Goal: Task Accomplishment & Management: Manage account settings

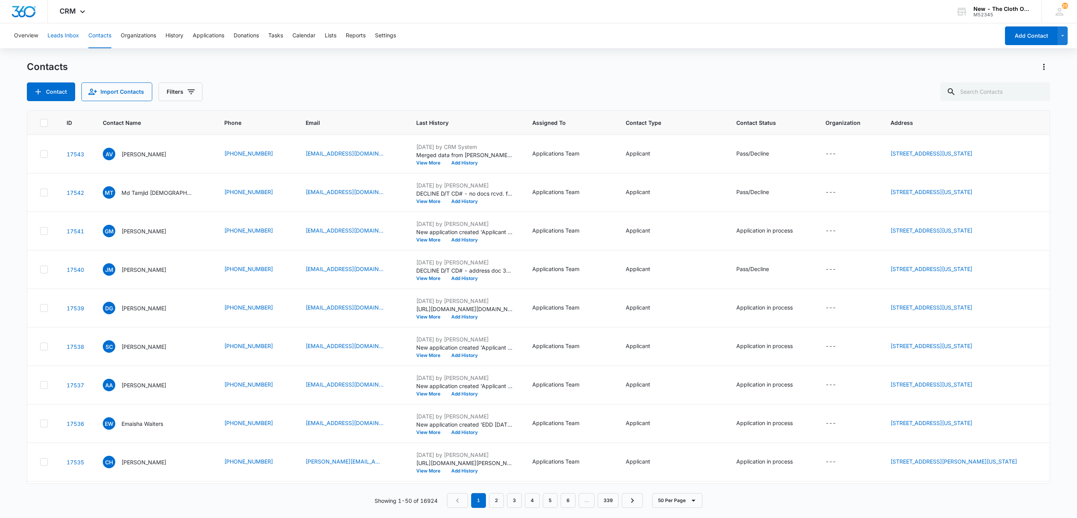
click at [64, 40] on button "Leads Inbox" at bounding box center [63, 35] width 32 height 25
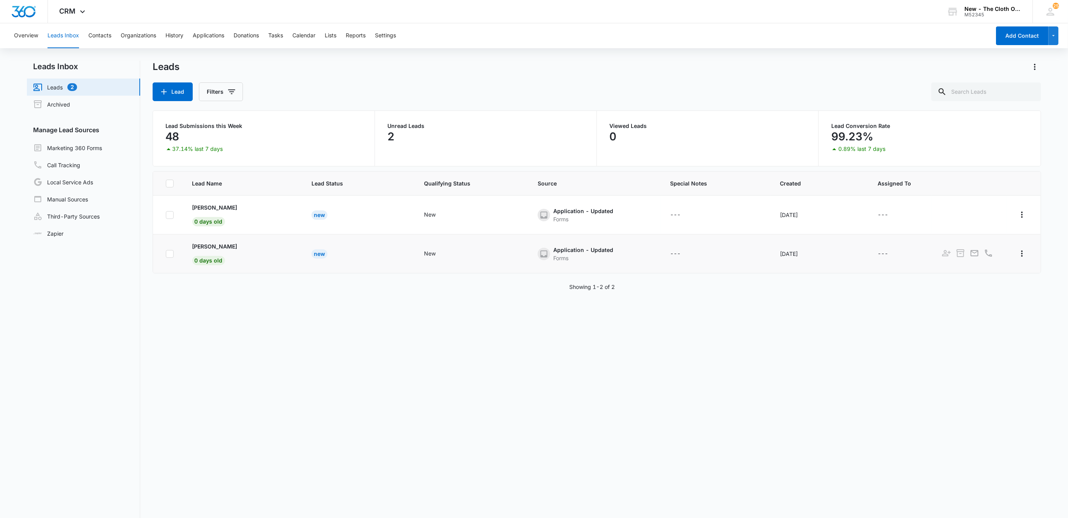
drag, startPoint x: 186, startPoint y: 239, endPoint x: 244, endPoint y: 241, distance: 58.4
click at [244, 241] on td "Cameron Robinson 0 days old" at bounding box center [242, 254] width 119 height 39
click at [101, 40] on button "Contacts" at bounding box center [99, 35] width 23 height 25
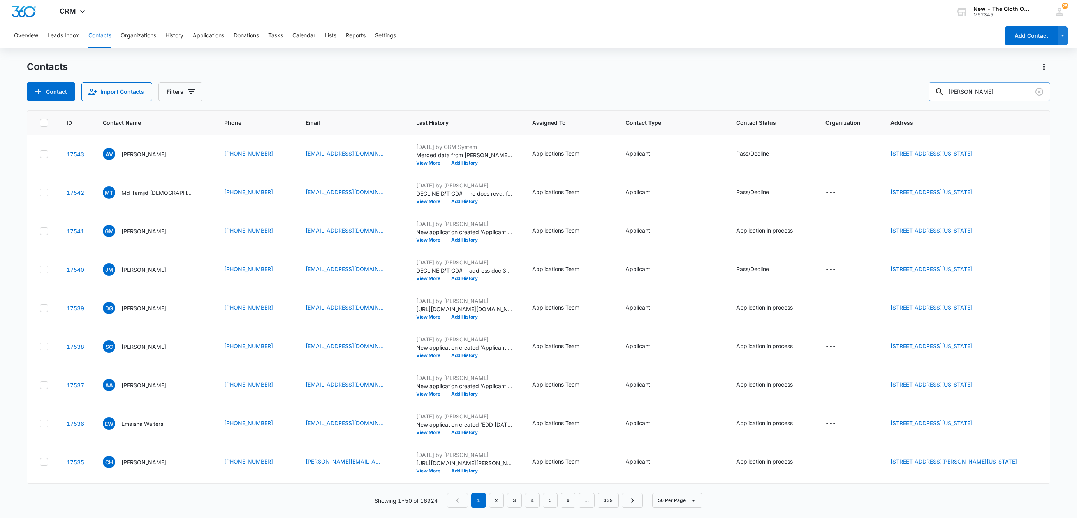
type input "adrian mason"
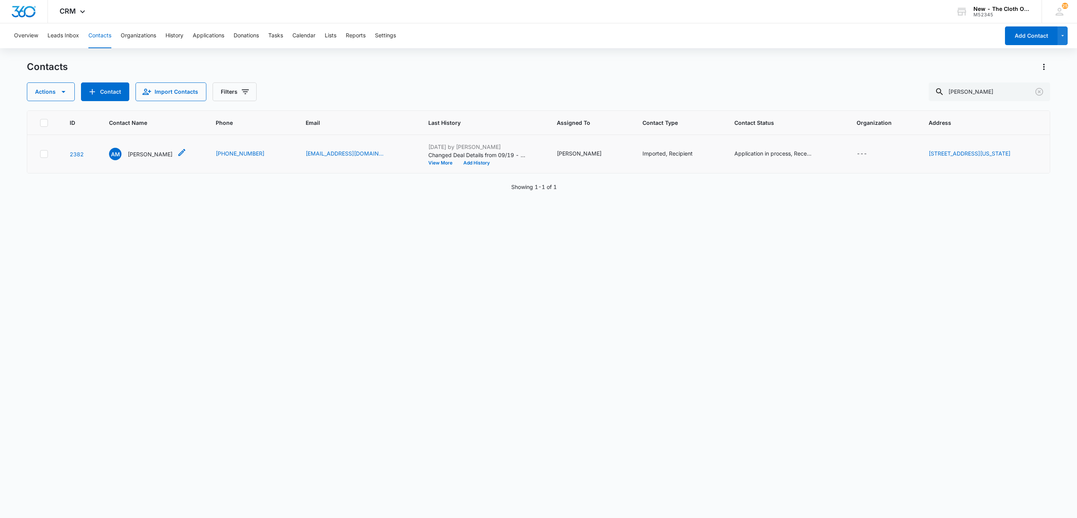
click at [145, 160] on div "AM Adrian Mason" at bounding box center [140, 154] width 63 height 12
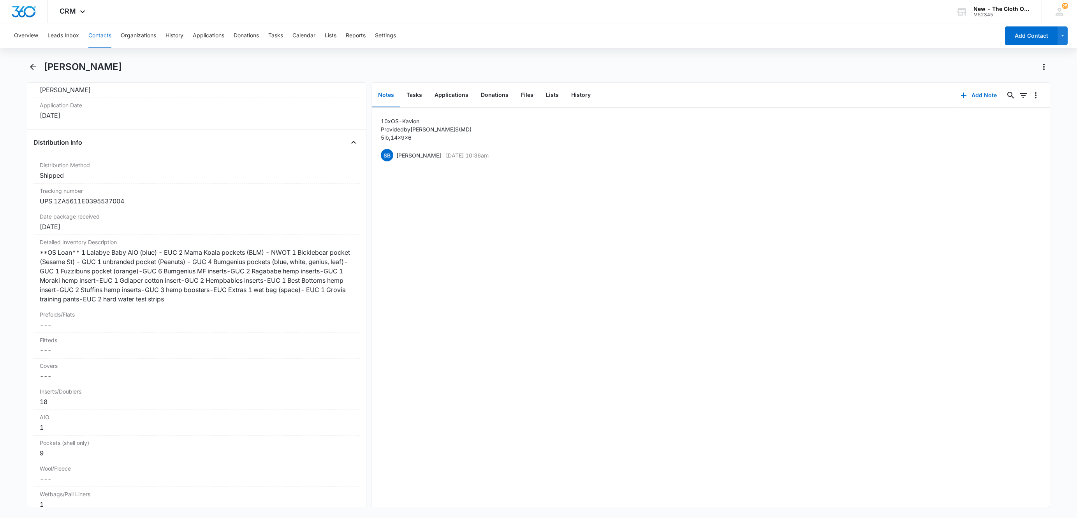
scroll to position [1810, 0]
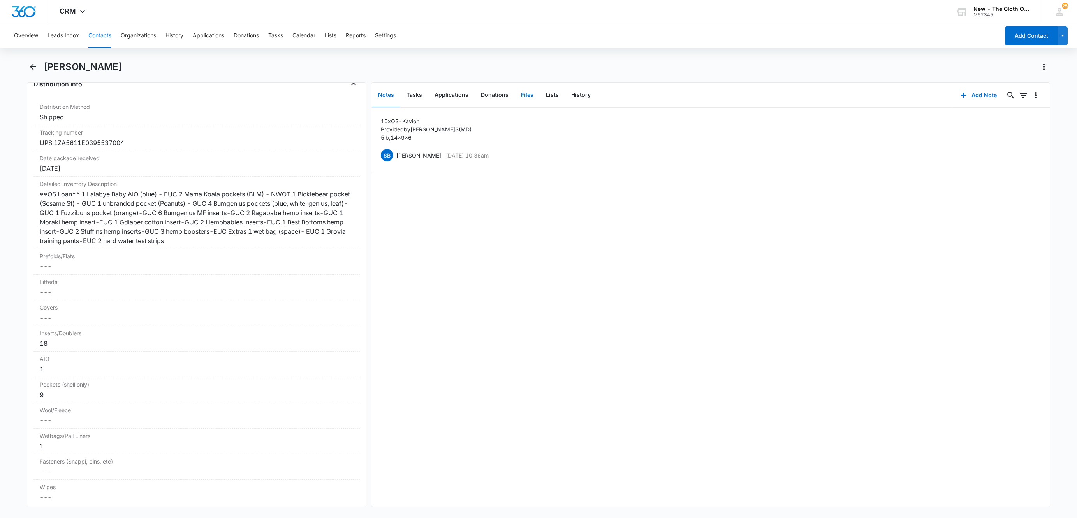
click at [523, 96] on button "Files" at bounding box center [527, 95] width 25 height 24
click at [385, 100] on button "Notes" at bounding box center [386, 95] width 28 height 24
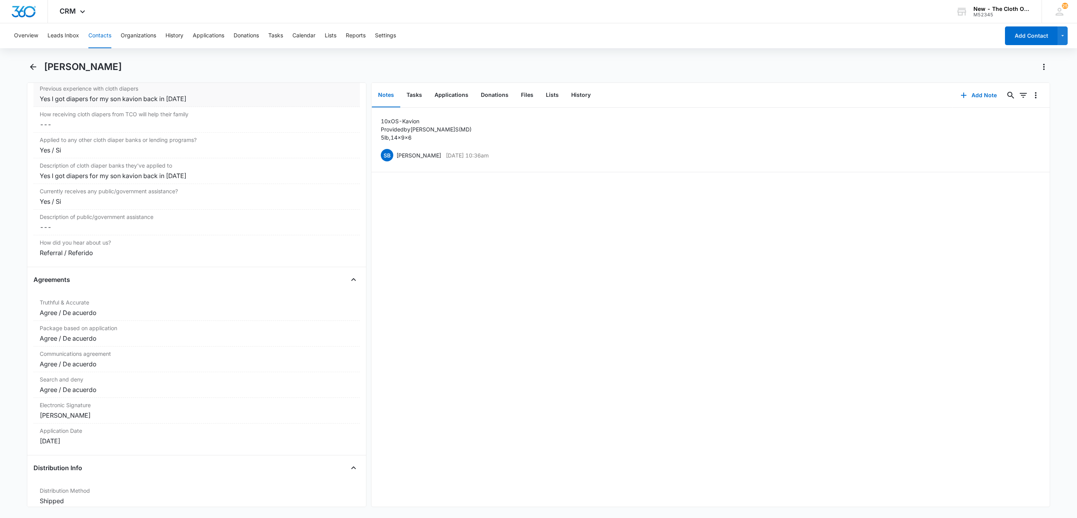
scroll to position [1284, 0]
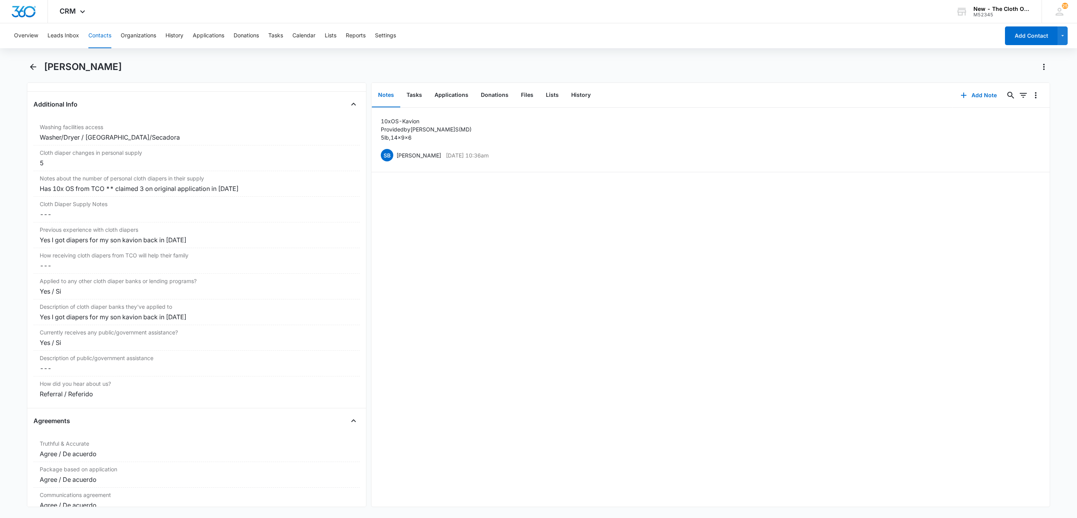
click at [67, 62] on h1 "Adrian Mason" at bounding box center [83, 67] width 78 height 12
copy div "Adrian Mason Remove"
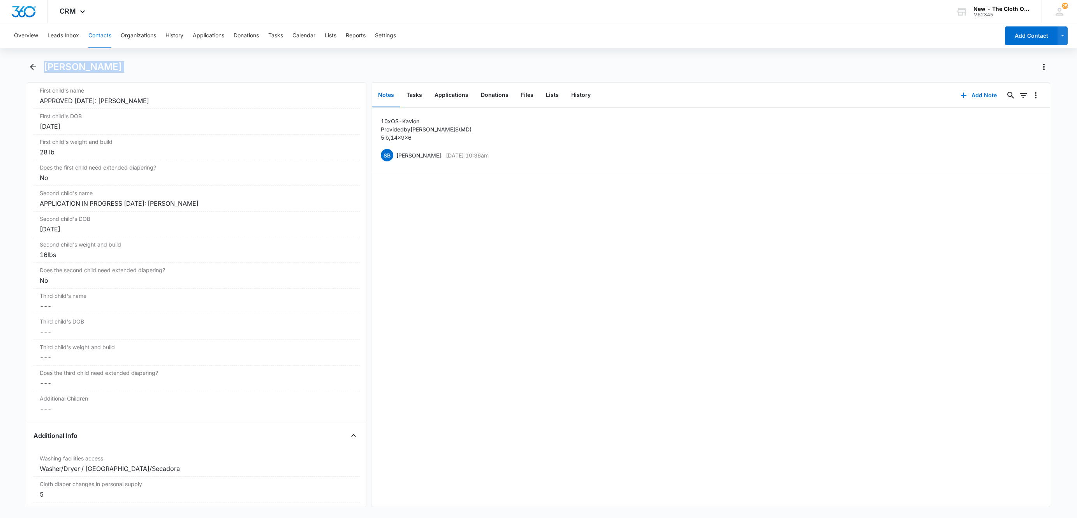
scroll to position [934, 0]
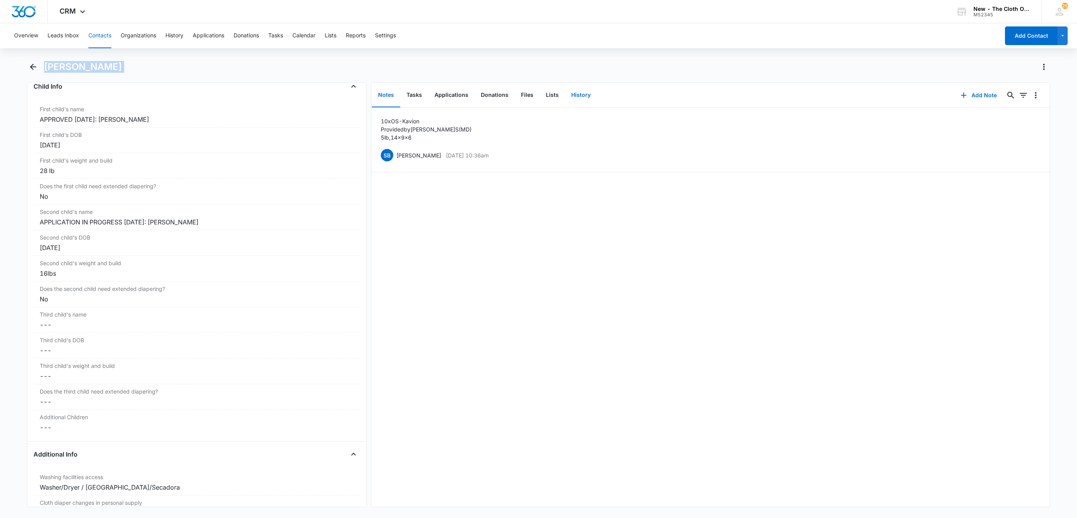
click at [580, 95] on button "History" at bounding box center [581, 95] width 32 height 24
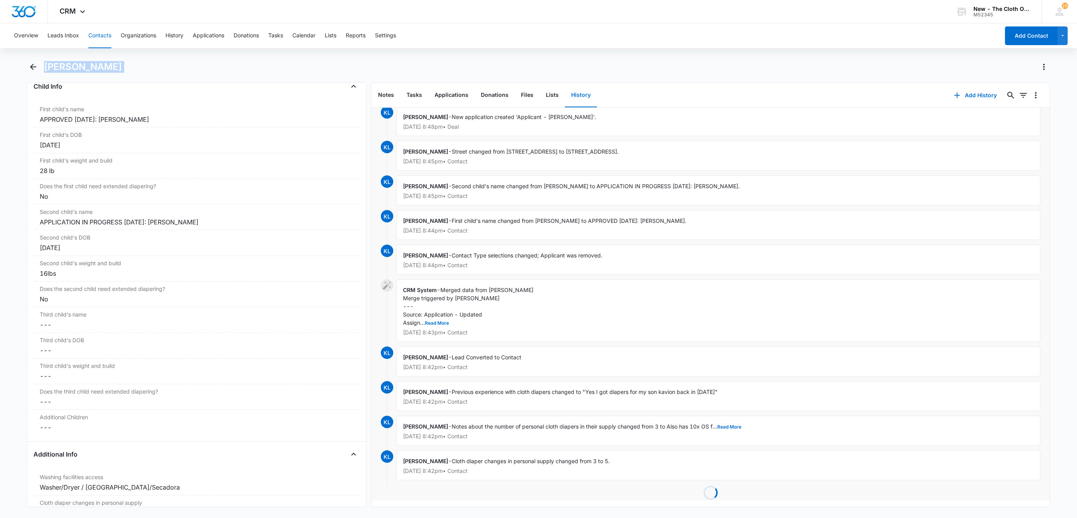
scroll to position [1034, 0]
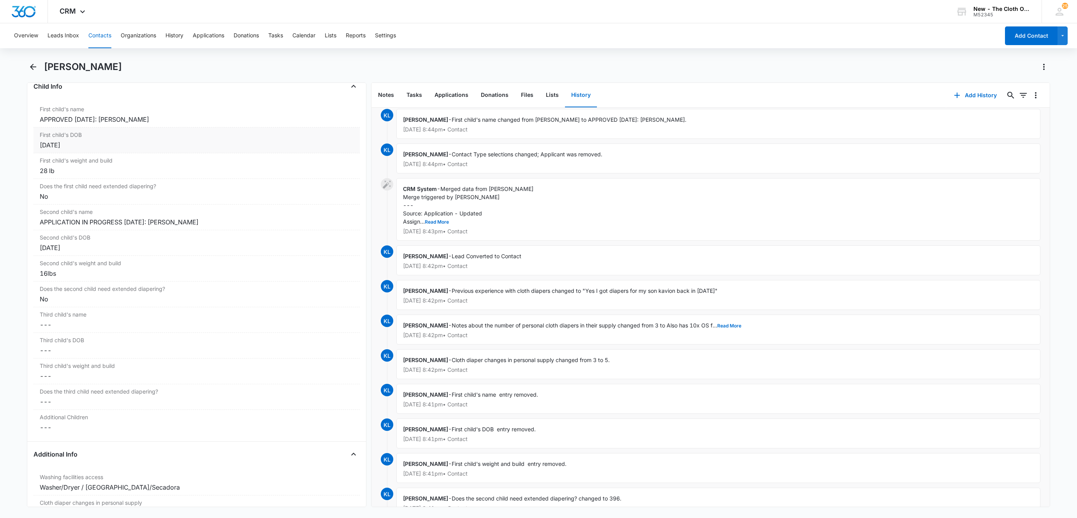
click at [227, 134] on div "First child's DOB Cancel Save Changes Nov 25, 2019" at bounding box center [196, 141] width 326 height 26
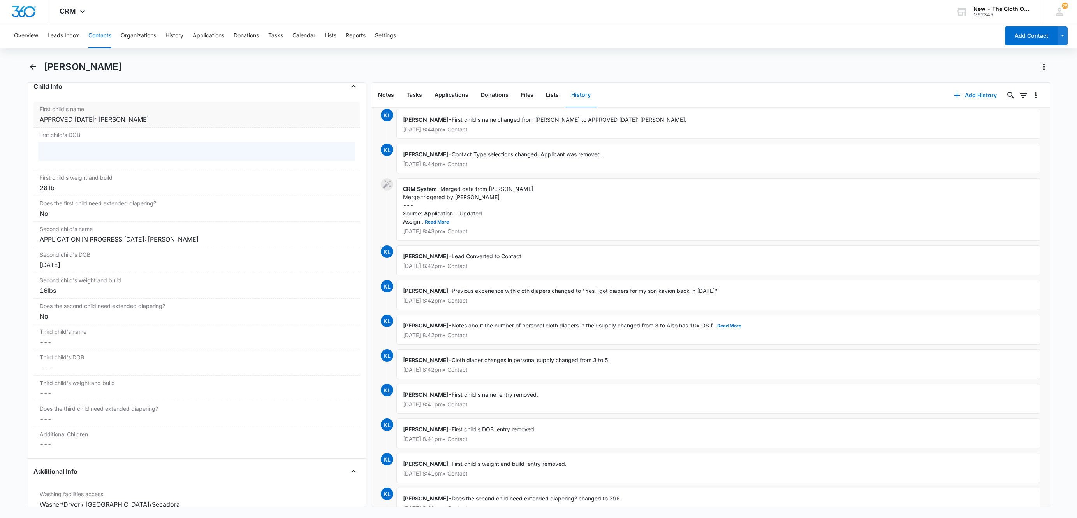
click at [224, 124] on div "APPROVED 07/27/2022: Kavion Mason" at bounding box center [197, 119] width 314 height 9
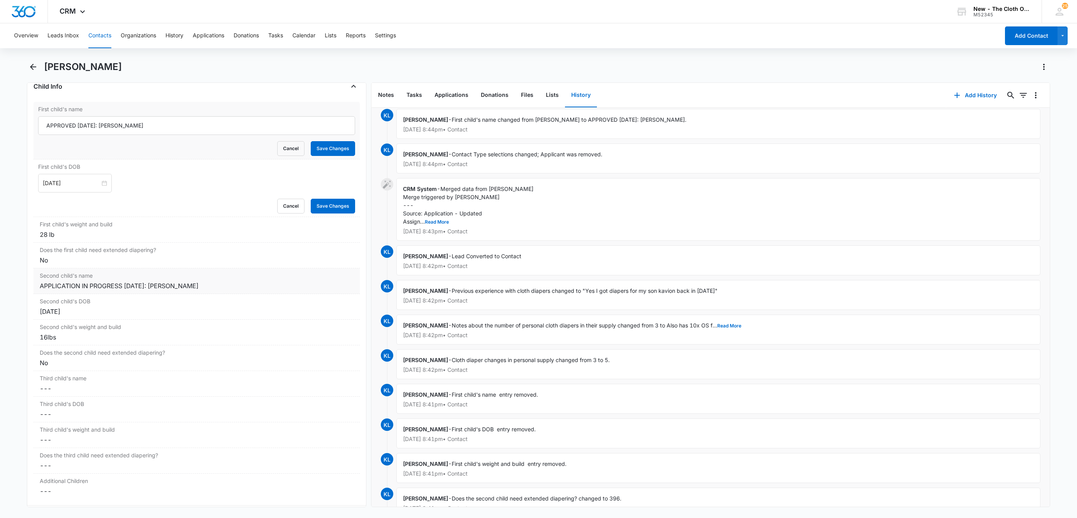
click at [234, 274] on div "Second child's name Cancel Save Changes APPLICATION IN PROGRESS 09/19/2025: Kyr…" at bounding box center [196, 282] width 326 height 26
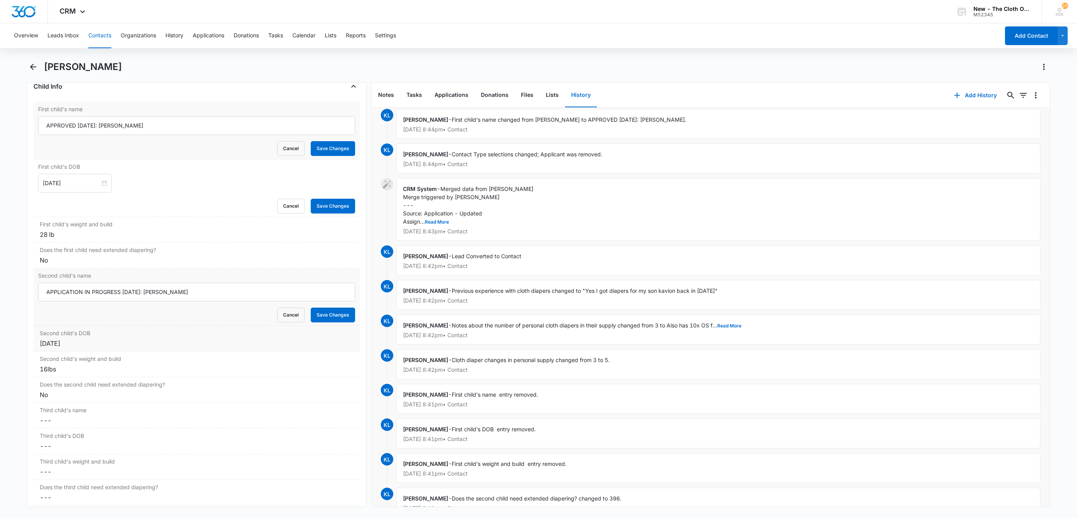
click at [181, 337] on label "Second child's DOB" at bounding box center [197, 333] width 314 height 8
click at [172, 388] on div "16lbs" at bounding box center [197, 386] width 314 height 9
click at [155, 236] on div "28 lb" at bounding box center [197, 234] width 314 height 9
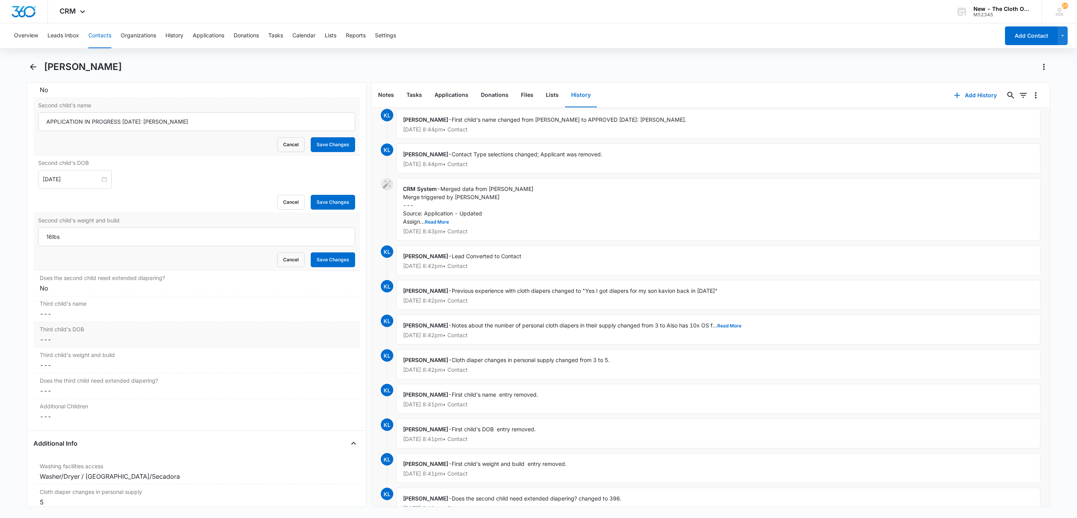
scroll to position [1168, 0]
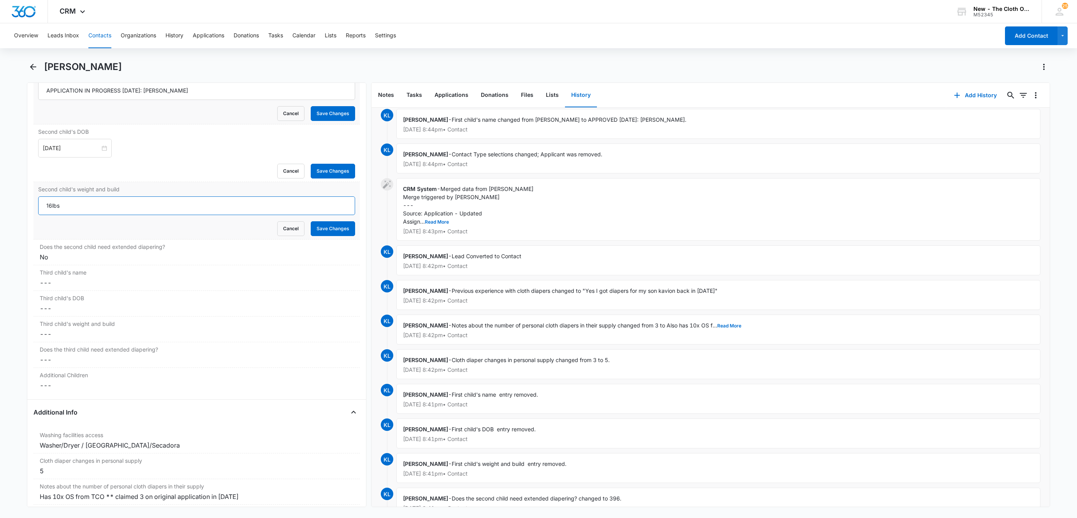
drag, startPoint x: 39, startPoint y: 211, endPoint x: 115, endPoint y: 221, distance: 76.6
click at [112, 215] on input "16lbs" at bounding box center [196, 206] width 317 height 19
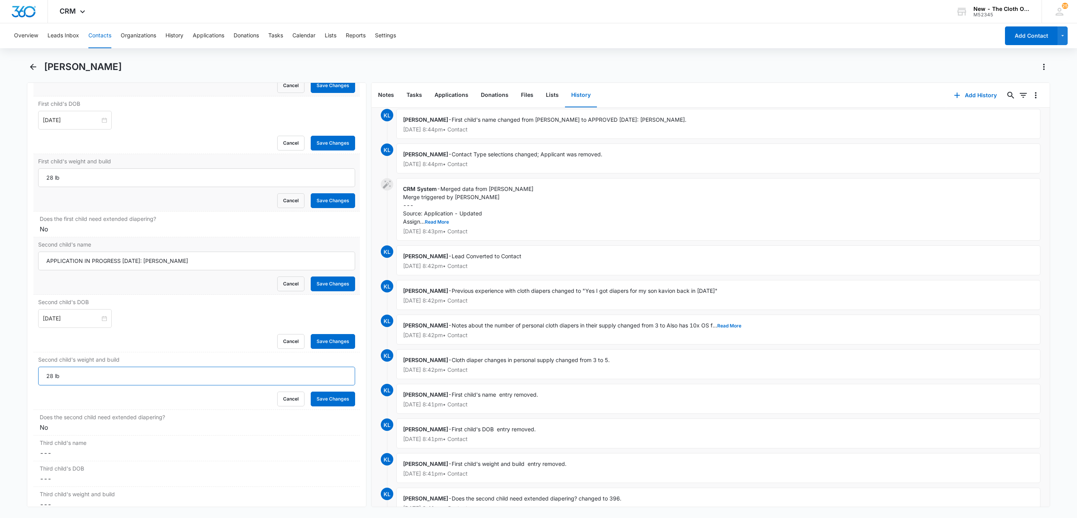
scroll to position [993, 0]
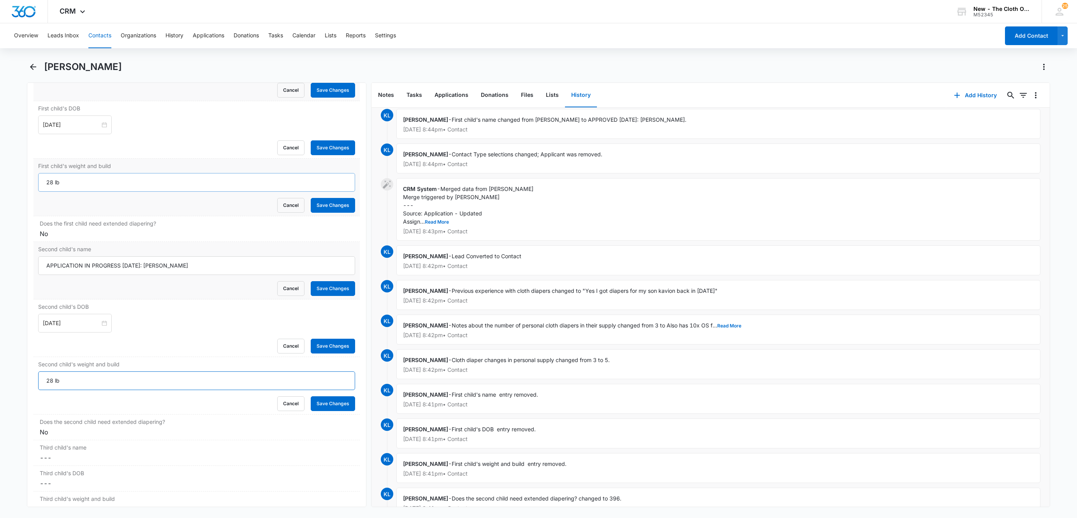
type input "28 lb"
drag, startPoint x: 52, startPoint y: 187, endPoint x: 13, endPoint y: 181, distance: 39.4
click at [14, 181] on main "Adrian Mason Remove AM Adrian Mason Contact Info Name Cancel Save Changes Adria…" at bounding box center [538, 289] width 1077 height 456
type input "16 lb"
click at [220, 270] on input "APPLICATION IN PROGRESS 09/19/2025: Kyrie Mason" at bounding box center [196, 266] width 317 height 19
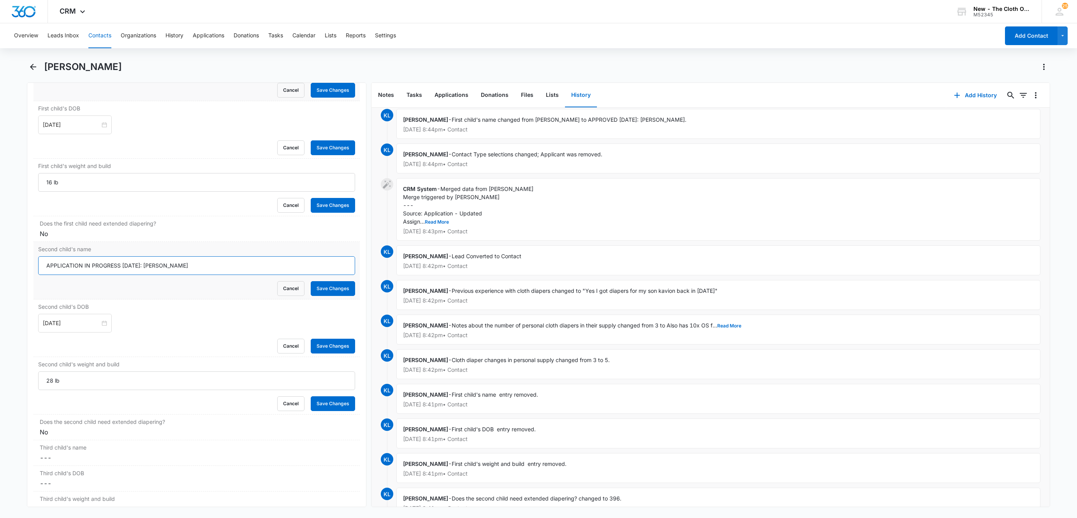
click at [220, 270] on input "APPLICATION IN PROGRESS 09/19/2025: Kyrie Mason" at bounding box center [196, 266] width 317 height 19
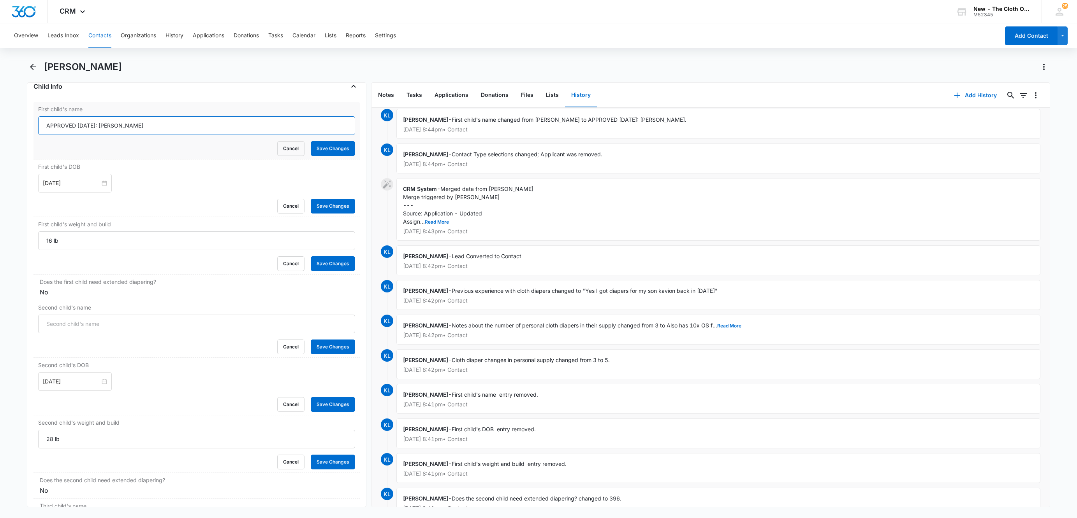
click at [43, 135] on input "APPROVED 07/27/2022: Kavion Mason" at bounding box center [196, 125] width 317 height 19
paste input "APPLICATION IN PROGRESS 09/19/2025: Kyrie Mason"
drag, startPoint x: 189, startPoint y: 128, endPoint x: 327, endPoint y: 137, distance: 138.1
click at [327, 135] on input "APPLICATION IN PROGRESS 09/19/2025: Kyrie Mason APPROVED 07/27/2022: Kavion Mas…" at bounding box center [196, 125] width 317 height 19
type input "APPLICATION IN PROGRESS 09/19/2025: Kyrie Mason"
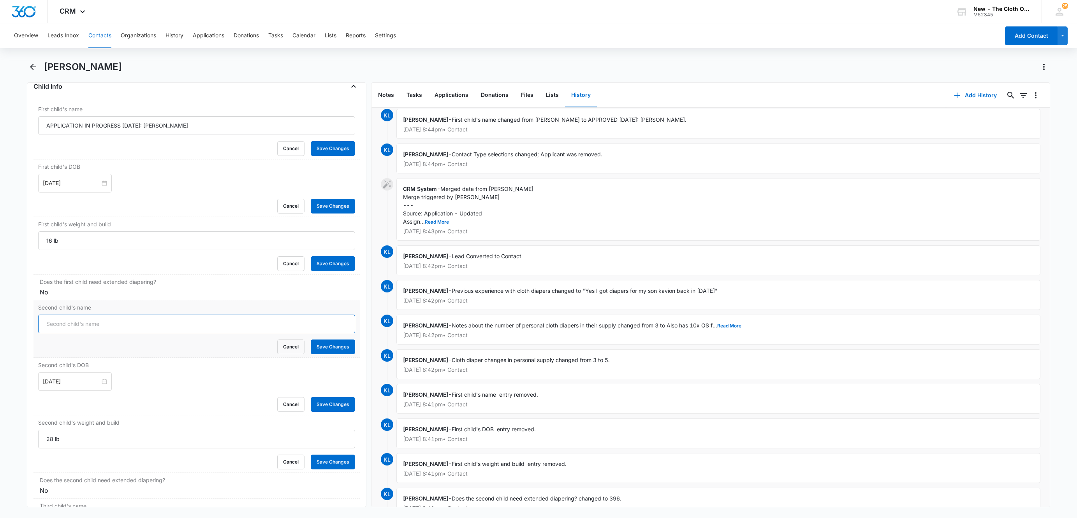
click at [63, 334] on input "Second child's name" at bounding box center [196, 324] width 317 height 19
paste input "APPROVED 07/27/2022: Kavion Mason"
type input "APPROVED 07/27/2022: Kavion Mason"
click at [86, 184] on input "Nov 25, 2019" at bounding box center [71, 183] width 57 height 9
click at [98, 188] on div at bounding box center [75, 183] width 64 height 9
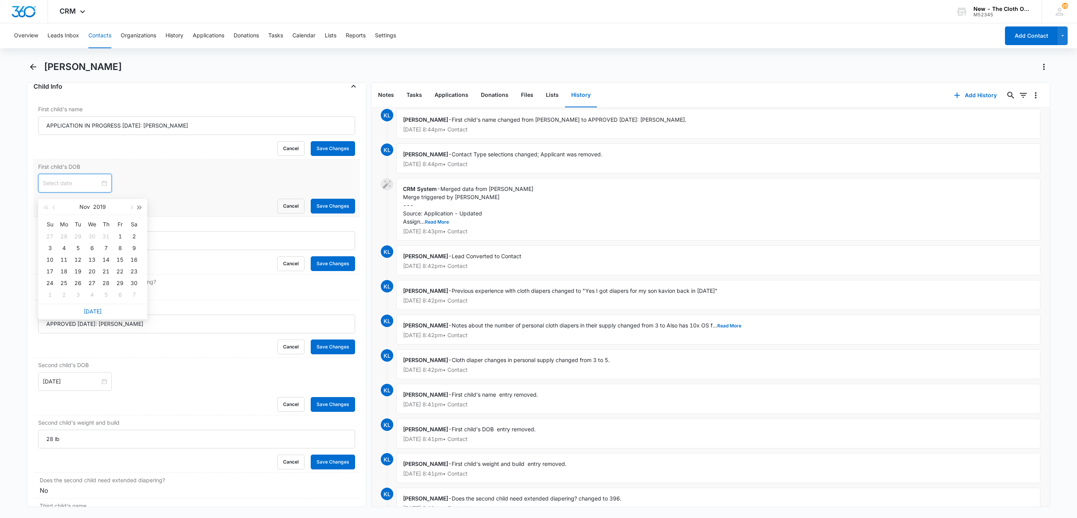
click at [139, 208] on span "button" at bounding box center [140, 208] width 4 height 4
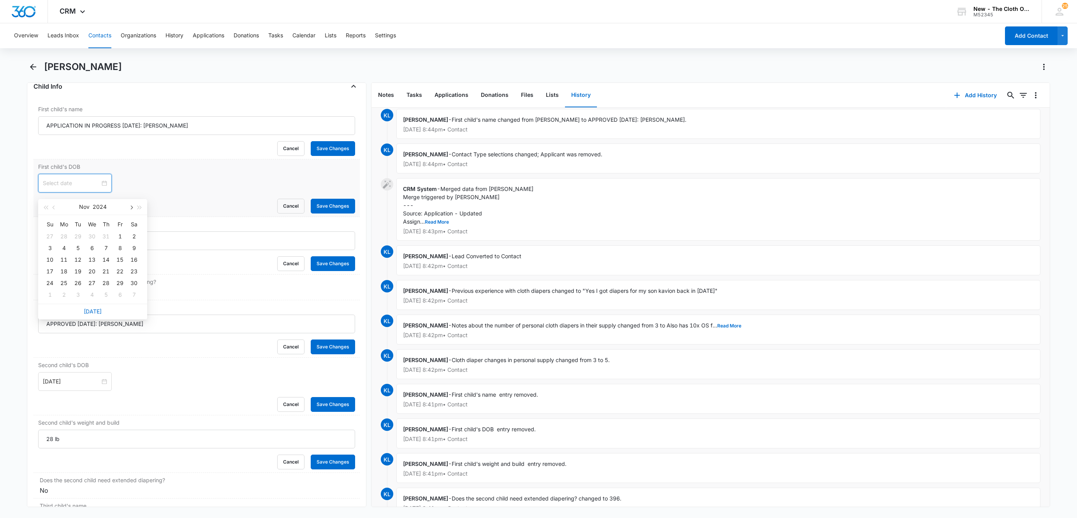
click at [132, 206] on button "button" at bounding box center [130, 207] width 9 height 16
type input "Jan 24, 2025"
click at [120, 271] on div "24" at bounding box center [119, 271] width 9 height 9
drag, startPoint x: 154, startPoint y: 130, endPoint x: 21, endPoint y: 120, distance: 133.5
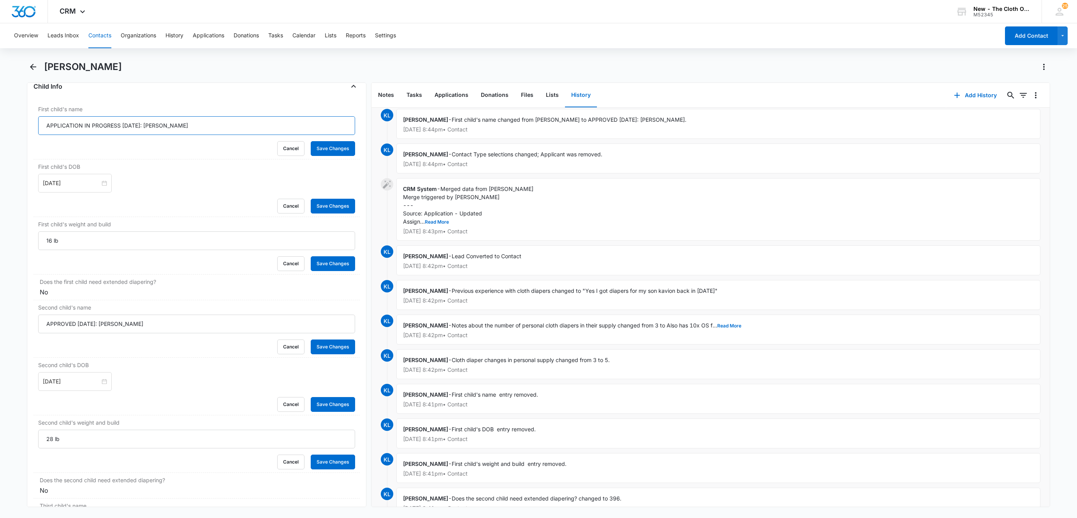
click at [21, 120] on main "Adrian Mason Remove AM Adrian Mason Contact Info Name Cancel Save Changes Adria…" at bounding box center [538, 289] width 1077 height 456
type input "IN PROGRESS 09/19/2025: Kyrie Mason"
click at [63, 385] on input "Jan 24, 2025" at bounding box center [71, 382] width 57 height 9
click at [53, 264] on span "button" at bounding box center [55, 264] width 4 height 4
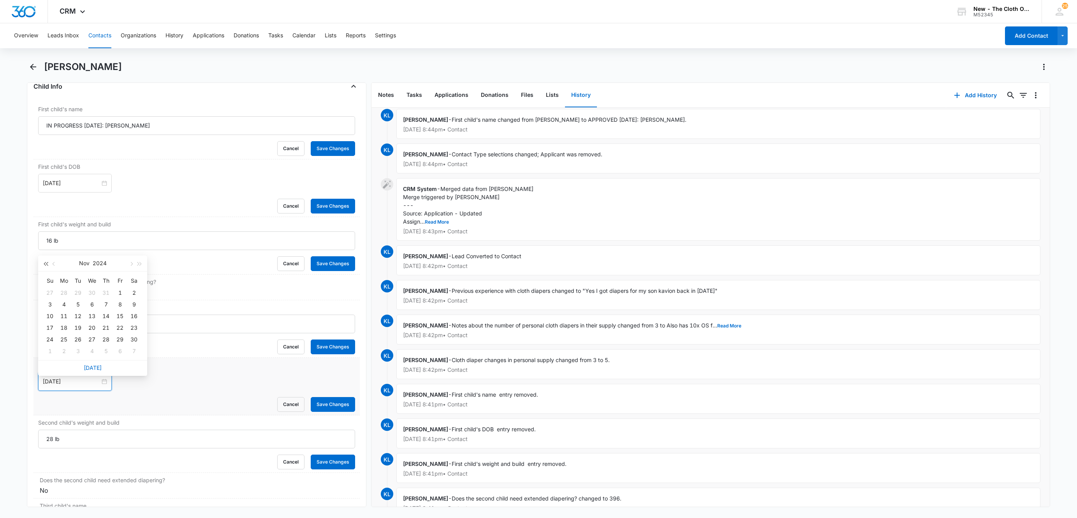
click at [47, 266] on button "button" at bounding box center [45, 264] width 9 height 16
click at [46, 266] on button "button" at bounding box center [45, 264] width 9 height 16
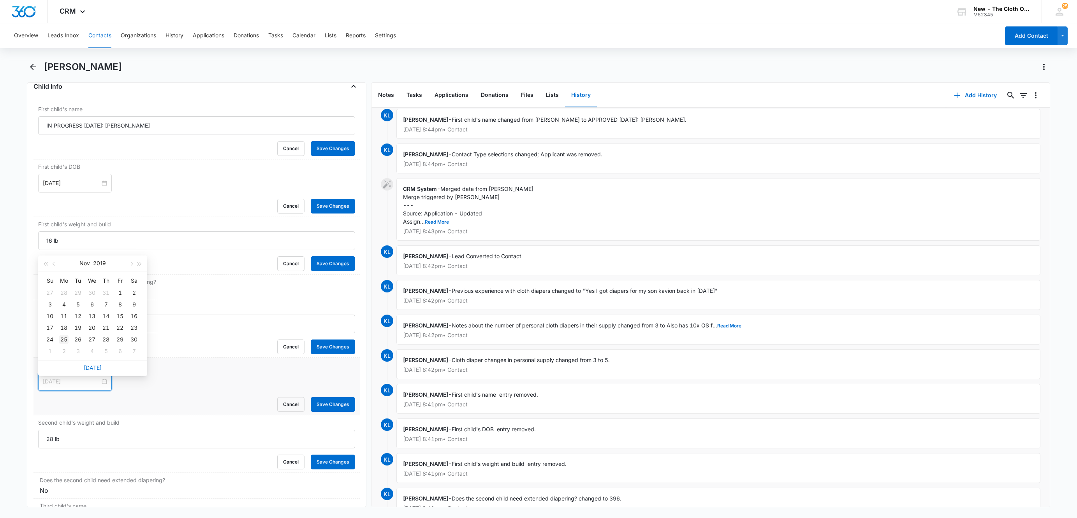
type input "Nov 25, 2019"
click at [63, 336] on div "25" at bounding box center [63, 339] width 9 height 9
click at [18, 342] on main "Adrian Mason Remove AM Adrian Mason Contact Info Name Cancel Save Changes Adria…" at bounding box center [538, 289] width 1077 height 456
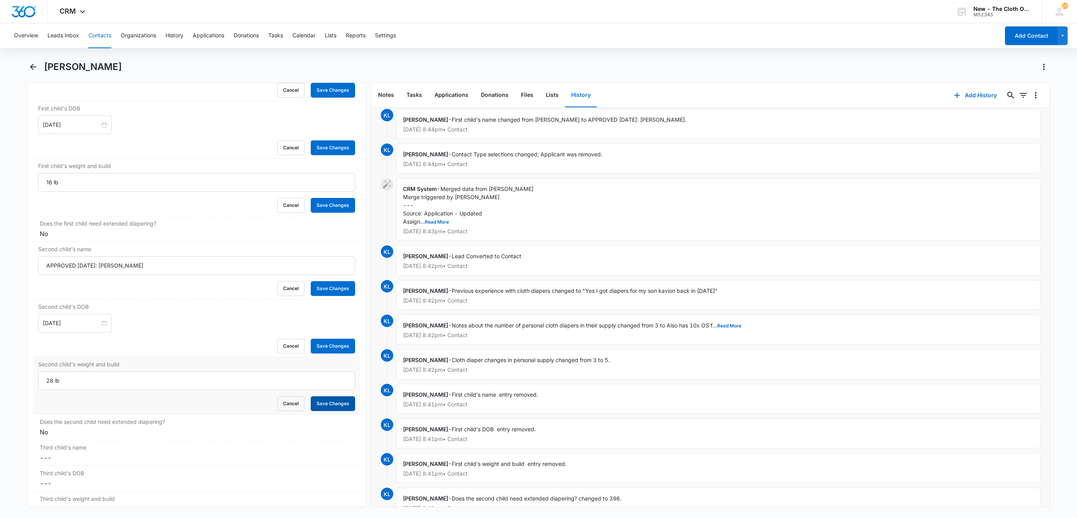
click at [311, 409] on button "Save Changes" at bounding box center [333, 404] width 44 height 15
click at [314, 354] on button "Save Changes" at bounding box center [333, 346] width 44 height 15
click at [318, 296] on button "Save Changes" at bounding box center [333, 288] width 44 height 15
click at [314, 213] on button "Save Changes" at bounding box center [333, 205] width 44 height 15
click at [313, 159] on div "First child's DOB Jan 24, 2025 Jan 2025 Su Mo Tu We Th Fr Sa 29 30 31 1 2 3 4 5…" at bounding box center [196, 130] width 326 height 58
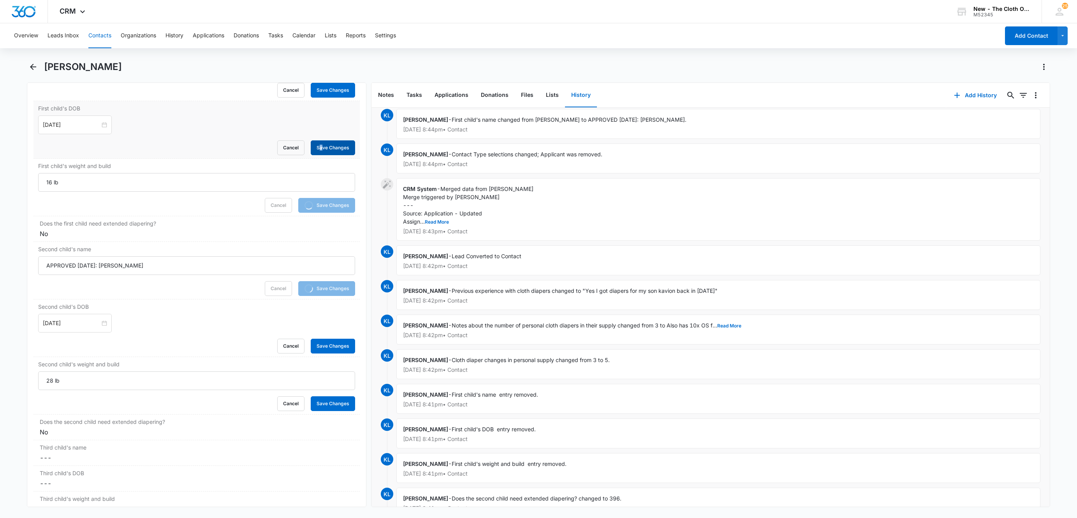
click at [312, 146] on form "Jan 24, 2025 Jan 2025 Su Mo Tu We Th Fr Sa 29 30 31 1 2 3 4 5 6 7 8 9 10 11 12 …" at bounding box center [196, 136] width 317 height 40
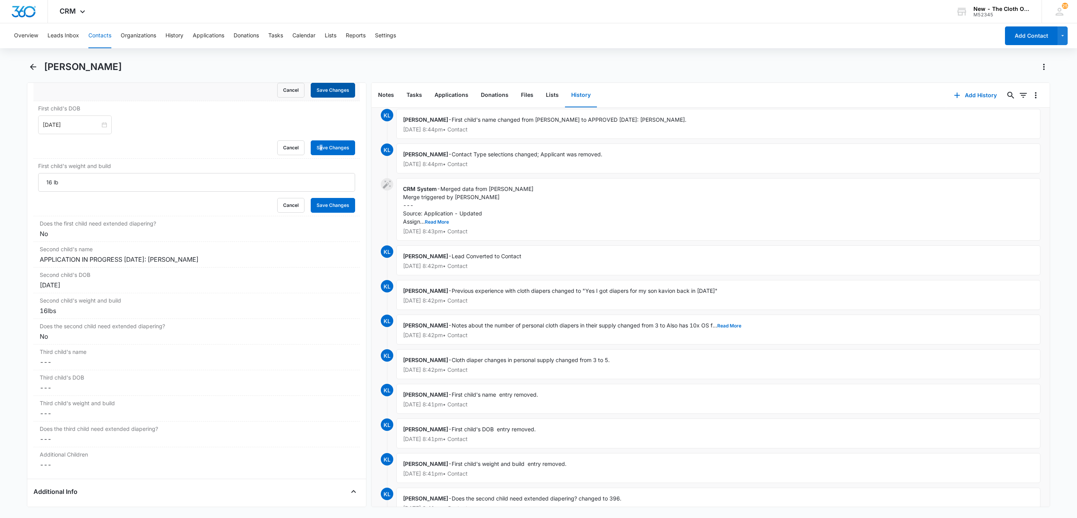
click at [318, 95] on button "Save Changes" at bounding box center [333, 90] width 44 height 15
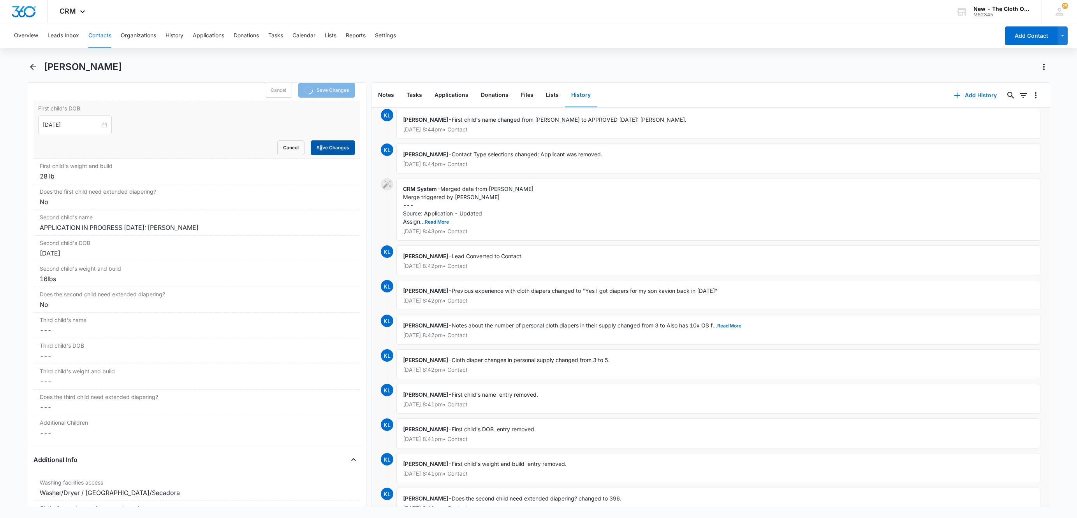
click at [321, 151] on button "Save Changes" at bounding box center [333, 148] width 44 height 15
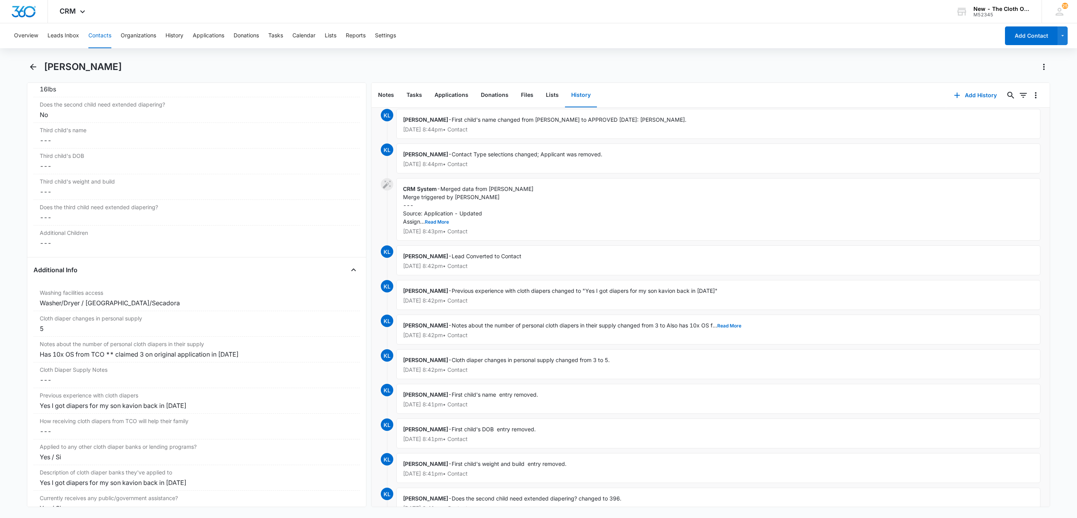
scroll to position [1139, 0]
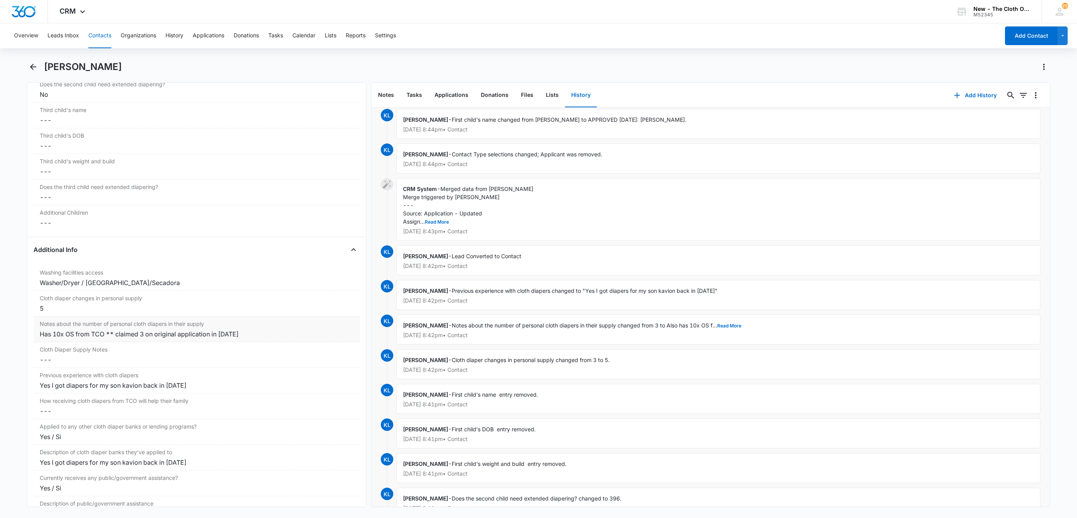
click at [270, 339] on div "Has 10x OS from TCO ** claimed 3 on original application in 2022" at bounding box center [197, 334] width 314 height 9
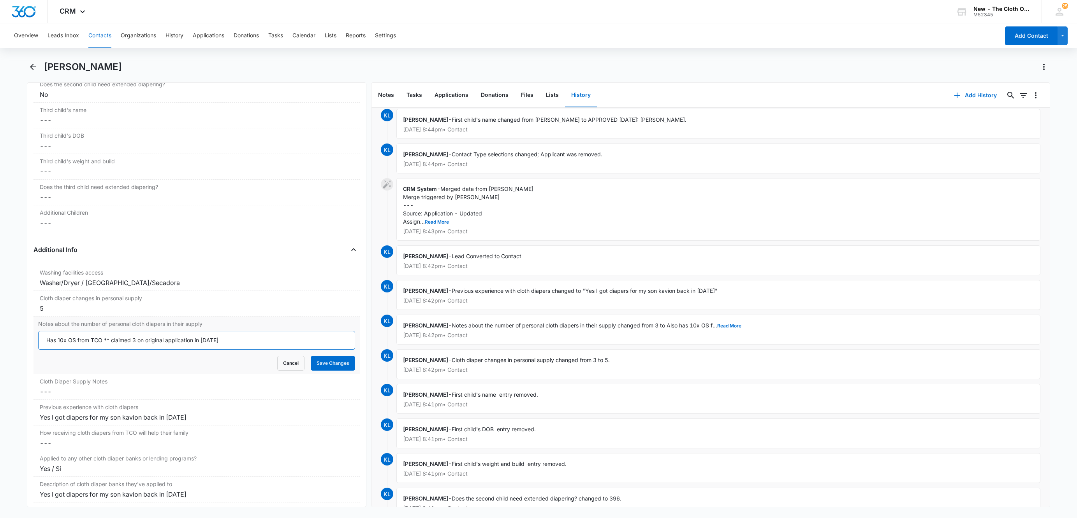
click at [41, 350] on input "Has 10x OS from TCO ** claimed 3 on original application in 2022" at bounding box center [196, 340] width 317 height 19
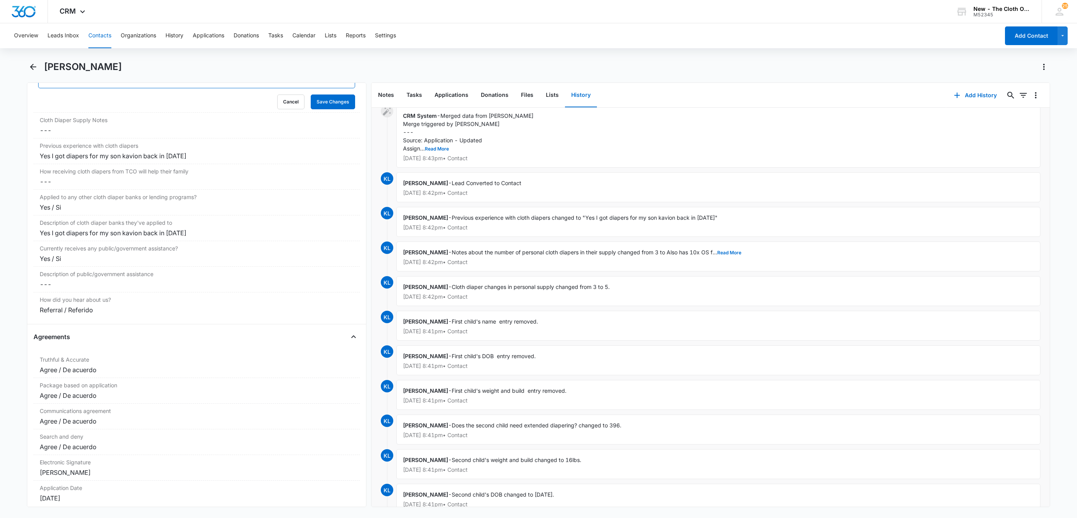
scroll to position [1326, 0]
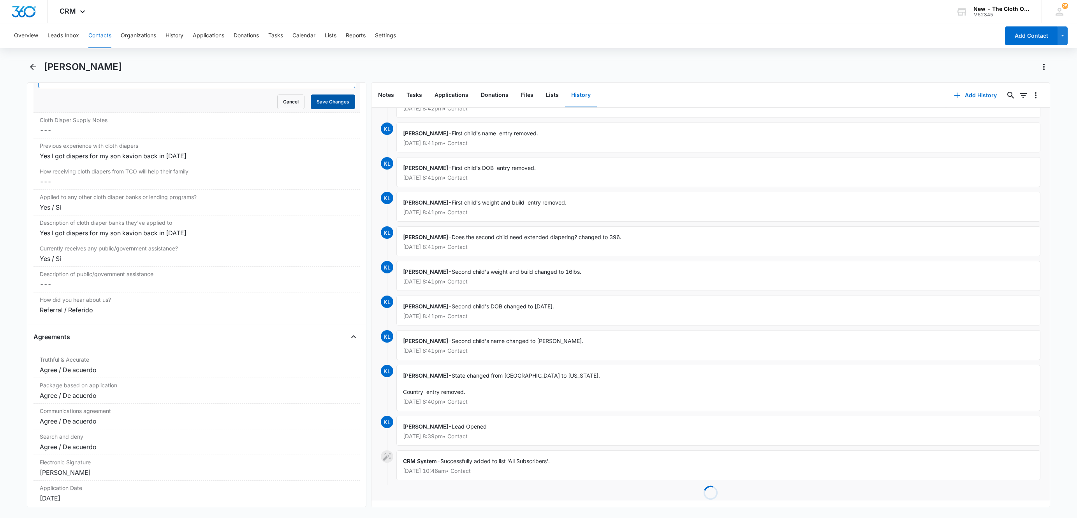
type input "09/19/25: 5 ** 09/01/22: 10x OS TCO ** 07/26/22: 3"
click at [334, 104] on button "Save Changes" at bounding box center [333, 102] width 44 height 15
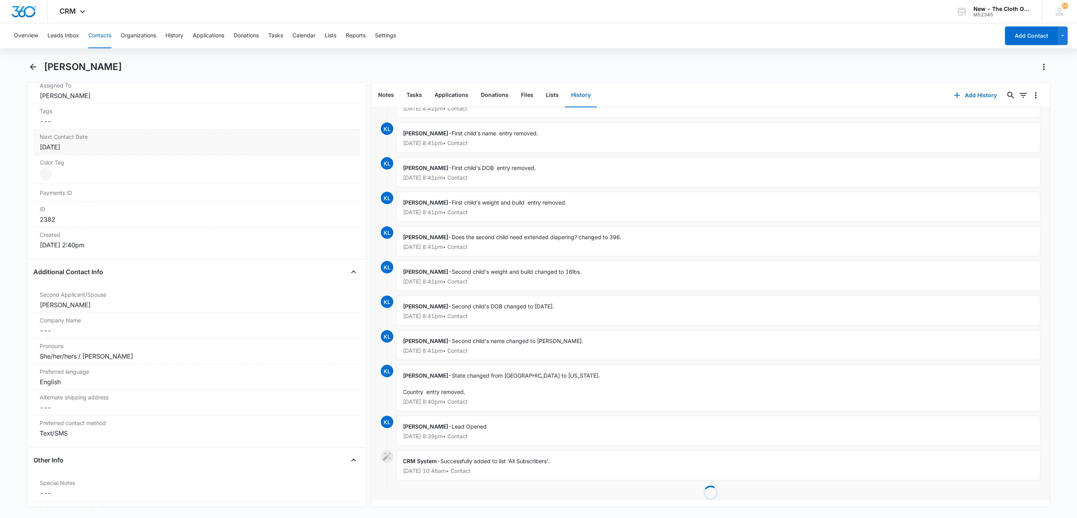
scroll to position [228, 0]
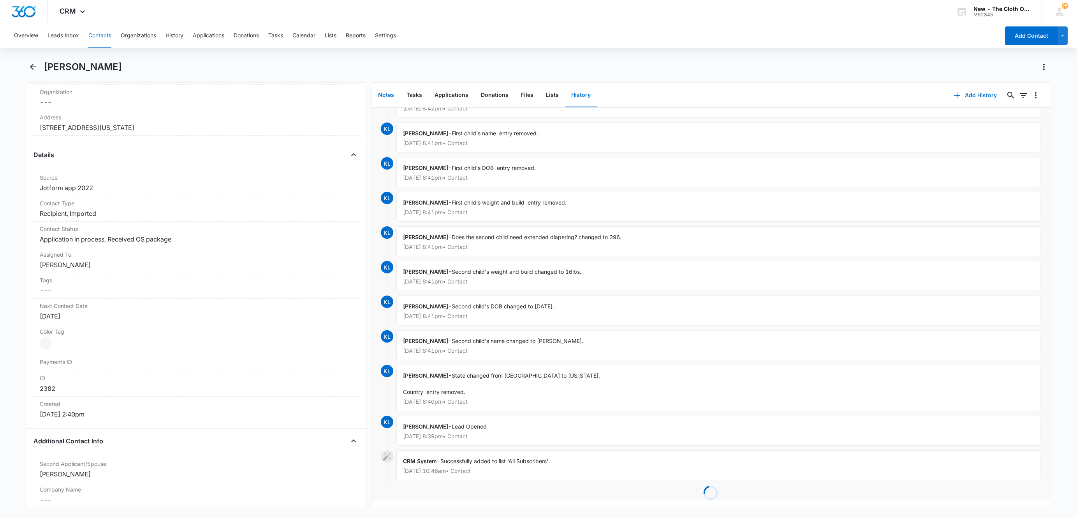
drag, startPoint x: 380, startPoint y: 94, endPoint x: 455, endPoint y: 102, distance: 75.9
click at [380, 93] on button "Notes" at bounding box center [386, 95] width 28 height 24
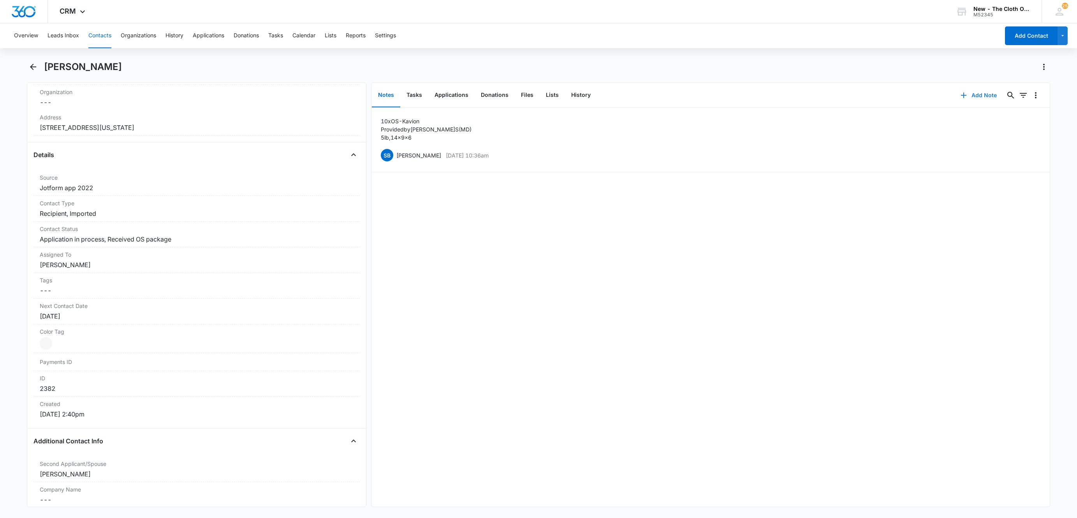
click at [966, 93] on button "Add Note" at bounding box center [978, 95] width 52 height 19
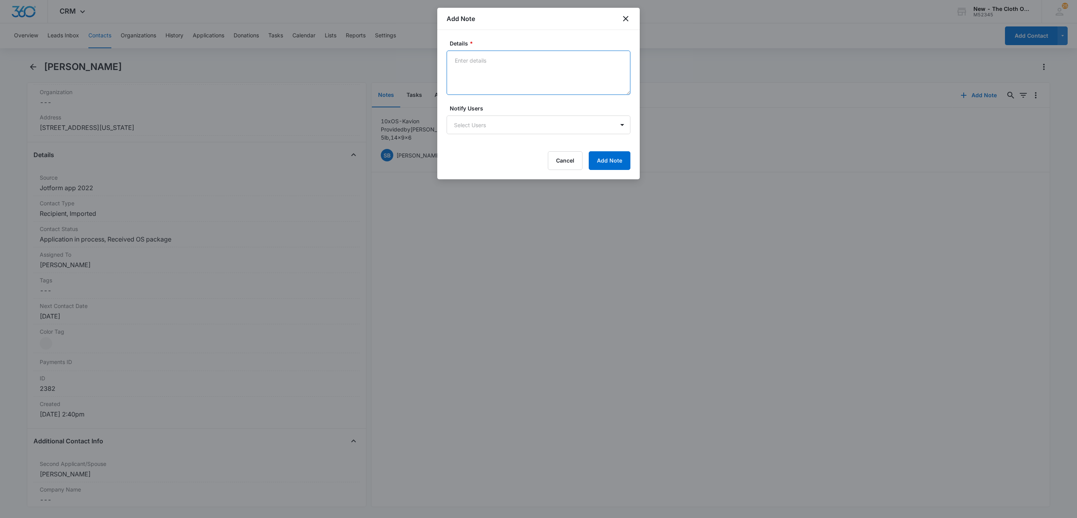
click at [538, 79] on textarea "Details *" at bounding box center [538, 73] width 184 height 44
paste textarea "https://www.facebook.com/adrian.king.944"
paste textarea "Adrian Mason"
paste textarea "Korbin Mason"
paste textarea "https://www.facebook.com/profile.php?id=61577962924439"
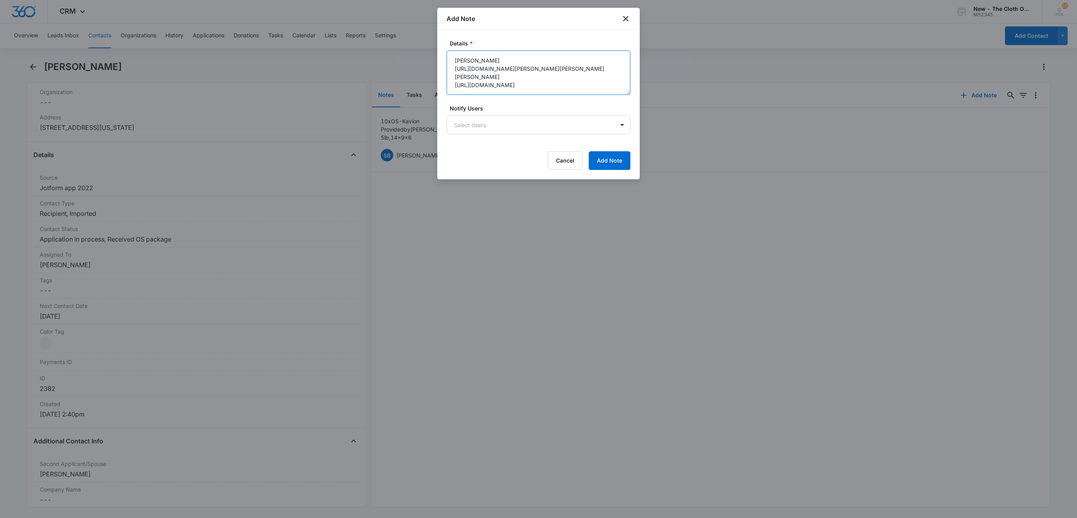
scroll to position [2, 0]
type textarea "Adrian Mason https://www.facebook.com/adrian.king.944 Korbin Mason https://www.…"
click at [608, 156] on button "Add Note" at bounding box center [610, 160] width 42 height 19
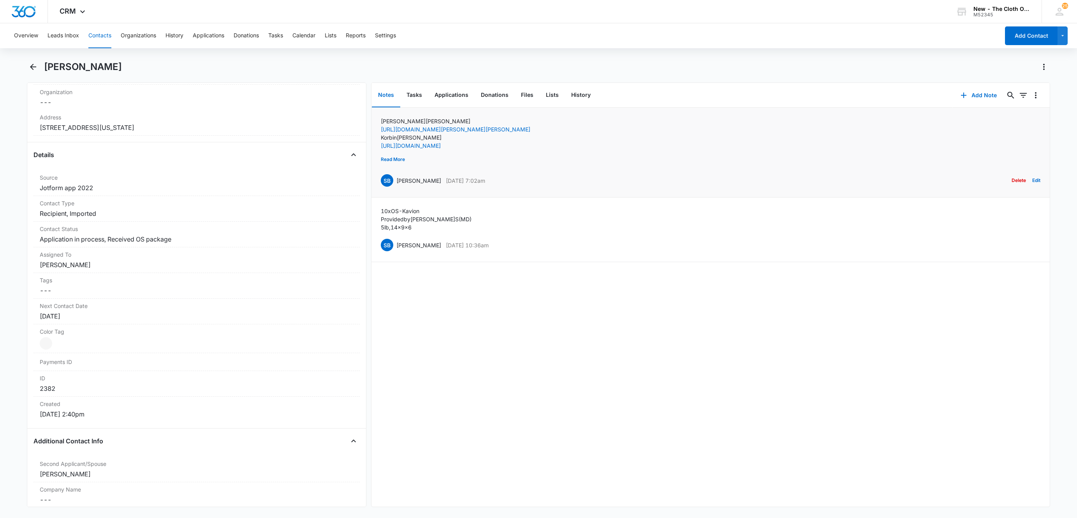
click at [396, 118] on p "Adrian Mason" at bounding box center [455, 121] width 149 height 8
copy p "Adrian Mason"
click at [443, 97] on button "Applications" at bounding box center [451, 95] width 46 height 24
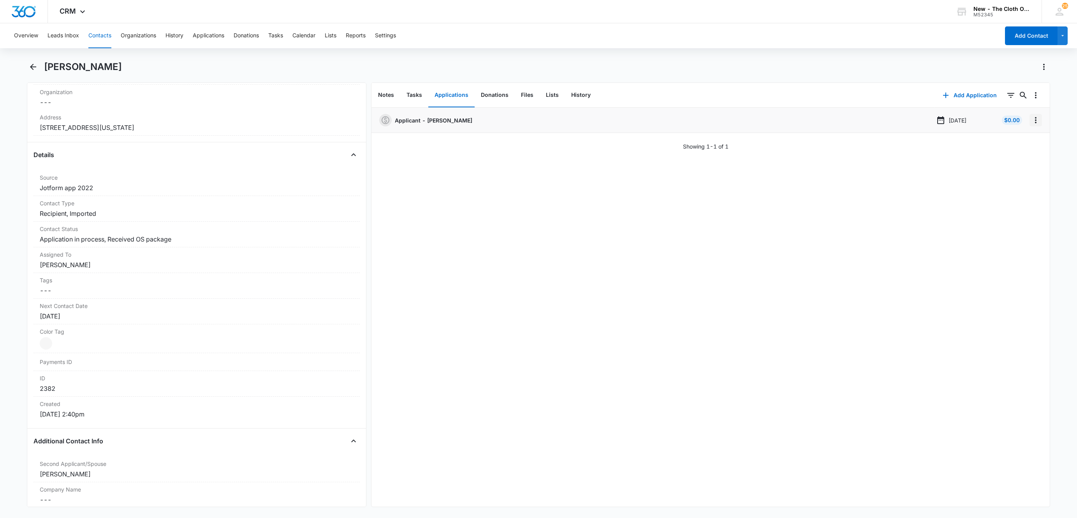
click at [1031, 121] on icon "Overflow Menu" at bounding box center [1035, 120] width 9 height 9
click at [1019, 142] on button "Edit" at bounding box center [1010, 142] width 44 height 12
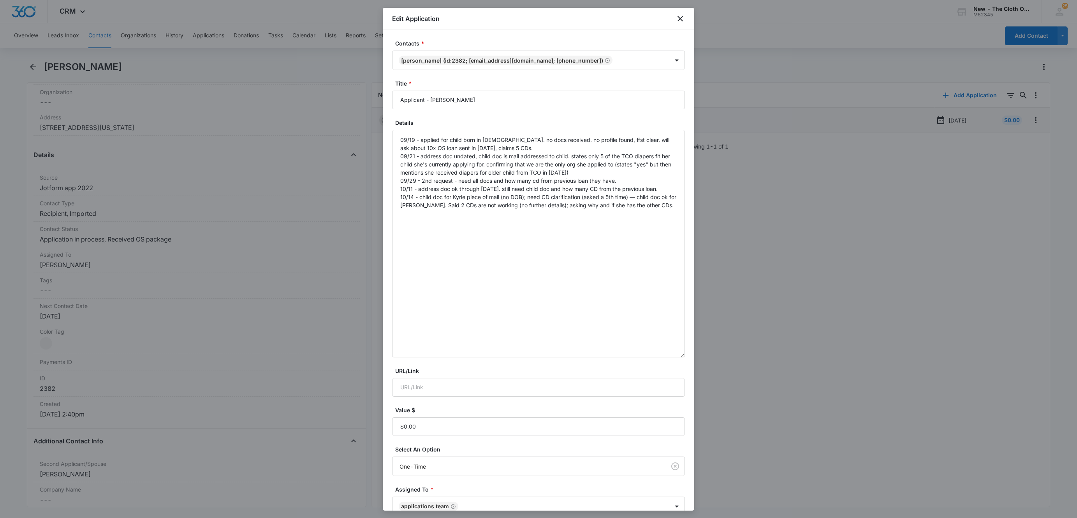
drag, startPoint x: 678, startPoint y: 170, endPoint x: 676, endPoint y: 353, distance: 182.9
click at [676, 353] on div "Contacts * Adrian Mason (ID:2382; aking685@yahoo.com; (469) 235-0601) Title * A…" at bounding box center [538, 270] width 311 height 481
click at [666, 220] on textarea "09/19 - applied for child born in January 2025. no docs received. no profile fo…" at bounding box center [538, 244] width 293 height 228
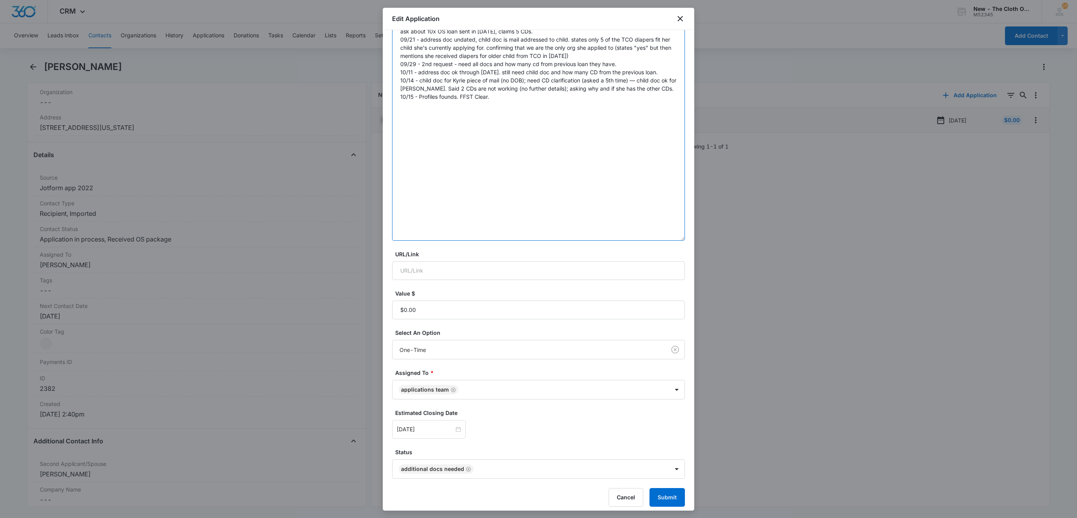
scroll to position [123, 0]
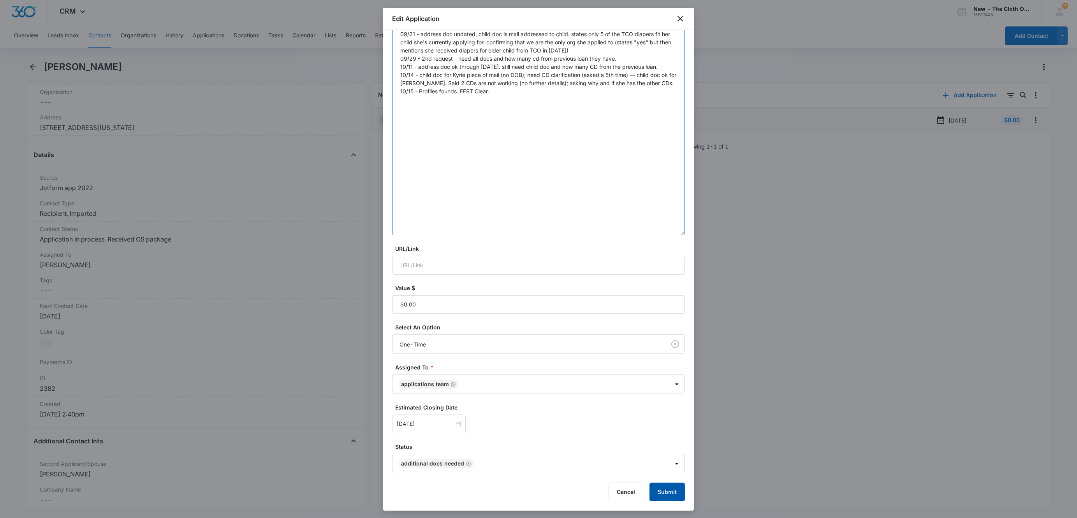
type textarea "09/19 - applied for child born in January 2025. no docs received. no profile fo…"
click at [662, 493] on button "Submit" at bounding box center [666, 492] width 35 height 19
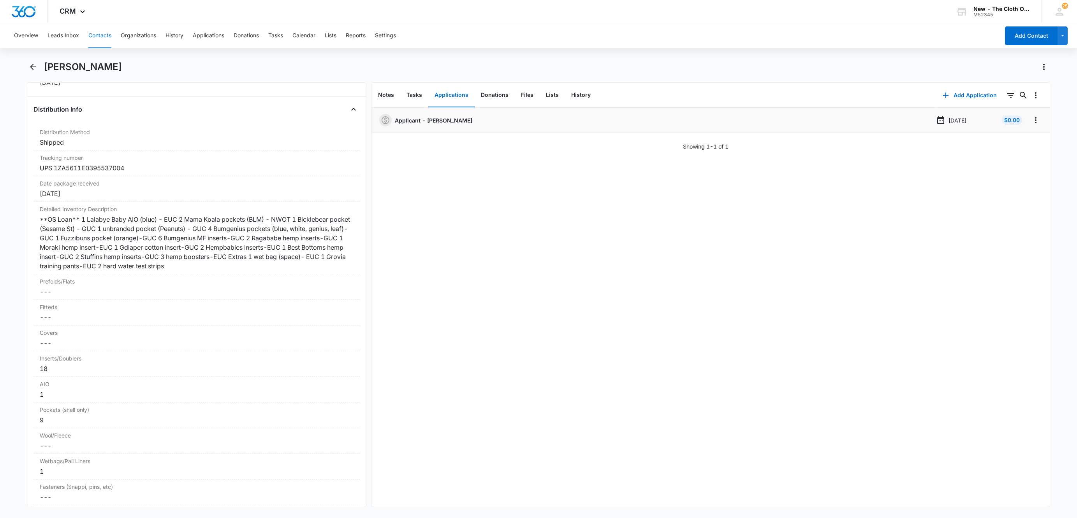
scroll to position [1804, 0]
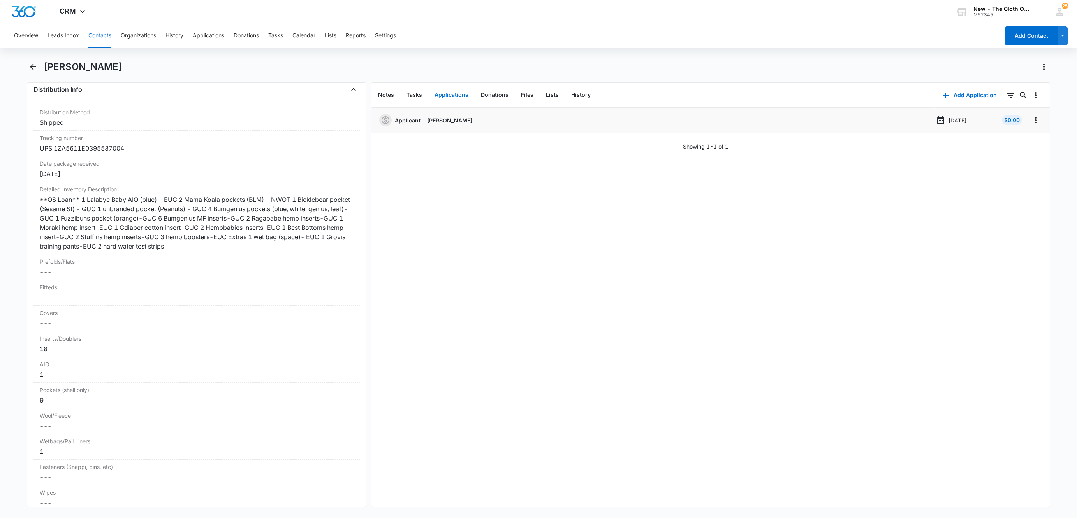
click at [102, 37] on button "Contacts" at bounding box center [99, 35] width 23 height 25
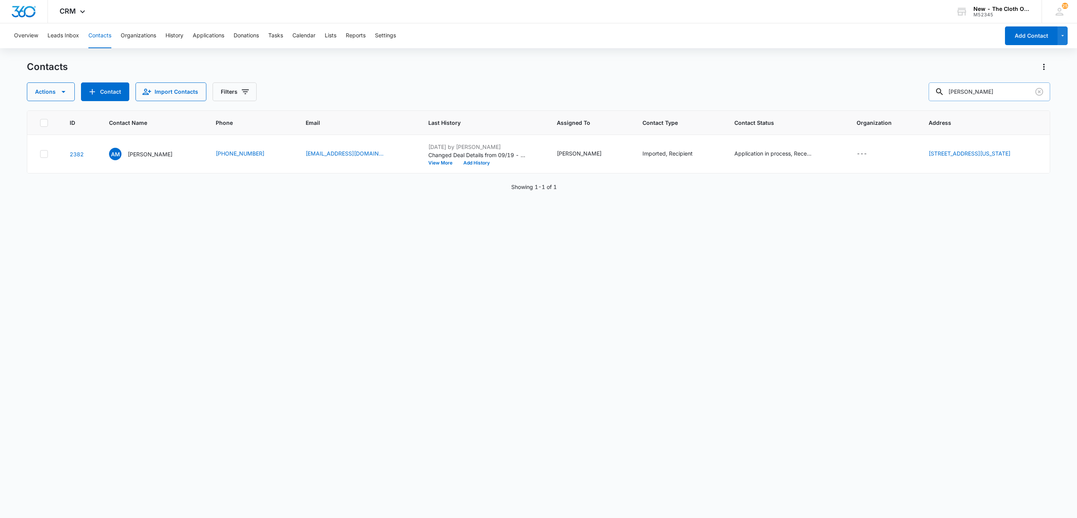
click at [1026, 84] on input "adrian mason" at bounding box center [988, 92] width 121 height 19
type input "28460"
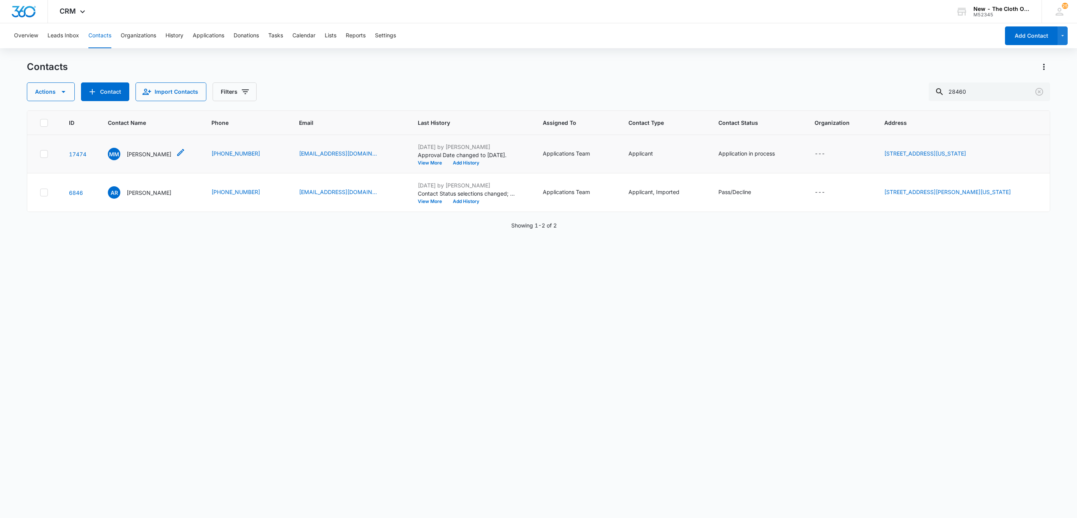
click at [140, 155] on p "Mikala Maddox" at bounding box center [148, 154] width 45 height 8
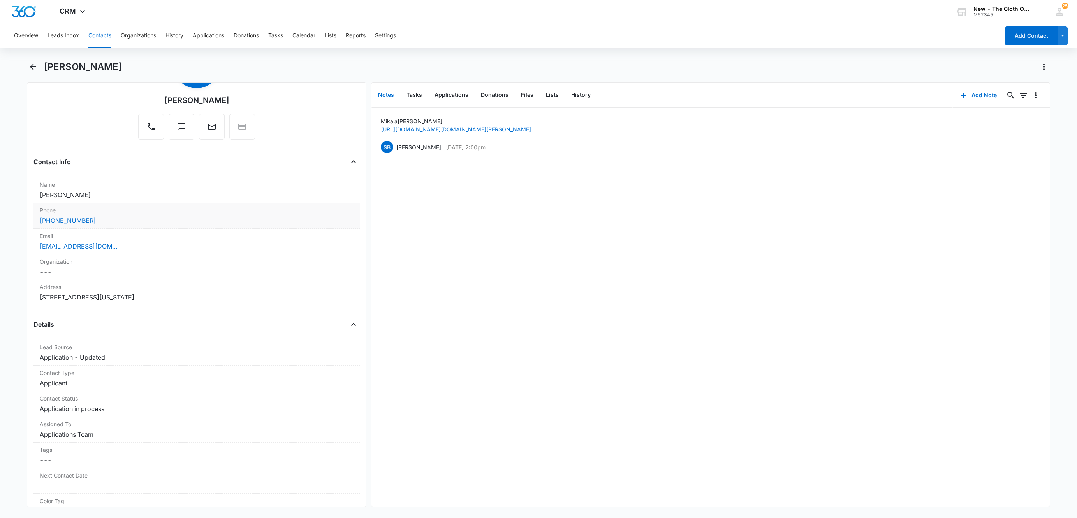
scroll to position [117, 0]
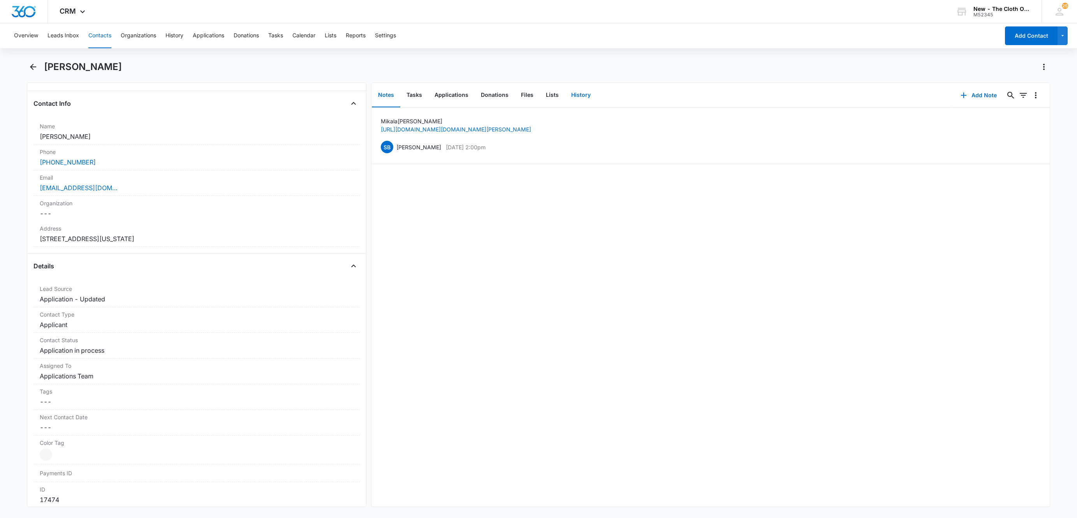
click at [571, 92] on button "History" at bounding box center [581, 95] width 32 height 24
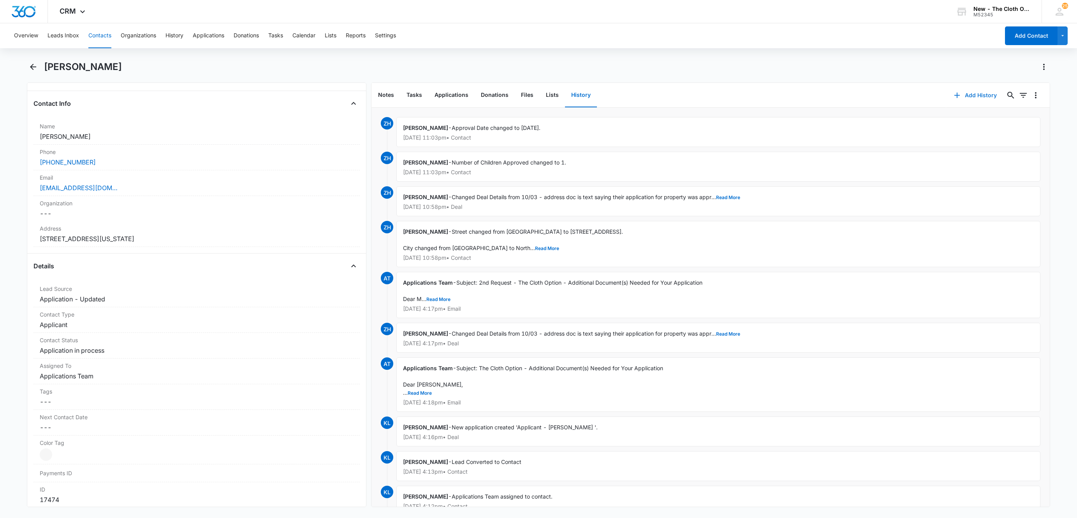
click at [956, 96] on button "Add History" at bounding box center [975, 95] width 58 height 19
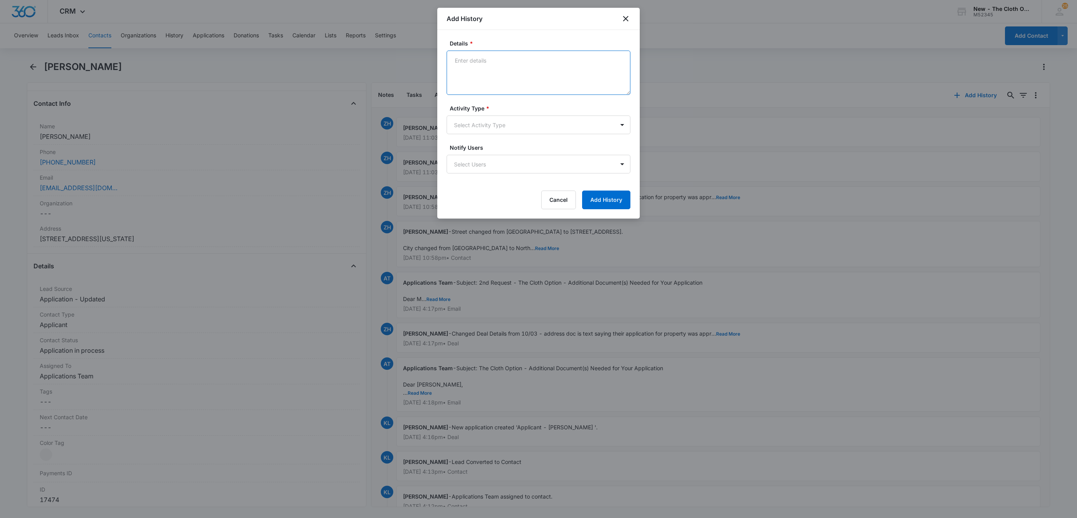
click at [523, 81] on textarea "Details *" at bounding box center [538, 73] width 184 height 44
type textarea "Lease expires on 09/10/2026."
click at [512, 130] on body "CRM Apps Reputation Websites Forms CRM Email Social Shop Payments POS Ads Intel…" at bounding box center [538, 259] width 1077 height 518
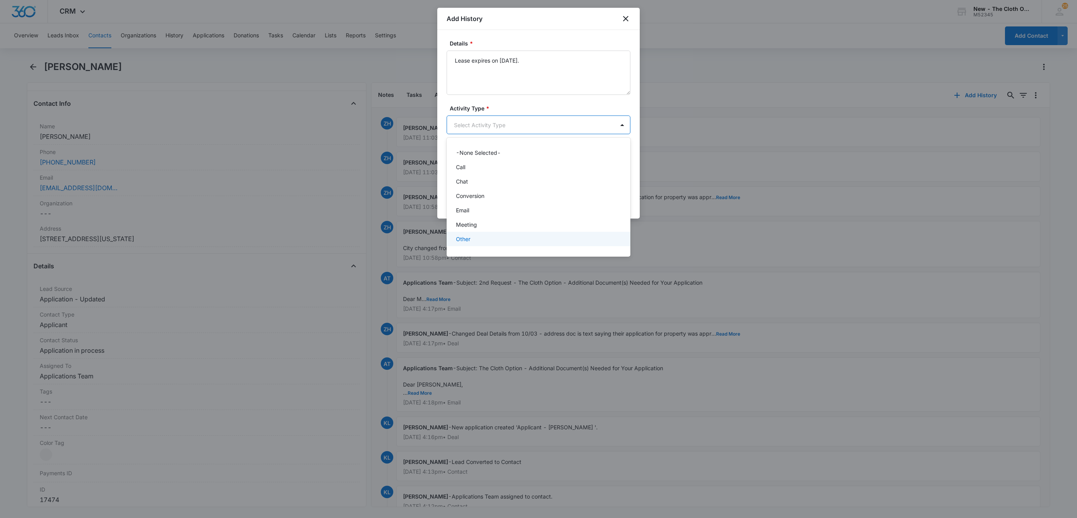
click at [465, 240] on p "Other" at bounding box center [463, 239] width 14 height 8
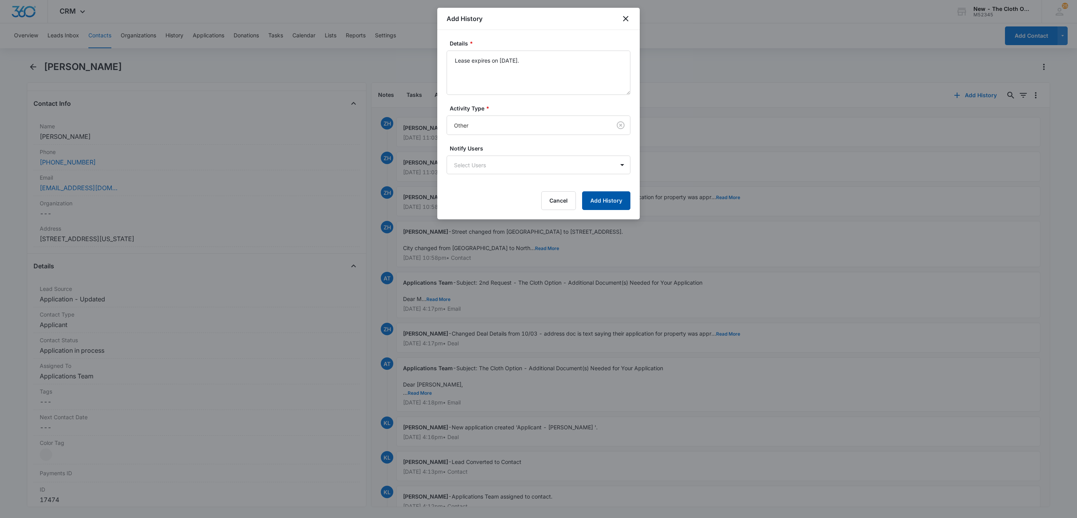
click at [608, 202] on button "Add History" at bounding box center [606, 200] width 48 height 19
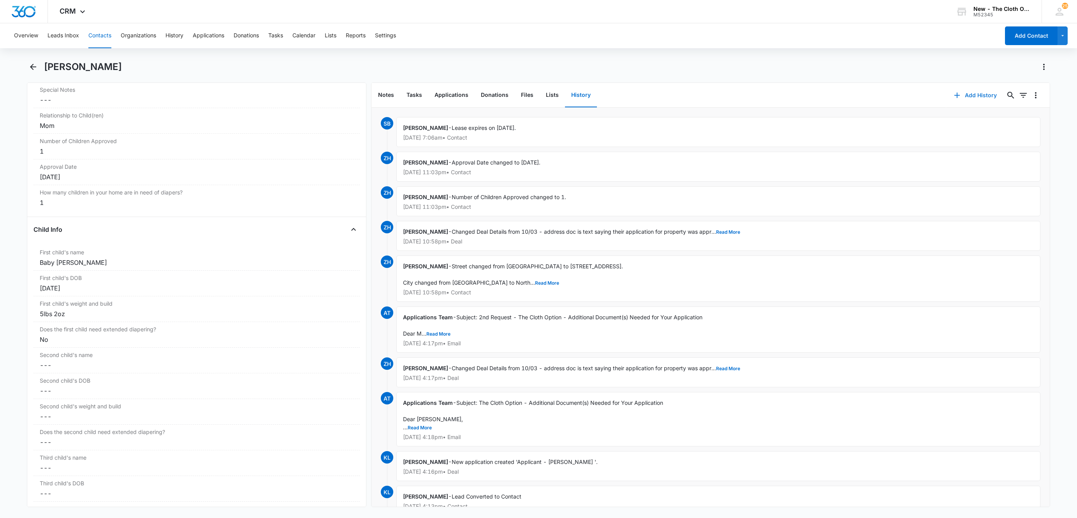
scroll to position [817, 0]
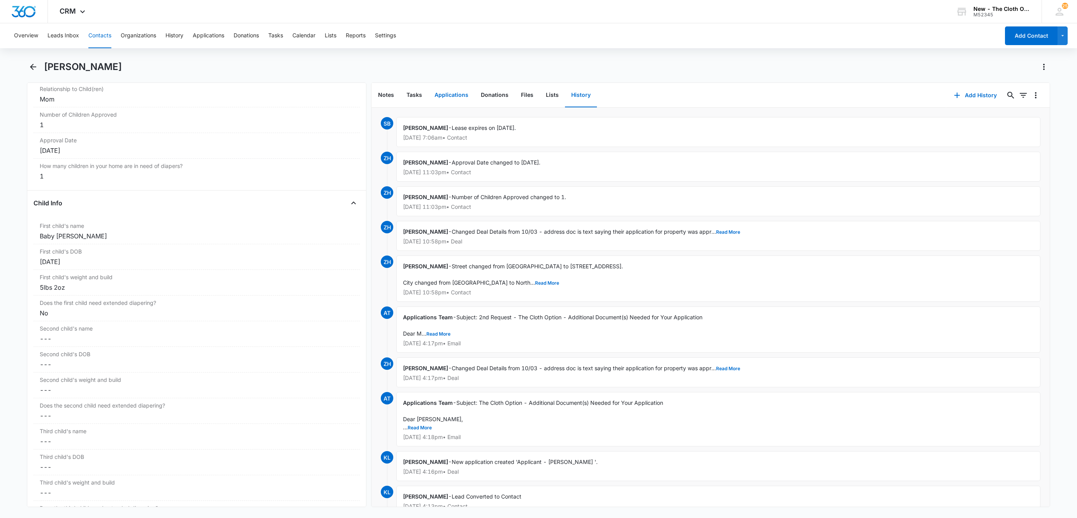
click at [449, 92] on button "Applications" at bounding box center [451, 95] width 46 height 24
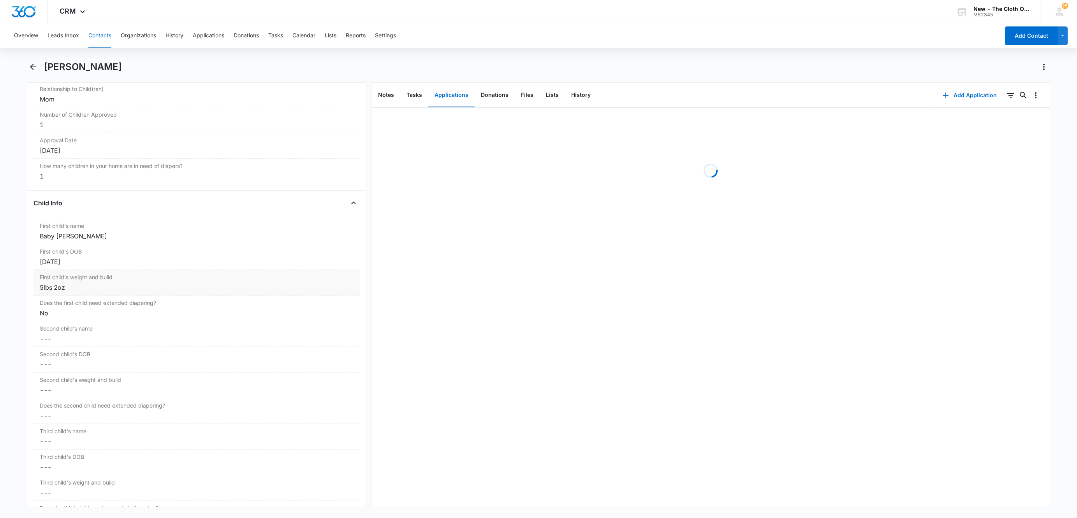
click at [79, 296] on div "First child's weight and build Cancel Save Changes 5lbs 2oz" at bounding box center [196, 283] width 326 height 26
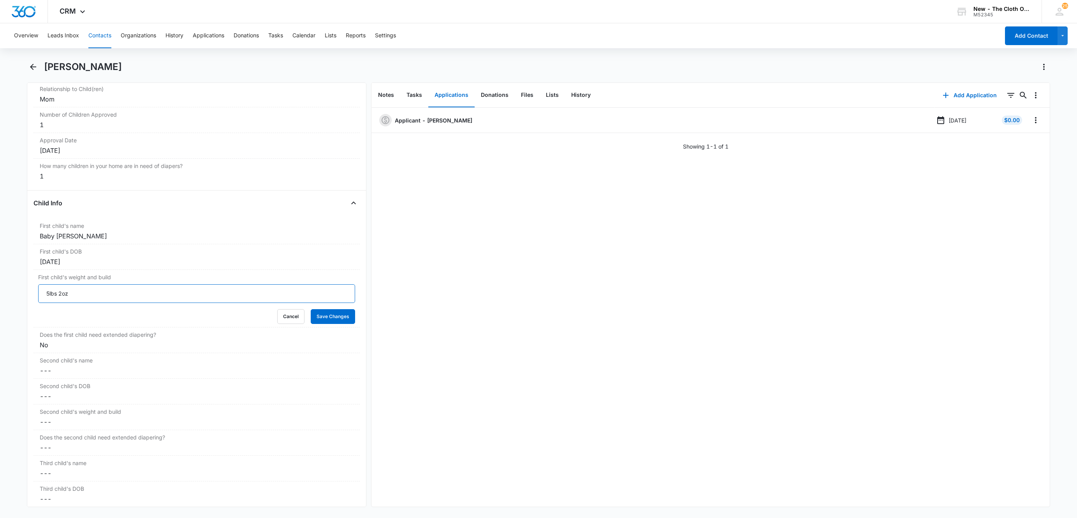
click at [81, 302] on input "5lbs 2oz" at bounding box center [196, 294] width 317 height 19
click at [81, 301] on input "5lbs 2oz" at bounding box center [196, 294] width 317 height 19
click at [311, 309] on button "Save Changes" at bounding box center [333, 316] width 44 height 15
click at [1031, 124] on icon "Overflow Menu" at bounding box center [1035, 120] width 9 height 9
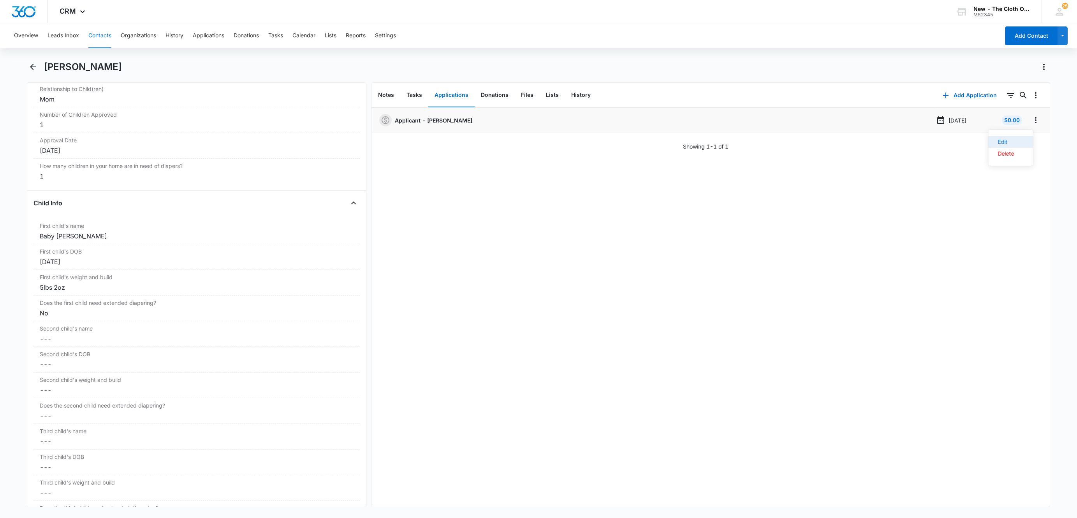
click at [1023, 140] on button "Edit" at bounding box center [1010, 142] width 44 height 12
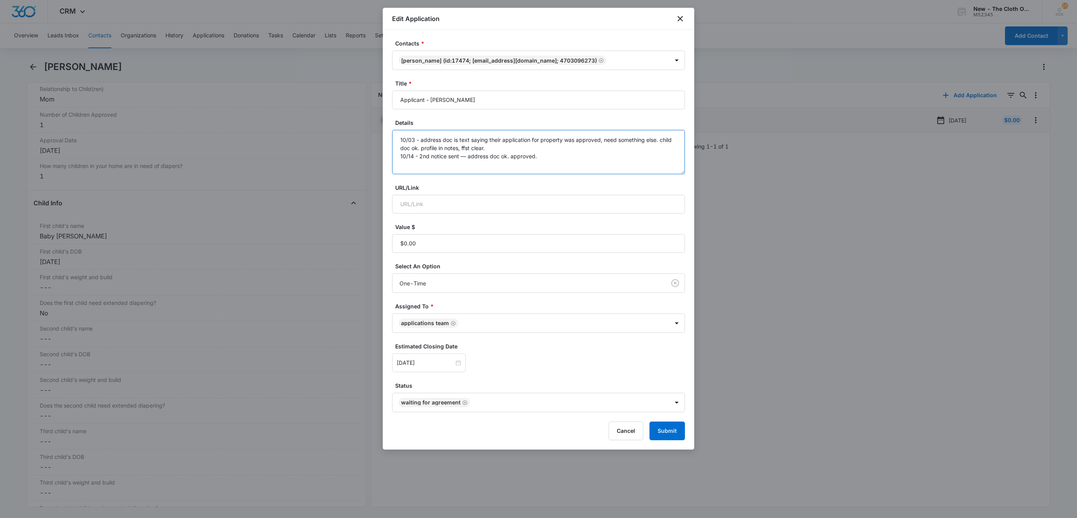
click at [557, 156] on textarea "10/03 - address doc is text saying their application for property was approved,…" at bounding box center [538, 152] width 293 height 44
click at [615, 430] on button "Cancel" at bounding box center [625, 431] width 35 height 19
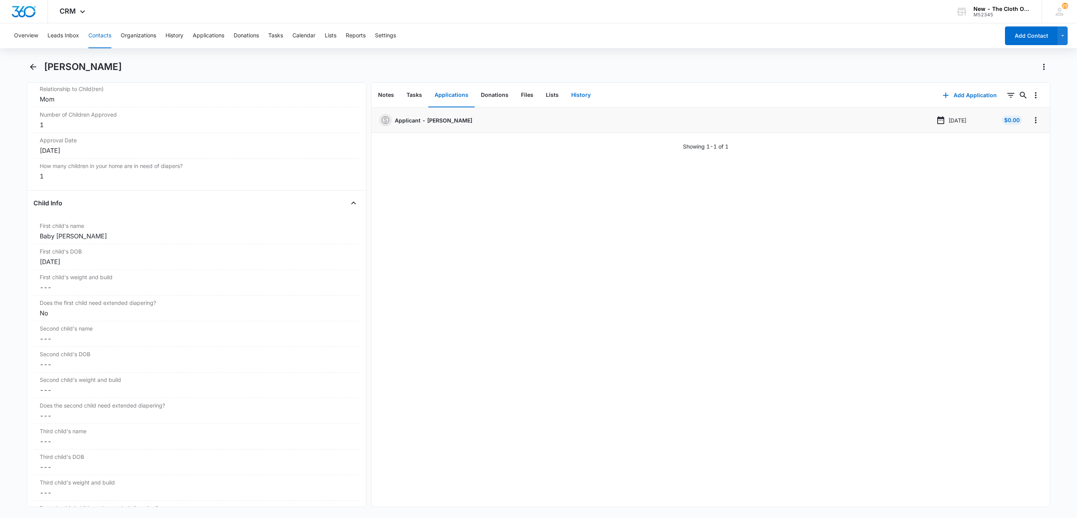
click at [583, 98] on button "History" at bounding box center [581, 95] width 32 height 24
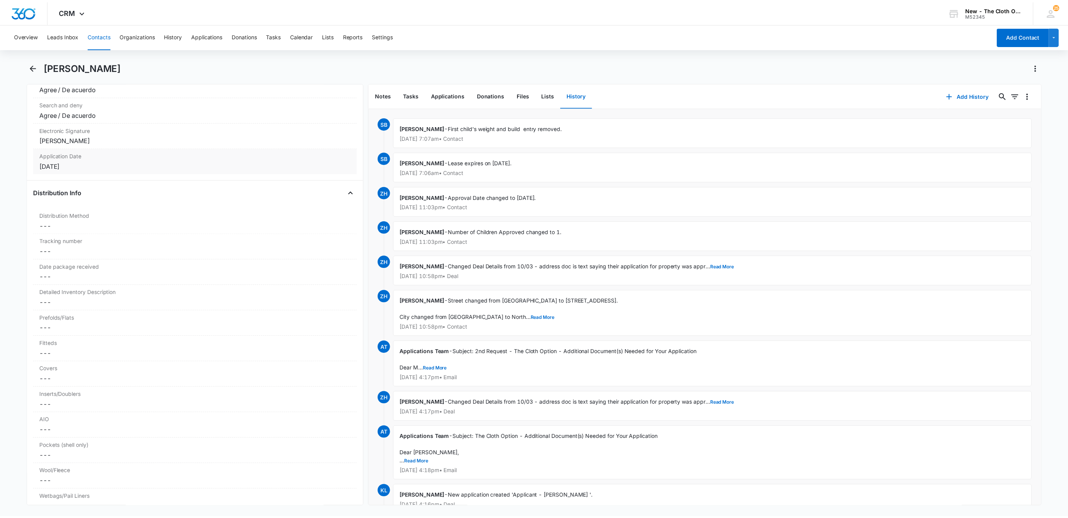
scroll to position [1637, 0]
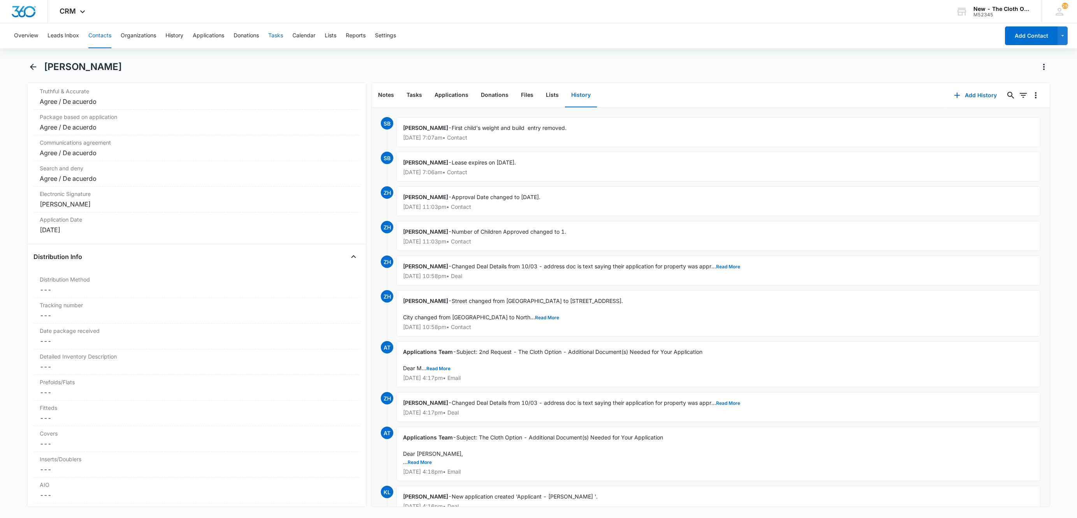
click at [280, 38] on button "Tasks" at bounding box center [275, 35] width 15 height 25
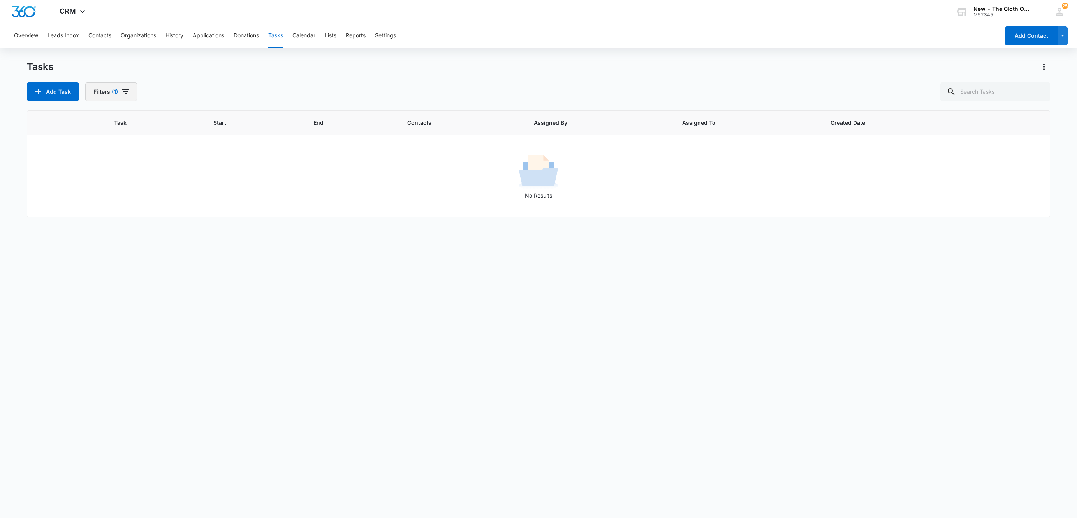
click at [122, 93] on icon "button" at bounding box center [125, 91] width 9 height 9
click at [139, 141] on icon "Clear" at bounding box center [141, 141] width 6 height 6
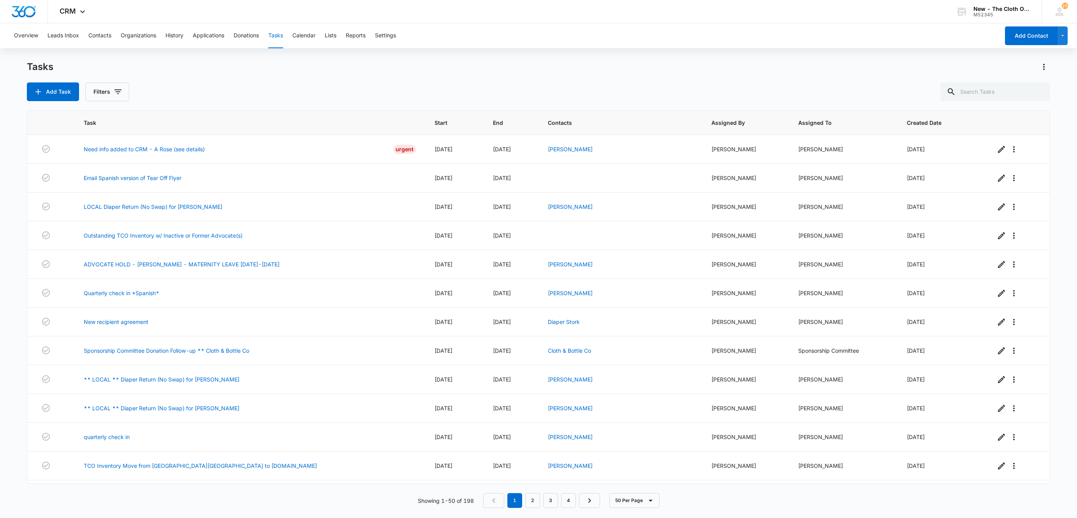
click at [284, 81] on div "Tasks Add Task Filters" at bounding box center [538, 81] width 1023 height 40
click at [68, 30] on button "Leads Inbox" at bounding box center [63, 35] width 32 height 25
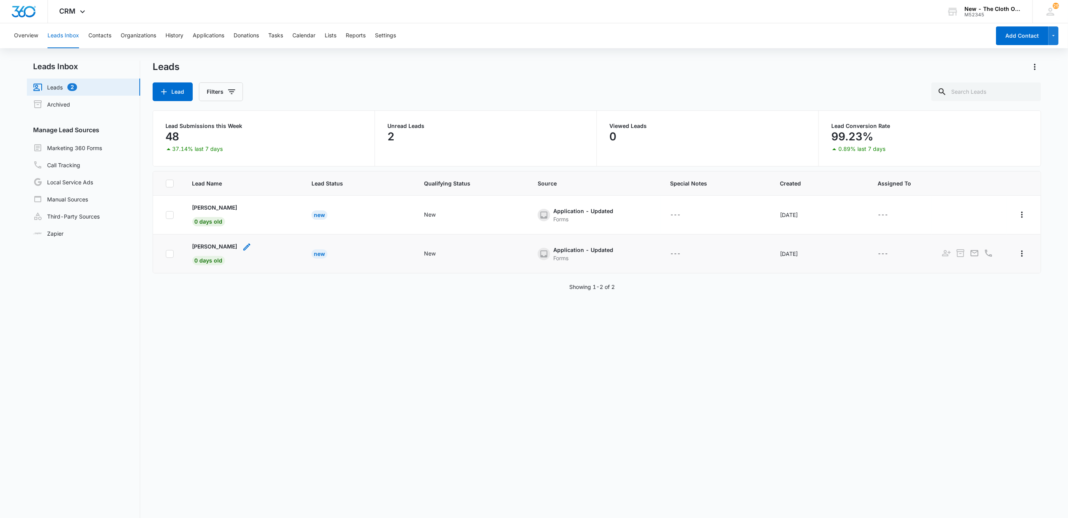
drag, startPoint x: 183, startPoint y: 250, endPoint x: 244, endPoint y: 245, distance: 61.3
click at [244, 245] on td "Cameron Robinson 0 days old" at bounding box center [242, 254] width 119 height 39
copy p "Cameron Robinson"
click at [230, 246] on p "Cameron Robinson" at bounding box center [214, 246] width 45 height 8
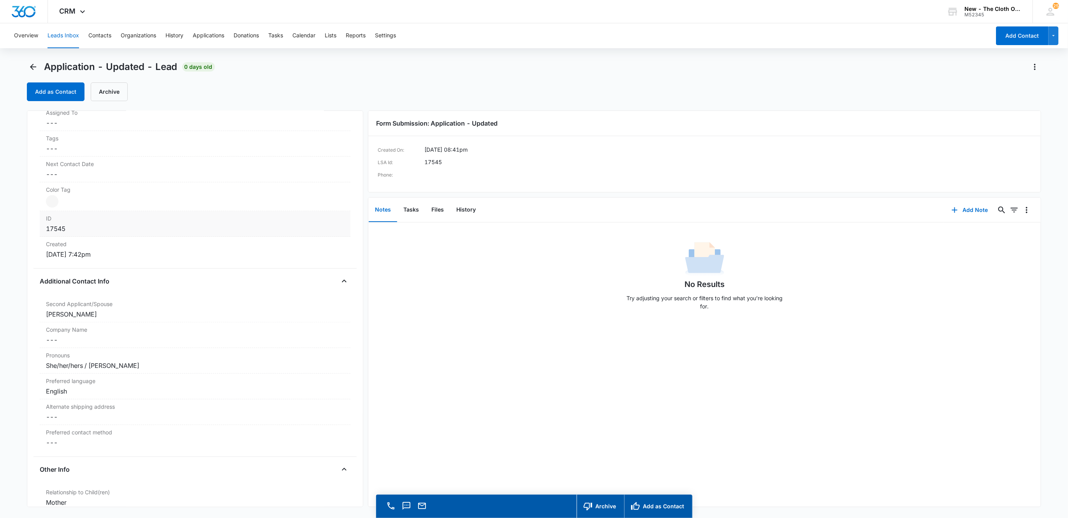
scroll to position [409, 0]
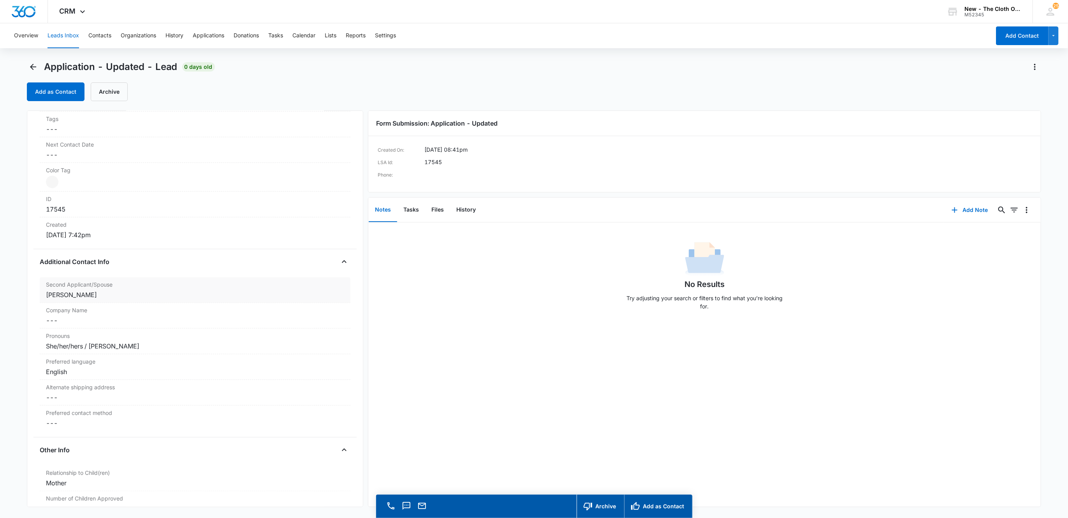
click at [134, 295] on div "Cameron Robinson" at bounding box center [195, 294] width 299 height 9
click at [125, 308] on input "Cameron Robinson" at bounding box center [195, 301] width 302 height 19
click at [301, 317] on button "Save Changes" at bounding box center [323, 324] width 44 height 15
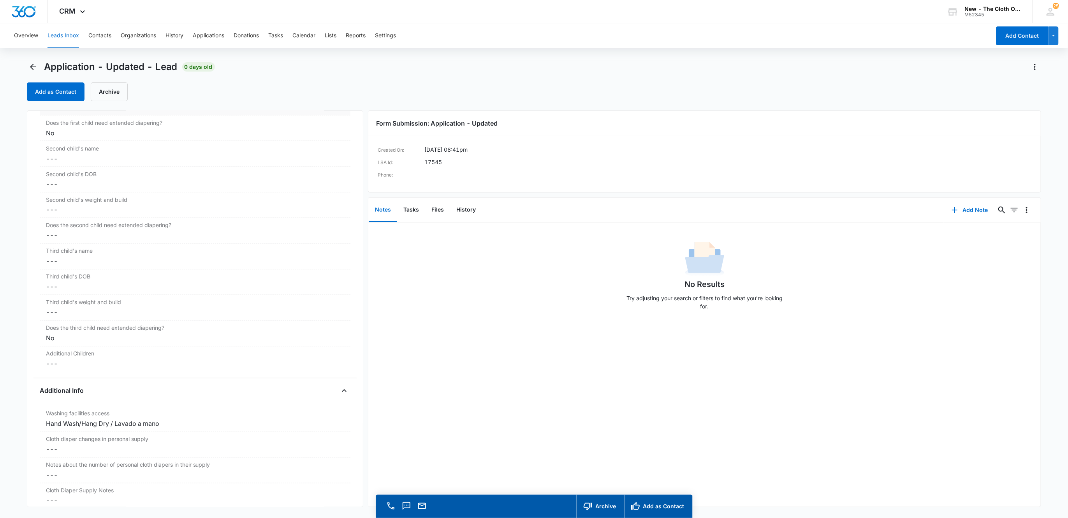
scroll to position [993, 0]
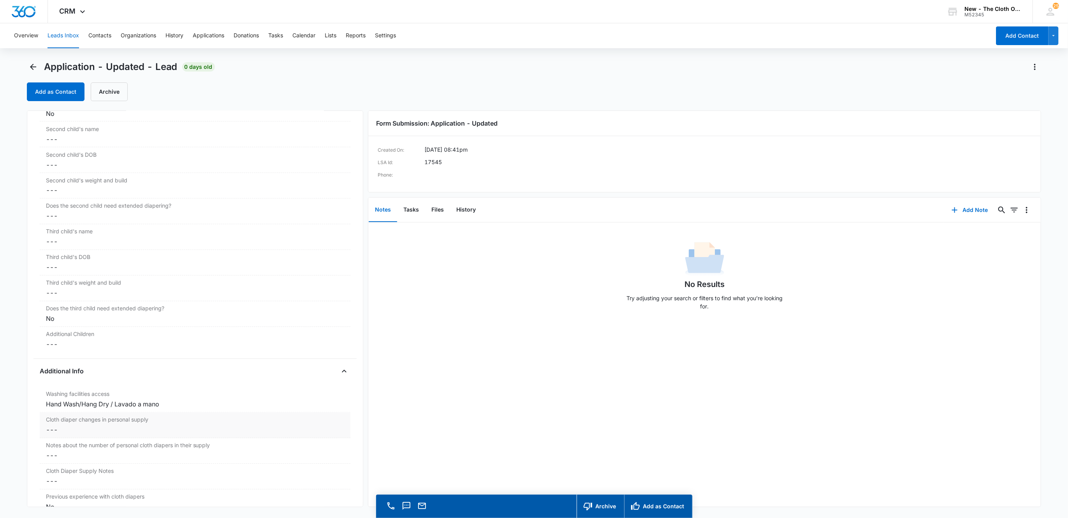
click at [65, 435] on dd "Cancel Save Changes ---" at bounding box center [195, 430] width 299 height 9
click at [65, 442] on input "Cloth diaper changes in personal supply" at bounding box center [195, 436] width 302 height 19
type input "0"
click at [301, 452] on button "Save Changes" at bounding box center [323, 459] width 44 height 15
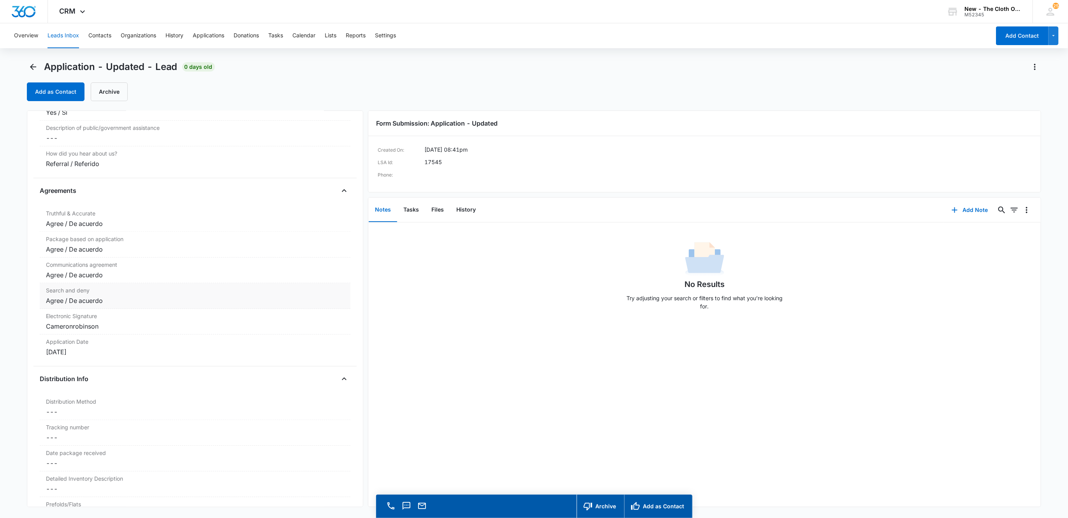
scroll to position [1486, 0]
click at [439, 213] on button "Files" at bounding box center [437, 210] width 25 height 24
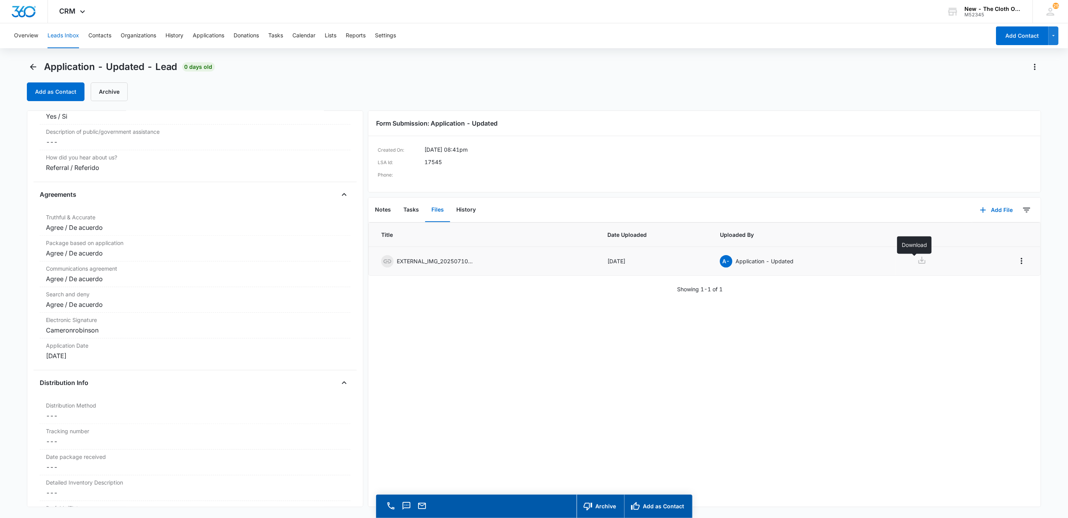
click at [918, 263] on icon at bounding box center [921, 260] width 7 height 7
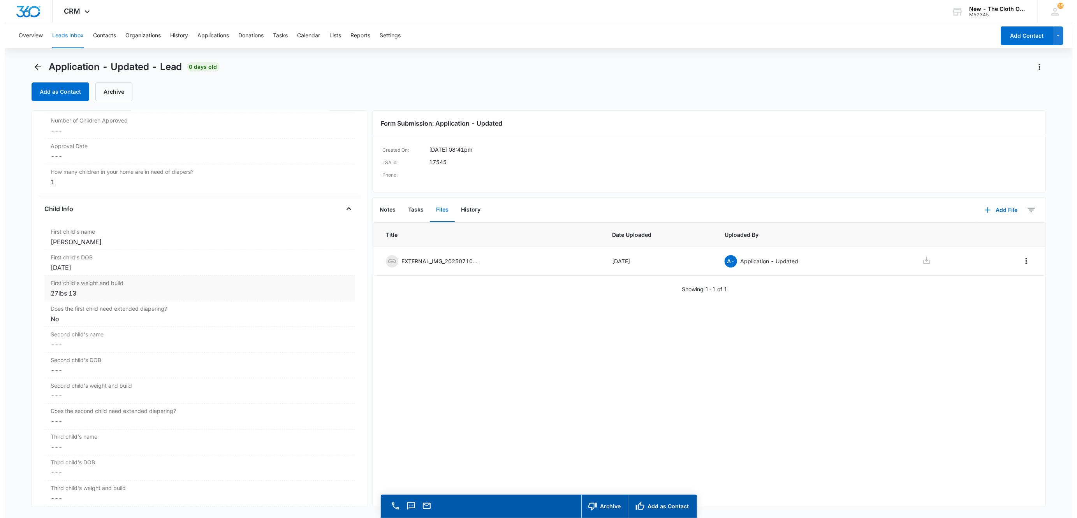
scroll to position [786, 0]
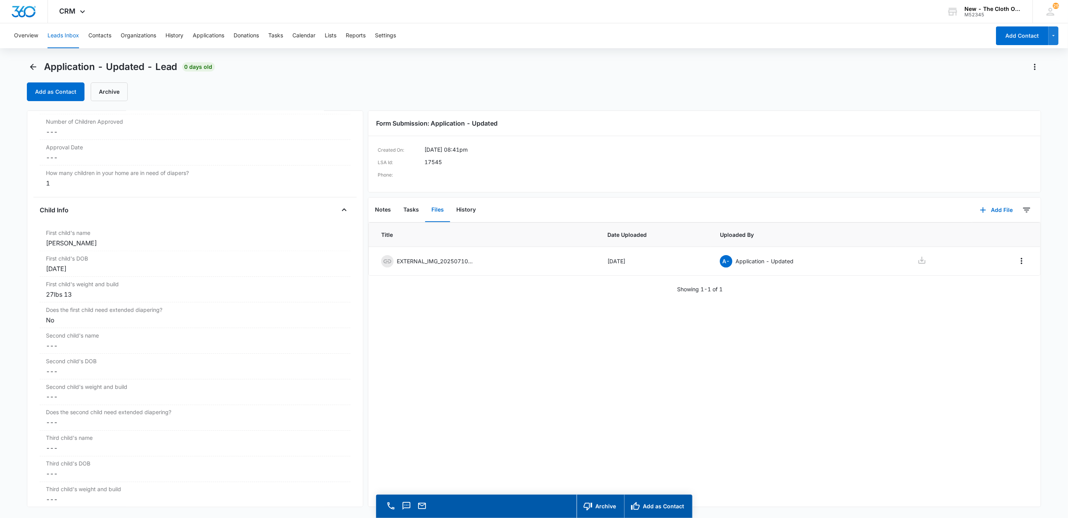
drag, startPoint x: 99, startPoint y: 246, endPoint x: 28, endPoint y: 243, distance: 70.9
click at [28, 243] on div "Application - Updated Contact Info Name Cancel Save Changes Cameron Robinson Ph…" at bounding box center [195, 309] width 337 height 397
copy div "Ryjahh Williams"
click at [988, 208] on button "Add File" at bounding box center [996, 210] width 48 height 19
click at [982, 235] on div "Upload Files" at bounding box center [985, 234] width 31 height 5
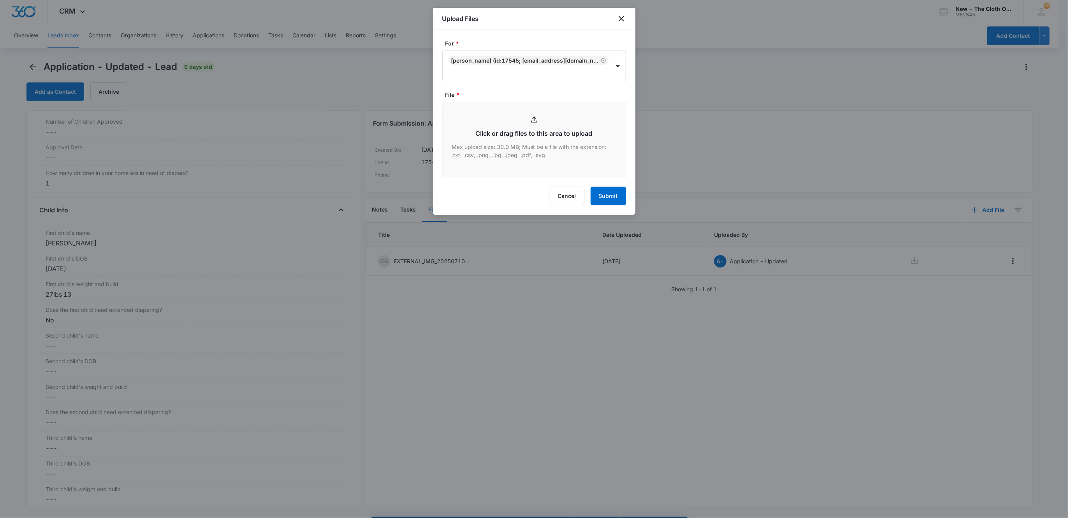
type input "C:\fakepath\Birth Cert - Ryjahh Williams.jpg"
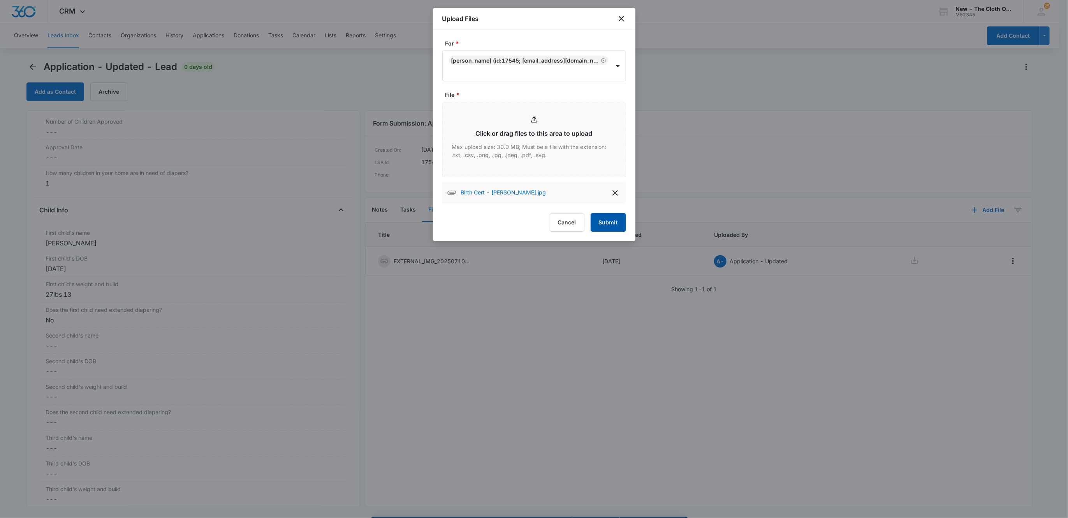
click at [611, 223] on button "Submit" at bounding box center [607, 222] width 35 height 19
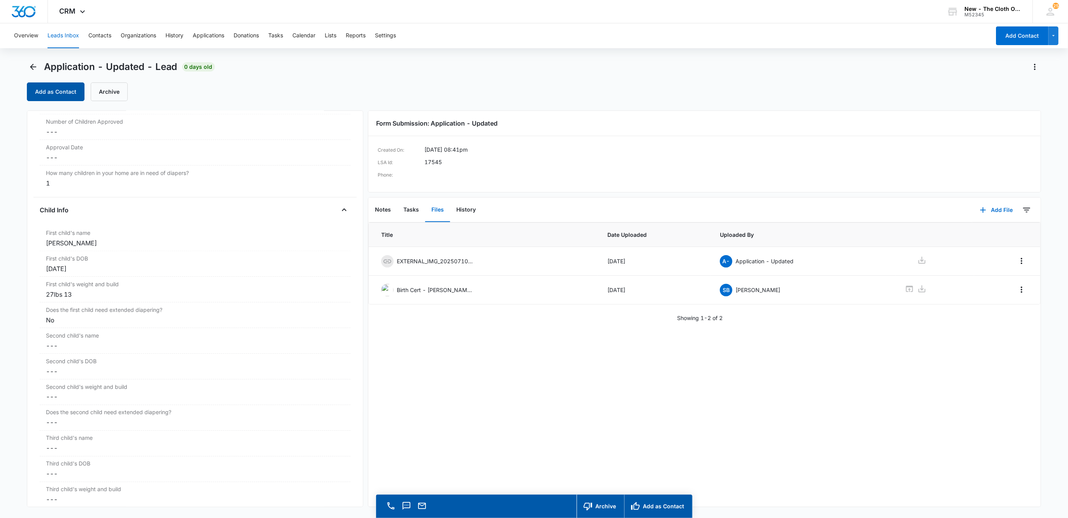
click at [57, 94] on button "Add as Contact" at bounding box center [56, 92] width 58 height 19
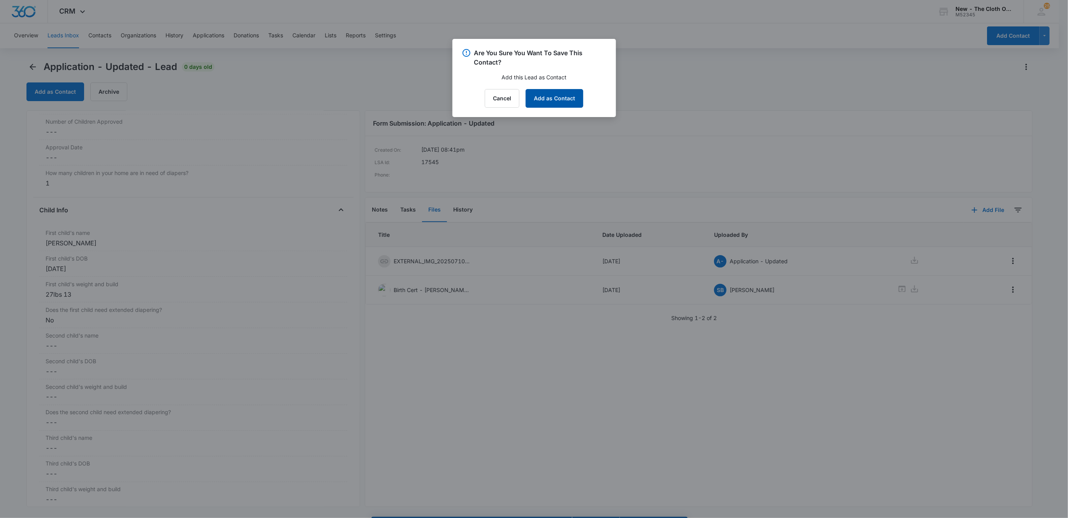
click at [573, 104] on button "Add as Contact" at bounding box center [554, 98] width 58 height 19
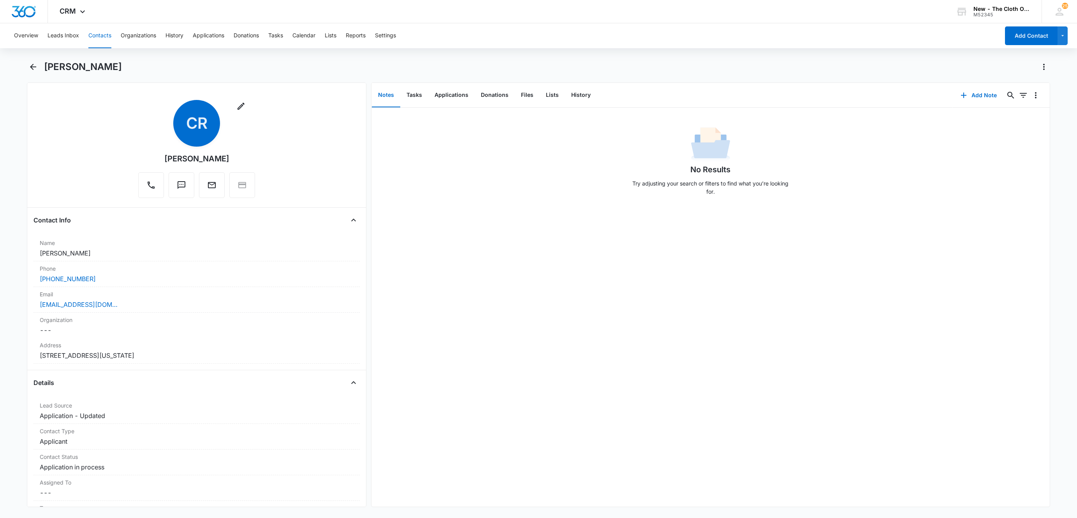
drag, startPoint x: 118, startPoint y: 258, endPoint x: 21, endPoint y: 257, distance: 96.5
click at [21, 257] on main "Cameron Robinson Remove CR Cameron Robinson Contact Info Name Cancel Save Chang…" at bounding box center [538, 289] width 1077 height 456
copy dd "Cameron Robinson"
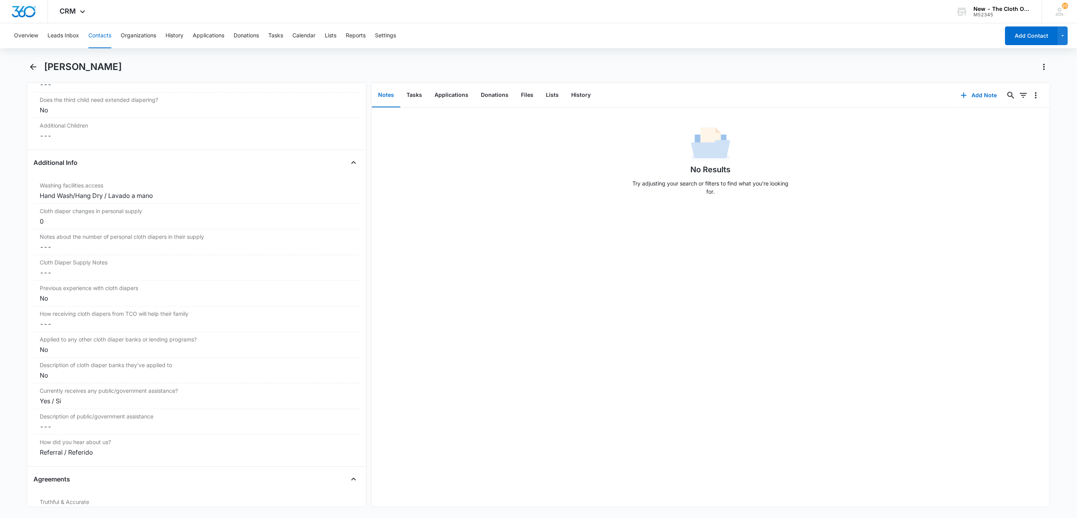
scroll to position [1518, 0]
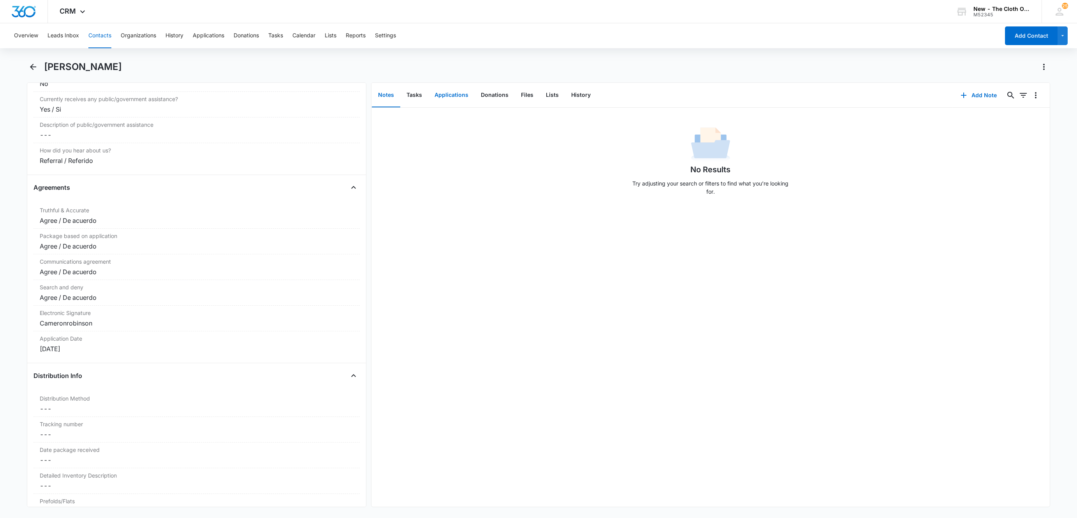
click at [461, 92] on button "Applications" at bounding box center [451, 95] width 46 height 24
click at [960, 99] on button "Add Application" at bounding box center [970, 95] width 70 height 19
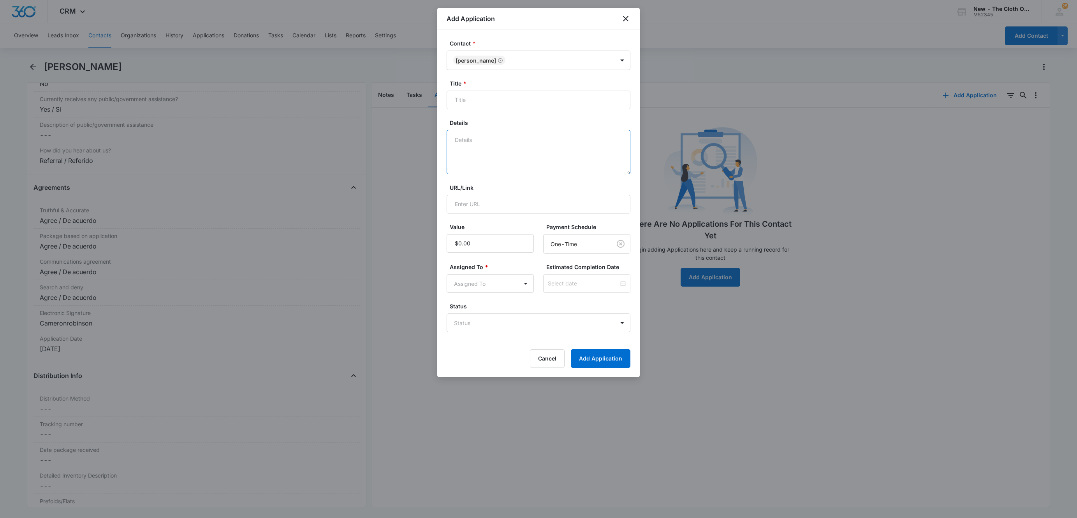
click at [542, 159] on textarea "Details" at bounding box center [538, 152] width 184 height 44
type textarea "10/15 - No address doc rcvd. Child doc ok. No profile found. FFST clear."
click at [487, 325] on body "CRM Apps Reputation Websites Forms CRM Email Social Shop Payments POS Ads Intel…" at bounding box center [538, 259] width 1077 height 518
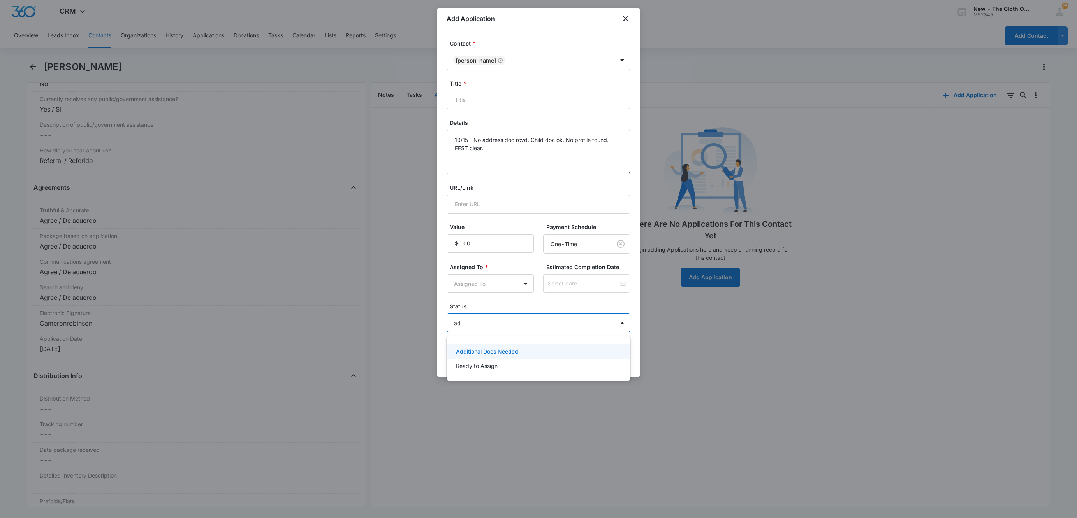
type input "add"
click at [480, 353] on p "Additional Docs Needed" at bounding box center [487, 352] width 62 height 8
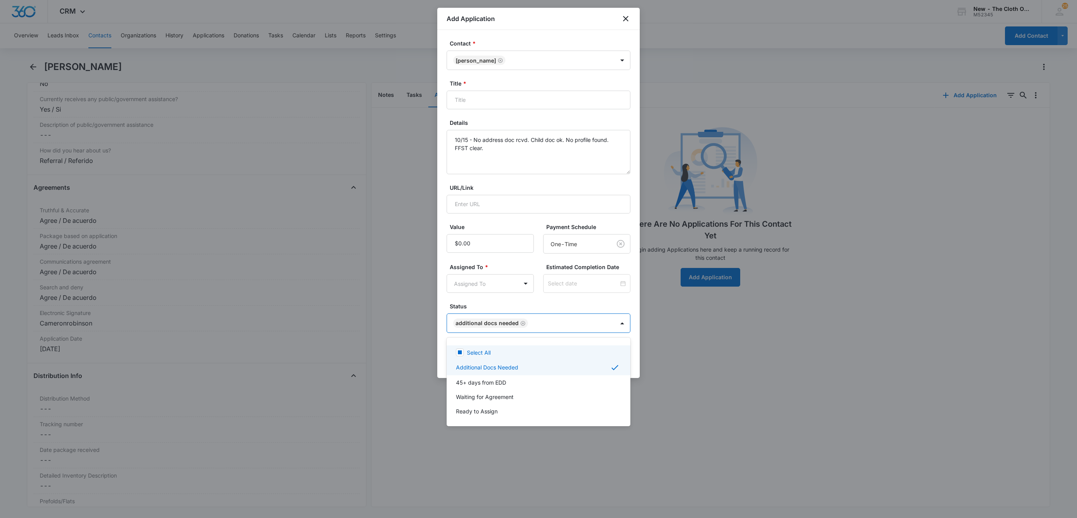
click at [480, 290] on div at bounding box center [538, 259] width 1077 height 518
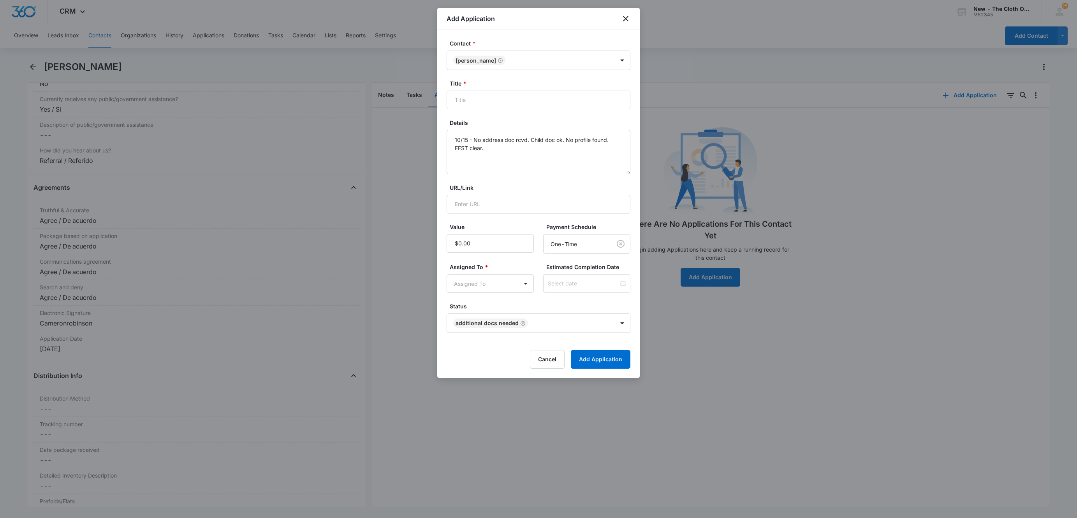
click at [480, 290] on body "CRM Apps Reputation Websites Forms CRM Email Social Shop Payments POS Ads Intel…" at bounding box center [538, 259] width 1077 height 518
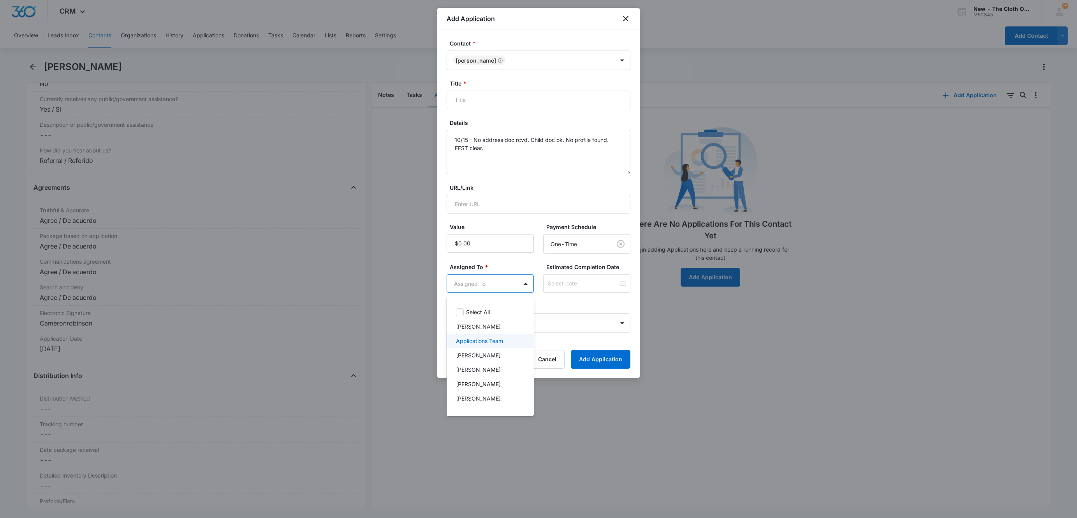
click at [497, 334] on div "Applications Team" at bounding box center [489, 341] width 87 height 14
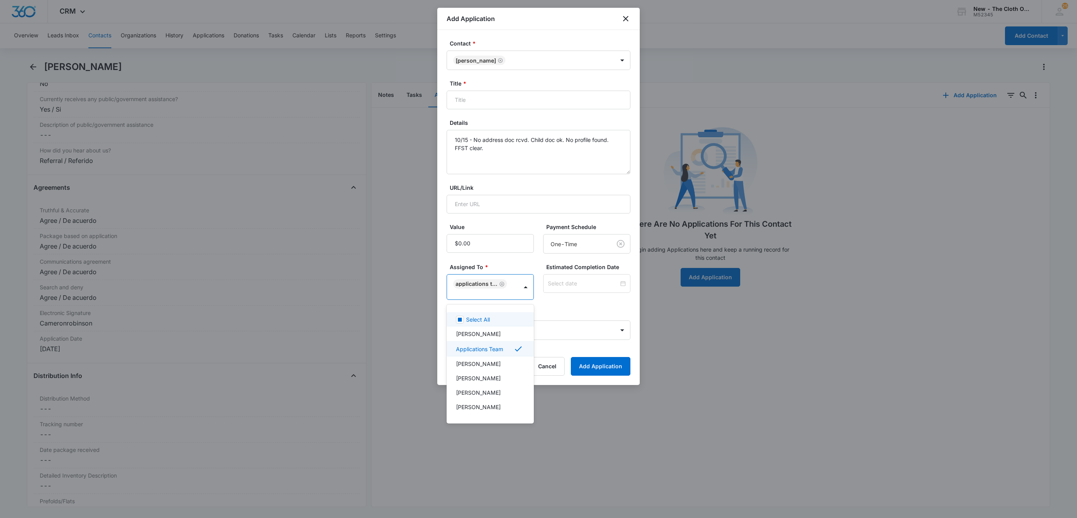
click at [583, 286] on div at bounding box center [538, 259] width 1077 height 518
click at [583, 286] on input at bounding box center [583, 283] width 71 height 9
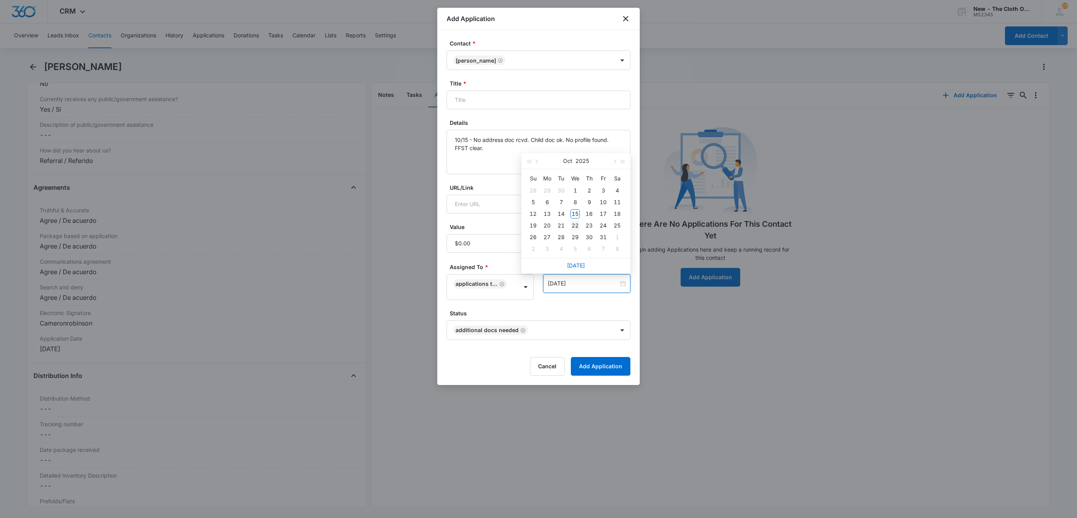
type input "[DATE]"
click at [573, 225] on div "22" at bounding box center [574, 225] width 9 height 9
click at [553, 109] on input "Title *" at bounding box center [538, 100] width 184 height 19
paste input "Cameron Robinson"
type input "Applicant - Cameron Robinson"
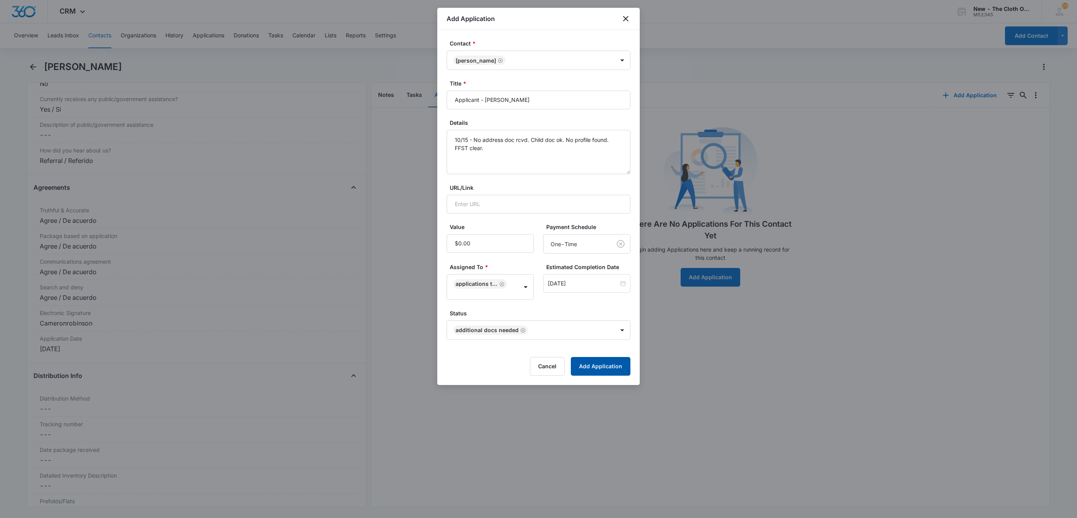
click at [616, 364] on button "Add Application" at bounding box center [601, 366] width 60 height 19
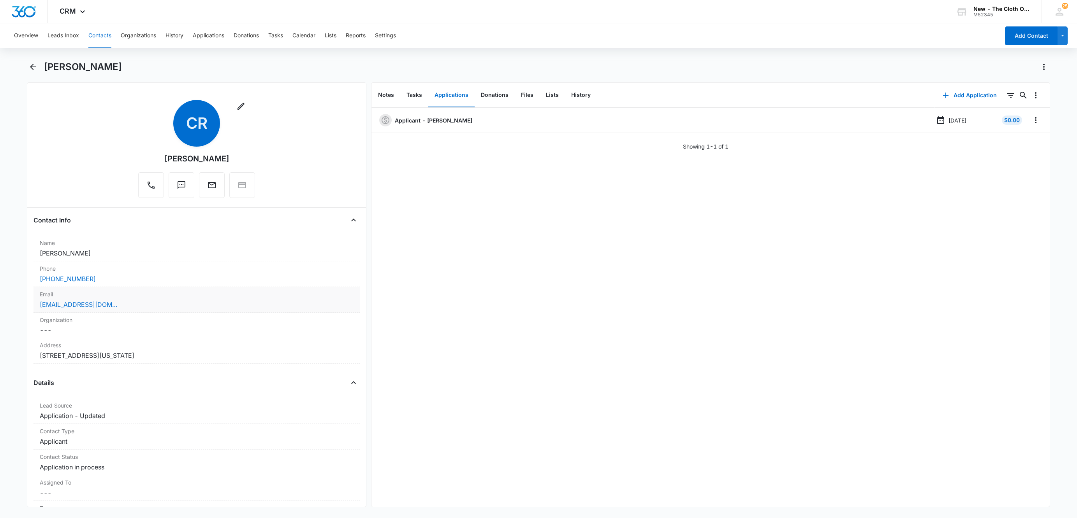
click at [159, 309] on div "cameronrobinson219@gmail.com" at bounding box center [197, 304] width 314 height 9
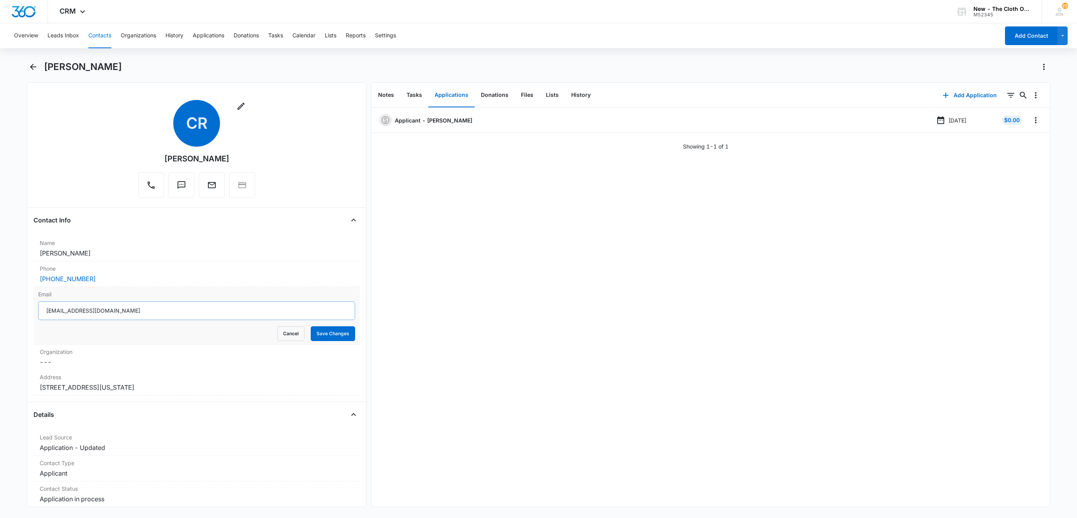
click at [197, 314] on input "cameronrobinson219@gmail.com" at bounding box center [196, 311] width 317 height 19
click at [184, 311] on input "cameronrobinson219@gmail.com" at bounding box center [196, 311] width 317 height 19
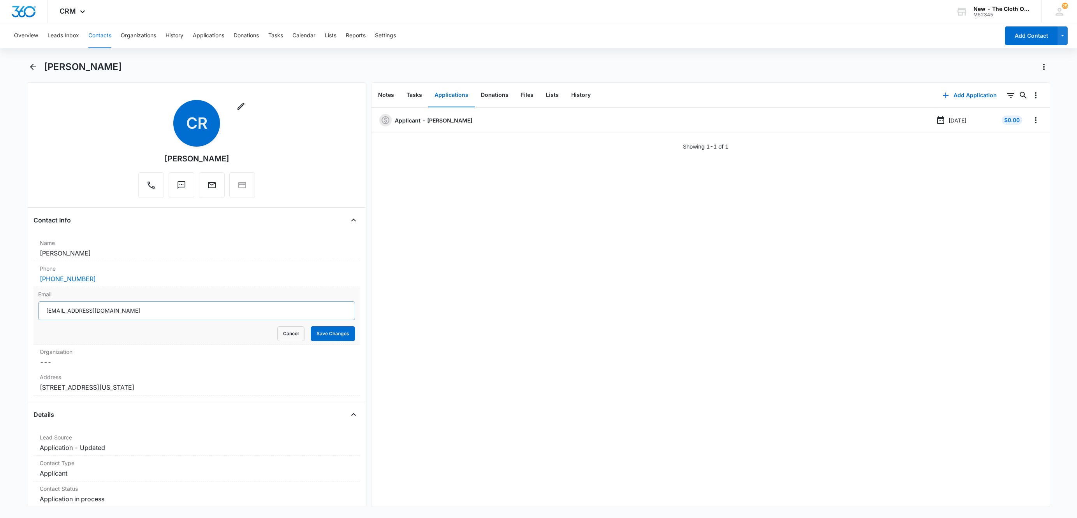
click at [184, 311] on input "cameronrobinson219@gmail.com" at bounding box center [196, 311] width 317 height 19
drag, startPoint x: 284, startPoint y: 330, endPoint x: 17, endPoint y: 250, distance: 278.8
click at [283, 332] on button "Cancel" at bounding box center [290, 334] width 27 height 15
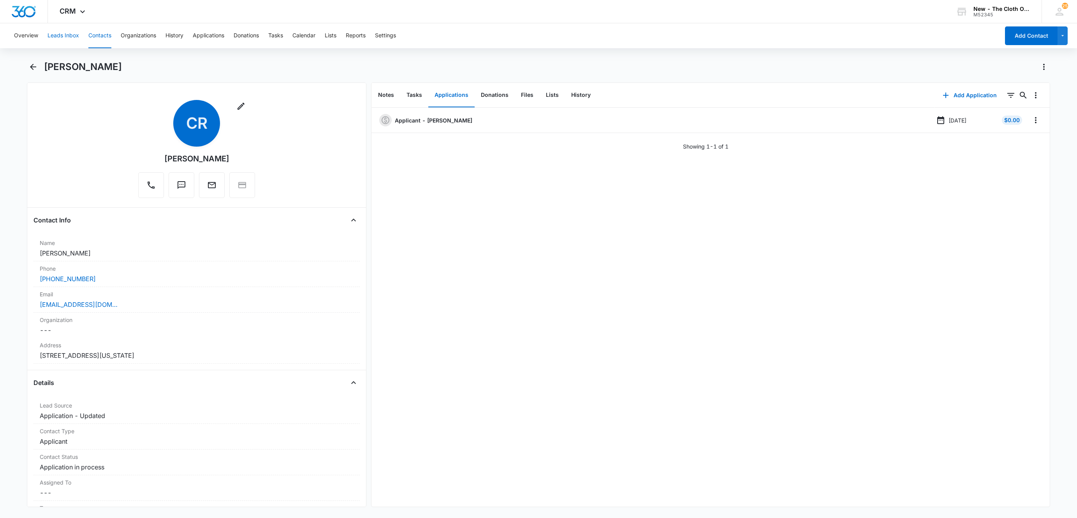
click at [67, 40] on button "Leads Inbox" at bounding box center [63, 35] width 32 height 25
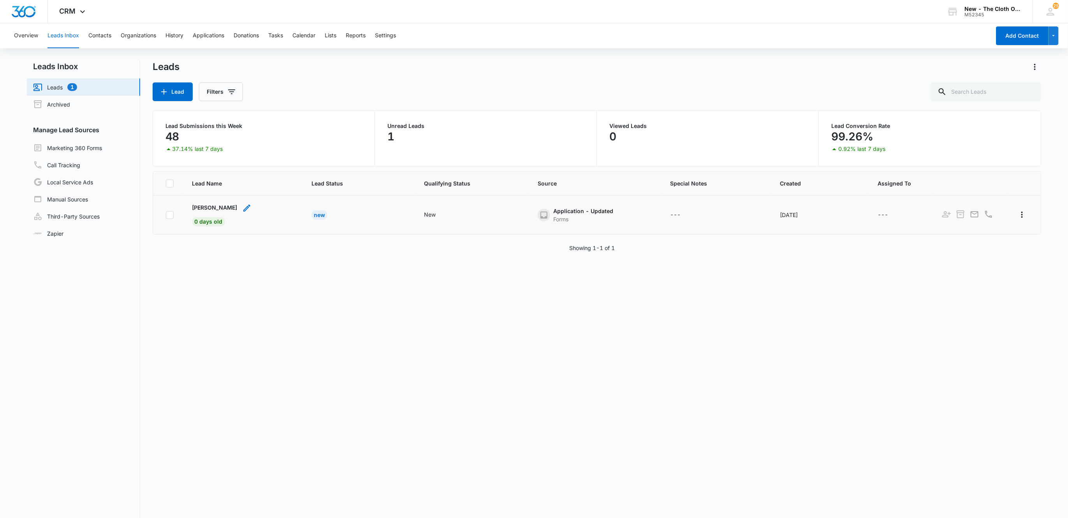
drag, startPoint x: 218, startPoint y: 207, endPoint x: 237, endPoint y: 207, distance: 18.7
click at [237, 207] on td "Azlande Raphael 0 days old" at bounding box center [242, 215] width 119 height 39
copy p "Azlande Raphael"
click at [227, 207] on p "Azlande Raphael" at bounding box center [214, 208] width 45 height 8
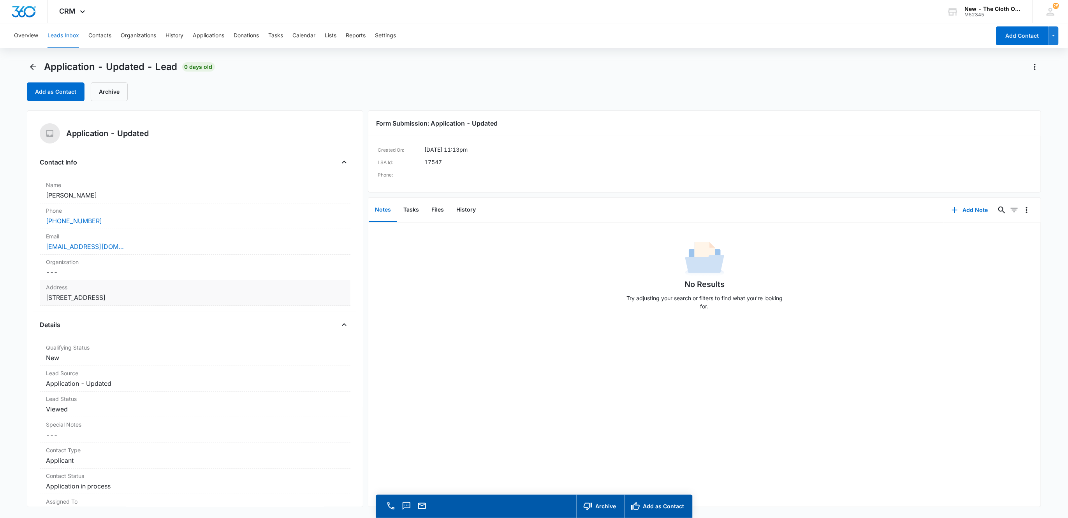
click at [263, 297] on dd "Cancel Save Changes 225 sw avenue c apt 2 3 Belle Glade FL 33430 États-Unis" at bounding box center [195, 297] width 299 height 9
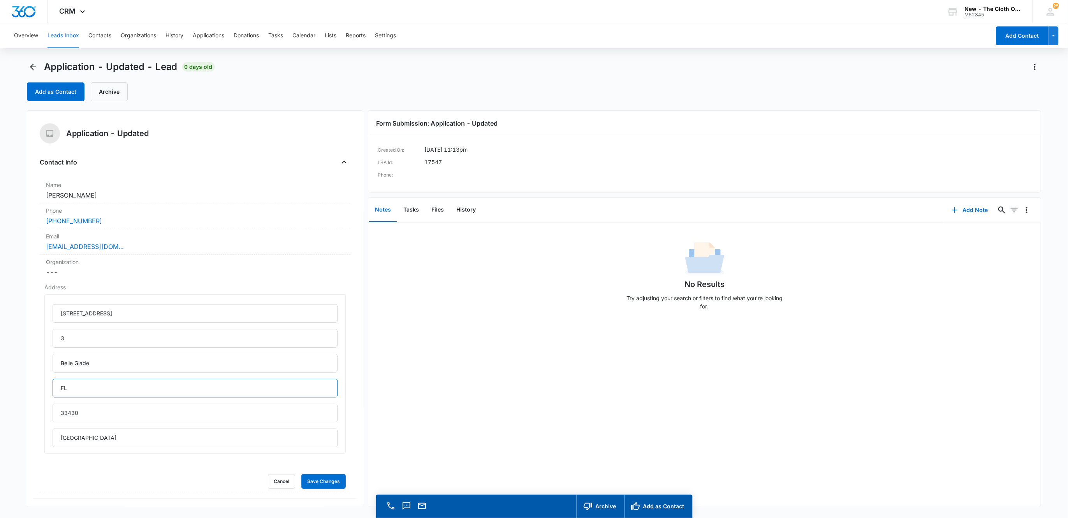
drag, startPoint x: 75, startPoint y: 386, endPoint x: 31, endPoint y: 392, distance: 44.9
click at [32, 392] on div "Application - Updated Contact Info Name Cancel Save Changes Azlande Raphael Pho…" at bounding box center [195, 309] width 337 height 397
type input "[US_STATE]"
click at [75, 312] on input "225 sw avenue c apt 2" at bounding box center [195, 313] width 285 height 19
type input "225 SW Avenue C Apt 2"
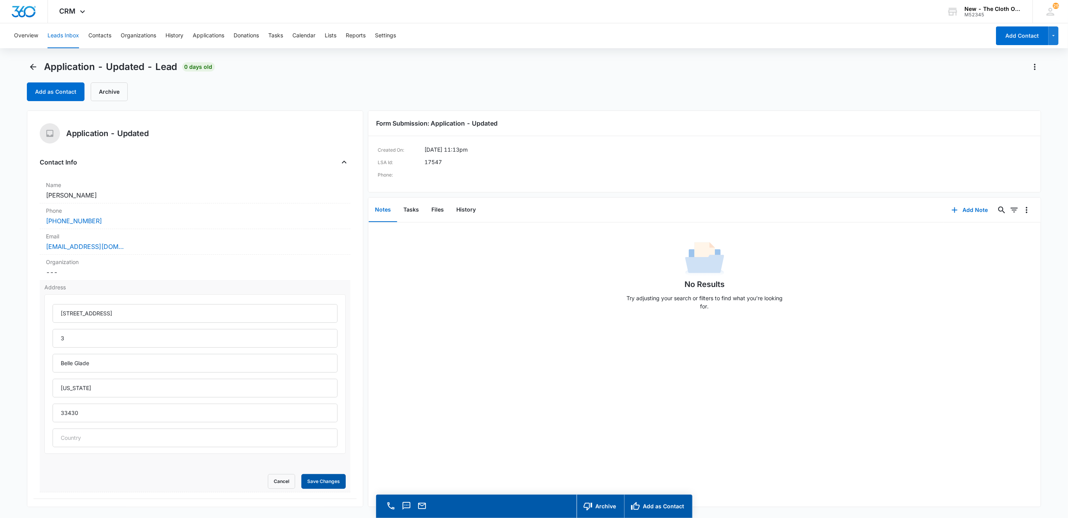
click at [312, 476] on button "Save Changes" at bounding box center [323, 481] width 44 height 15
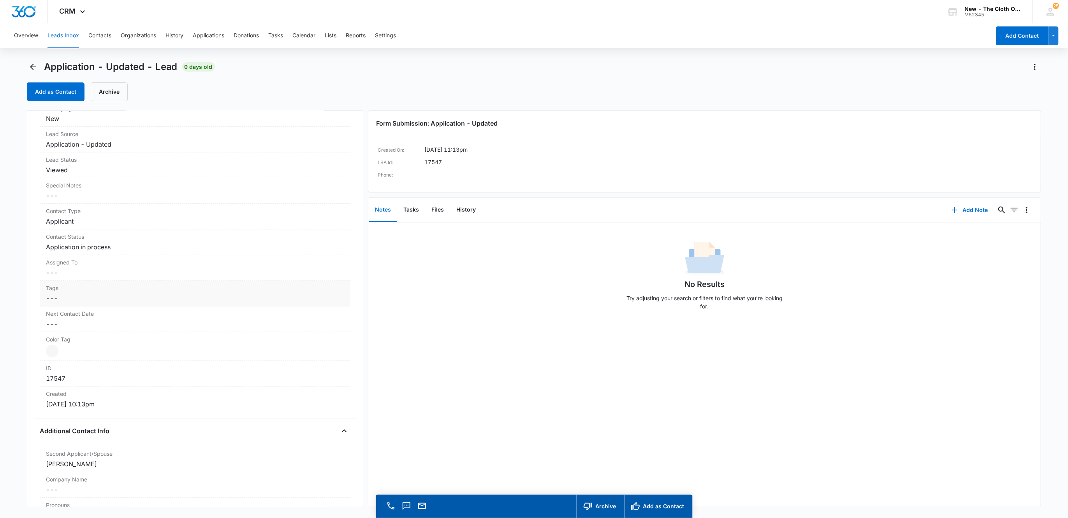
scroll to position [234, 0]
click at [123, 464] on label "Second Applicant/Spouse" at bounding box center [195, 460] width 299 height 8
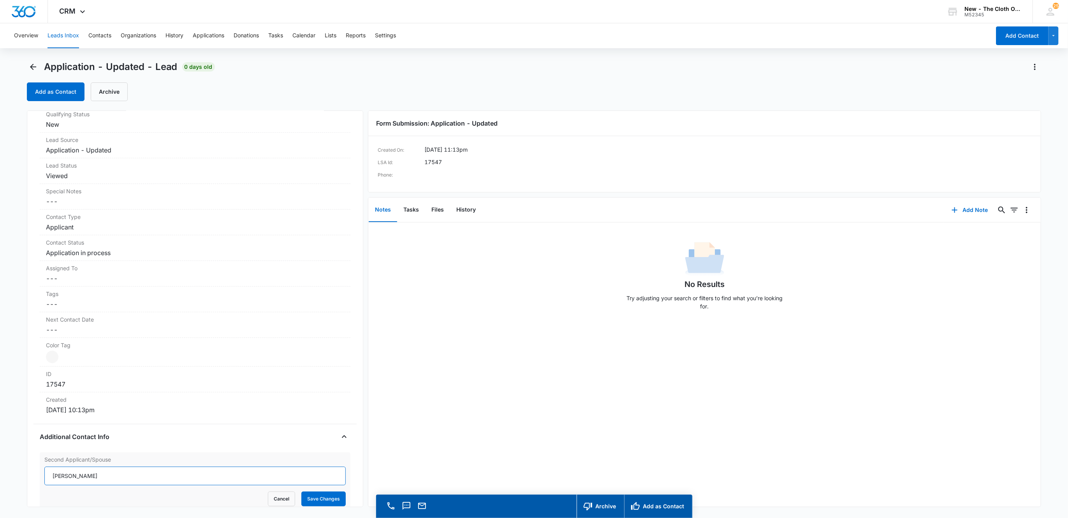
click at [113, 473] on input "Azlande Raphael" at bounding box center [195, 476] width 302 height 19
click at [301, 492] on button "Save Changes" at bounding box center [323, 499] width 44 height 15
click at [69, 283] on dd "Cancel Save Changes ---" at bounding box center [195, 278] width 299 height 9
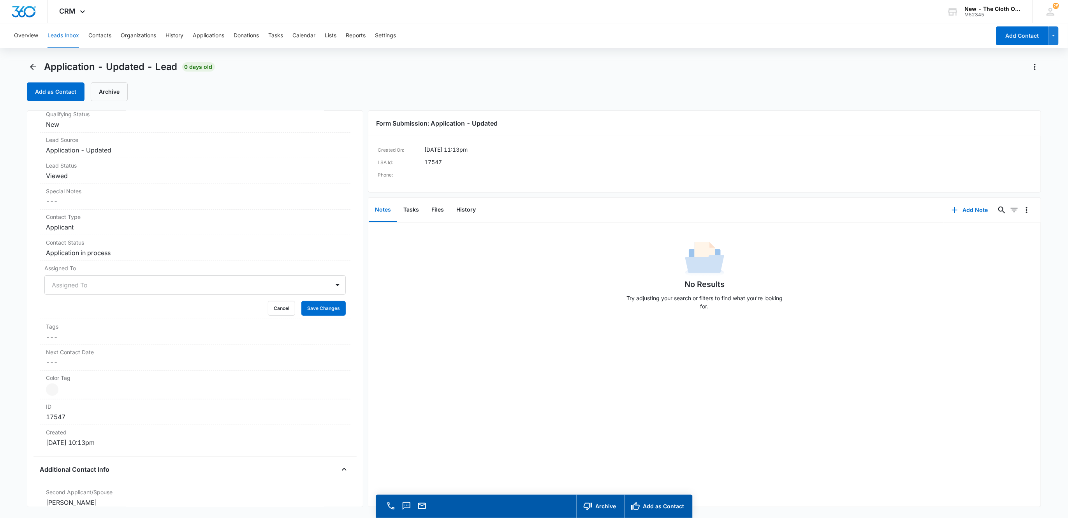
click at [67, 285] on div at bounding box center [186, 285] width 268 height 11
type input "app"
drag, startPoint x: 142, startPoint y: 287, endPoint x: 262, endPoint y: 300, distance: 121.0
click at [142, 287] on div at bounding box center [216, 285] width 207 height 11
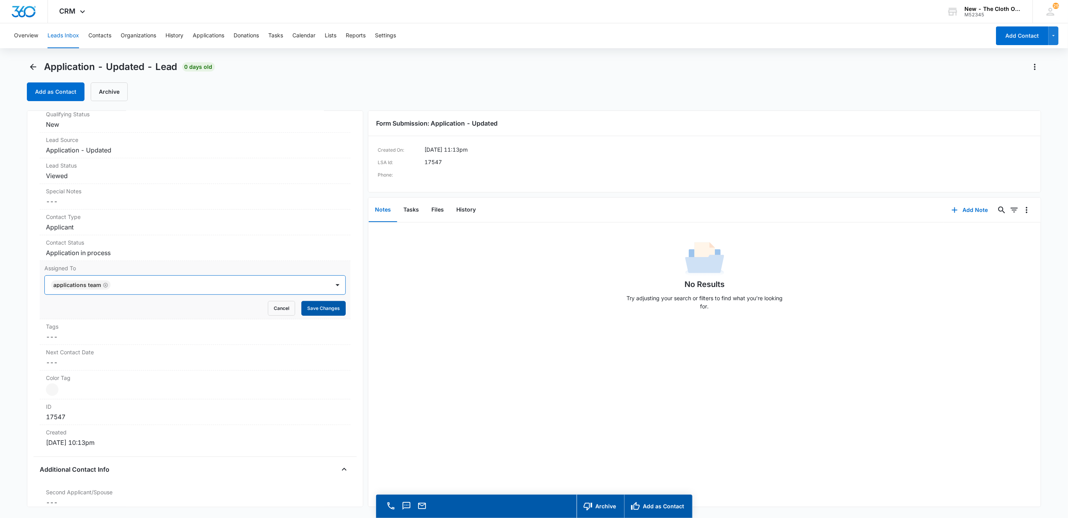
click at [301, 306] on button "Save Changes" at bounding box center [323, 308] width 44 height 15
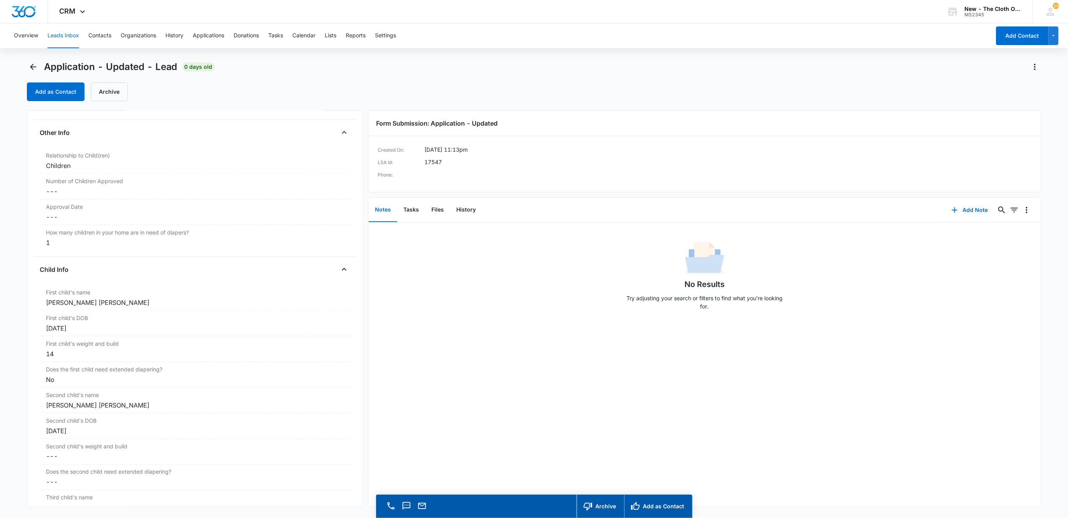
scroll to position [785, 0]
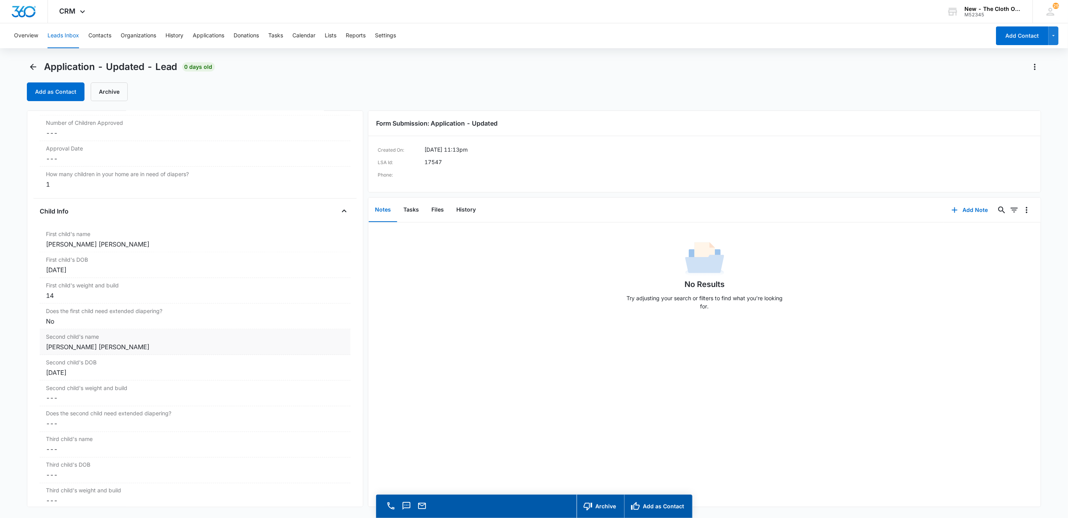
click at [163, 349] on div "Ruth-Landie Maicka previlma" at bounding box center [195, 347] width 299 height 9
click at [167, 358] on input "Ruth-Landie Maicka previlma" at bounding box center [195, 353] width 302 height 19
click at [116, 408] on div "Jun 19, 2025" at bounding box center [195, 404] width 299 height 9
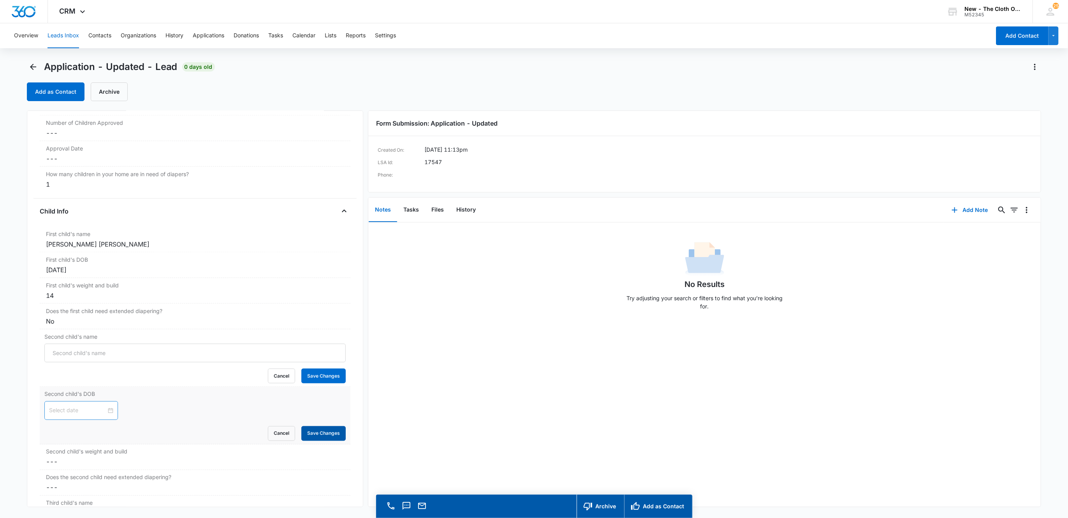
click at [334, 441] on button "Save Changes" at bounding box center [323, 434] width 44 height 15
click at [323, 383] on button "Save Changes" at bounding box center [323, 376] width 44 height 15
click at [172, 238] on label "First child's name" at bounding box center [195, 234] width 299 height 8
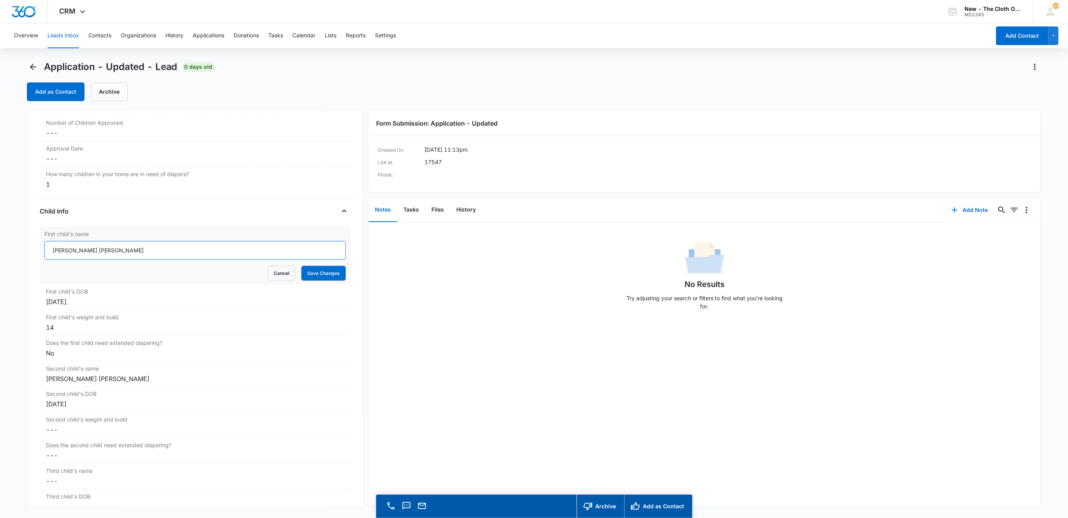
click at [108, 257] on input "Ruth-Landie Maicka previlma" at bounding box center [195, 250] width 302 height 19
type input "Ruth-Landie Maicka Previlma"
click at [304, 277] on button "Save Changes" at bounding box center [323, 273] width 44 height 15
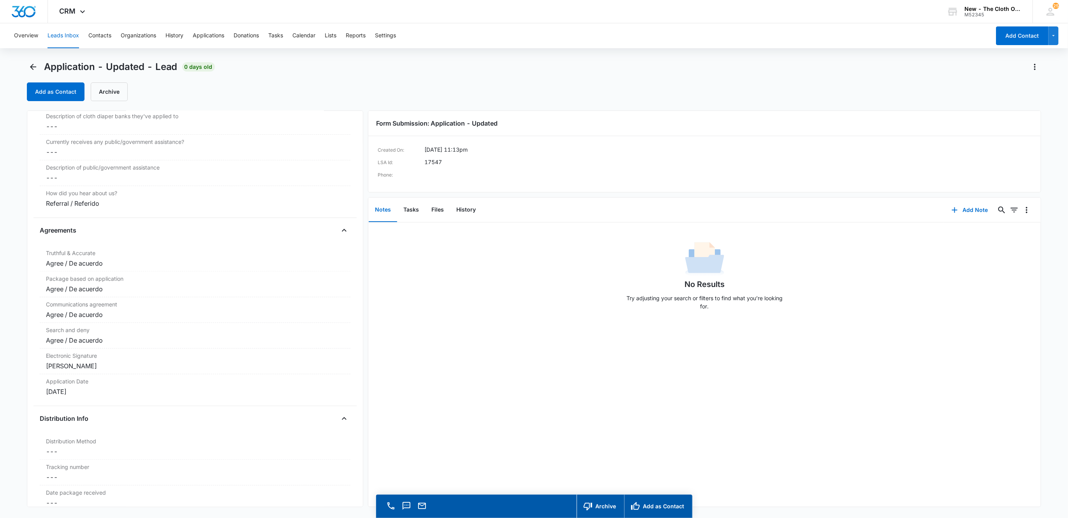
scroll to position [1453, 0]
click at [442, 209] on button "Files" at bounding box center [437, 210] width 25 height 24
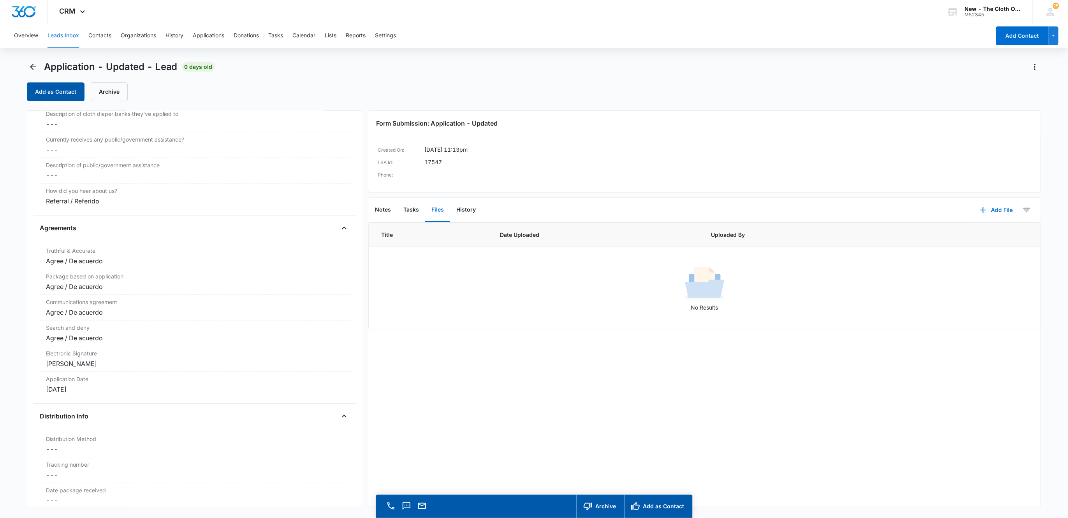
click at [67, 100] on button "Add as Contact" at bounding box center [56, 92] width 58 height 19
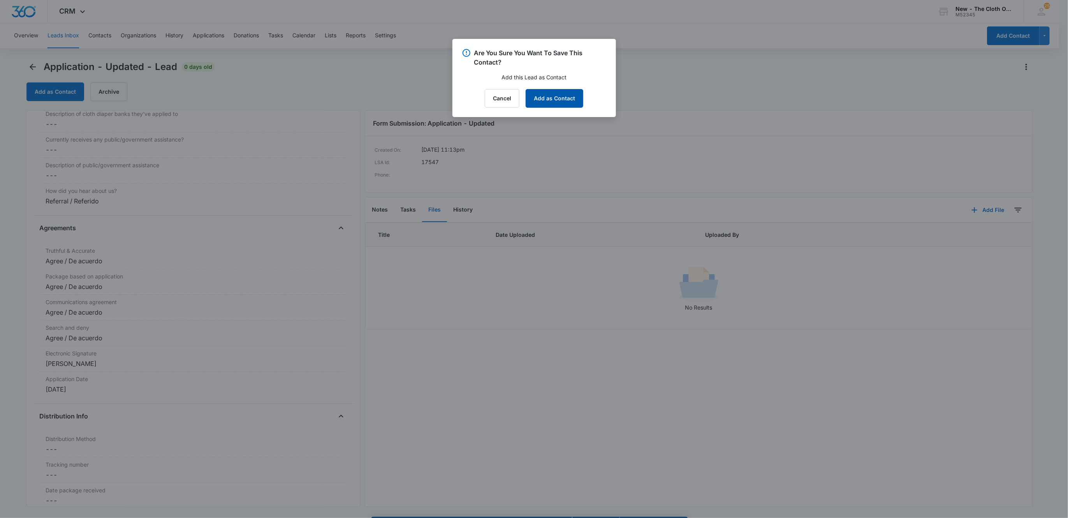
click at [558, 105] on button "Add as Contact" at bounding box center [554, 98] width 58 height 19
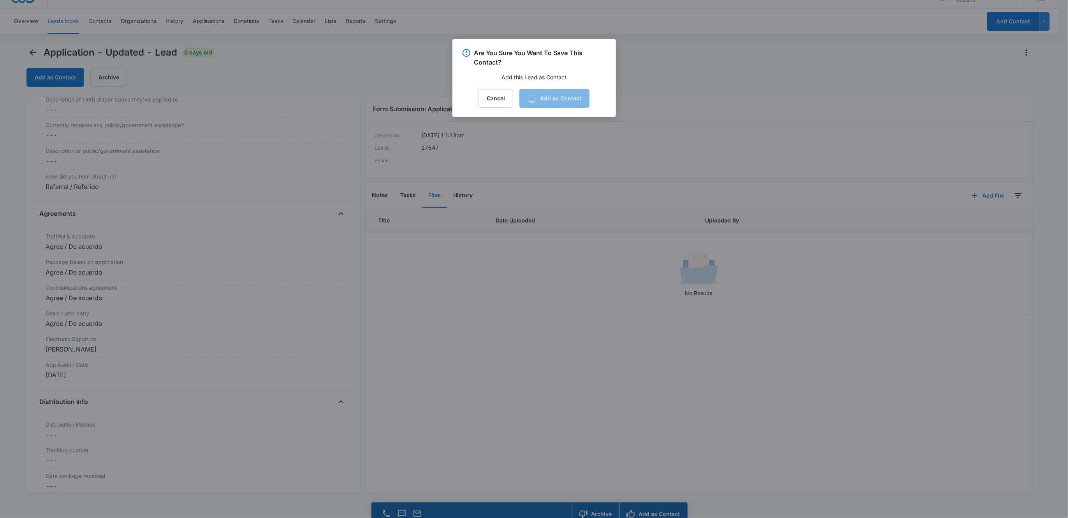
scroll to position [22, 0]
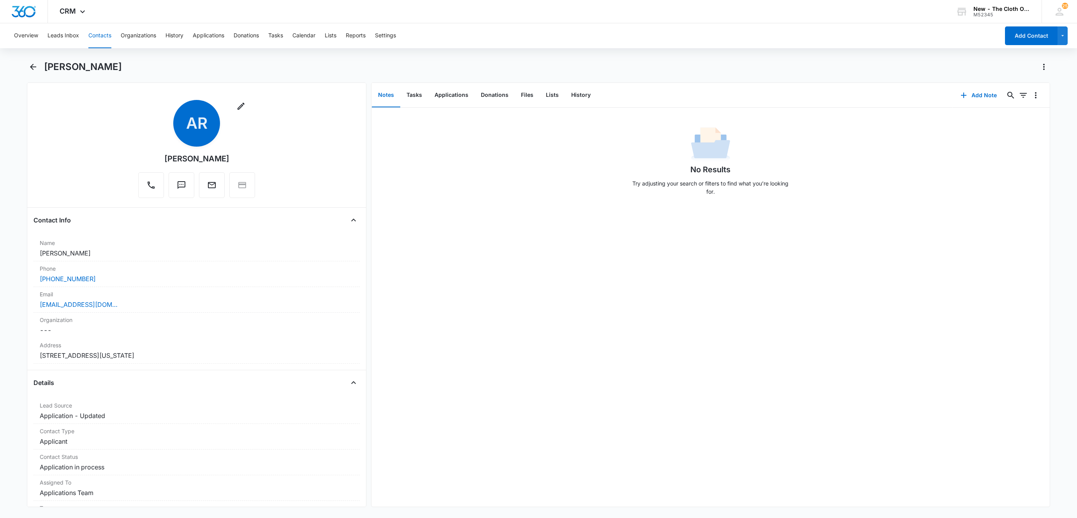
drag, startPoint x: 82, startPoint y: 251, endPoint x: 3, endPoint y: 257, distance: 79.2
click at [3, 257] on main "Azlande Raphael Remove AR Azlande Raphael Contact Info Name Cancel Save Changes…" at bounding box center [538, 289] width 1077 height 456
click at [159, 312] on div "Email Cancel Save Changes azlanderaphael10@gmail.com" at bounding box center [196, 300] width 326 height 26
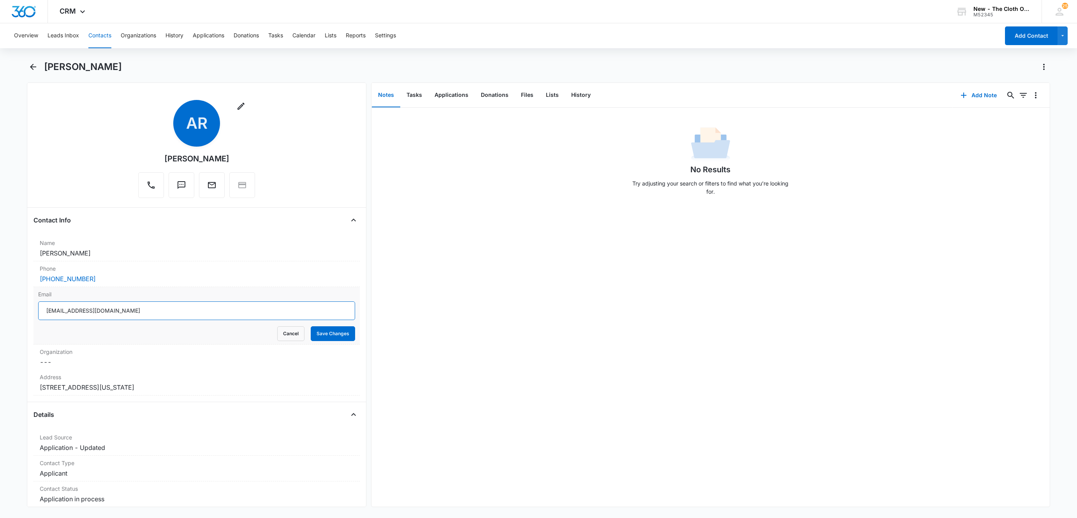
click at [225, 312] on input "azlanderaphael10@gmail.com" at bounding box center [196, 311] width 317 height 19
click at [282, 327] on button "Cancel" at bounding box center [290, 334] width 27 height 15
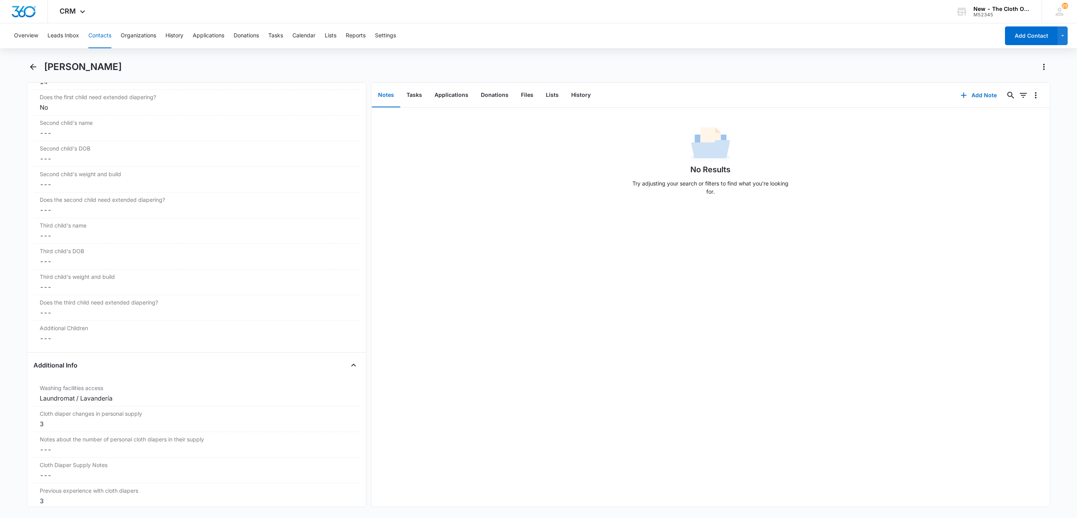
scroll to position [1051, 0]
drag, startPoint x: 46, startPoint y: 63, endPoint x: 124, endPoint y: 67, distance: 78.3
click at [124, 67] on div "Azlande Raphael" at bounding box center [547, 67] width 1006 height 12
copy h1 "Azlande Raphael"
click at [444, 98] on button "Applications" at bounding box center [451, 95] width 46 height 24
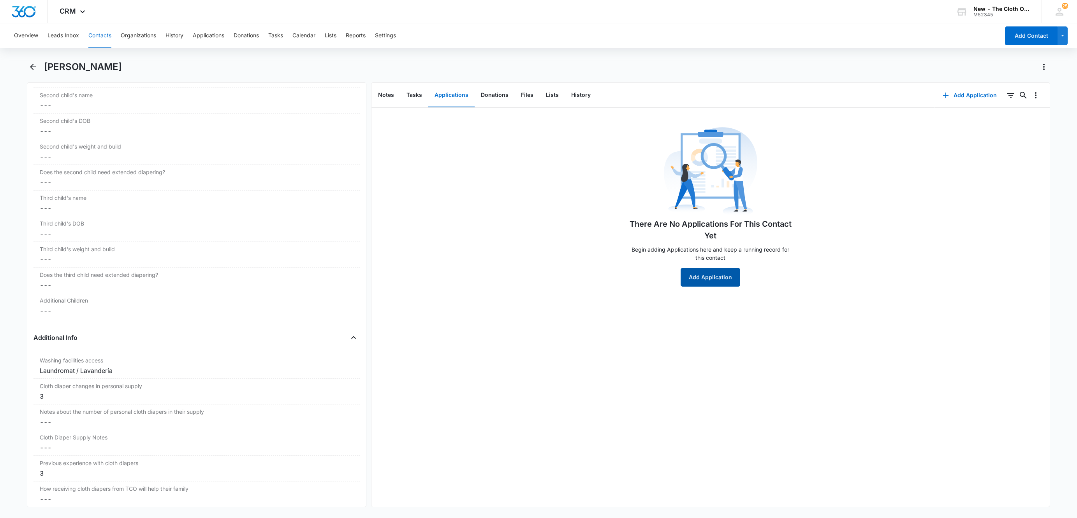
click at [726, 276] on button "Add Application" at bounding box center [710, 277] width 60 height 19
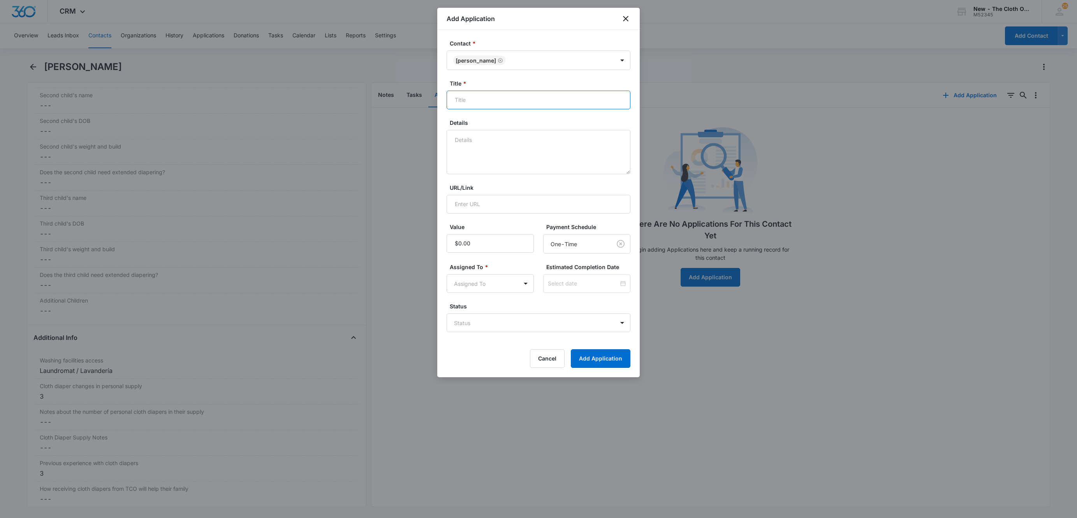
click at [522, 107] on input "Title *" at bounding box center [538, 100] width 184 height 19
paste input "Azlande Raphael"
type input "Applicant - Azlande Raphael"
type textarea "0"
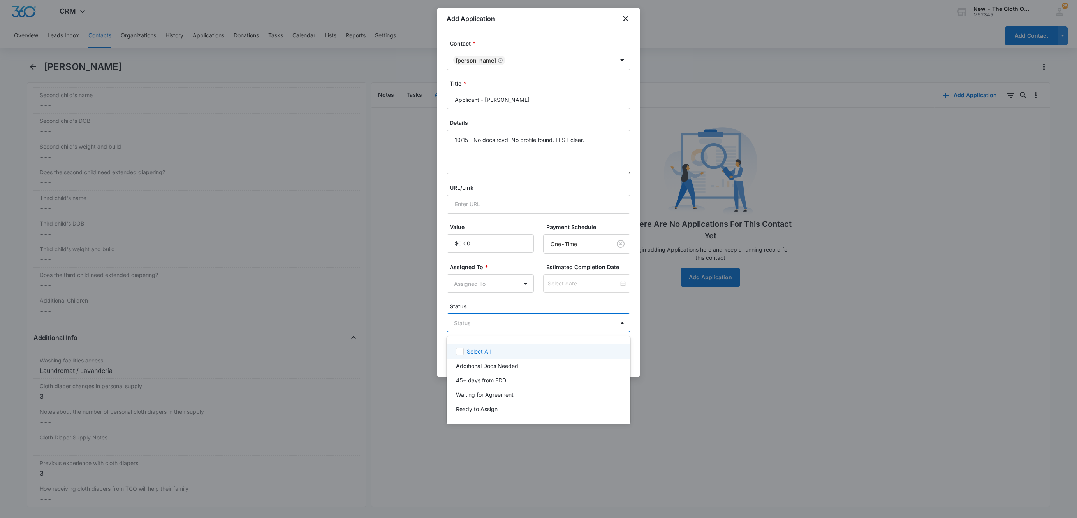
click at [563, 324] on body "CRM Apps Reputation Websites Forms CRM Email Social Shop Payments POS Ads Intel…" at bounding box center [538, 259] width 1077 height 518
click at [528, 365] on div "Additional Docs Needed" at bounding box center [537, 366] width 163 height 8
click at [595, 132] on div at bounding box center [538, 259] width 1077 height 518
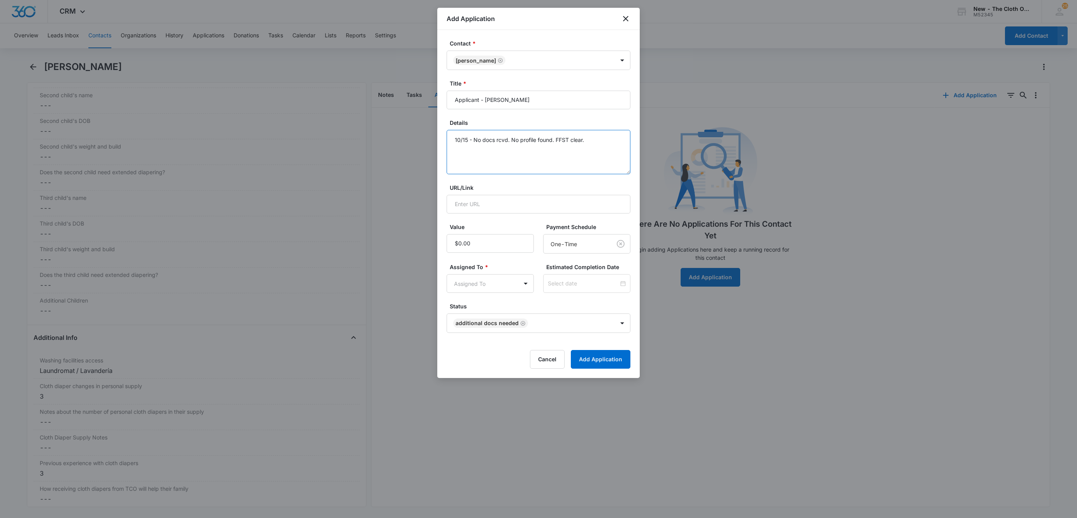
click at [600, 139] on textarea "10/15 - No docs rcvd. No profile found. FFST clear." at bounding box center [538, 152] width 184 height 44
type textarea "10/15 - No docs rcvd. No profile found. FFST clear. Address is a little wonky, …"
click at [494, 286] on body "CRM Apps Reputation Websites Forms CRM Email Social Shop Payments POS Ads Intel…" at bounding box center [538, 259] width 1077 height 518
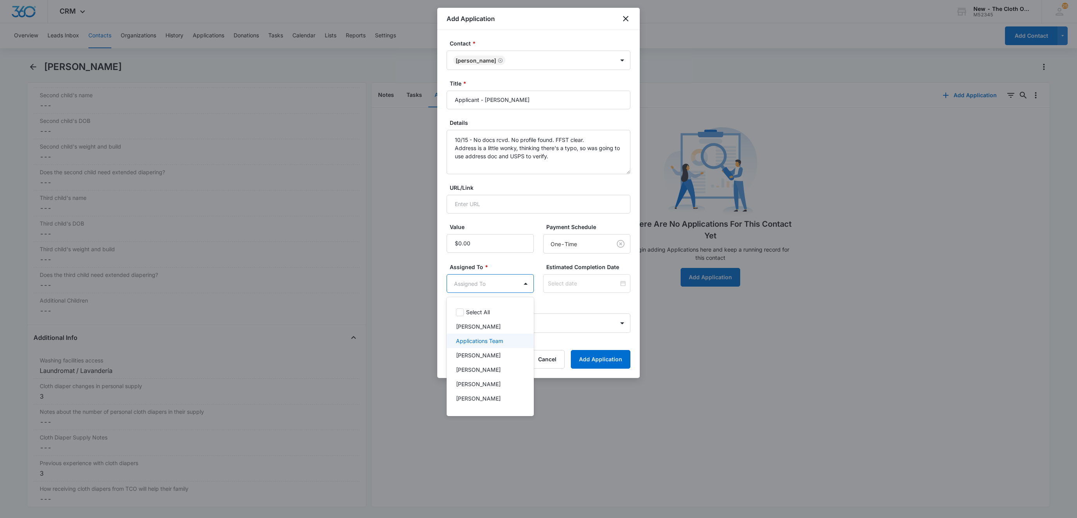
click at [494, 343] on p "Applications Team" at bounding box center [479, 341] width 47 height 8
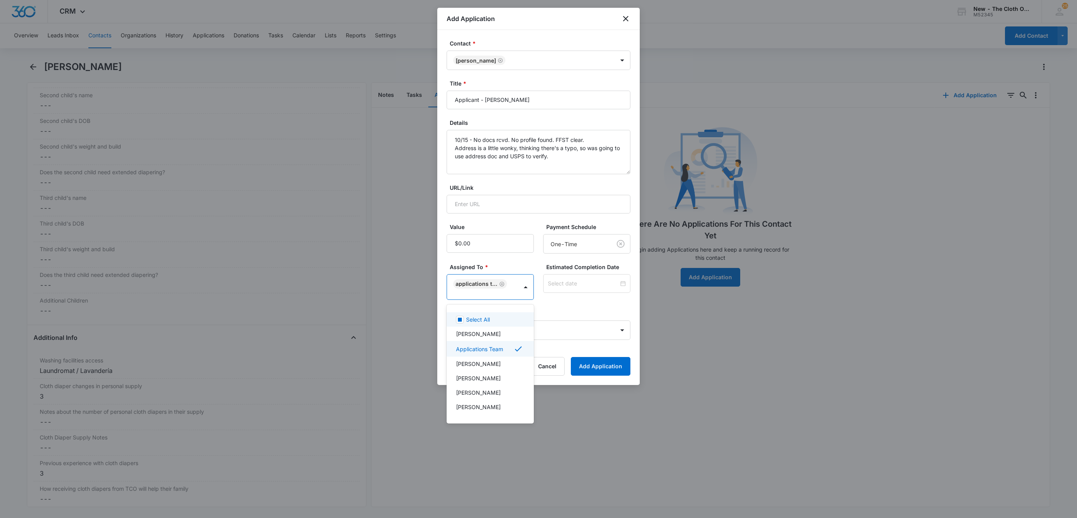
click at [563, 284] on div at bounding box center [538, 259] width 1077 height 518
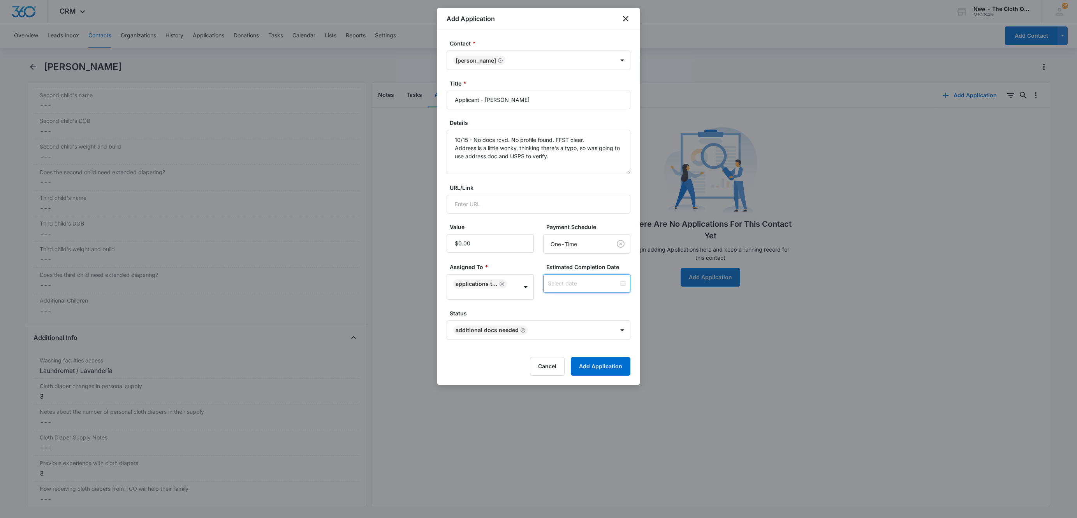
click at [563, 284] on input at bounding box center [583, 283] width 71 height 9
type input "[DATE]"
click at [576, 230] on div "22" at bounding box center [574, 225] width 9 height 9
click at [593, 300] on div "Estimated Completion Date Oct 22, 2025 Oct 2025 Su Mo Tu We Th Fr Sa 28 29 30 1…" at bounding box center [586, 281] width 87 height 37
click at [611, 364] on button "Add Application" at bounding box center [601, 366] width 60 height 19
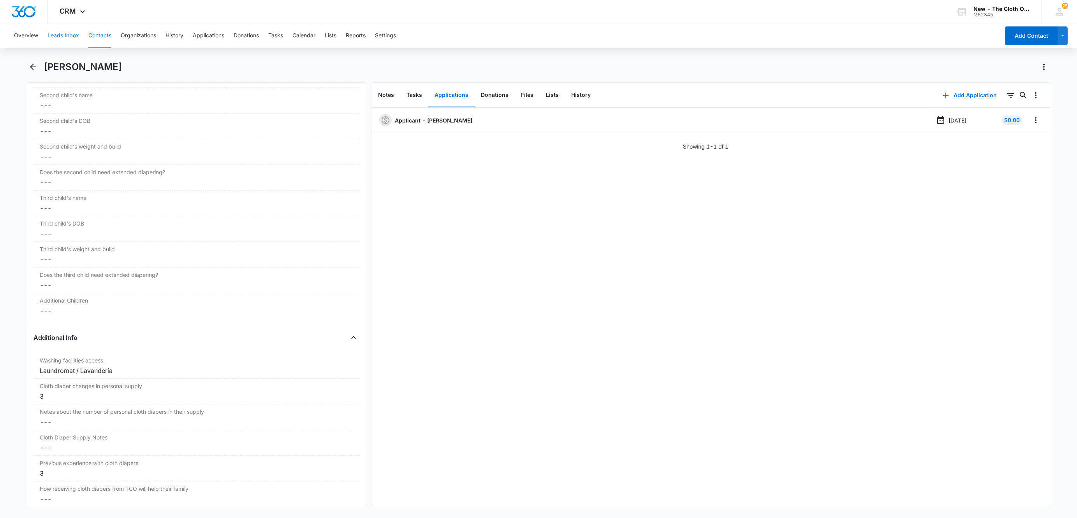
click at [50, 34] on button "Leads Inbox" at bounding box center [63, 35] width 32 height 25
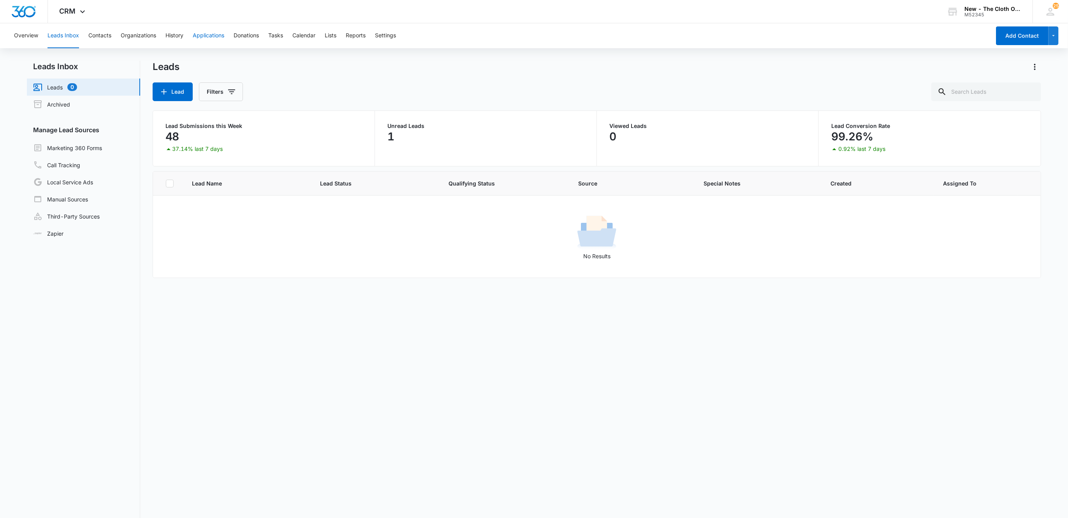
click at [204, 35] on button "Applications" at bounding box center [209, 35] width 32 height 25
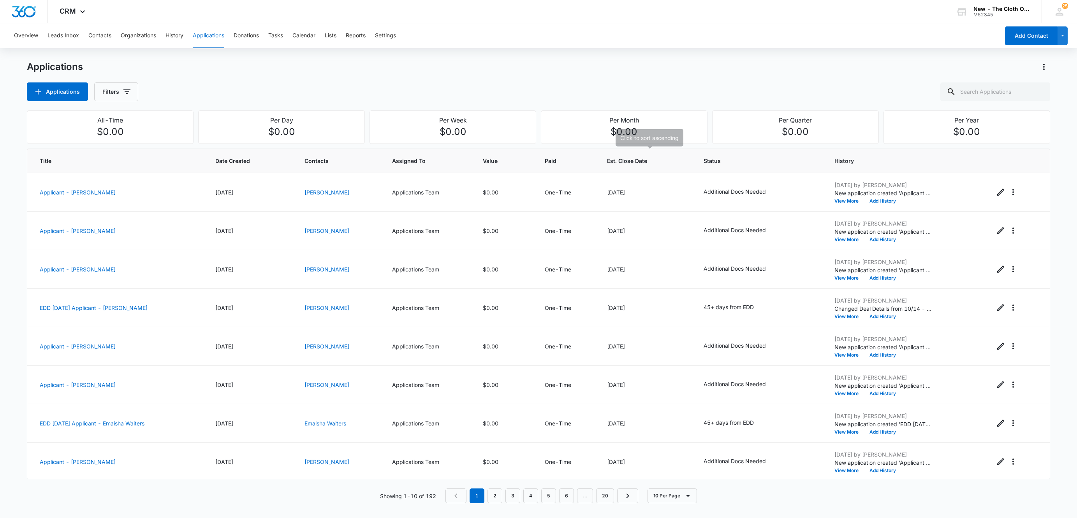
click at [625, 166] on th "Est. Close Date" at bounding box center [645, 161] width 97 height 24
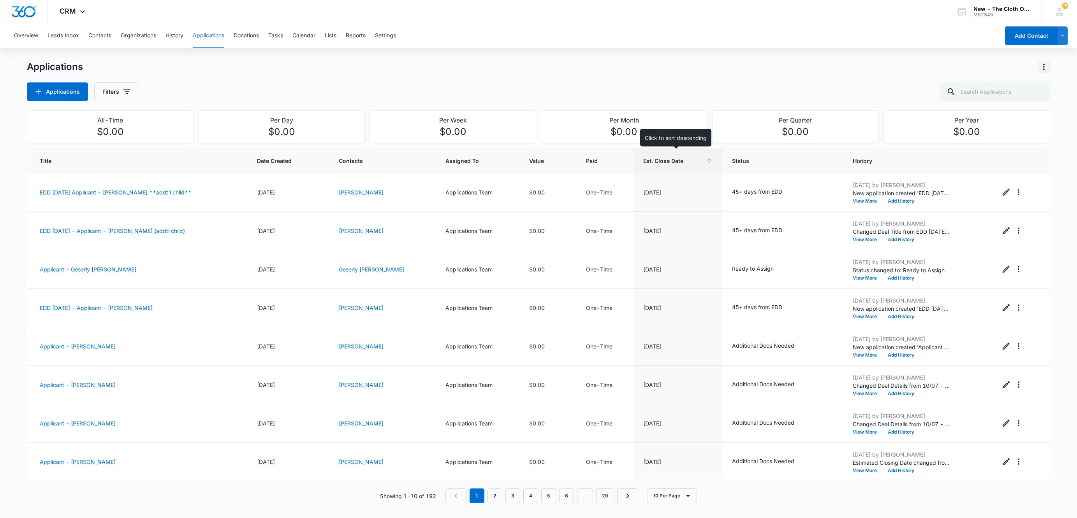
click at [1044, 67] on icon "Actions" at bounding box center [1043, 66] width 9 height 9
drag, startPoint x: 1033, startPoint y: 91, endPoint x: 1030, endPoint y: 102, distance: 10.8
click at [1030, 102] on div "Import Applications Export Applications Edit Application Statuses" at bounding box center [1003, 101] width 93 height 48
click at [1043, 70] on icon "Actions" at bounding box center [1043, 66] width 9 height 9
click at [975, 102] on div "Export Applications" at bounding box center [999, 100] width 64 height 5
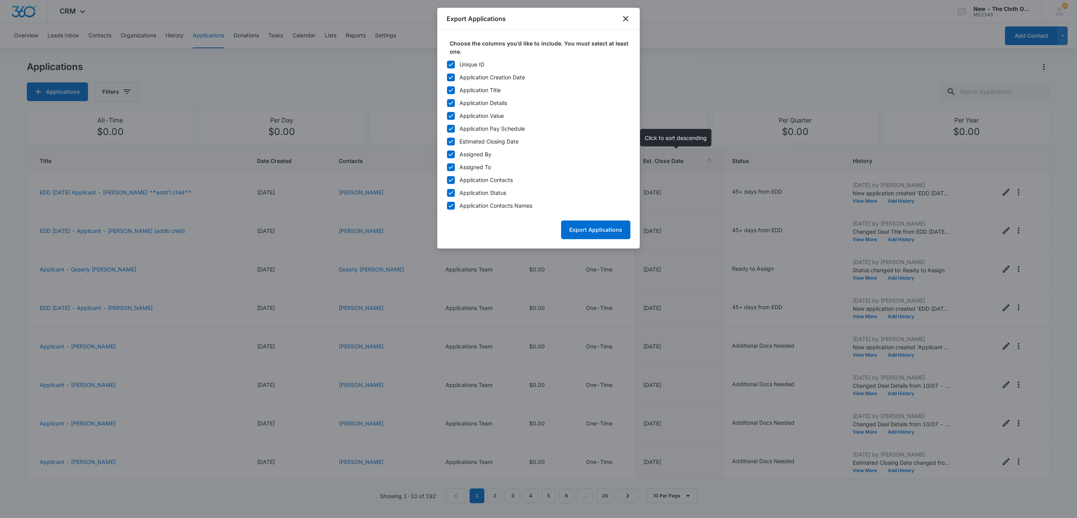
click at [453, 76] on icon at bounding box center [450, 77] width 7 height 7
click at [447, 77] on input "Application Creation Date" at bounding box center [446, 77] width 0 height 0
checkbox input "false"
click at [452, 102] on icon at bounding box center [450, 103] width 7 height 7
click at [447, 103] on input "Application Details" at bounding box center [446, 103] width 0 height 0
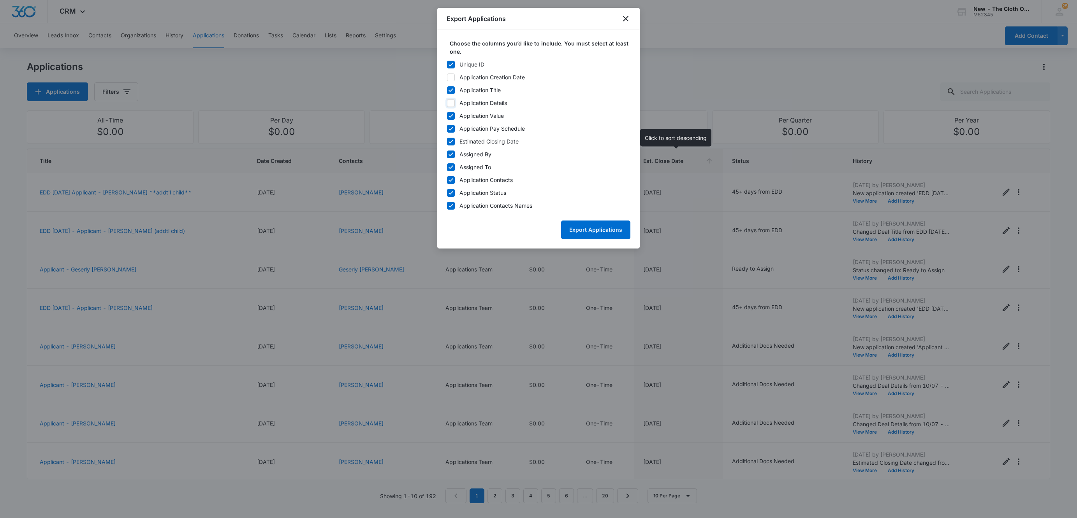
checkbox input "false"
click at [451, 114] on icon at bounding box center [450, 115] width 7 height 7
click at [447, 116] on input "Application Value" at bounding box center [446, 116] width 0 height 0
checkbox input "false"
click at [451, 131] on icon at bounding box center [450, 128] width 7 height 7
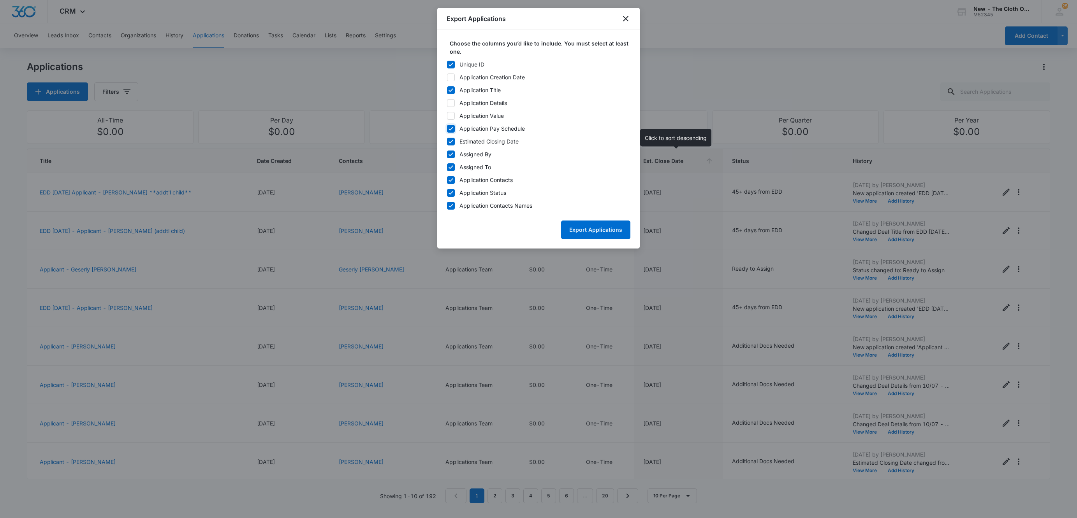
click at [447, 129] on input "Application Pay Schedule" at bounding box center [446, 128] width 0 height 0
checkbox input "false"
click at [450, 154] on icon at bounding box center [450, 154] width 7 height 7
click at [447, 154] on input "Assigned By" at bounding box center [446, 154] width 0 height 0
checkbox input "false"
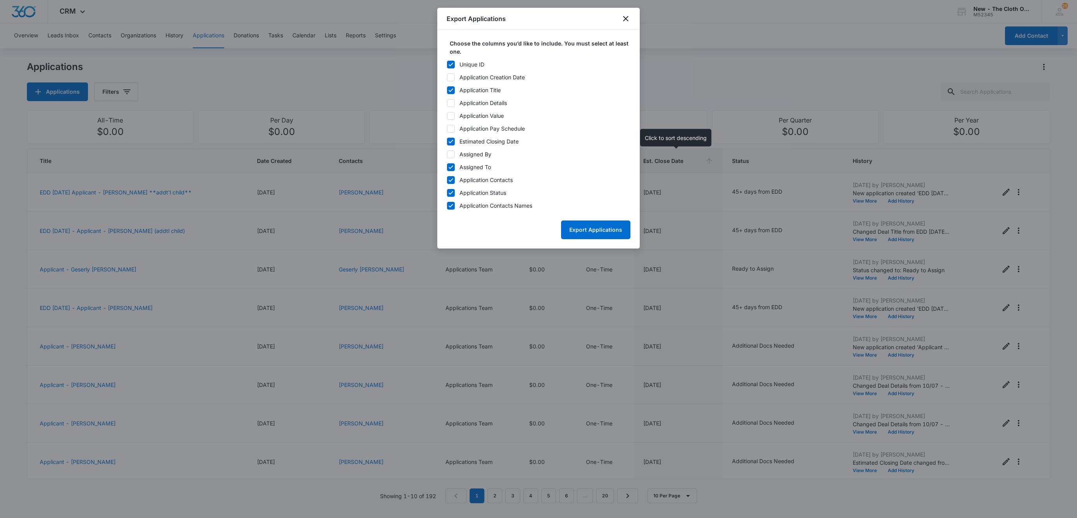
click at [447, 169] on div at bounding box center [451, 167] width 8 height 8
click at [447, 167] on input "Assigned To" at bounding box center [446, 167] width 0 height 0
checkbox input "false"
click at [450, 177] on icon at bounding box center [450, 180] width 7 height 7
click at [447, 180] on input "Application Contacts" at bounding box center [446, 180] width 0 height 0
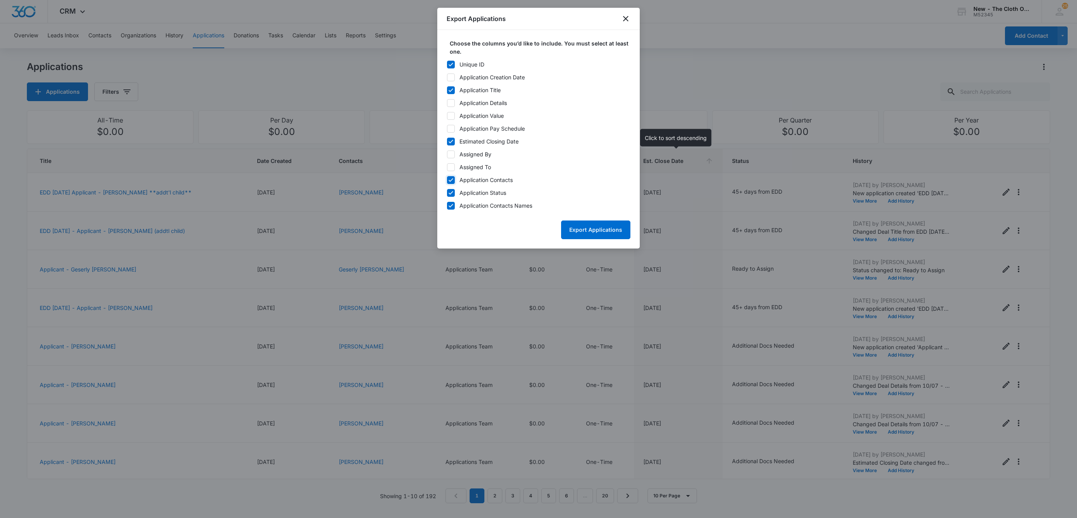
checkbox input "false"
click at [598, 230] on button "Export Applications" at bounding box center [595, 230] width 69 height 19
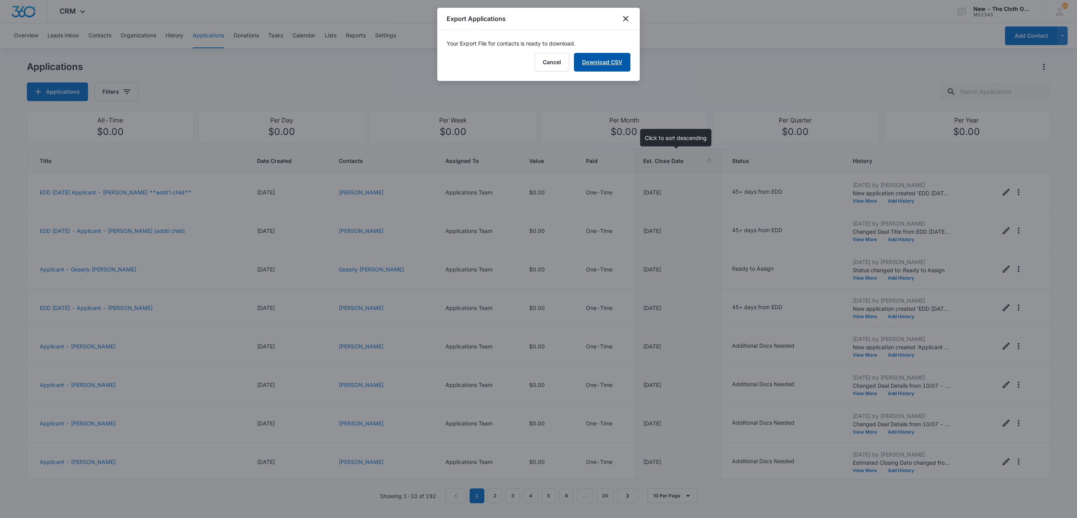
click at [606, 66] on link "Download CSV" at bounding box center [602, 62] width 56 height 19
drag, startPoint x: 615, startPoint y: 69, endPoint x: 632, endPoint y: 68, distance: 16.4
click at [615, 69] on button "Finish" at bounding box center [613, 62] width 33 height 19
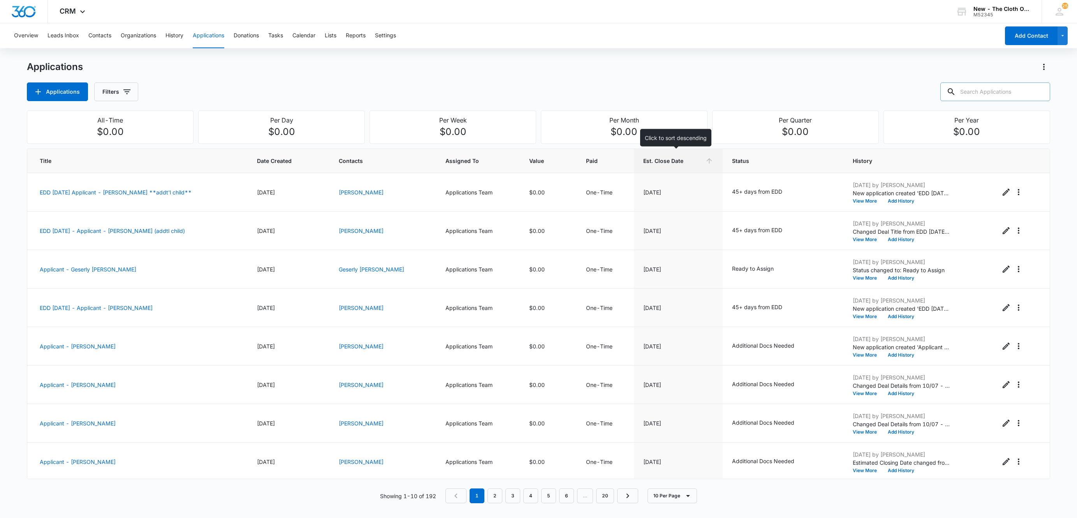
click at [972, 94] on input "text" at bounding box center [995, 92] width 110 height 19
paste input "Zuleyma Rivera"
type input "Zuleyma Rivera"
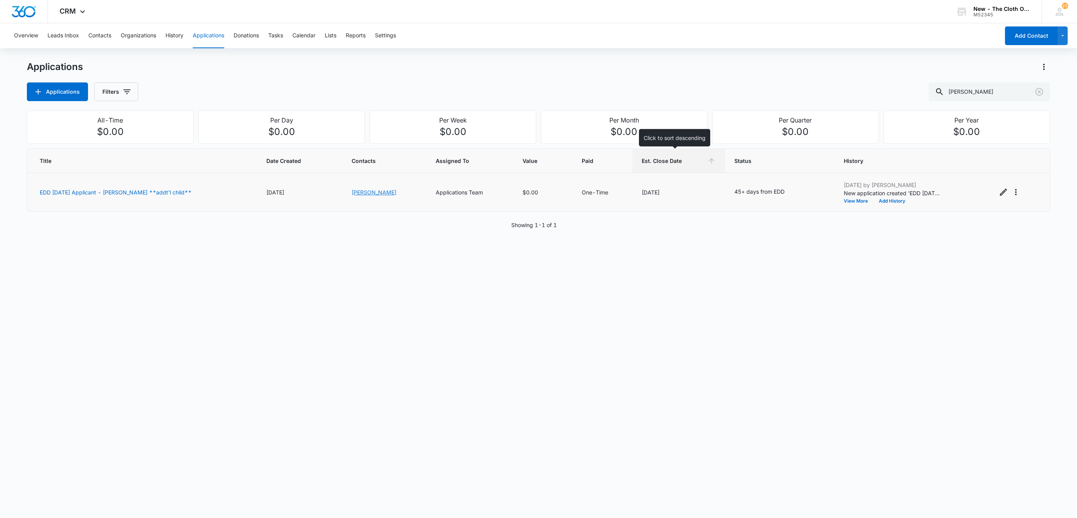
click at [381, 195] on link "Zuleyma Rivera" at bounding box center [373, 192] width 45 height 7
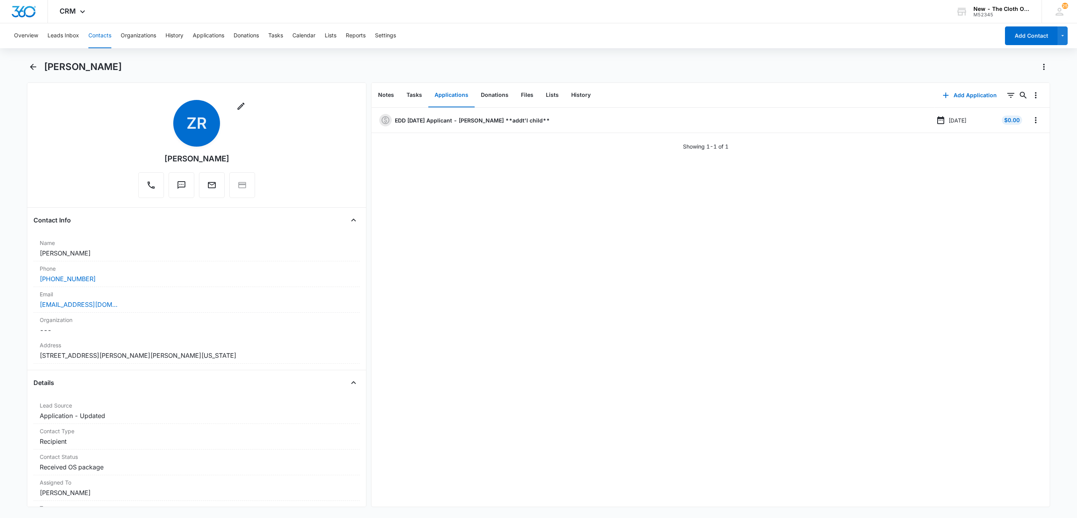
drag, startPoint x: 98, startPoint y: 255, endPoint x: 13, endPoint y: 257, distance: 85.3
click at [13, 257] on main "Zuleyma Rivera Remove ZR Zuleyma Rivera Contact Info Name Cancel Save Changes Z…" at bounding box center [538, 289] width 1077 height 456
copy dd "Zuleyma Rivera"
drag, startPoint x: 101, startPoint y: 276, endPoint x: 8, endPoint y: 274, distance: 92.6
click at [8, 274] on main "Zuleyma Rivera Remove ZR Zuleyma Rivera Contact Info Name Cancel Save Changes Z…" at bounding box center [538, 289] width 1077 height 456
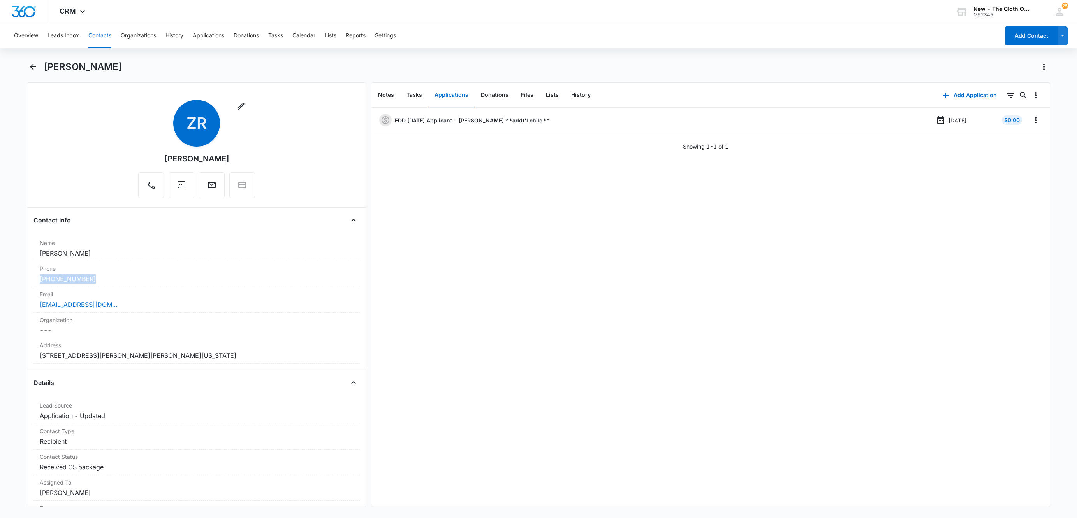
click at [9, 274] on main "Zuleyma Rivera Remove ZR Zuleyma Rivera Contact Info Name Cancel Save Changes Z…" at bounding box center [538, 289] width 1077 height 456
copy link "(321) 346-3227"
click at [191, 309] on div "zuleymarivera061797@gmail.com" at bounding box center [197, 304] width 314 height 9
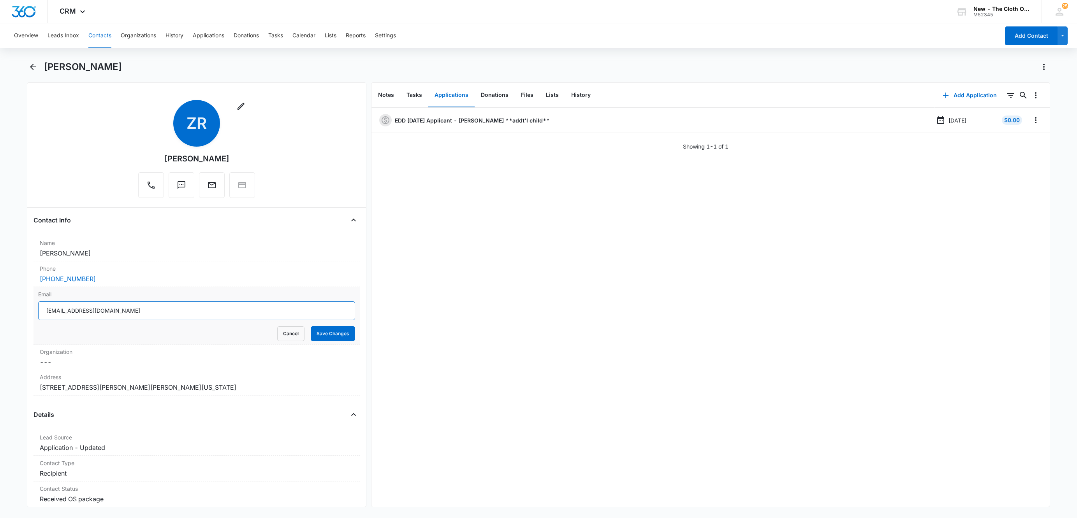
click at [207, 313] on input "zuleymarivera061797@gmail.com" at bounding box center [196, 311] width 317 height 19
click at [277, 330] on button "Cancel" at bounding box center [290, 334] width 27 height 15
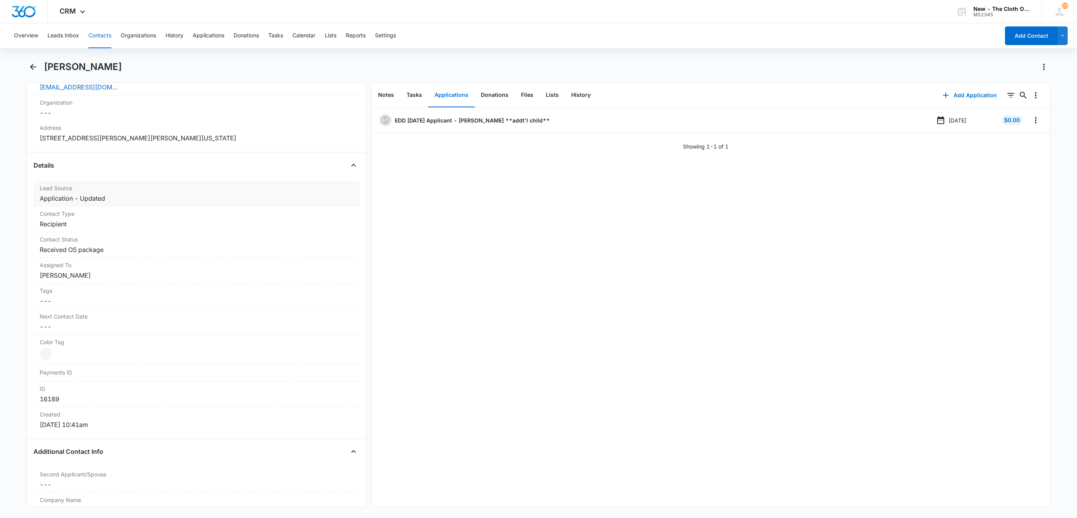
scroll to position [234, 0]
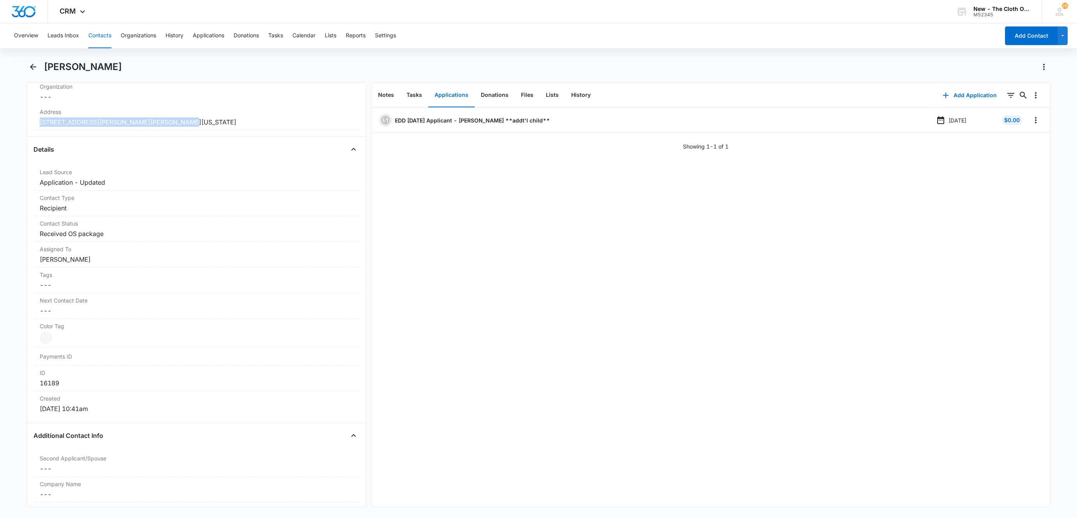
drag, startPoint x: 190, startPoint y: 125, endPoint x: 24, endPoint y: 124, distance: 165.8
click at [24, 124] on main "Zuleyma Rivera Remove ZR Zuleyma Rivera Contact Info Name Cancel Save Changes Z…" at bounding box center [538, 289] width 1077 height 456
copy dd "212 Melissa Place Davenport Florida 33837"
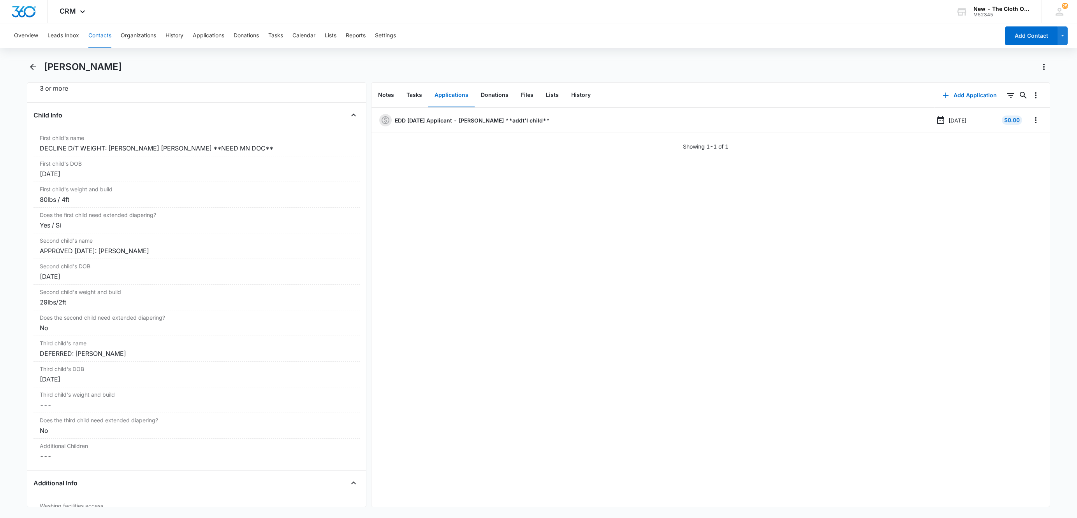
scroll to position [934, 0]
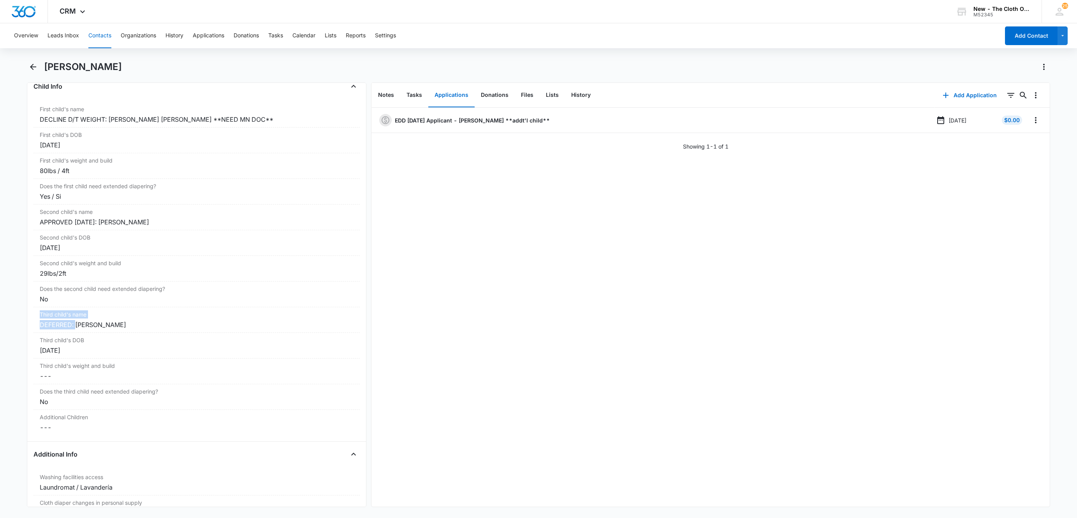
drag, startPoint x: 76, startPoint y: 332, endPoint x: -11, endPoint y: 321, distance: 87.0
click at [0, 321] on html "CRM Apps Reputation Websites Forms CRM Email Social Shop Payments POS Ads Intel…" at bounding box center [538, 259] width 1077 height 518
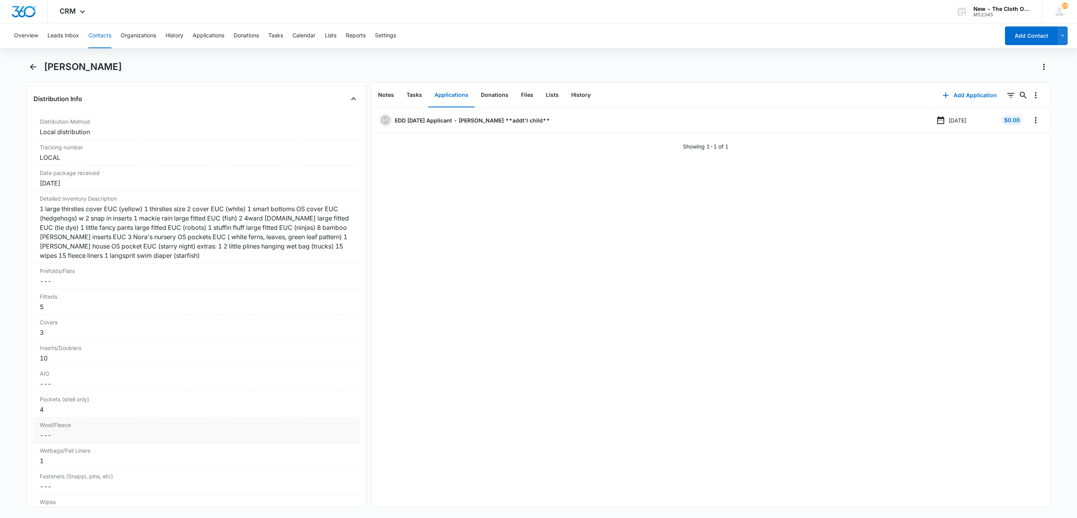
scroll to position [1868, 0]
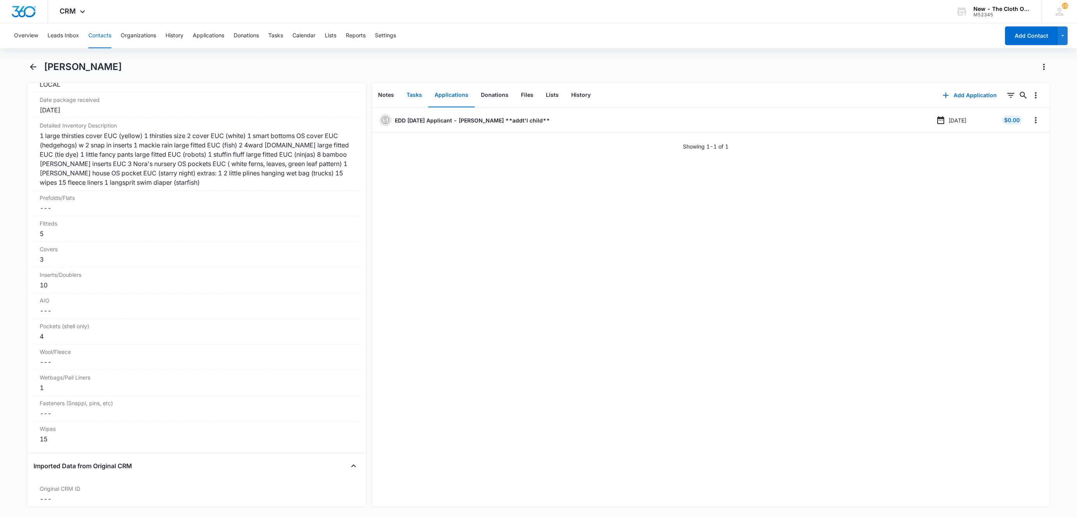
click at [405, 98] on button "Tasks" at bounding box center [414, 95] width 28 height 24
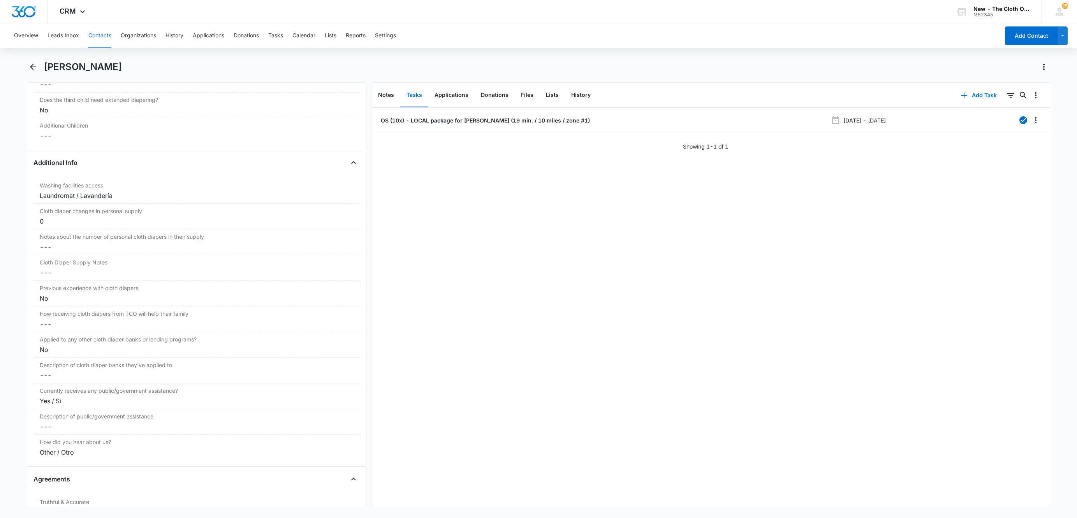
scroll to position [1168, 0]
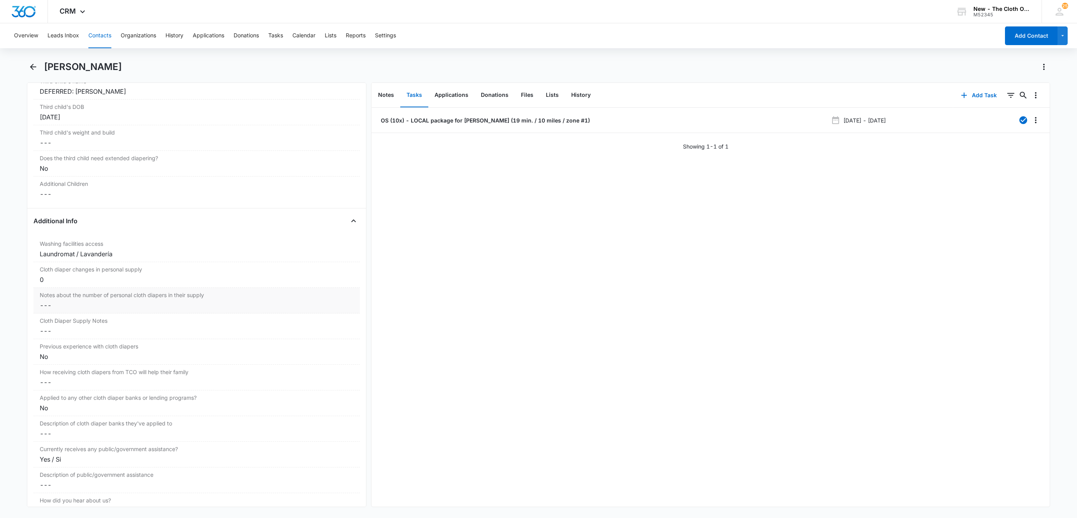
click at [65, 307] on div "Notes about the number of personal cloth diapers in their supply Cancel Save Ch…" at bounding box center [196, 301] width 326 height 26
click at [109, 320] on input "Notes about the number of personal cloth diapers in their supply" at bounding box center [196, 311] width 317 height 19
type input "05/01/25: 10x OS TCO ** 04/19/25: 0"
click at [322, 342] on button "Save Changes" at bounding box center [333, 334] width 44 height 15
click at [517, 93] on button "Files" at bounding box center [527, 95] width 25 height 24
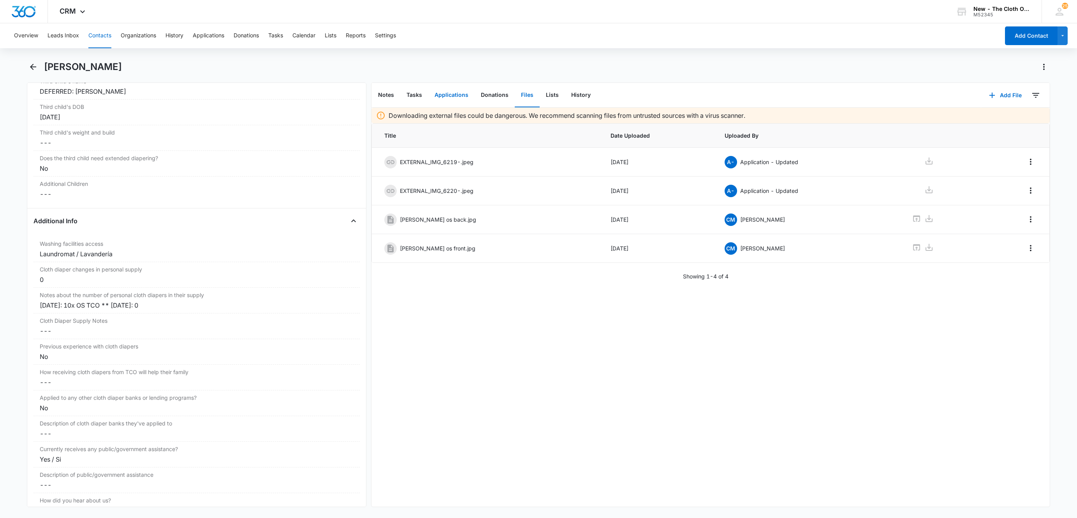
click at [455, 96] on button "Applications" at bounding box center [451, 95] width 46 height 24
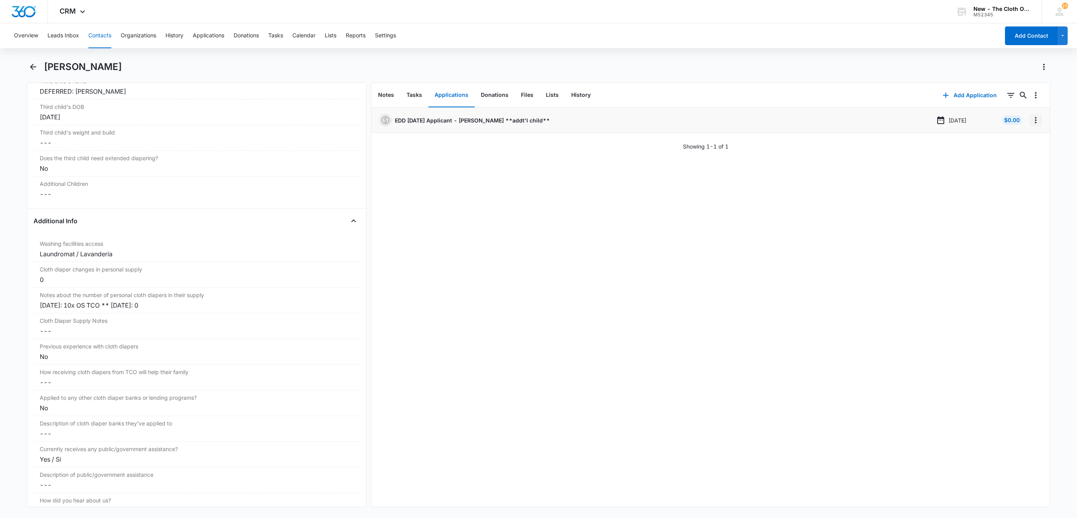
drag, startPoint x: 1026, startPoint y: 120, endPoint x: 1026, endPoint y: 125, distance: 5.1
click at [1035, 121] on icon "Overflow Menu" at bounding box center [1036, 120] width 2 height 6
click at [1027, 137] on button "Edit" at bounding box center [1010, 142] width 44 height 12
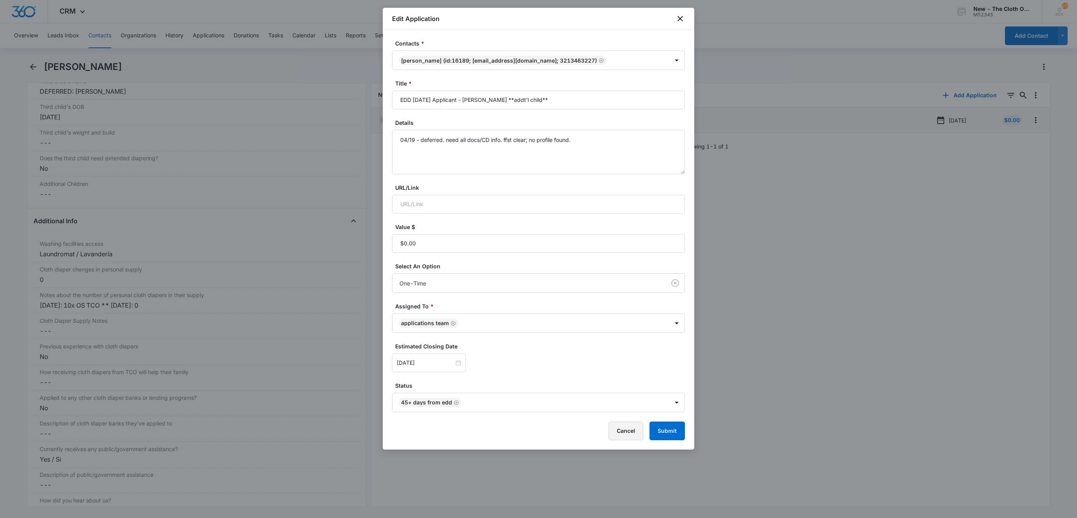
click at [632, 434] on button "Cancel" at bounding box center [625, 431] width 35 height 19
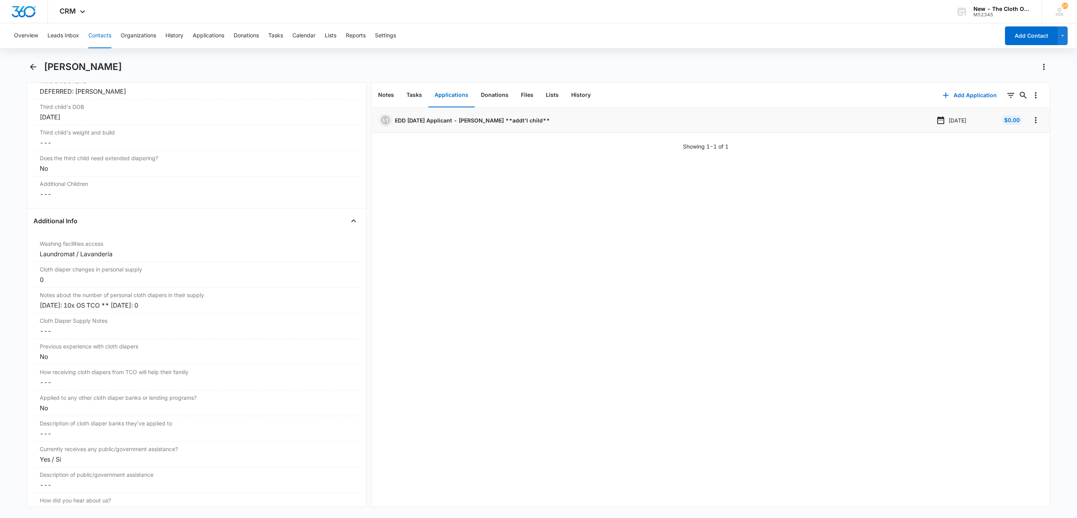
drag, startPoint x: 44, startPoint y: 67, endPoint x: 119, endPoint y: 70, distance: 75.2
click at [119, 70] on div "Zuleyma Rivera" at bounding box center [547, 67] width 1006 height 12
click at [1031, 125] on icon "Overflow Menu" at bounding box center [1035, 120] width 9 height 9
click at [1026, 138] on button "Edit" at bounding box center [1010, 142] width 44 height 12
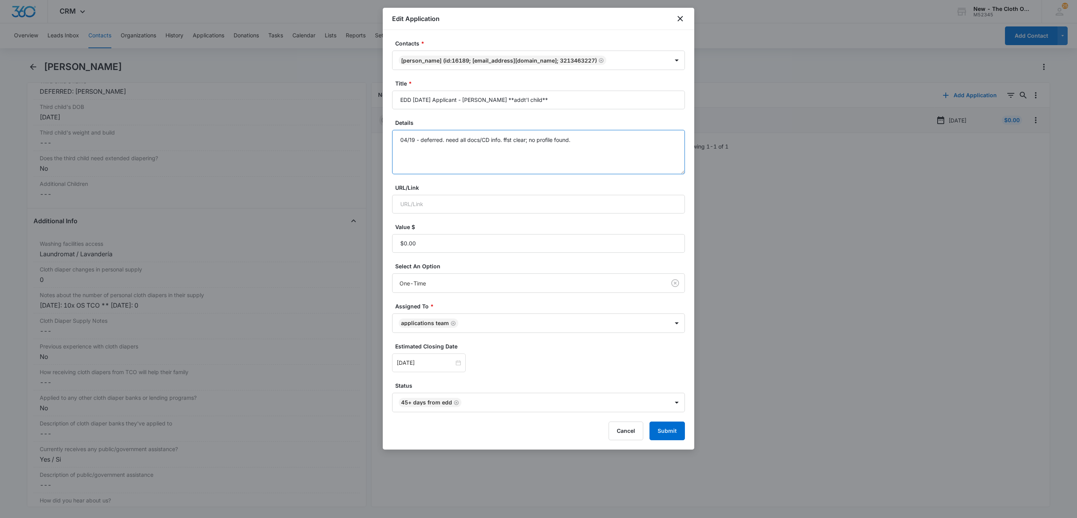
click at [647, 145] on textarea "04/19 - deferred. need all docs/CD info. ffst clear; no profile found." at bounding box center [538, 152] width 293 height 44
type textarea "04/19 - deferred. need all docs/CD info. ffst clear; no profile found. 10/15 - …"
click at [437, 367] on input "Oct 11, 2025" at bounding box center [425, 363] width 57 height 9
type input "[DATE]"
drag, startPoint x: 486, startPoint y: 294, endPoint x: 446, endPoint y: 307, distance: 41.5
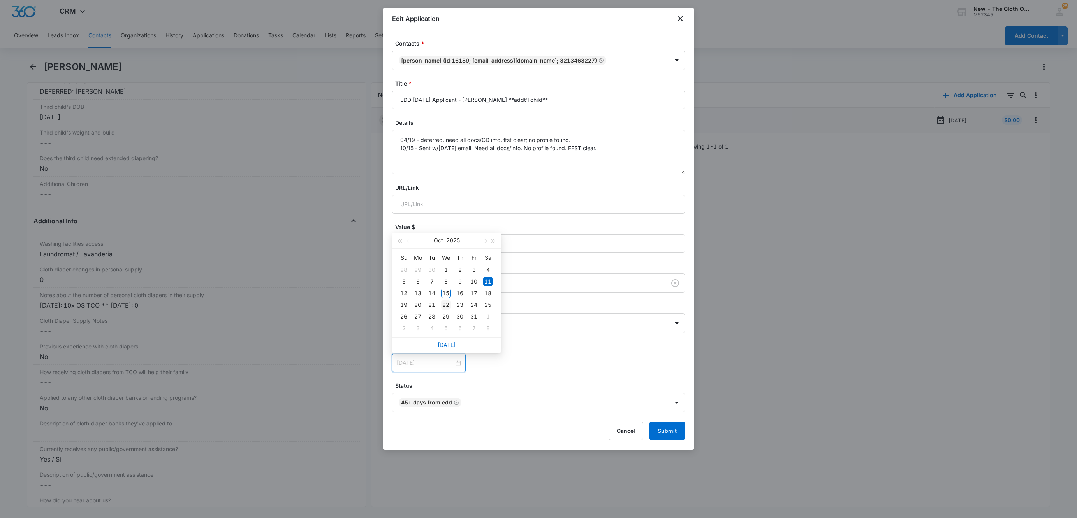
click at [446, 308] on tbody "28 29 30 1 2 3 4 5 6 7 8 9 10 11 12 13 14 15 16 17 18 19 20 21 22 23 24 25 26 2…" at bounding box center [446, 299] width 98 height 70
click at [446, 307] on div "22" at bounding box center [445, 304] width 9 height 9
click at [457, 403] on icon "Remove 45+ days from EDD" at bounding box center [456, 403] width 5 height 5
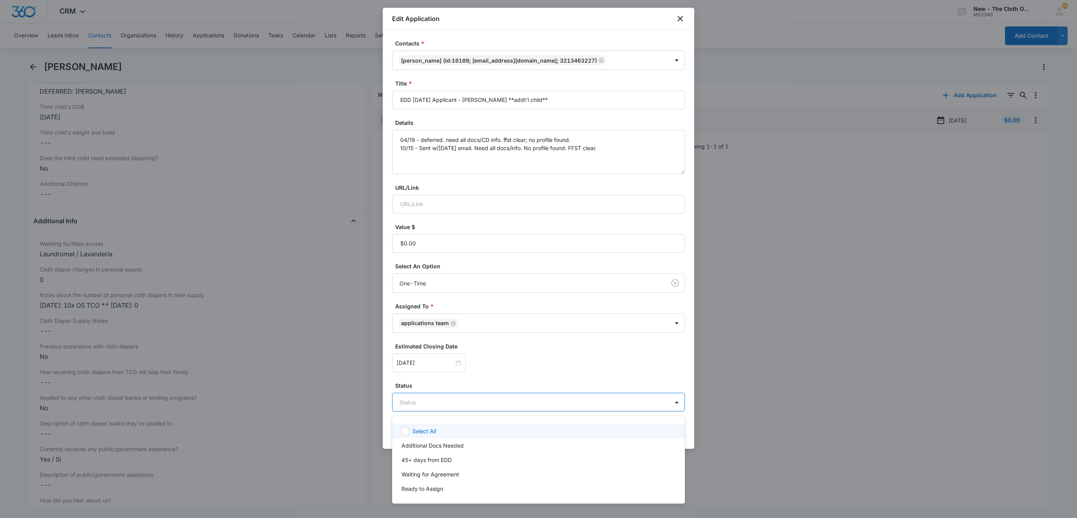
click at [457, 403] on body "CRM Apps Reputation Websites Forms CRM Email Social Shop Payments POS Ads Intel…" at bounding box center [538, 259] width 1077 height 518
type input "add"
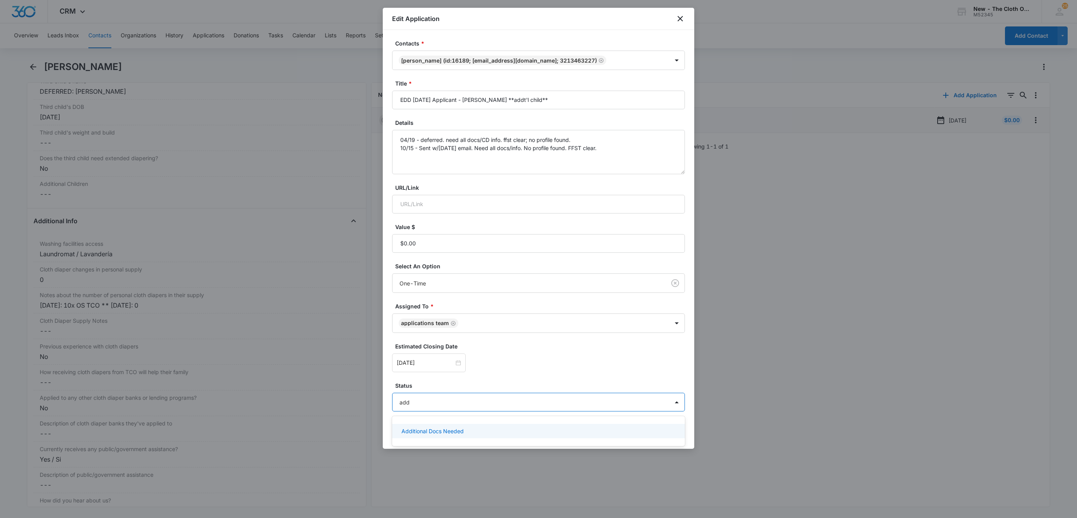
click at [451, 425] on div "Additional Docs Needed" at bounding box center [538, 431] width 293 height 14
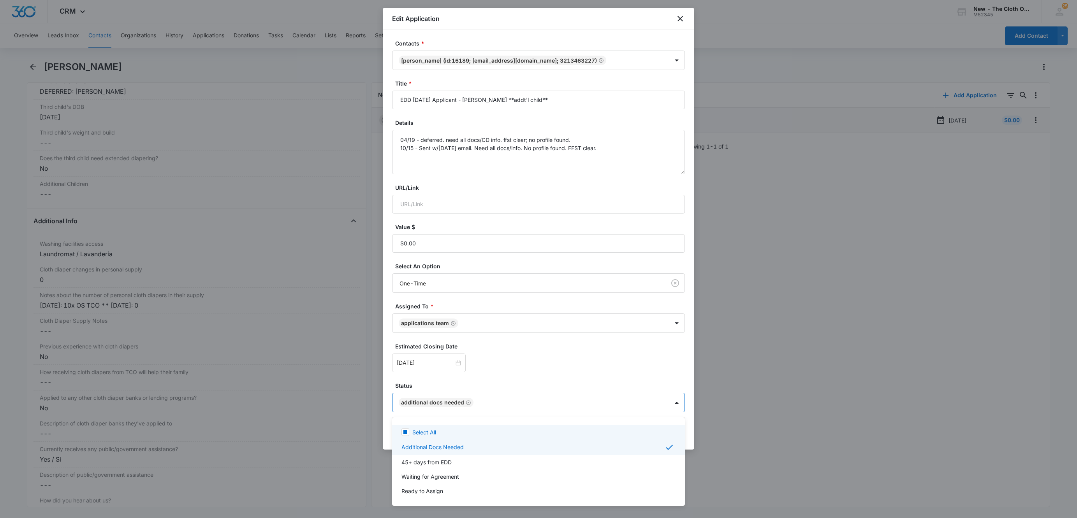
drag, startPoint x: 517, startPoint y: 371, endPoint x: 572, endPoint y: 383, distance: 56.9
click at [517, 371] on div at bounding box center [538, 259] width 1077 height 518
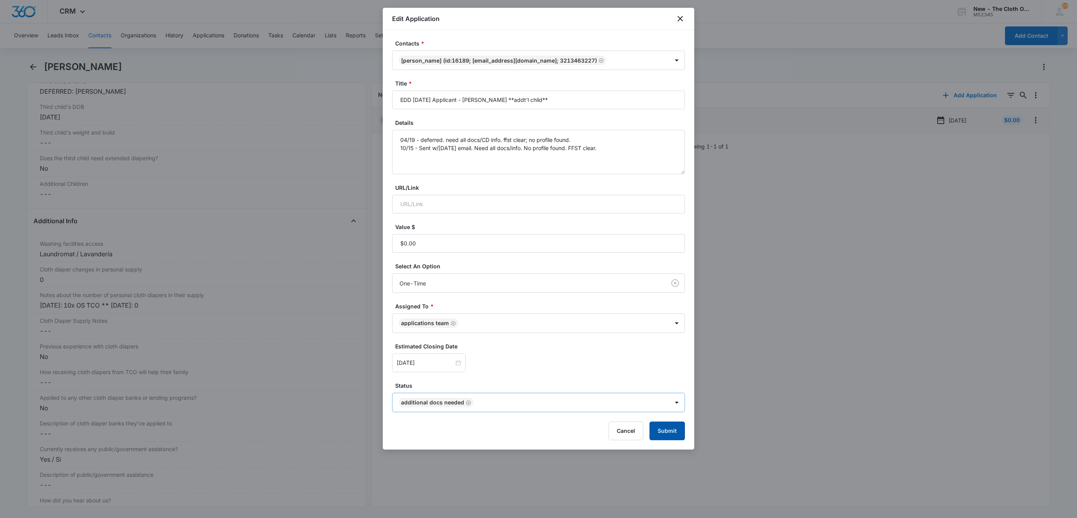
click at [664, 436] on button "Submit" at bounding box center [666, 431] width 35 height 19
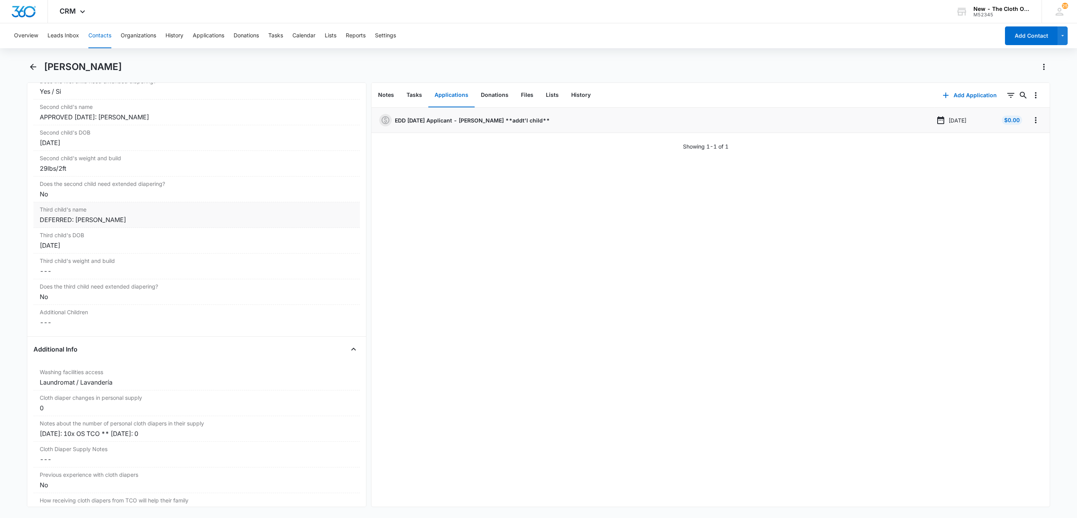
scroll to position [1051, 0]
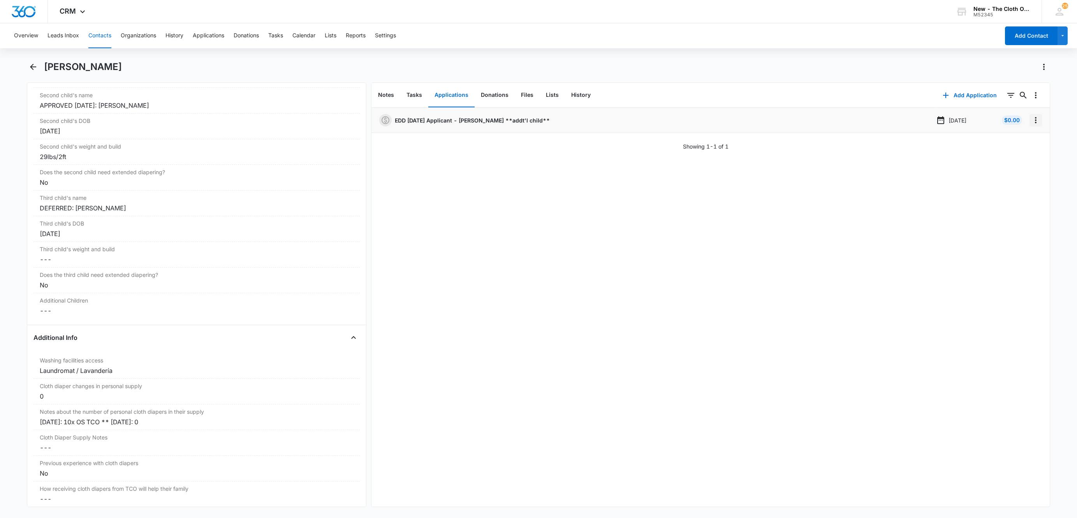
click at [1031, 121] on icon "Overflow Menu" at bounding box center [1035, 120] width 9 height 9
click at [1022, 143] on button "Edit" at bounding box center [1010, 142] width 44 height 12
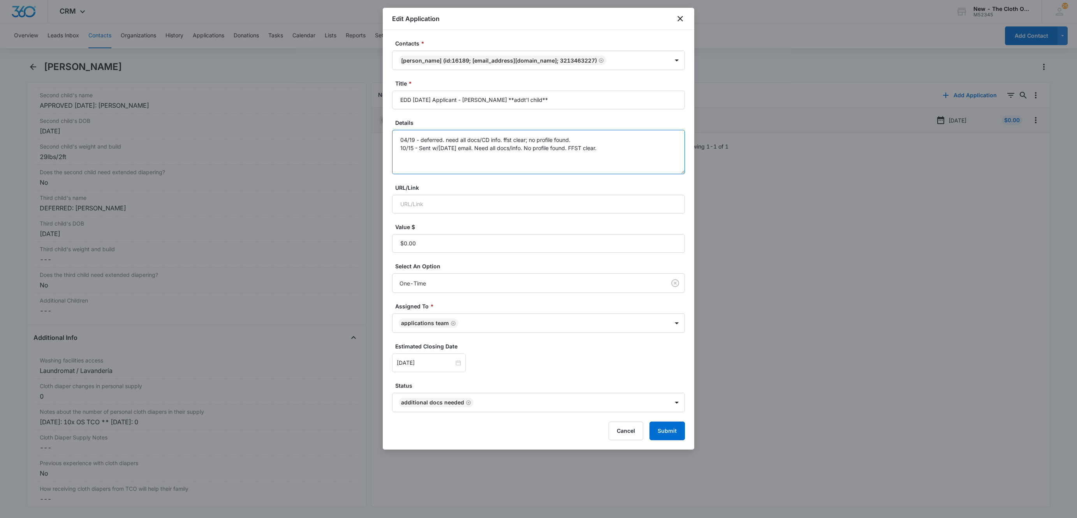
click at [633, 149] on textarea "04/19 - deferred. need all docs/CD info. ffst clear; no profile found. 10/15 - …" at bounding box center [538, 152] width 293 height 44
type textarea "04/19 - deferred. need all docs/CD info. ffst clear; no profile found. 10/15 - …"
click at [669, 432] on button "Submit" at bounding box center [666, 431] width 35 height 19
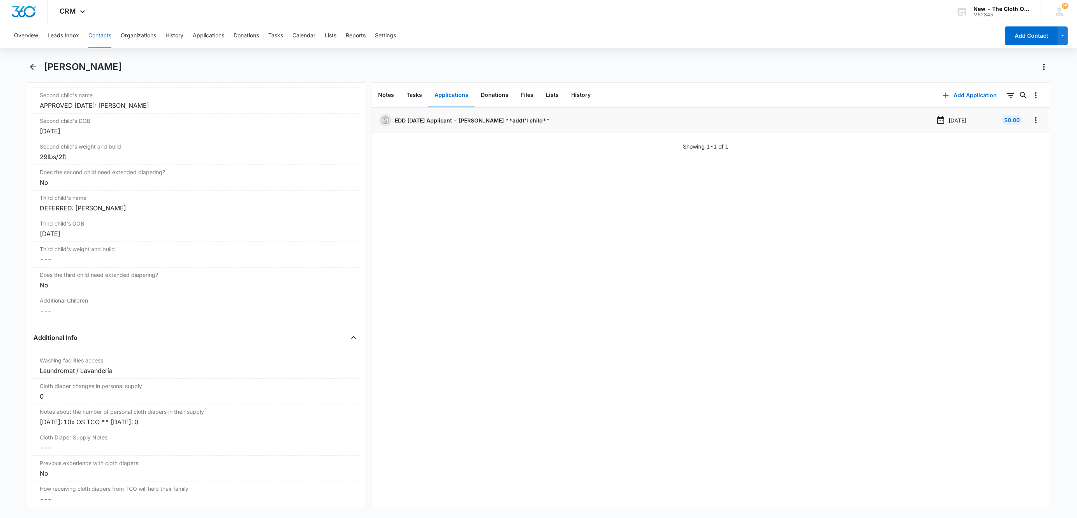
click at [98, 31] on button "Contacts" at bounding box center [99, 35] width 23 height 25
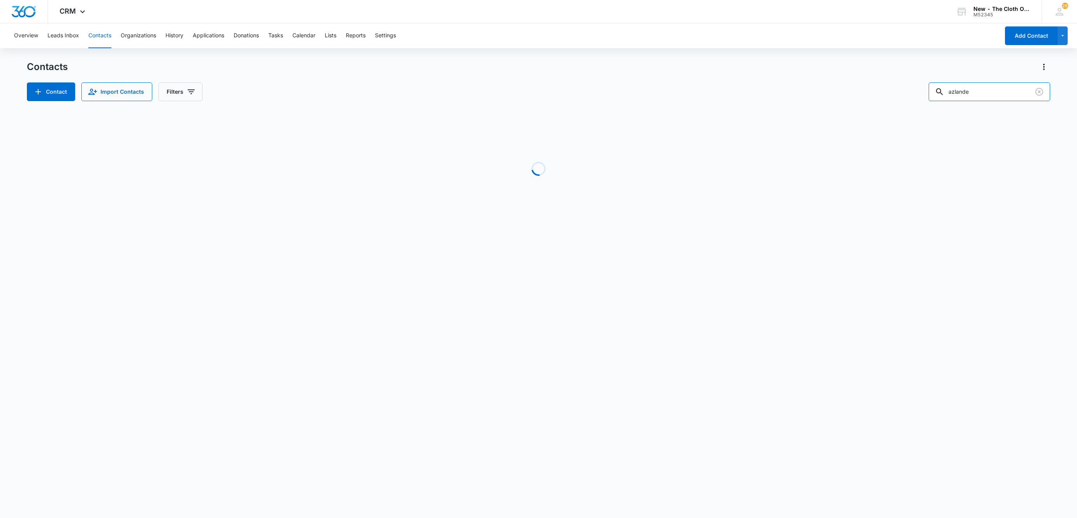
drag, startPoint x: 1009, startPoint y: 91, endPoint x: 754, endPoint y: 99, distance: 254.7
click at [754, 99] on div "Contact Import Contacts Filters azlande" at bounding box center [538, 92] width 1023 height 19
paste input "Alaishia Mason"
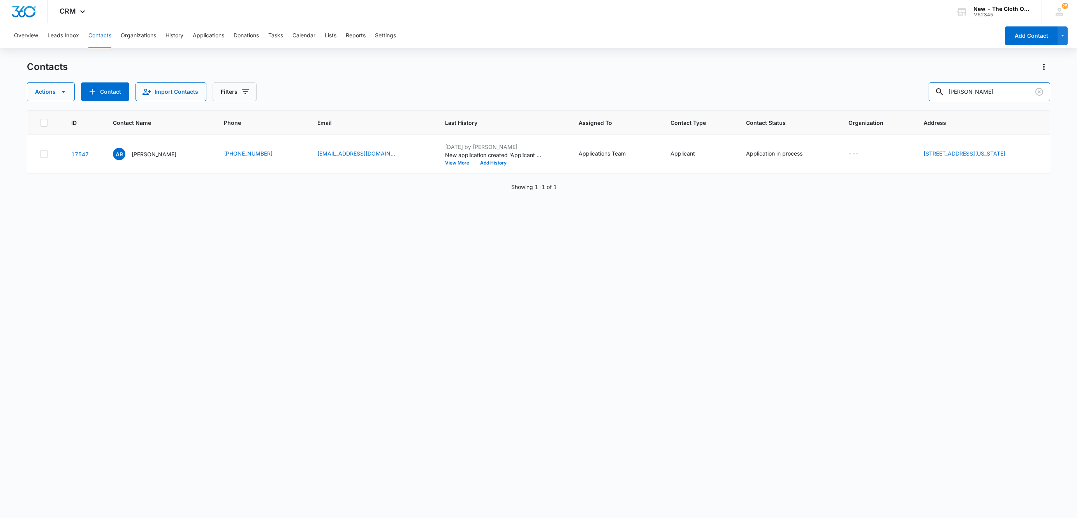
type input "Alaishia Mason"
click at [142, 155] on p "Alaishia Mason" at bounding box center [155, 154] width 45 height 8
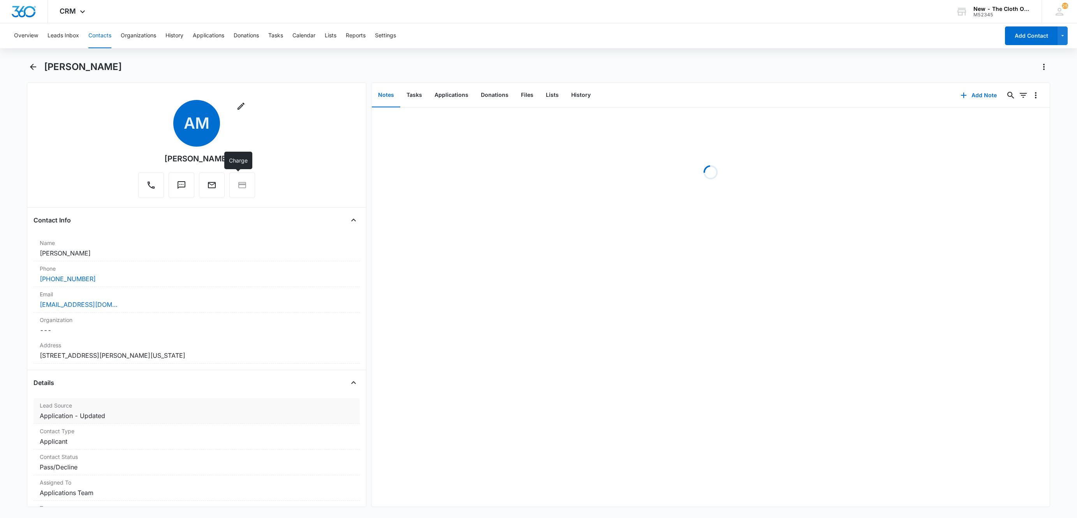
scroll to position [234, 0]
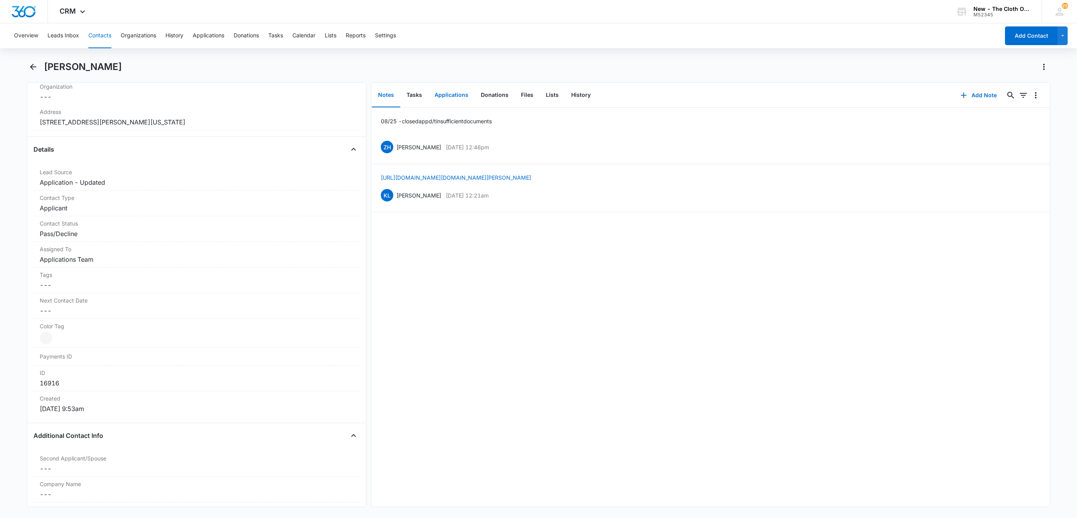
click at [437, 97] on button "Applications" at bounding box center [451, 95] width 46 height 24
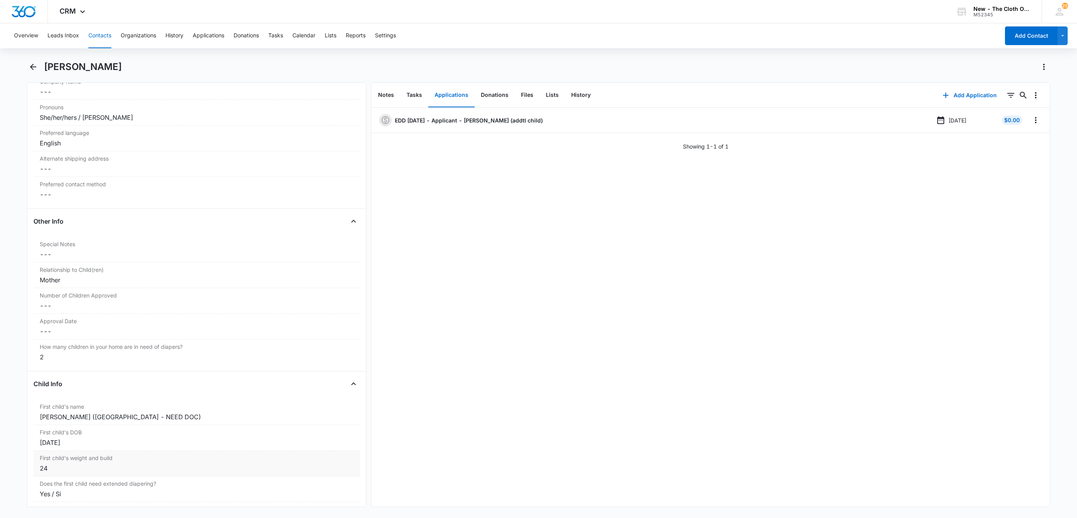
scroll to position [817, 0]
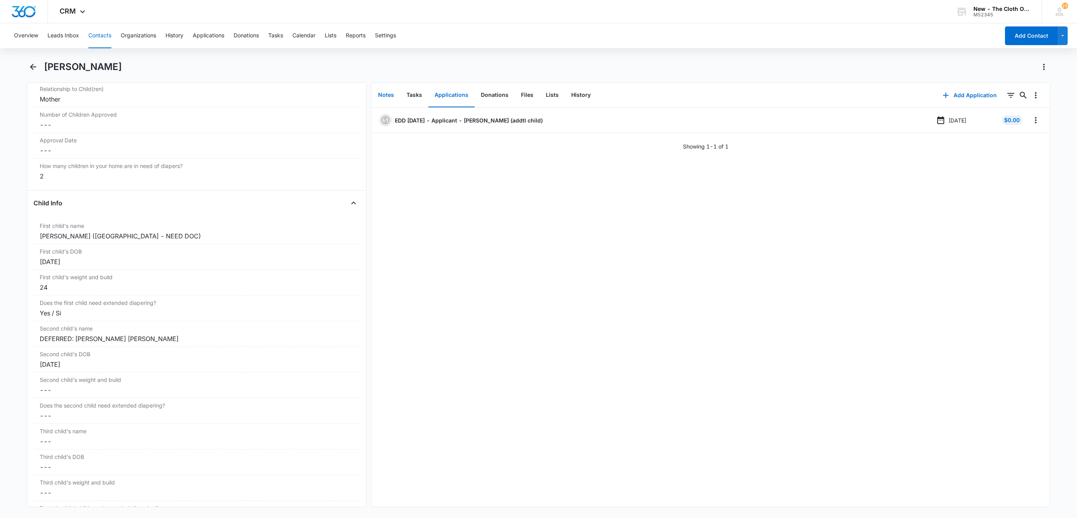
click at [386, 91] on button "Notes" at bounding box center [386, 95] width 28 height 24
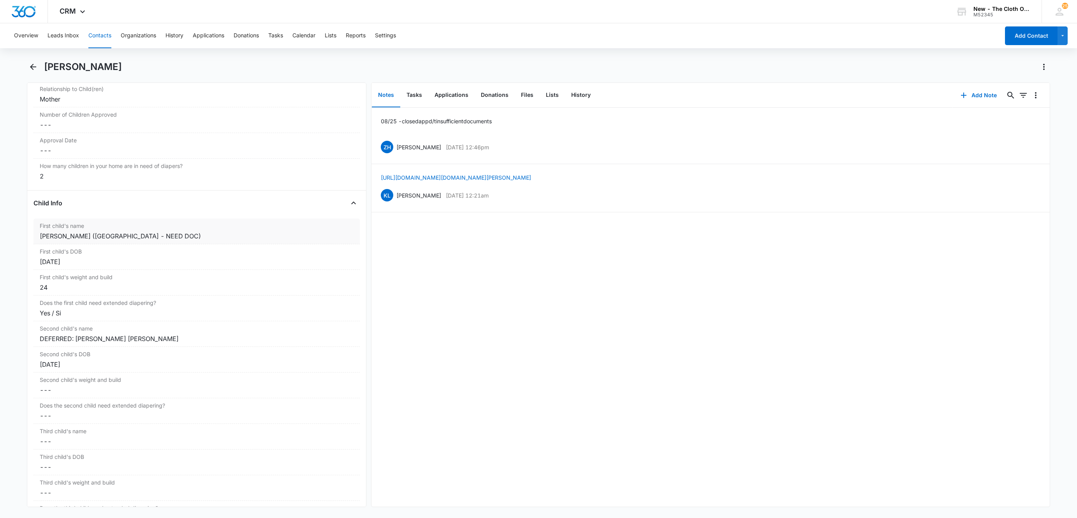
click at [179, 241] on div "Alaishia Mason (MN - NEED DOC)" at bounding box center [197, 236] width 314 height 9
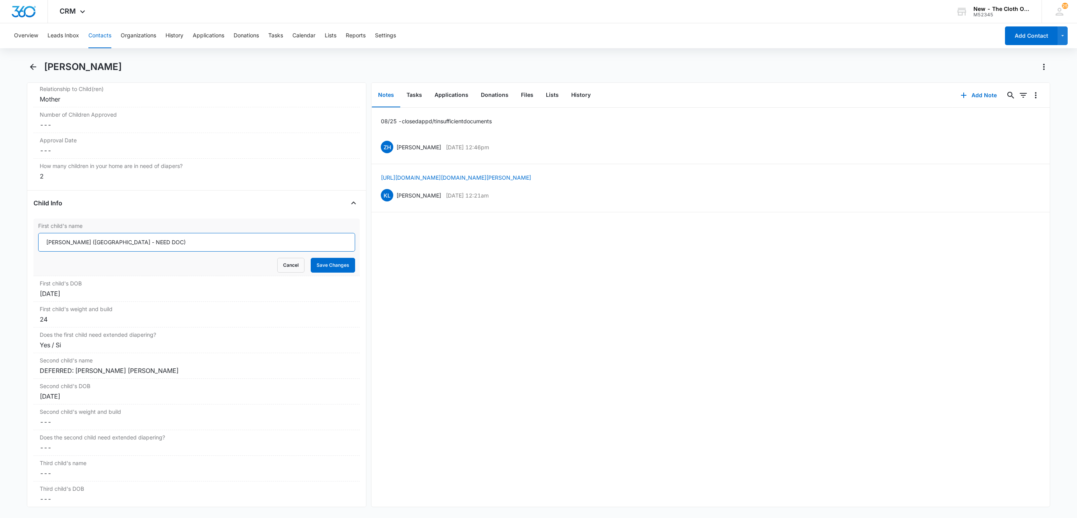
click at [39, 246] on input "Alaishia Mason (MN - NEED DOC)" at bounding box center [196, 242] width 317 height 19
type input "CLOSED D/T INSUF DOCS 08/25/25: Alaishia Mason (MN - NEED DOC)"
click at [311, 258] on button "Save Changes" at bounding box center [333, 265] width 44 height 15
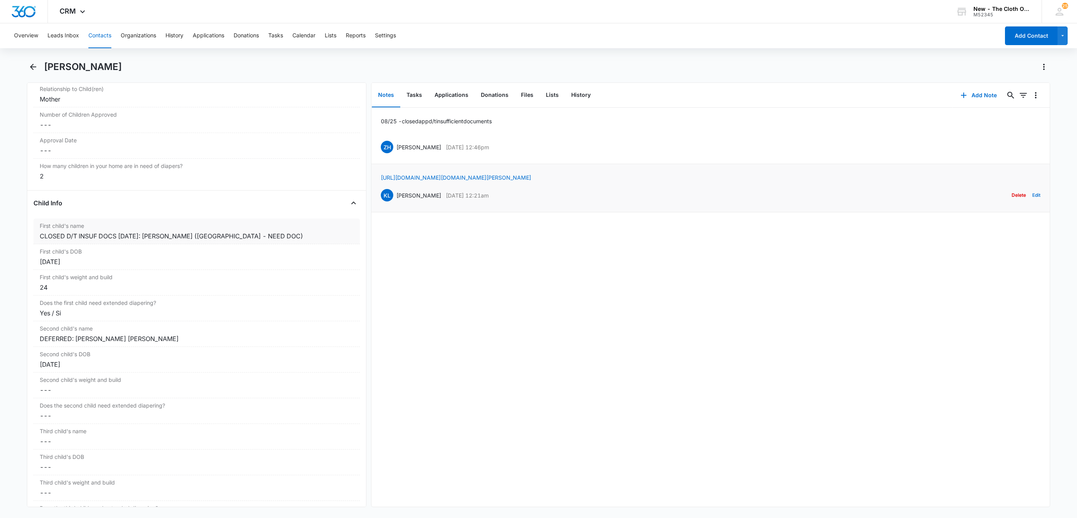
click at [1032, 197] on button "Edit" at bounding box center [1036, 195] width 8 height 15
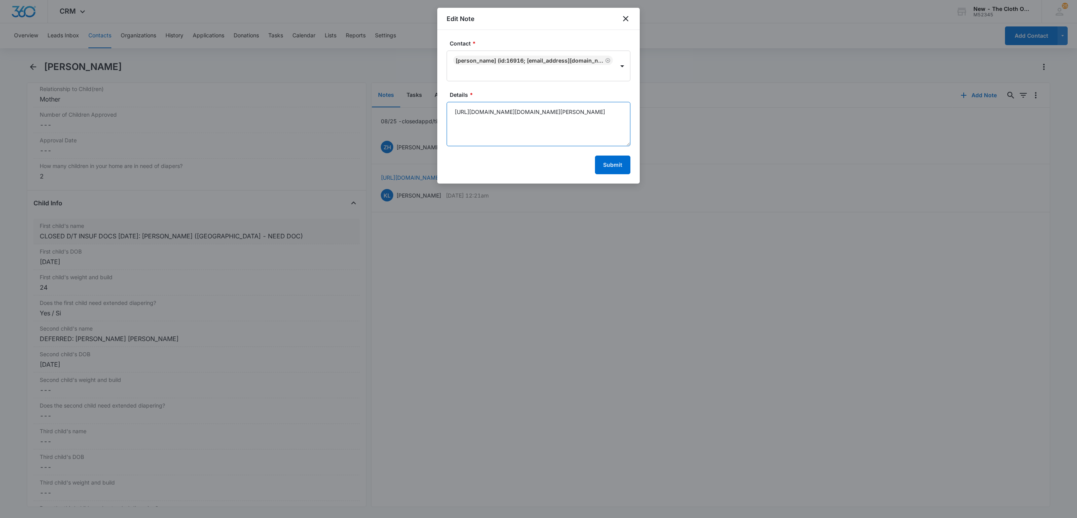
click at [584, 114] on textarea "https://www.facebook.com/alaishia.mason" at bounding box center [538, 124] width 184 height 44
paste textarea "Alaishia Mason"
type textarea "https://www.facebook.com/alaishia.mason Alaishia Mason"
click at [609, 167] on button "Submit" at bounding box center [612, 165] width 35 height 19
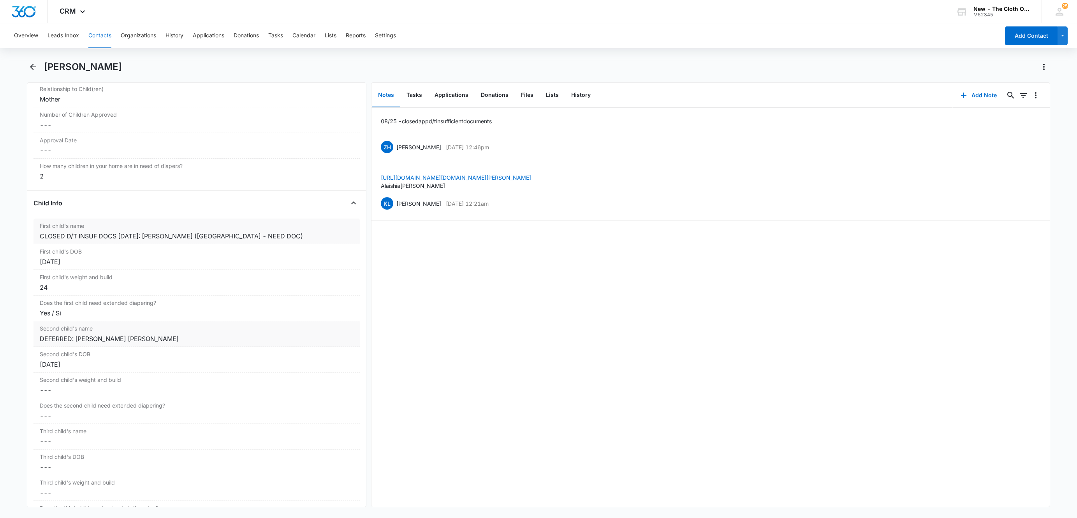
click at [186, 333] on label "Second child's name" at bounding box center [197, 329] width 314 height 8
click at [285, 241] on div "CLOSED D/T INSUF DOCS 08/25/25: Alaishia Mason (MN - NEED DOC)" at bounding box center [197, 236] width 314 height 9
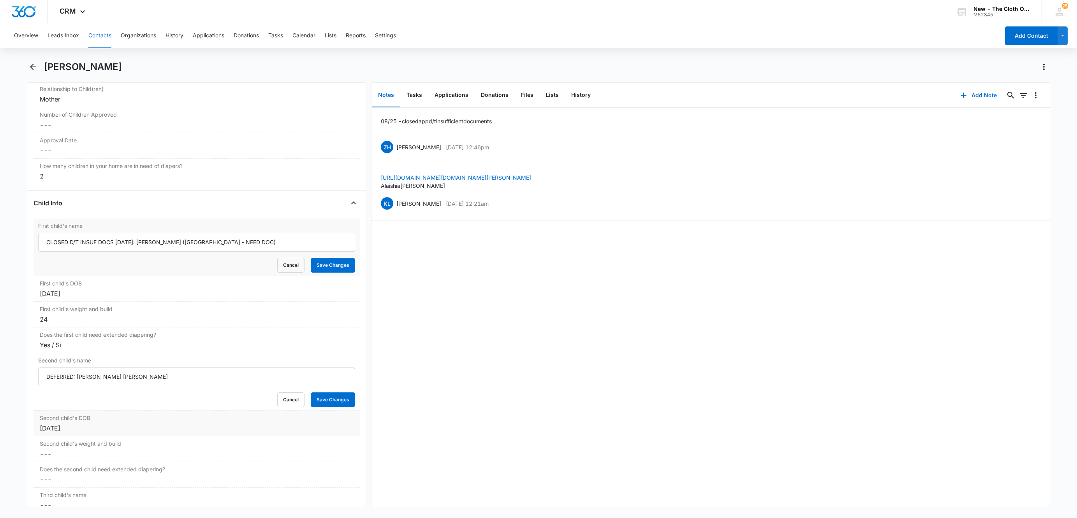
click at [145, 422] on label "Second child's DOB" at bounding box center [197, 418] width 314 height 8
click at [128, 299] on div "Jun 9, 2022" at bounding box center [197, 293] width 314 height 9
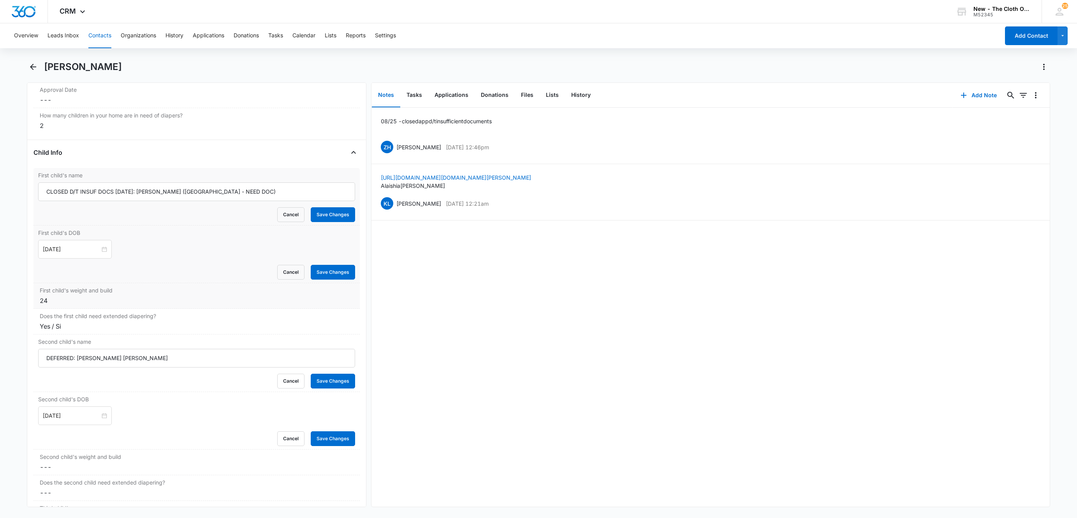
scroll to position [993, 0]
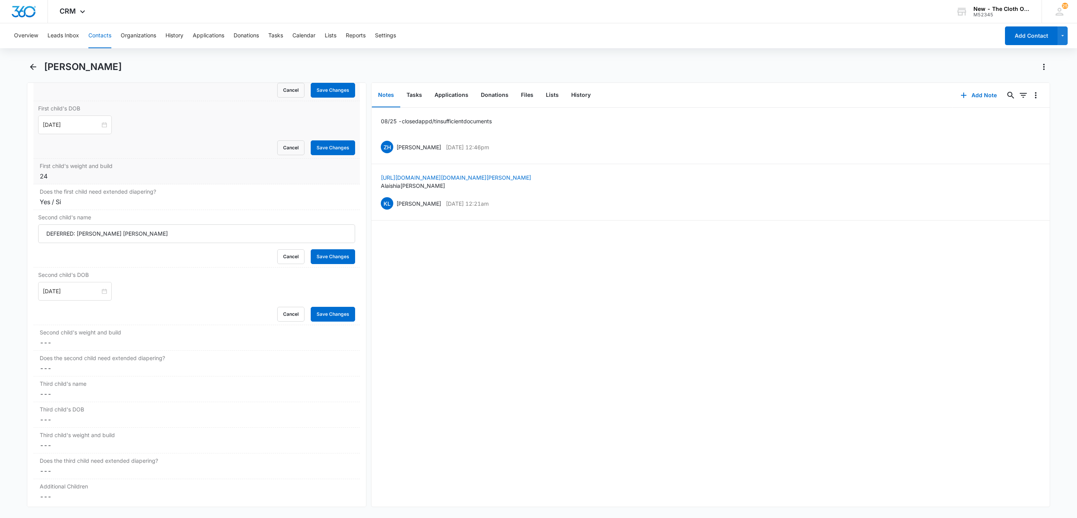
click at [110, 177] on div "24" at bounding box center [197, 176] width 314 height 9
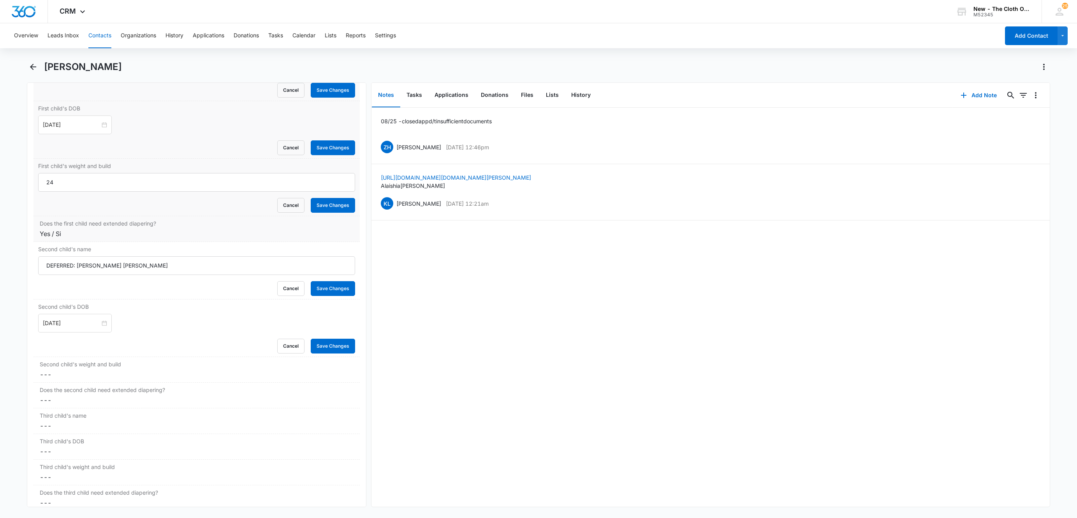
click at [177, 239] on div "Yes / Si" at bounding box center [197, 233] width 314 height 9
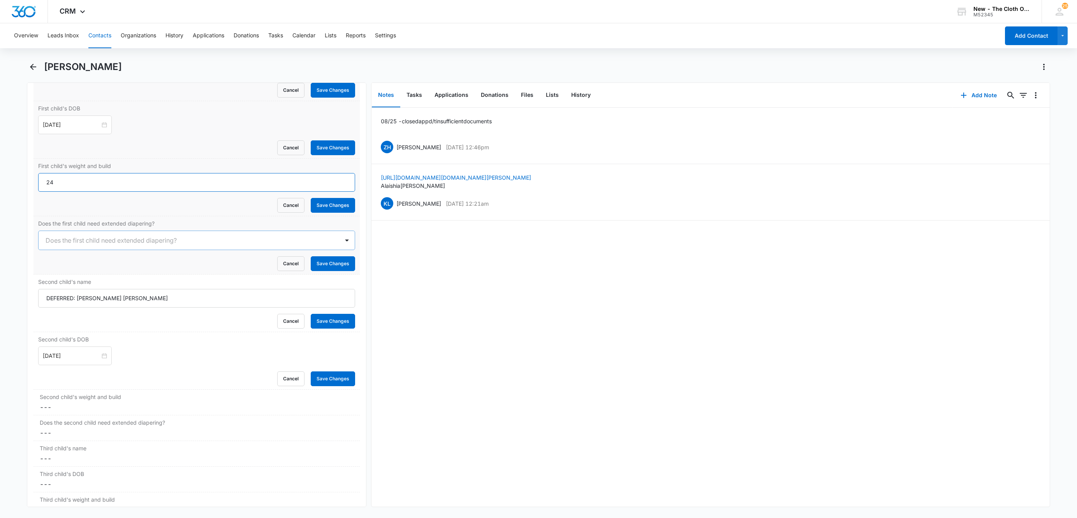
click at [204, 191] on input "24" at bounding box center [196, 182] width 317 height 19
click at [58, 412] on dd "Cancel Save Changes ---" at bounding box center [197, 407] width 314 height 9
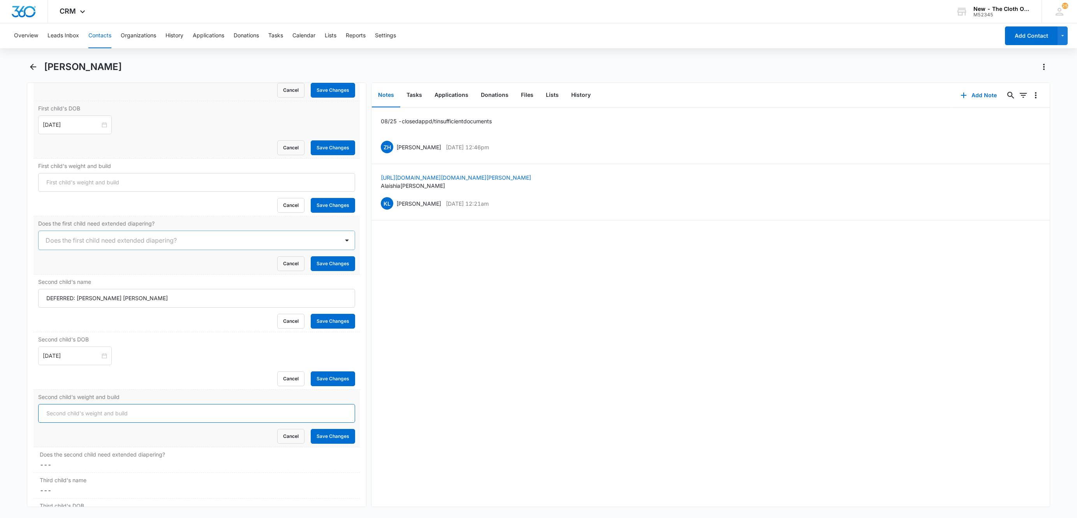
click at [75, 422] on input "Second child's weight and build" at bounding box center [196, 413] width 317 height 19
paste input "24"
type input "24"
click at [48, 470] on dd "Cancel Save Changes ---" at bounding box center [197, 464] width 314 height 9
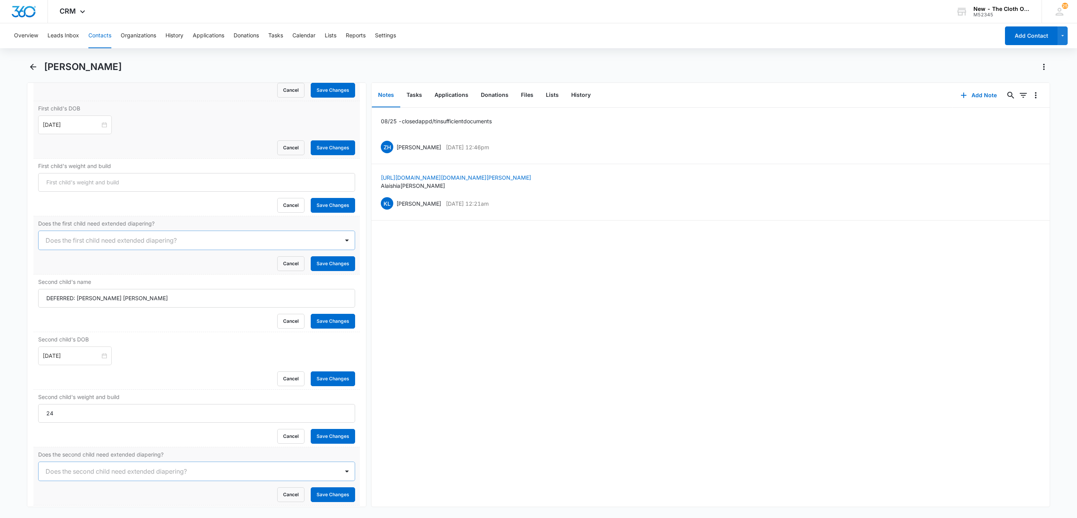
click at [51, 475] on div at bounding box center [187, 471] width 283 height 11
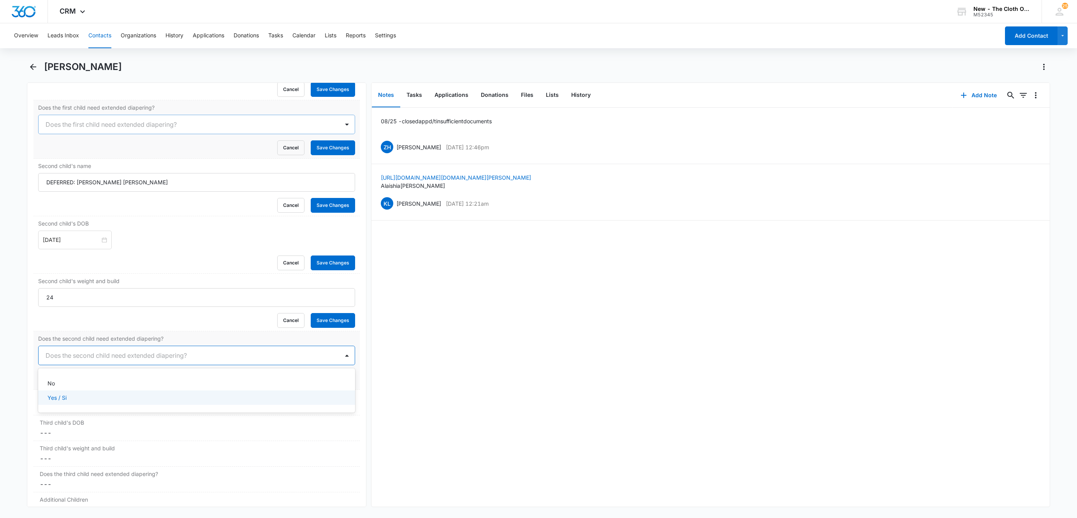
scroll to position [1109, 0]
click at [68, 401] on div "Yes / Si" at bounding box center [195, 397] width 297 height 8
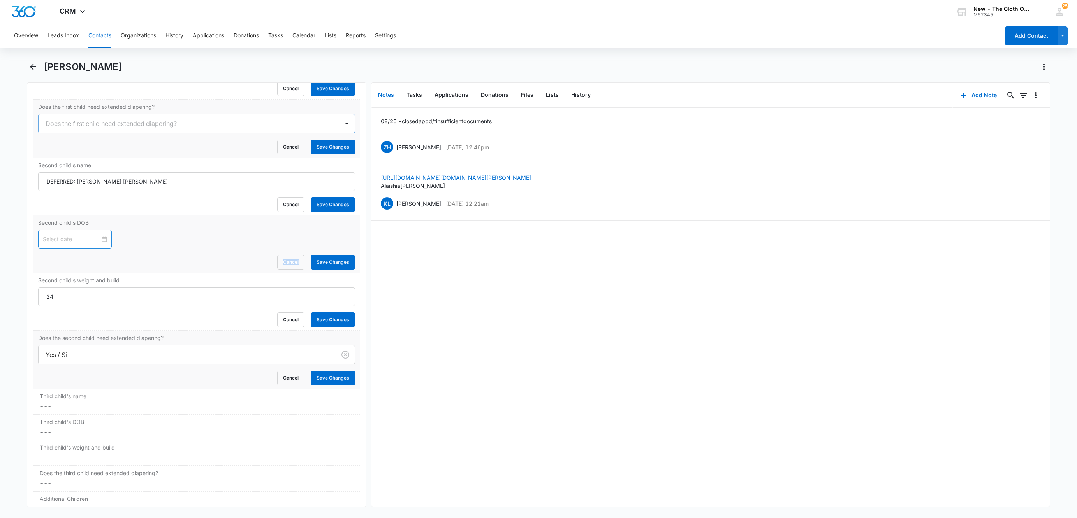
click at [100, 244] on div at bounding box center [75, 239] width 64 height 9
click at [43, 263] on button "button" at bounding box center [45, 265] width 9 height 16
click at [54, 264] on span "button" at bounding box center [55, 265] width 4 height 4
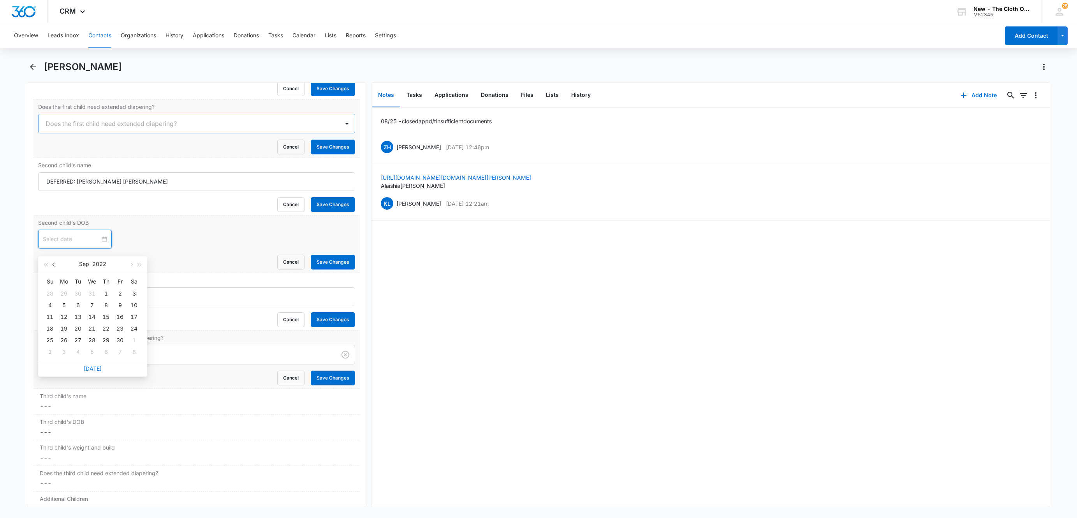
click at [54, 264] on span "button" at bounding box center [55, 265] width 4 height 4
type input "Jun 4, 2022"
type input "Jun 9, 2022"
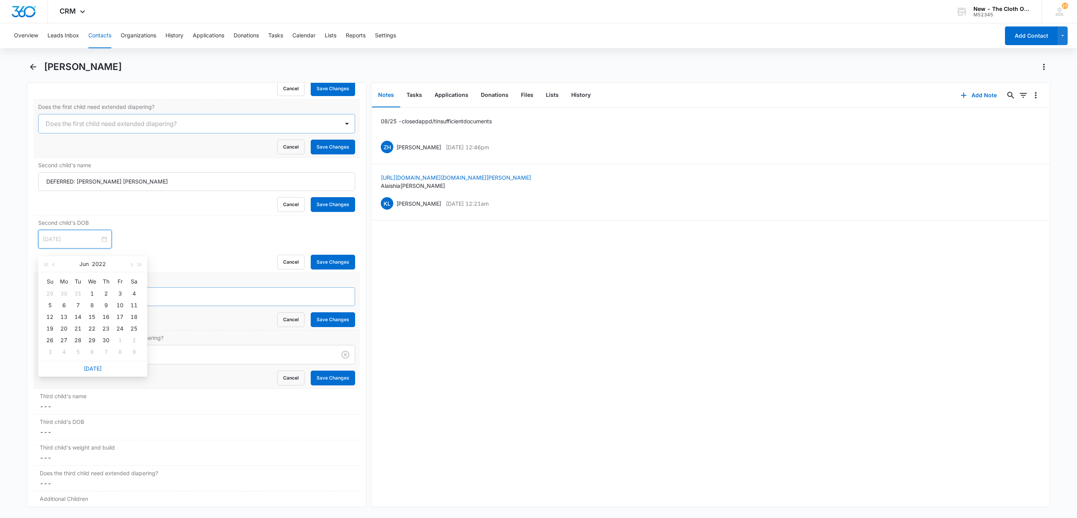
click at [103, 304] on div "9" at bounding box center [105, 305] width 9 height 9
drag, startPoint x: 129, startPoint y: 191, endPoint x: -3, endPoint y: 197, distance: 132.1
click at [0, 197] on html "CRM Apps Reputation Websites Forms CRM Email Social Shop Payments POS Ads Intel…" at bounding box center [538, 259] width 1077 height 518
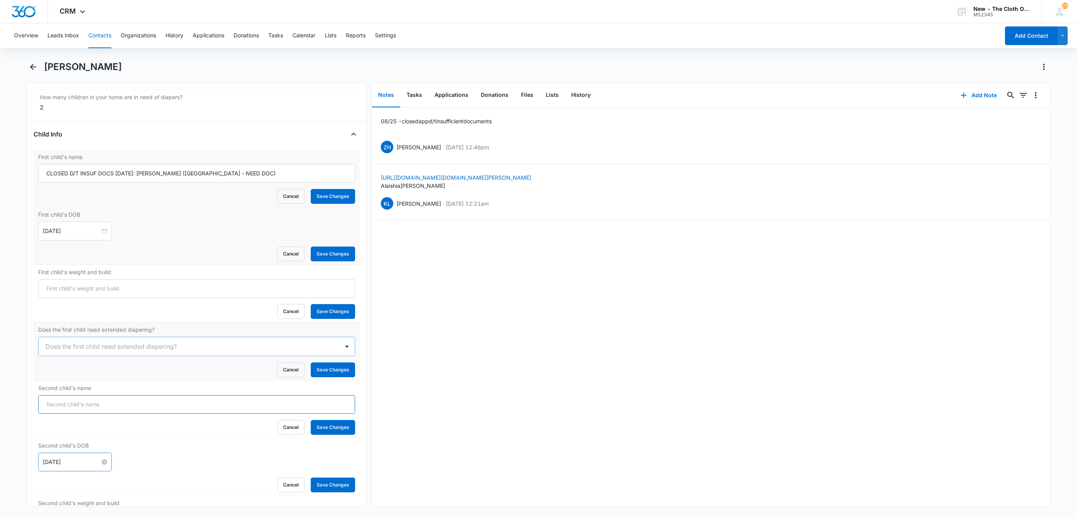
scroll to position [876, 0]
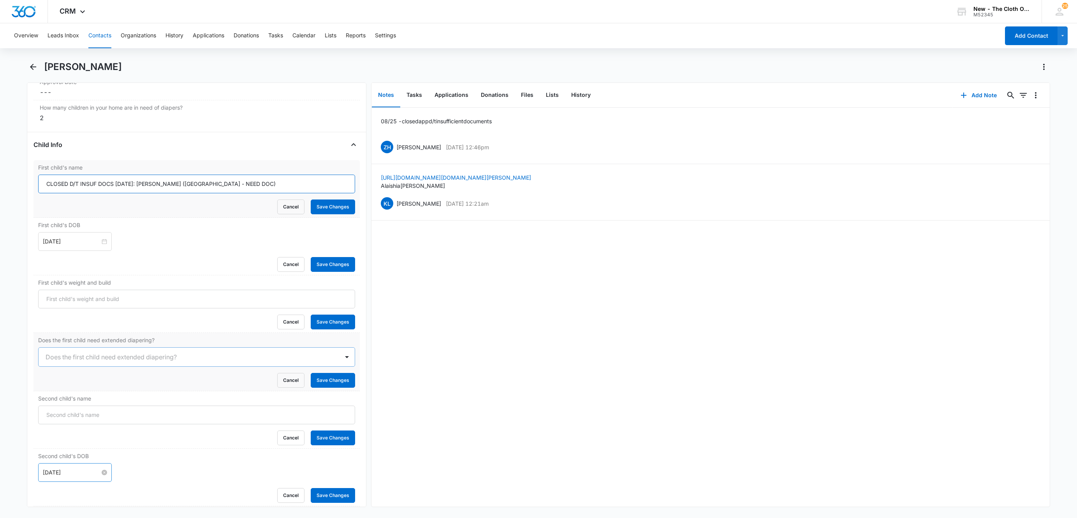
click at [41, 188] on input "CLOSED D/T INSUF DOCS 08/25/25: Alaishia Mason (MN - NEED DOC)" at bounding box center [196, 184] width 317 height 19
paste input "DEFERRED: Jordan Bing Jr."
drag, startPoint x: 119, startPoint y: 188, endPoint x: 325, endPoint y: 174, distance: 206.0
click at [325, 174] on div "First child's name DEFERRED: Jordan Bing Jr. CLOSED D/T INSUF DOCS 08/25/25: Al…" at bounding box center [196, 189] width 326 height 58
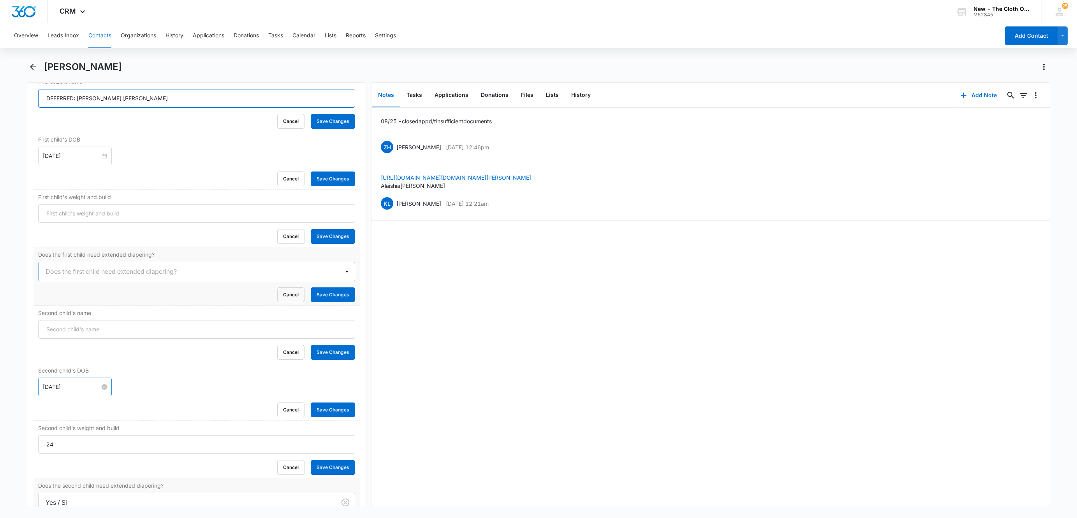
scroll to position [1051, 0]
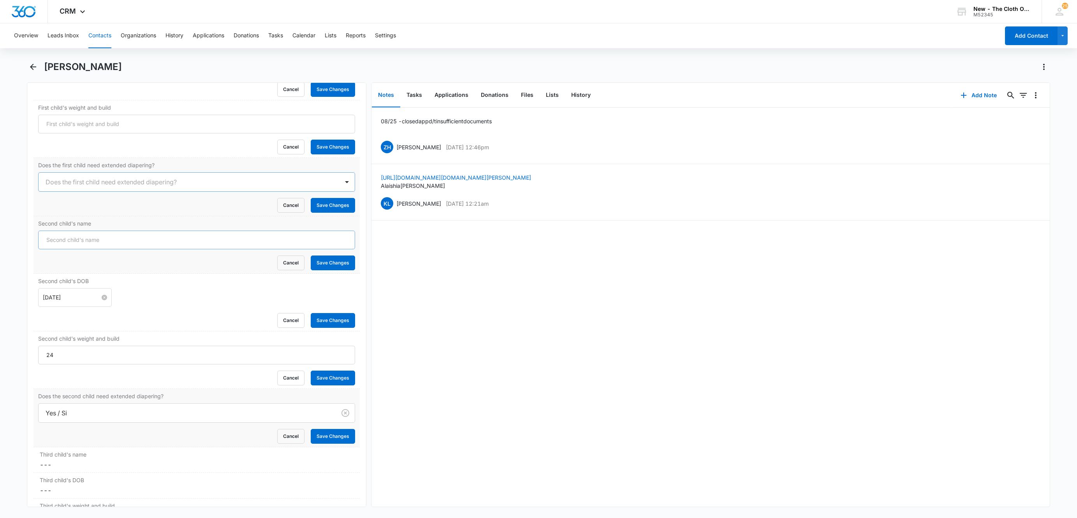
type input "DEFERRED: Jordan Bing Jr."
click at [61, 237] on input "Second child's name" at bounding box center [196, 240] width 317 height 19
paste input "CLOSED D/T INSUF DOCS 08/25/25: Alaishia Mason (MN - NEED DOC)"
type input "CLOSED D/T INSUF DOCS 08/25/25: Alaishia Mason (MN - NEED DOC)"
click at [195, 245] on input "CLOSED D/T INSUF DOCS 08/25/25: Alaishia Mason (MN - NEED DOC)" at bounding box center [196, 240] width 317 height 19
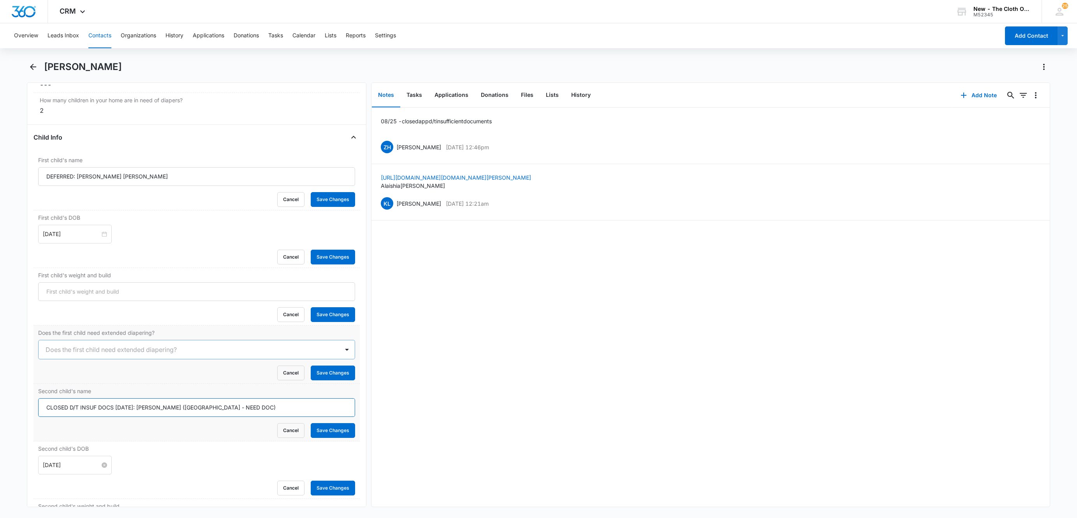
scroll to position [876, 0]
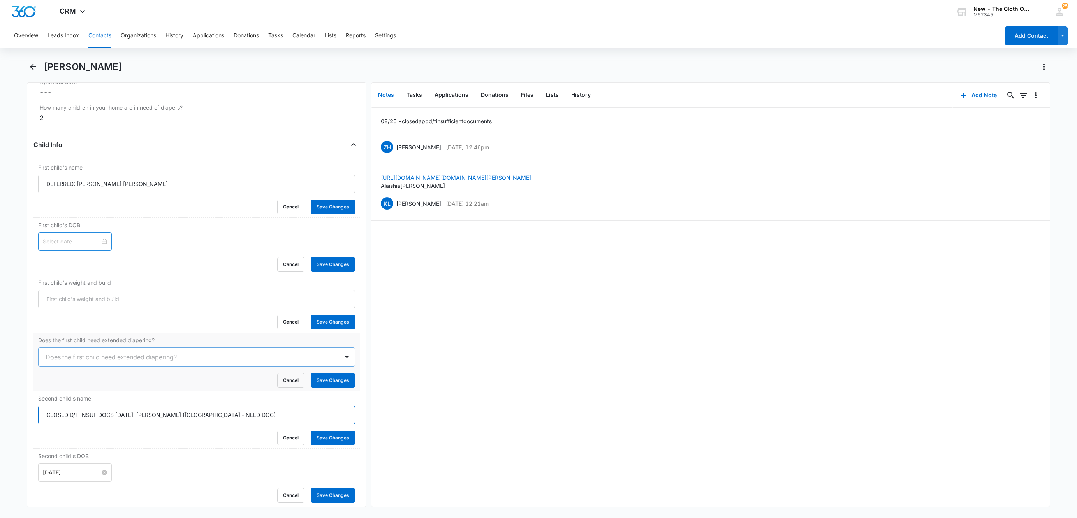
type input "CLOSED D/T INSUF DOCS 08/25/25: Alaishia Mason (MN - NEED DOC)"
click at [98, 246] on div at bounding box center [75, 241] width 64 height 9
click at [130, 265] on span "button" at bounding box center [131, 266] width 4 height 4
type input "Nov 26, 2025"
click at [90, 340] on div "26" at bounding box center [91, 341] width 9 height 9
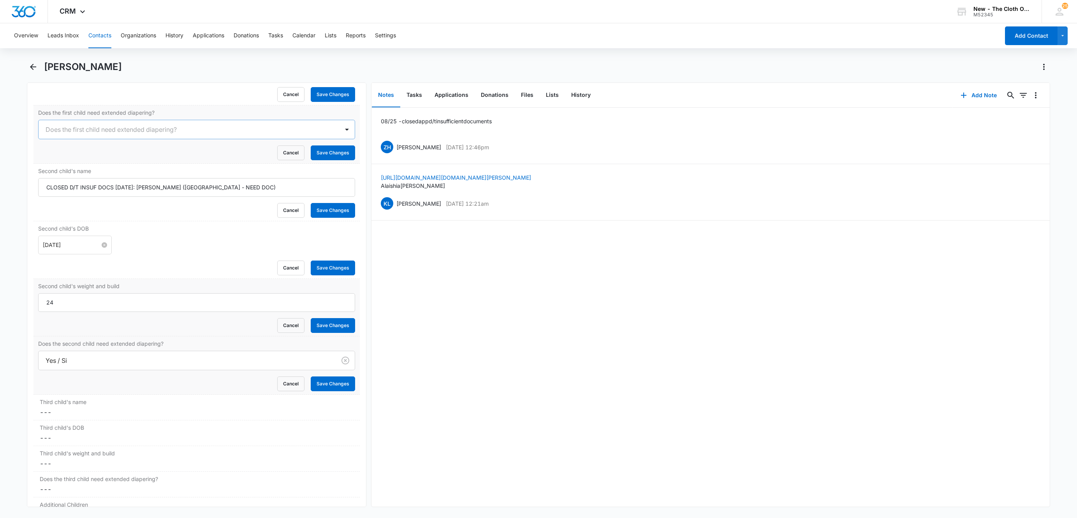
scroll to position [1109, 0]
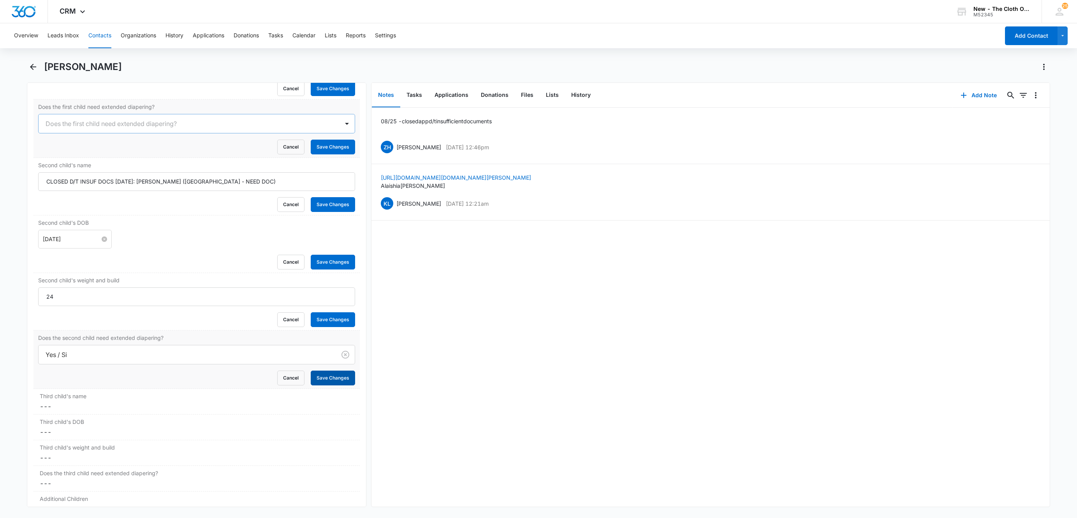
click at [312, 380] on button "Save Changes" at bounding box center [333, 378] width 44 height 15
click at [313, 319] on button "Save Changes" at bounding box center [333, 320] width 44 height 15
click at [326, 267] on button "Save Changes" at bounding box center [333, 262] width 44 height 15
click at [322, 212] on button "Save Changes" at bounding box center [333, 204] width 44 height 15
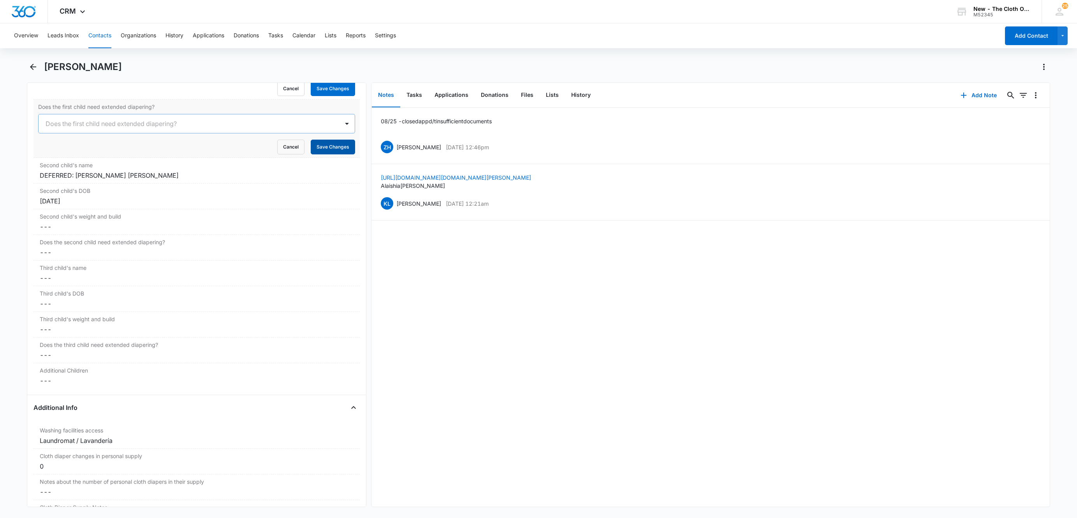
click at [326, 155] on button "Save Changes" at bounding box center [333, 147] width 44 height 15
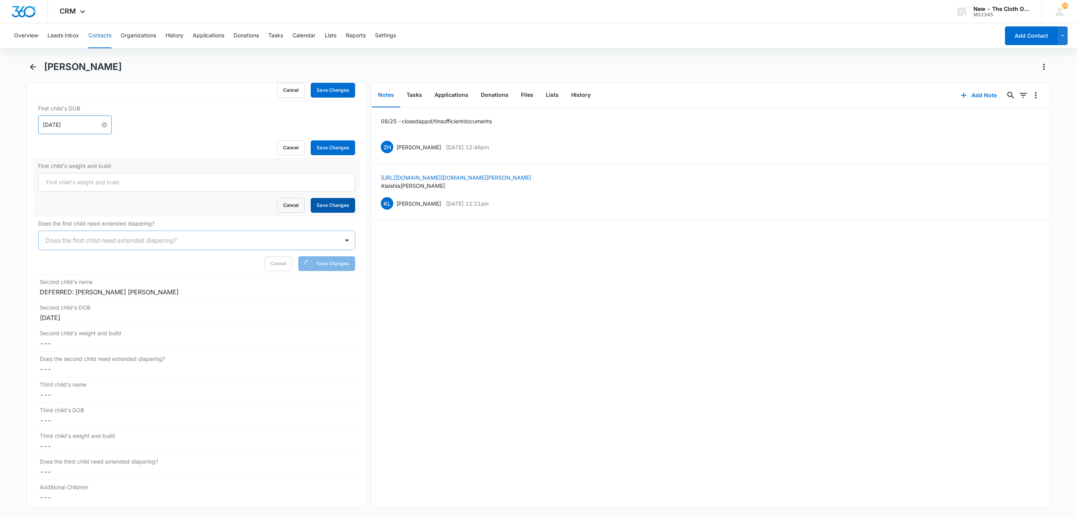
click at [325, 211] on button "Save Changes" at bounding box center [333, 205] width 44 height 15
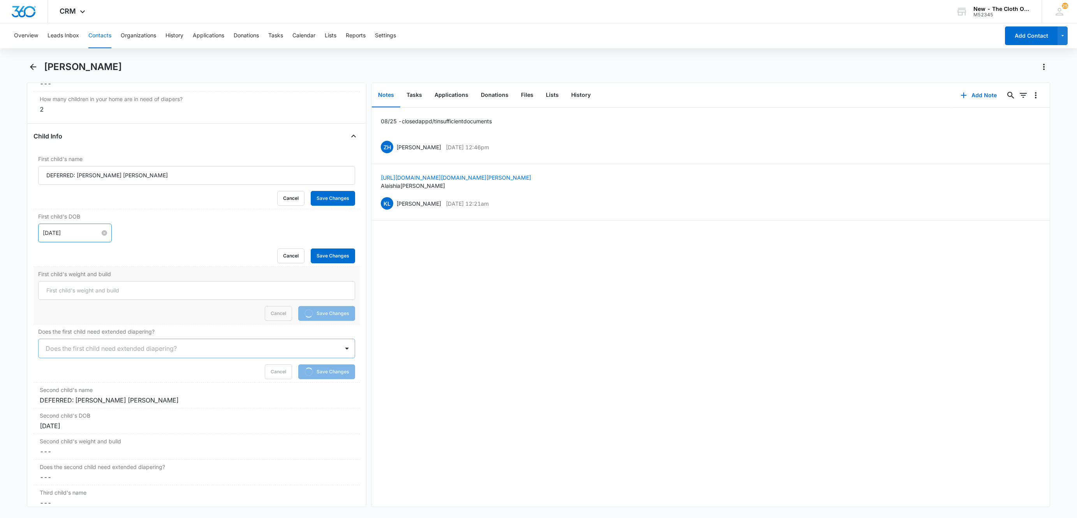
scroll to position [876, 0]
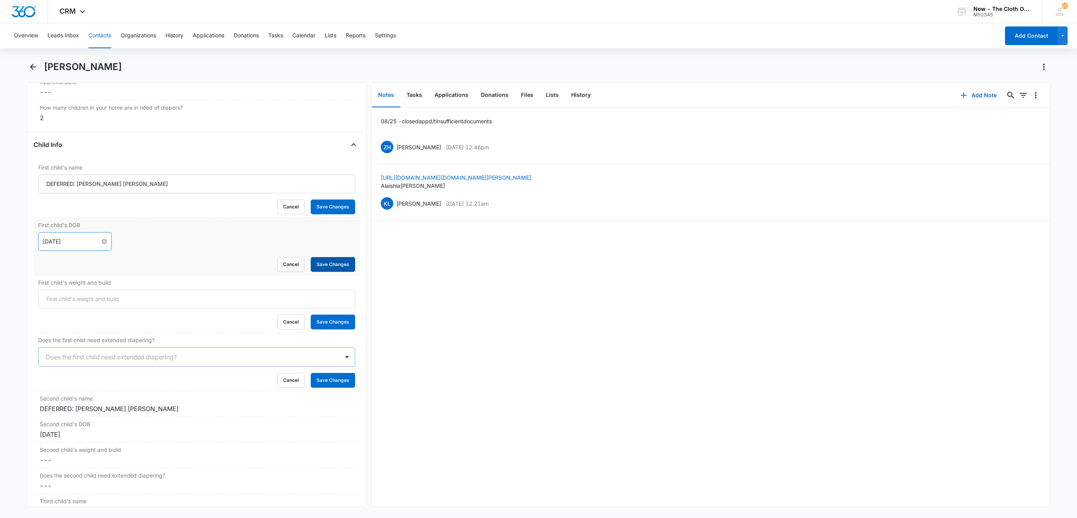
click at [320, 272] on button "Save Changes" at bounding box center [333, 264] width 44 height 15
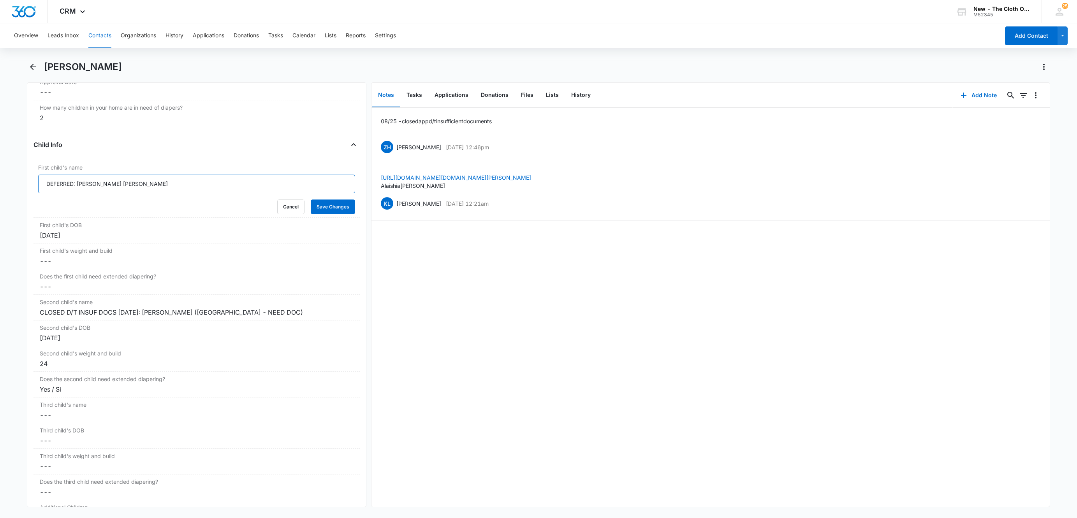
drag, startPoint x: 78, startPoint y: 187, endPoint x: -17, endPoint y: 183, distance: 95.5
click at [0, 183] on html "CRM Apps Reputation Websites Forms CRM Email Social Shop Payments POS Ads Intel…" at bounding box center [538, 259] width 1077 height 518
type input "Jordan Bing Jr."
click at [311, 213] on button "Save Changes" at bounding box center [333, 207] width 44 height 15
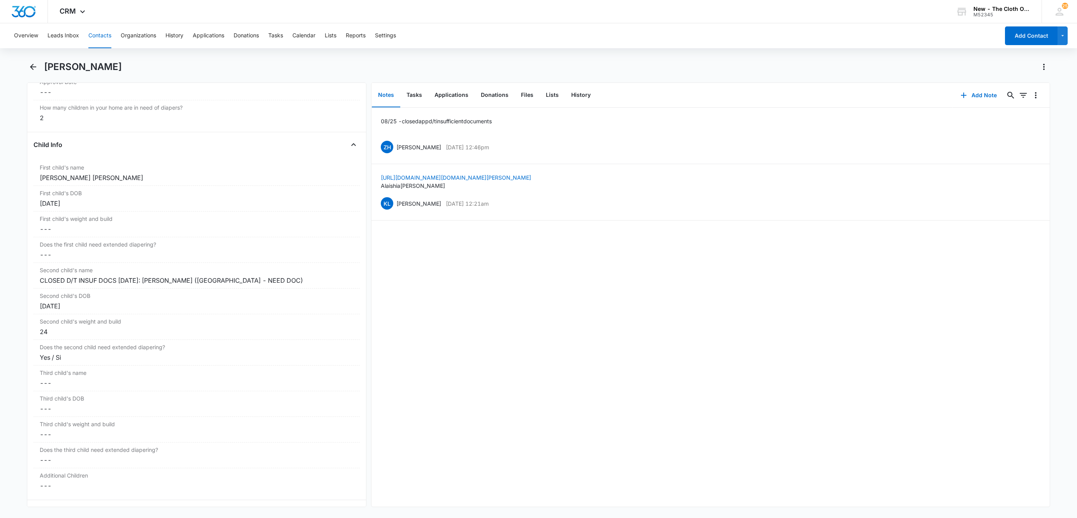
click at [79, 76] on div "Alaishia Mason" at bounding box center [538, 72] width 1023 height 22
click at [77, 70] on h1 "Alaishia Mason" at bounding box center [83, 67] width 78 height 12
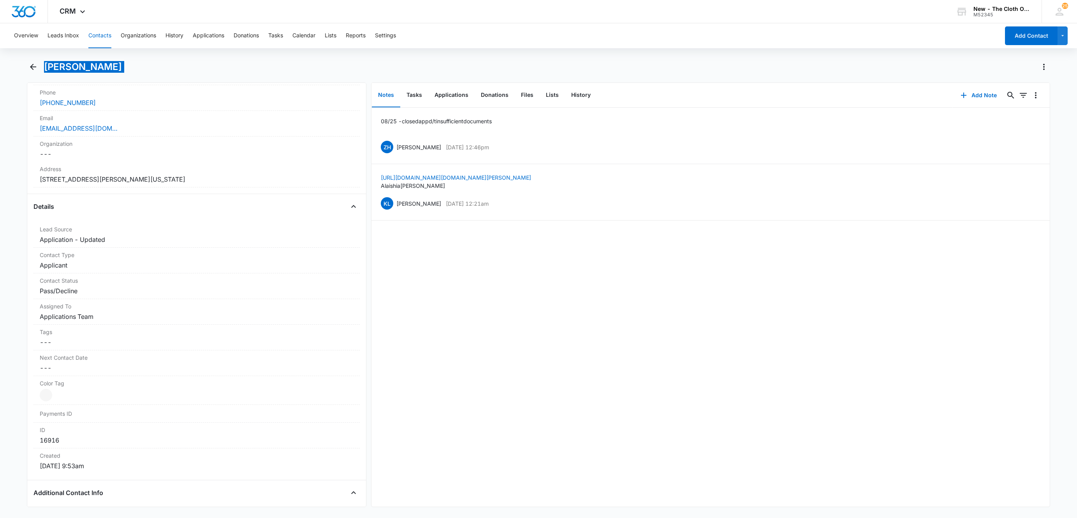
scroll to position [175, 0]
drag, startPoint x: 226, startPoint y: 185, endPoint x: 15, endPoint y: 183, distance: 210.6
click at [15, 183] on main "Alaishia Mason Remove AM Alaishia Mason Contact Info Name Cancel Save Changes A…" at bounding box center [538, 289] width 1077 height 456
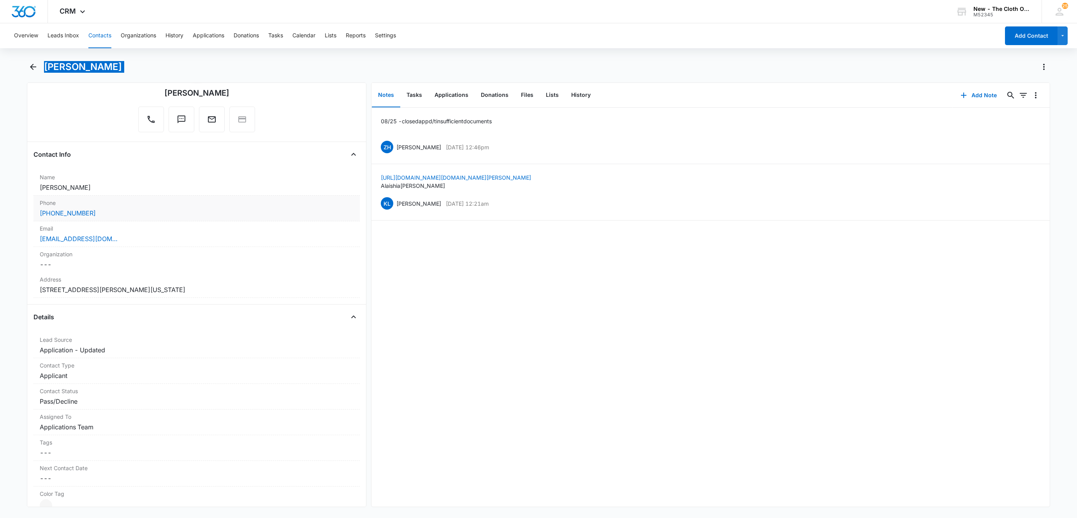
scroll to position [58, 0]
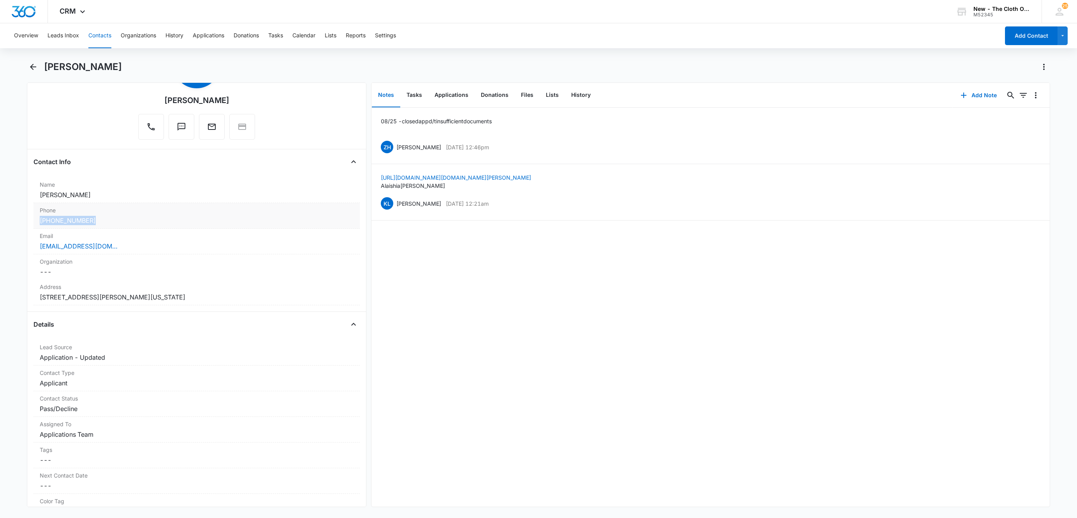
drag, startPoint x: 143, startPoint y: 220, endPoint x: 39, endPoint y: 215, distance: 104.0
click at [5, 220] on main "Alaishia Mason Remove AM Alaishia Mason Contact Info Name Cancel Save Changes A…" at bounding box center [538, 289] width 1077 height 456
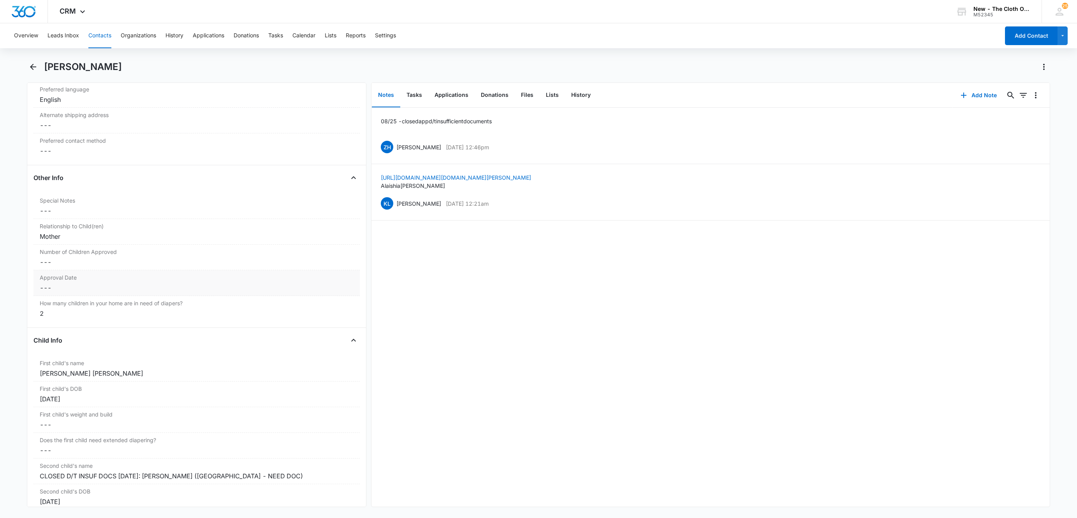
scroll to position [701, 0]
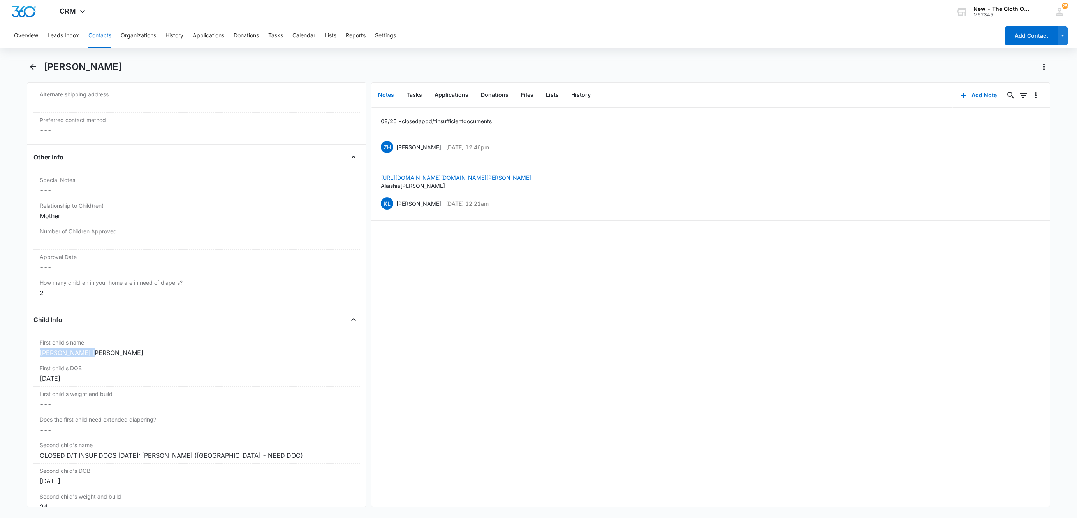
drag, startPoint x: 103, startPoint y: 362, endPoint x: 12, endPoint y: 362, distance: 91.1
click at [12, 362] on main "Alaishia Mason Remove AM Alaishia Mason Contact Info Name Cancel Save Changes A…" at bounding box center [538, 289] width 1077 height 456
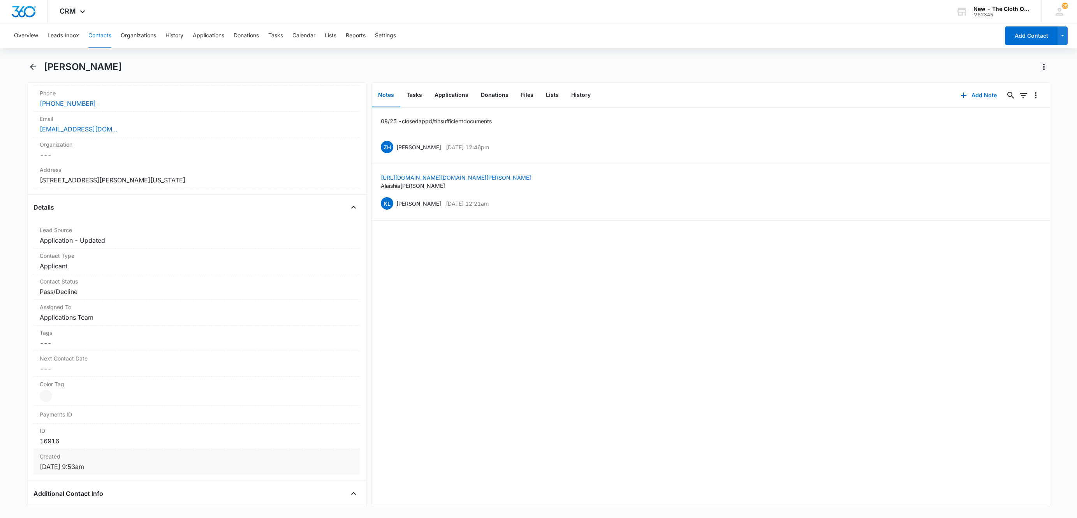
scroll to position [0, 0]
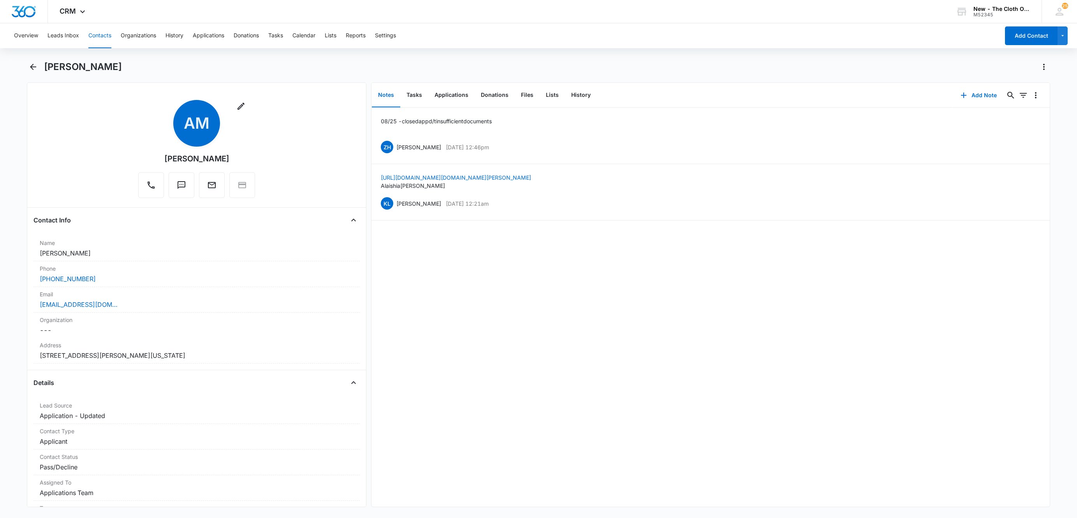
drag, startPoint x: 93, startPoint y: 255, endPoint x: 6, endPoint y: 250, distance: 86.9
click at [18, 251] on main "Alaishia Mason Remove AM Alaishia Mason Contact Info Name Cancel Save Changes A…" at bounding box center [538, 289] width 1077 height 456
click at [2, 256] on main "Alaishia Mason Remove AM Alaishia Mason Contact Info Name Cancel Save Changes A…" at bounding box center [538, 289] width 1077 height 456
click at [138, 306] on div "ALAISHIA67@GMAIL.COM" at bounding box center [197, 304] width 314 height 9
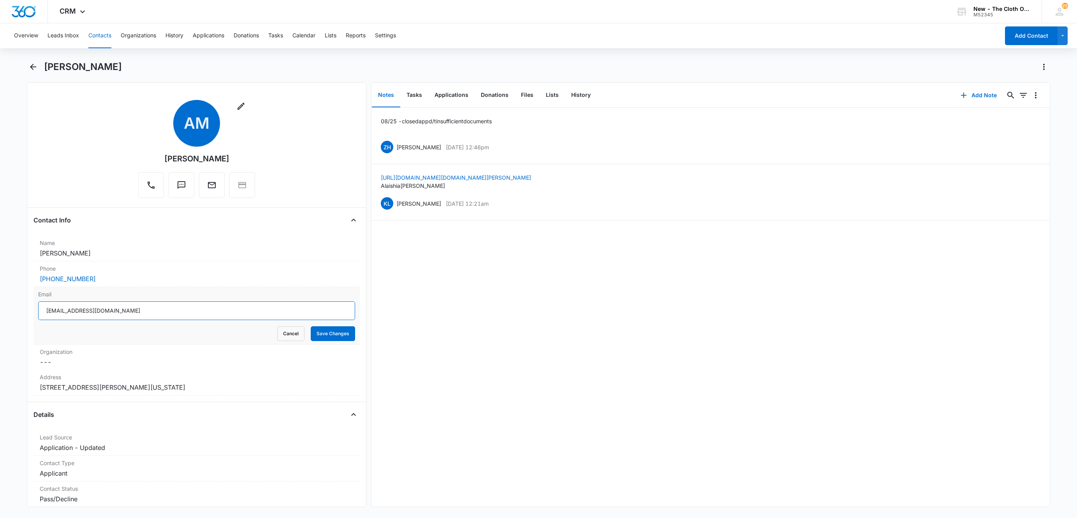
click at [194, 307] on input "ALAISHIA67@GMAIL.COM" at bounding box center [196, 311] width 317 height 19
click at [288, 333] on button "Cancel" at bounding box center [290, 334] width 27 height 15
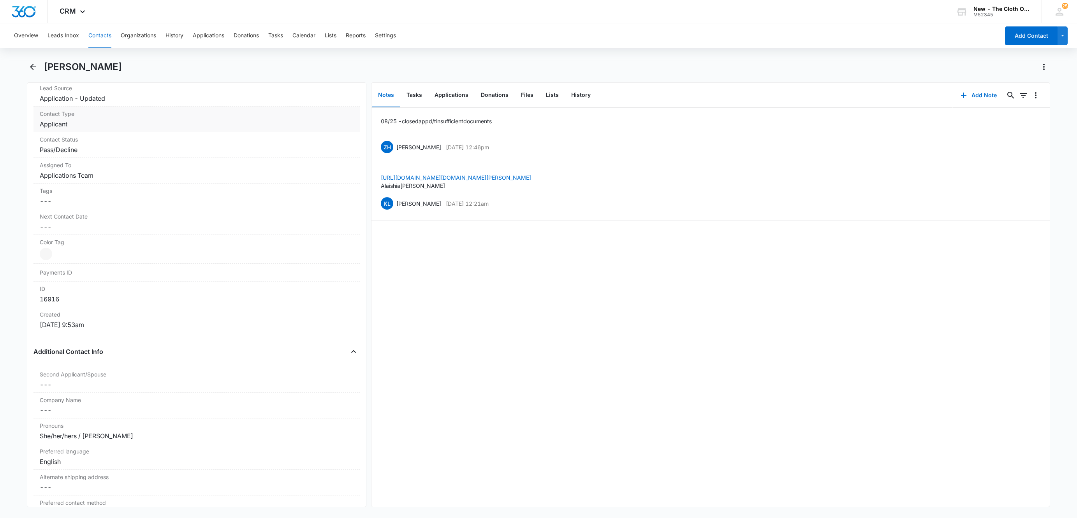
scroll to position [175, 0]
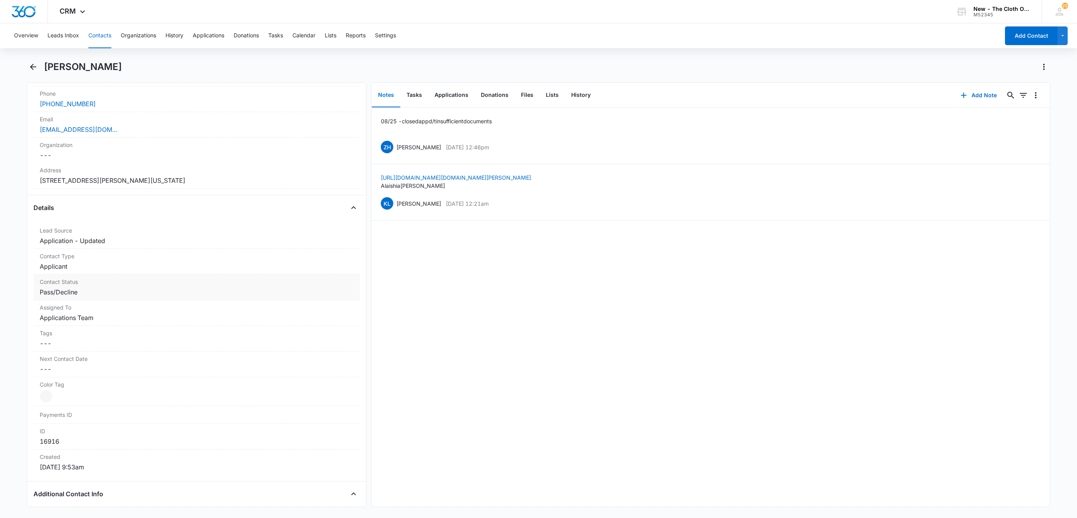
click at [79, 296] on dd "Cancel Save Changes Pass/Decline" at bounding box center [197, 292] width 314 height 9
click at [84, 300] on icon "Remove Pass/Decline" at bounding box center [85, 299] width 5 height 6
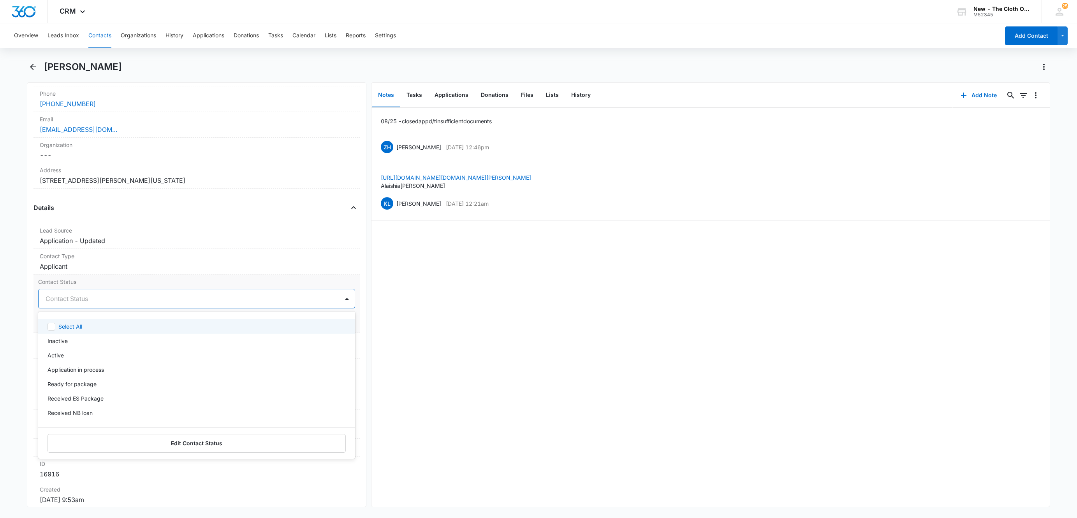
click at [85, 300] on div at bounding box center [187, 298] width 283 height 11
type input "app"
click at [153, 301] on div at bounding box center [224, 298] width 210 height 11
click at [330, 325] on button "Save Changes" at bounding box center [333, 322] width 44 height 15
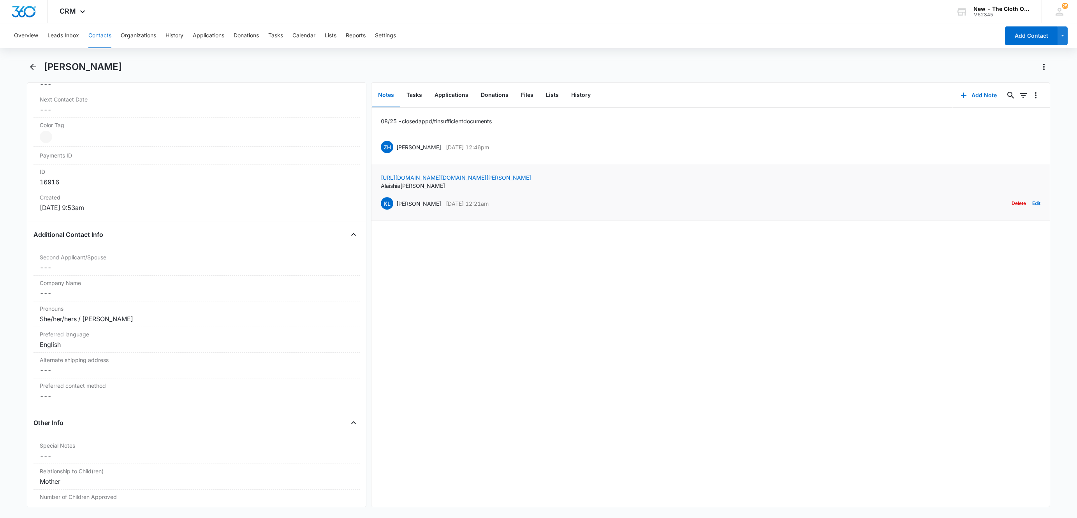
scroll to position [434, 0]
click at [454, 98] on button "Applications" at bounding box center [451, 95] width 46 height 24
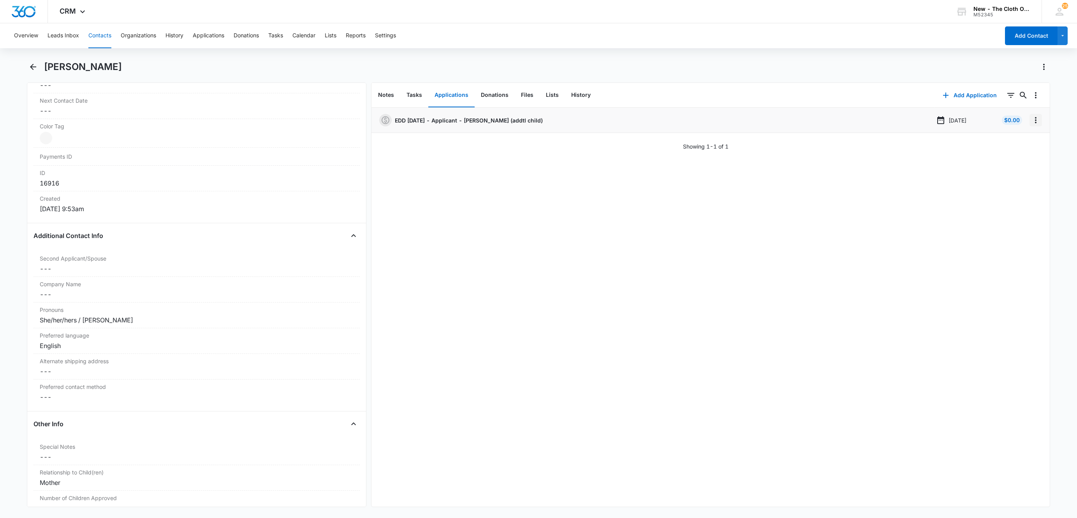
click at [1031, 121] on icon "Overflow Menu" at bounding box center [1035, 120] width 9 height 9
click at [1024, 138] on button "Edit" at bounding box center [1010, 142] width 44 height 12
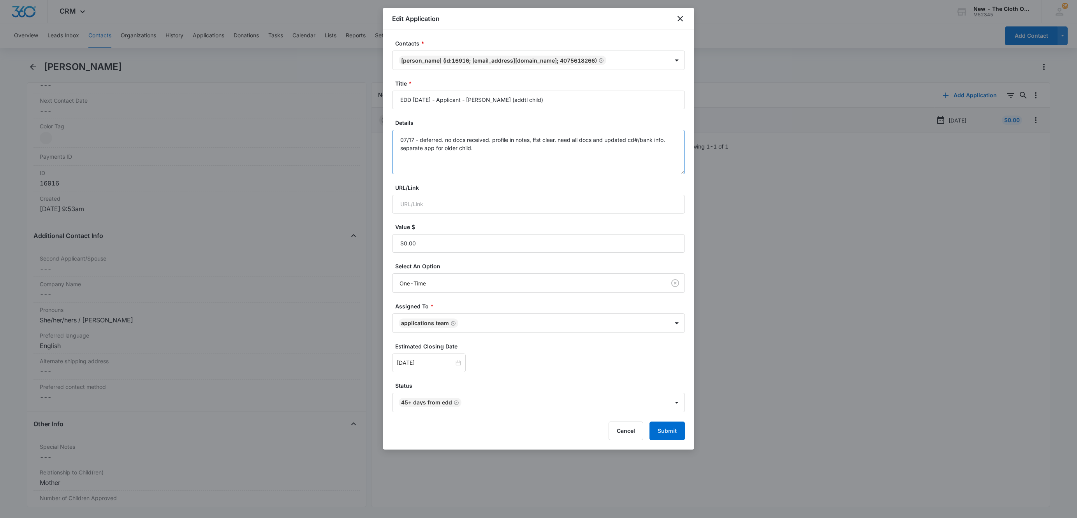
click at [497, 150] on textarea "07/17 - deferred. no docs received. profile in notes, ffst clear. need all docs…" at bounding box center [538, 152] width 293 height 44
type textarea "07/17 - deferred. no docs received. profile in notes, ffst clear. need all docs…"
click at [438, 362] on input "Oct 12, 2025" at bounding box center [425, 363] width 57 height 9
type input "[DATE]"
click at [444, 307] on div "22" at bounding box center [445, 304] width 9 height 9
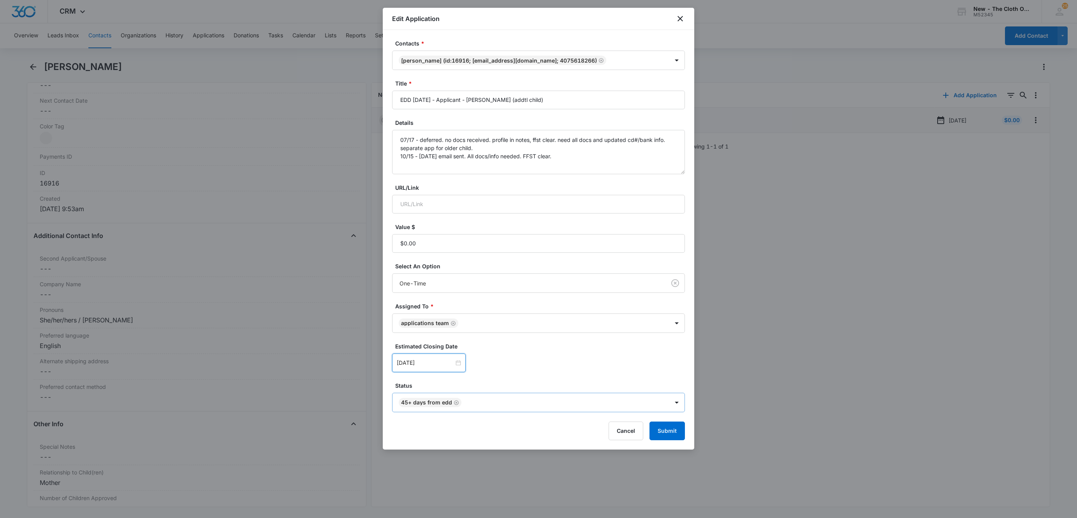
click at [453, 405] on icon "Remove 45+ days from EDD" at bounding box center [455, 403] width 5 height 6
click at [453, 405] on body "CRM Apps Reputation Websites Forms CRM Email Social Shop Payments POS Ads Intel…" at bounding box center [538, 259] width 1077 height 518
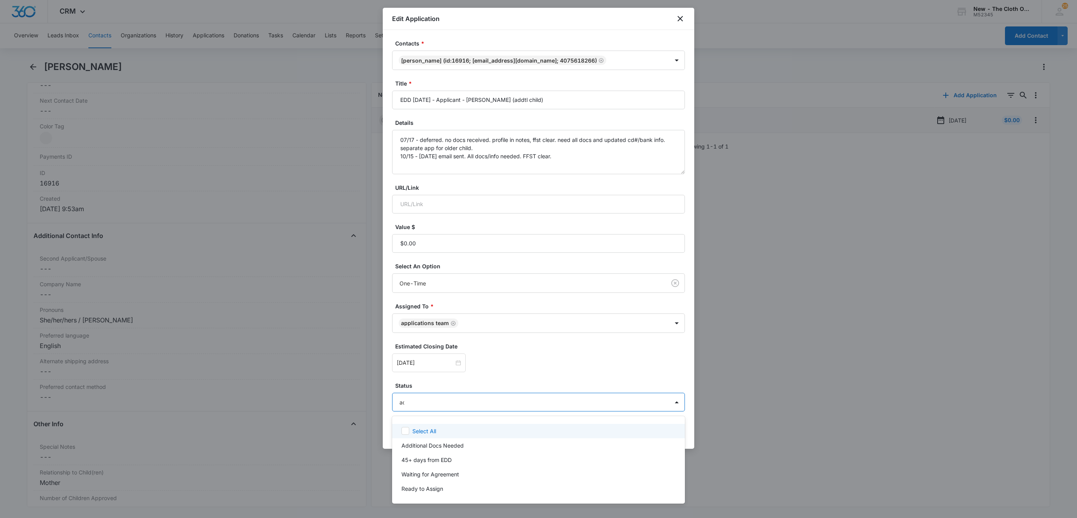
type input "add"
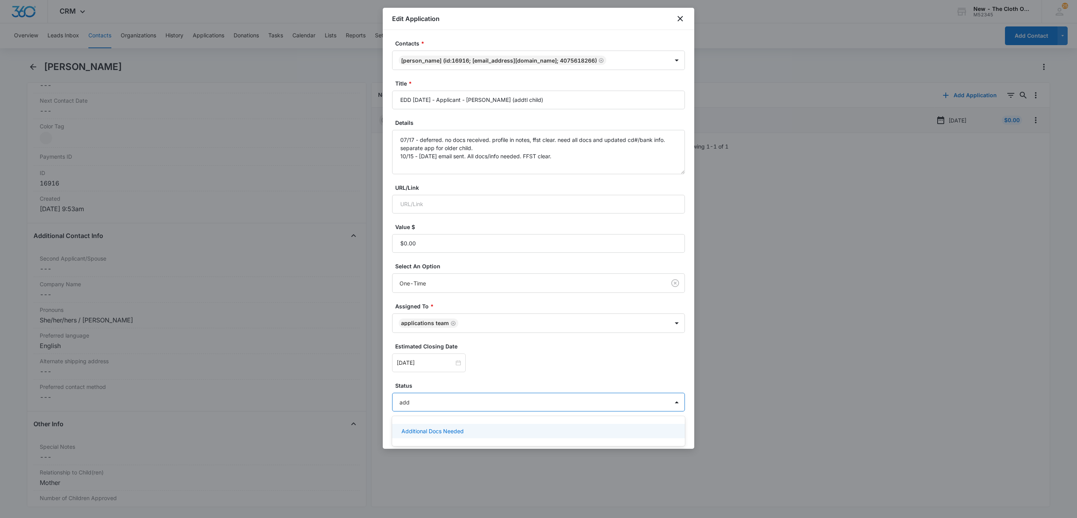
click at [452, 427] on p "Additional Docs Needed" at bounding box center [432, 431] width 62 height 8
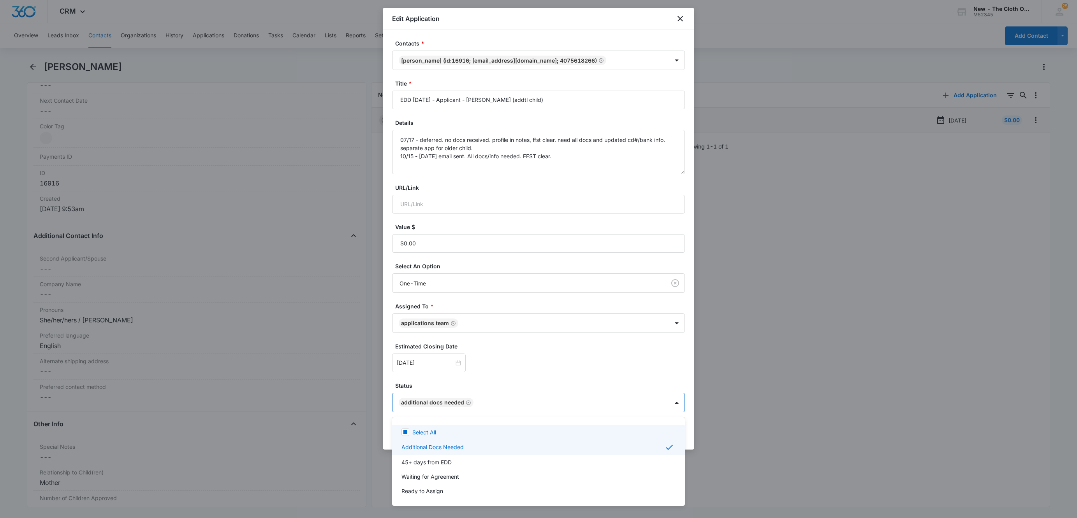
click at [509, 382] on div at bounding box center [538, 259] width 1077 height 518
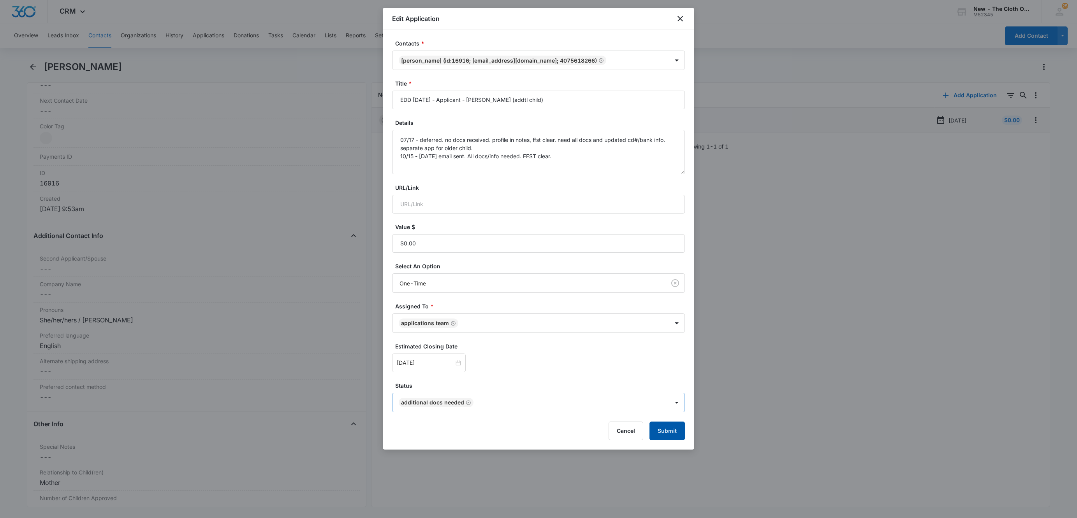
click at [667, 432] on button "Submit" at bounding box center [666, 431] width 35 height 19
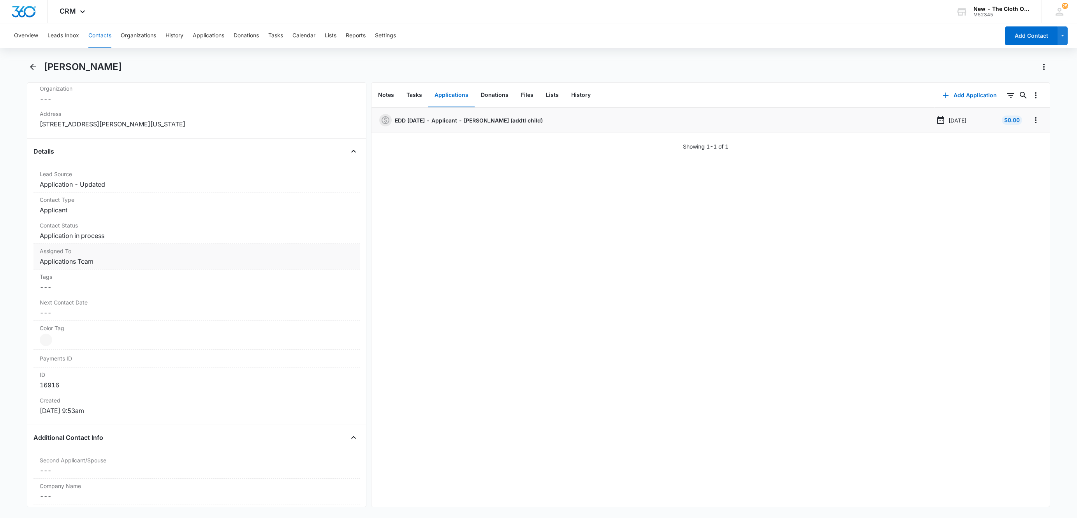
scroll to position [234, 0]
click at [1031, 122] on icon "Overflow Menu" at bounding box center [1035, 120] width 9 height 9
click at [1014, 143] on button "Edit" at bounding box center [1010, 142] width 44 height 12
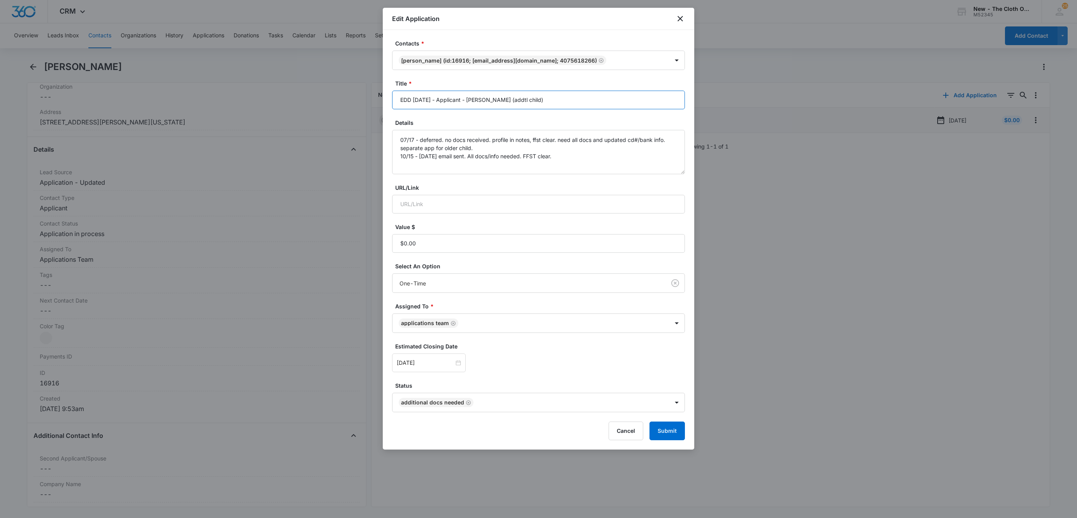
drag, startPoint x: 515, startPoint y: 97, endPoint x: 707, endPoint y: 109, distance: 191.9
click at [707, 109] on body "CRM Apps Reputation Websites Forms CRM Email Social Shop Payments POS Ads Intel…" at bounding box center [538, 259] width 1077 height 518
type input "EDD 11/26/2025 - Applicant - Alaishia Mason"
click at [649, 422] on button "Submit" at bounding box center [666, 431] width 35 height 19
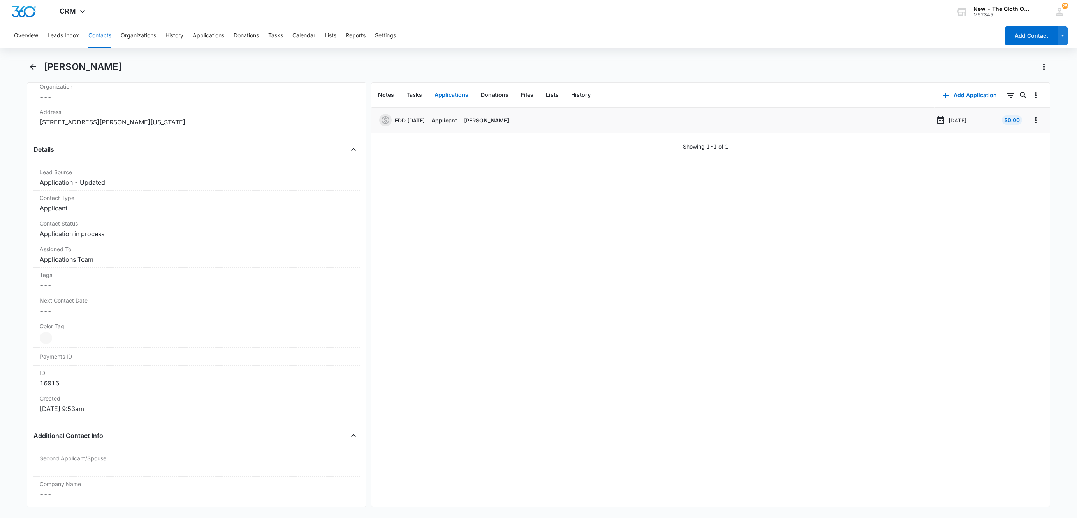
click at [109, 39] on button "Contacts" at bounding box center [99, 35] width 23 height 25
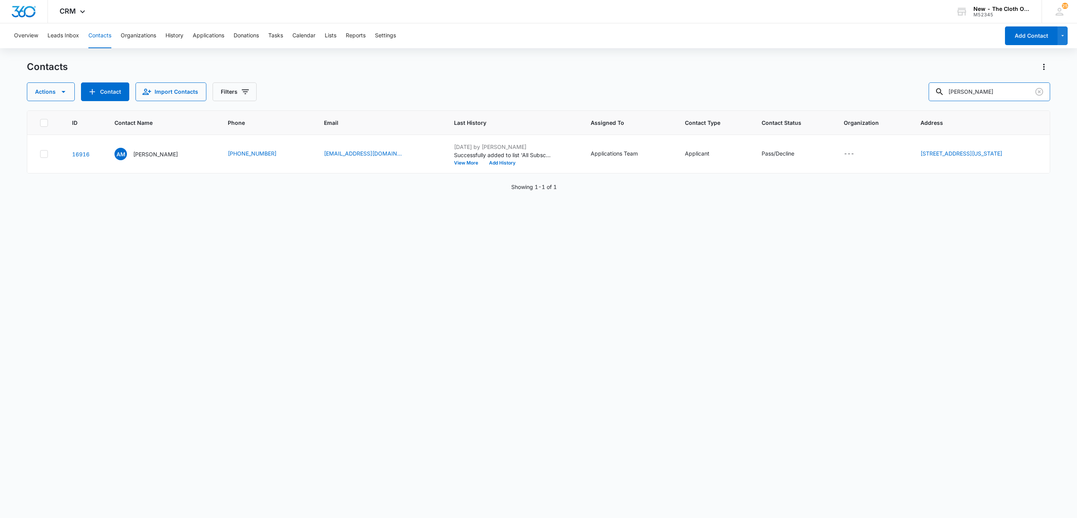
drag, startPoint x: 1005, startPoint y: 91, endPoint x: 785, endPoint y: 106, distance: 220.4
click at [792, 105] on div "Contacts Actions Contact Import Contacts Filters Alaishia Mason ID Contact Name…" at bounding box center [538, 289] width 1023 height 457
paste input "[PERSON_NAME]"
type input "[PERSON_NAME]"
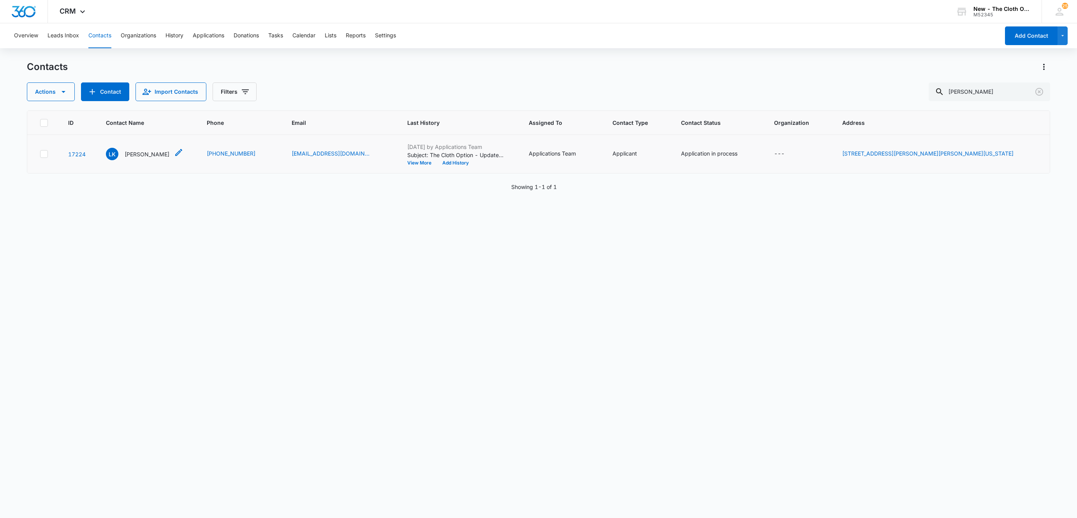
click at [142, 151] on p "[PERSON_NAME]" at bounding box center [147, 154] width 45 height 8
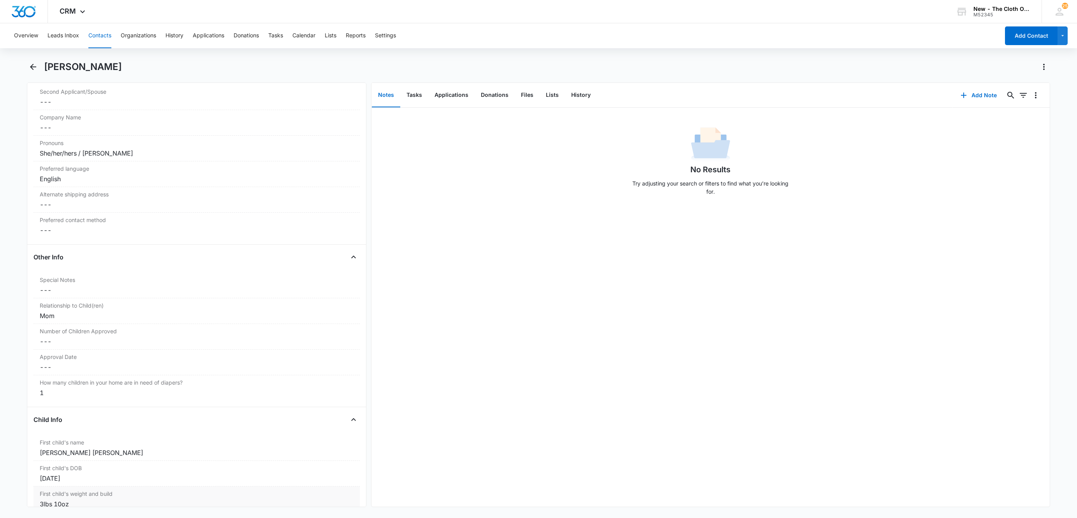
scroll to position [817, 0]
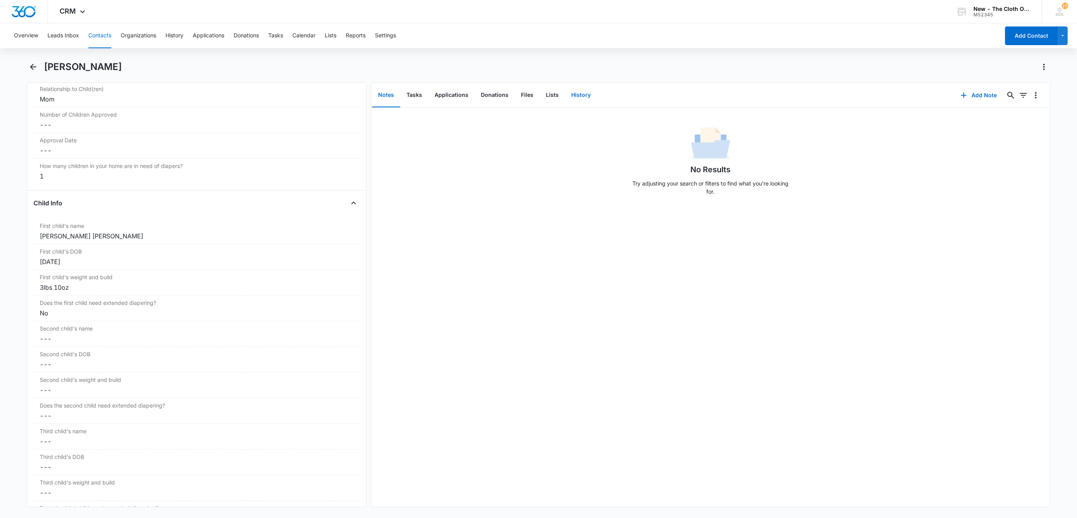
click at [576, 97] on button "History" at bounding box center [581, 95] width 32 height 24
click at [57, 288] on div "3lbs 10oz" at bounding box center [197, 287] width 314 height 9
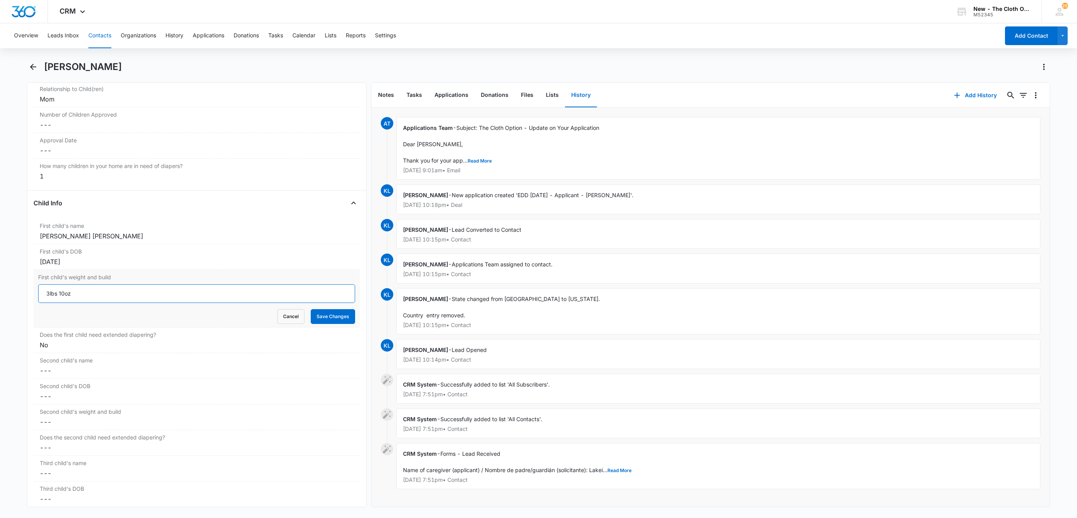
click at [82, 297] on input "3lbs 10oz" at bounding box center [196, 294] width 317 height 19
click at [311, 309] on button "Save Changes" at bounding box center [333, 316] width 44 height 15
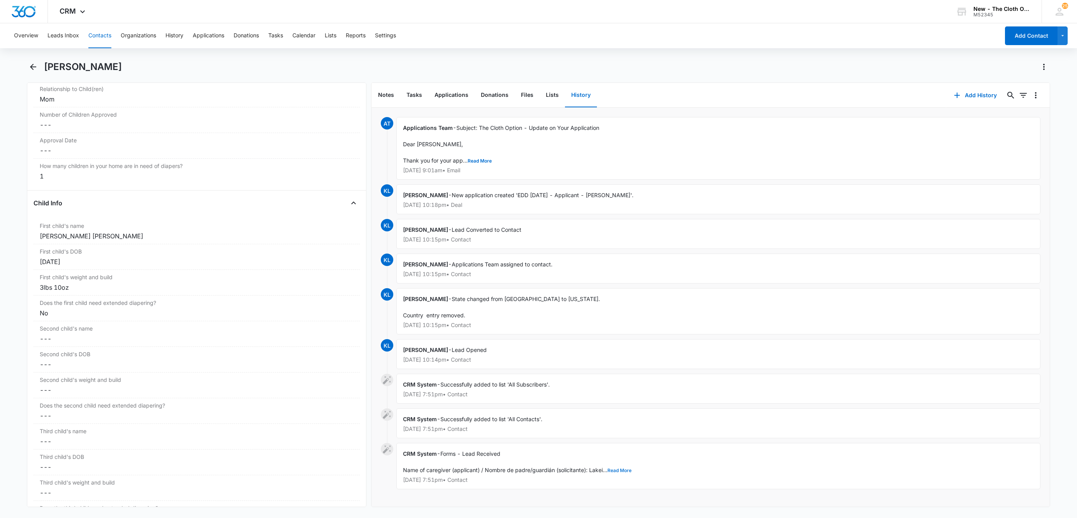
click at [613, 469] on button "Read More" at bounding box center [619, 471] width 24 height 5
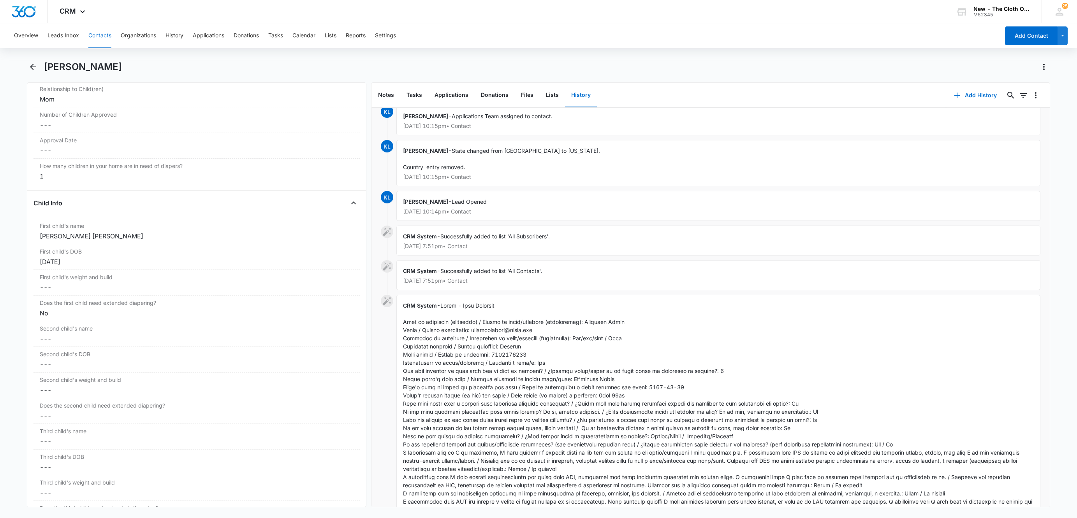
scroll to position [258, 0]
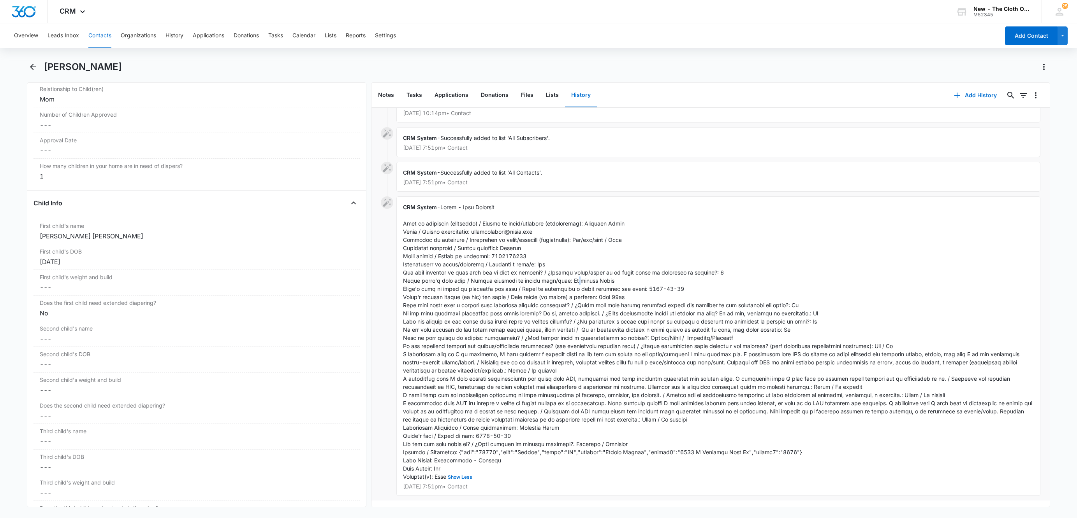
click at [570, 272] on span "Show Less" at bounding box center [718, 342] width 631 height 276
click at [63, 238] on div "[PERSON_NAME] [PERSON_NAME]" at bounding box center [197, 236] width 314 height 9
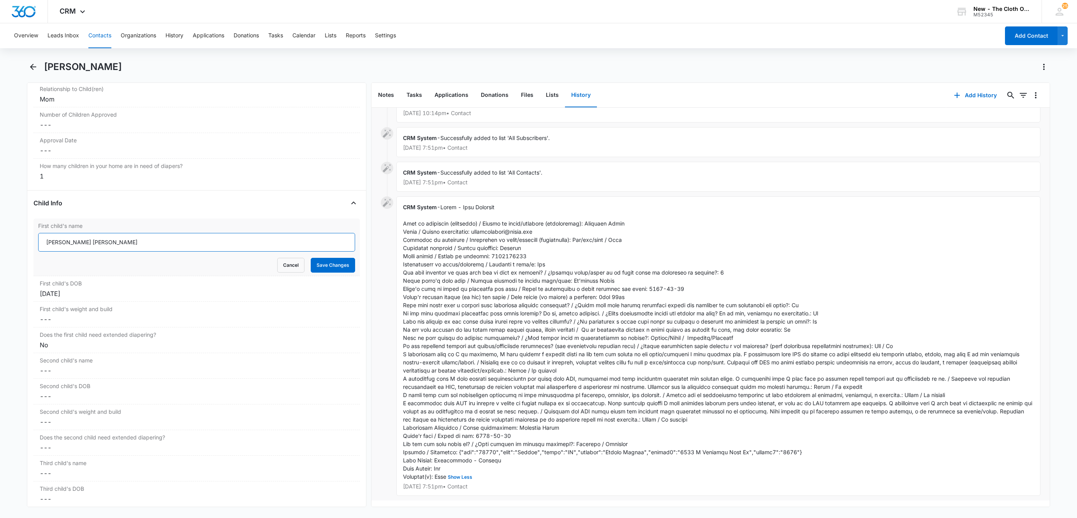
click at [55, 246] on input "[PERSON_NAME] [PERSON_NAME]" at bounding box center [196, 242] width 317 height 19
paste input "’"
type input "Ja’aliyah Kelly"
click at [3, 247] on main "[PERSON_NAME] Remove [PERSON_NAME] [PERSON_NAME] Contact Info Name Cancel Save …" at bounding box center [538, 289] width 1077 height 456
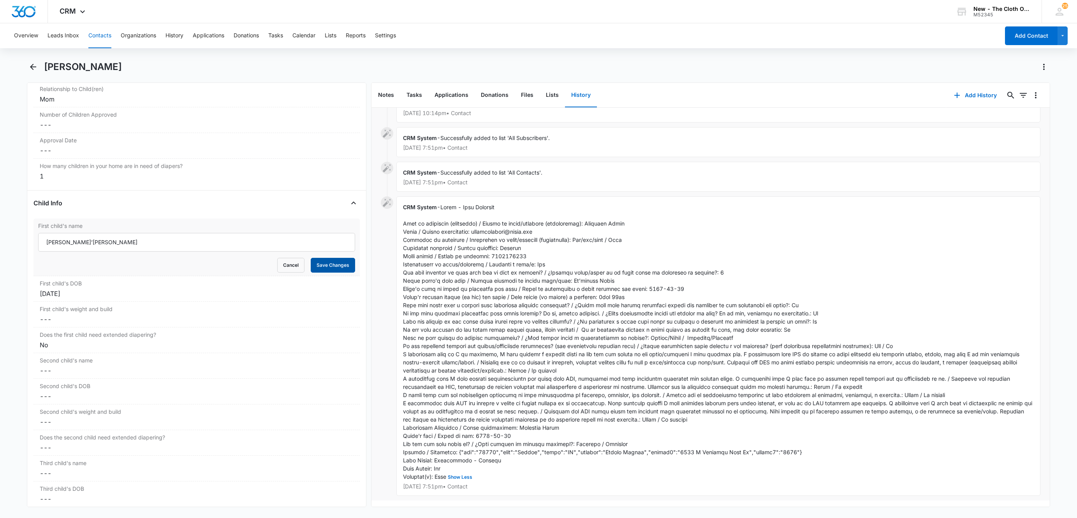
click at [319, 269] on button "Save Changes" at bounding box center [333, 265] width 44 height 15
click at [162, 244] on div "First child's name Cancel Save Changes [PERSON_NAME] [PERSON_NAME]" at bounding box center [196, 232] width 326 height 26
click at [287, 273] on button "Cancel" at bounding box center [290, 265] width 27 height 15
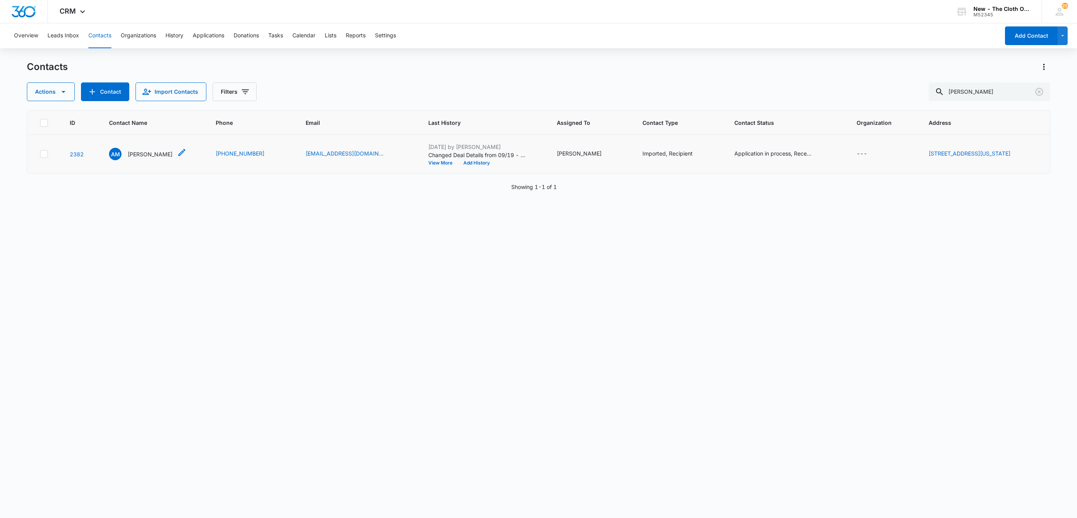
click at [150, 158] on p "Adrian Mason" at bounding box center [150, 154] width 45 height 8
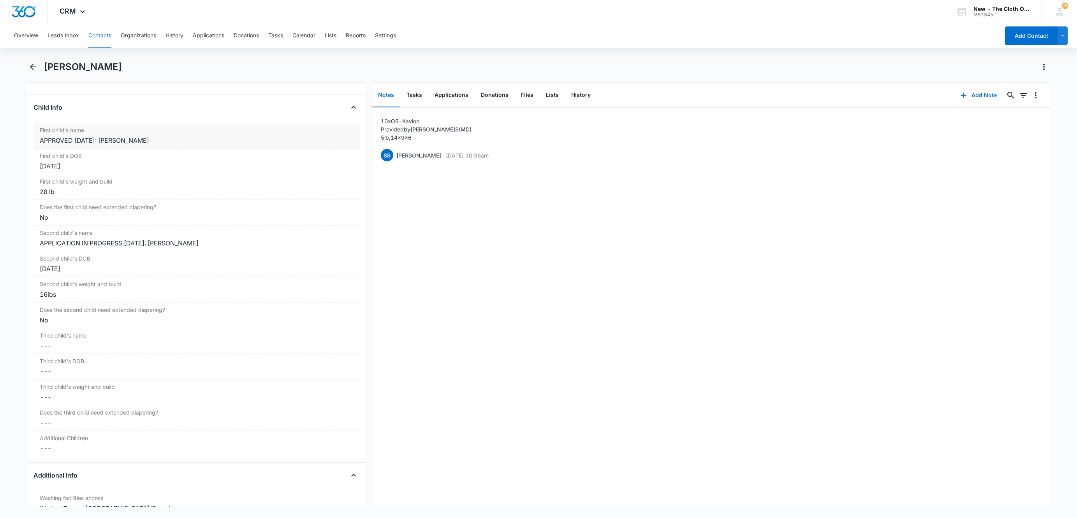
scroll to position [934, 0]
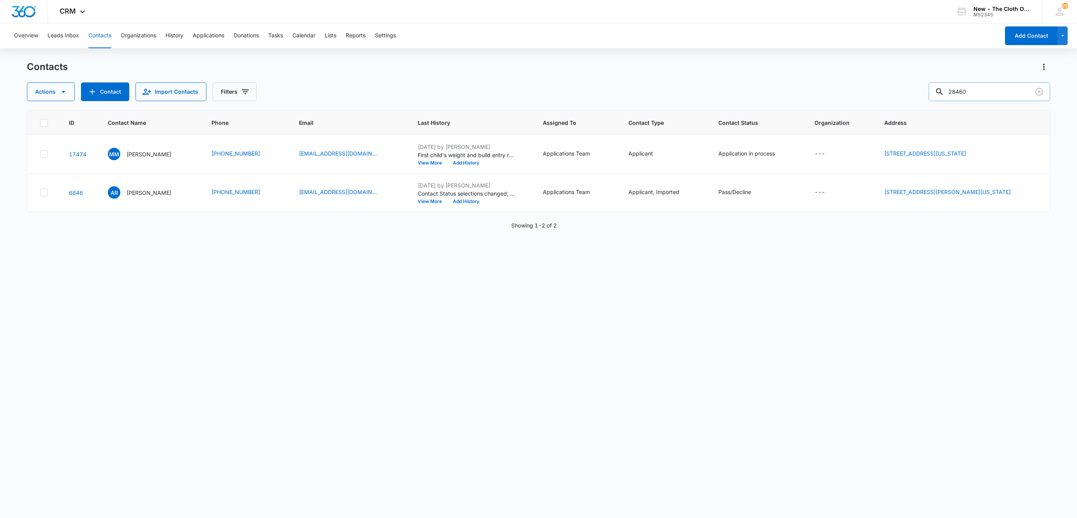
click at [1001, 95] on input "28460" at bounding box center [988, 92] width 121 height 19
paste input "Cameron Robinson"
type input "Cameron Robinson"
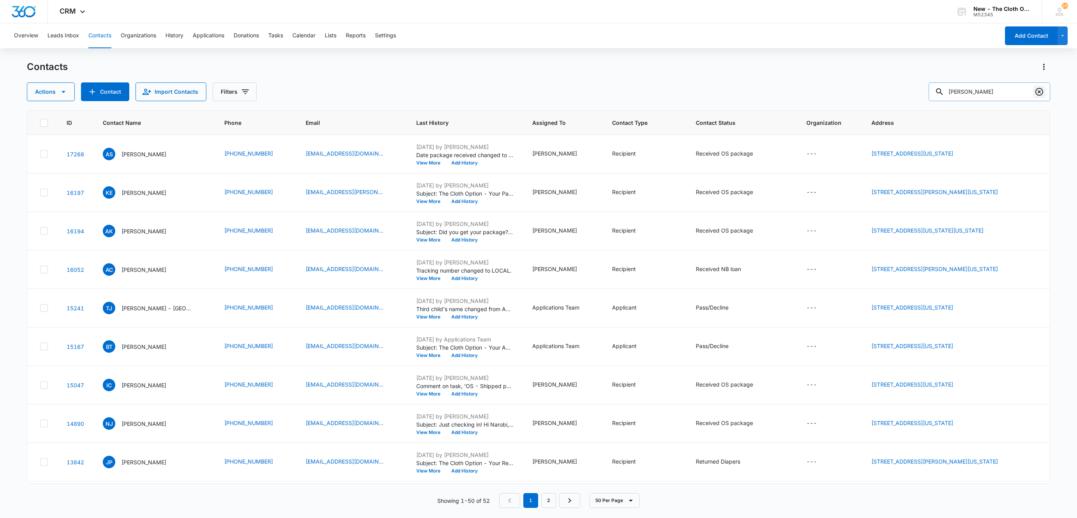
click at [1039, 91] on icon "Clear" at bounding box center [1039, 92] width 8 height 8
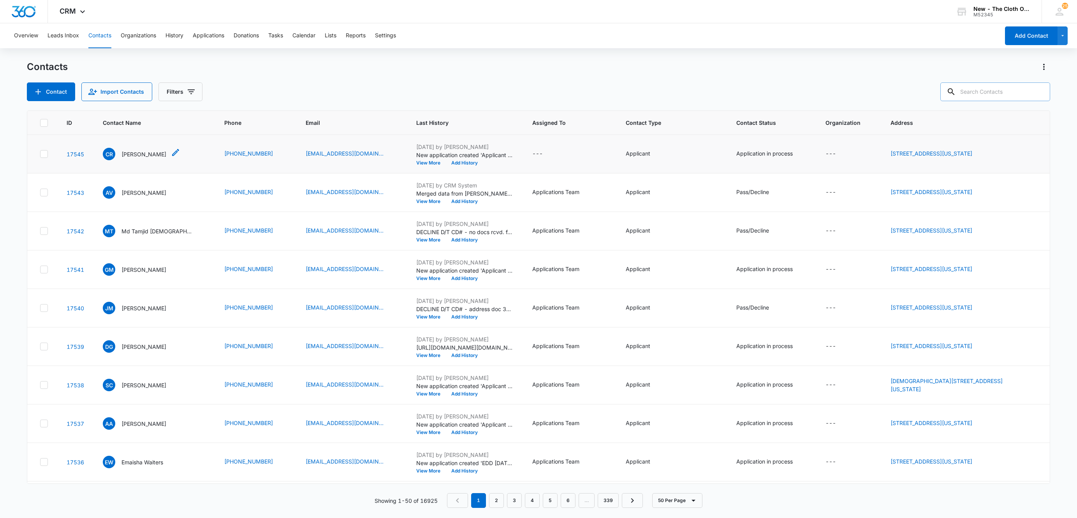
click at [139, 155] on p "Cameron Robinson" at bounding box center [143, 154] width 45 height 8
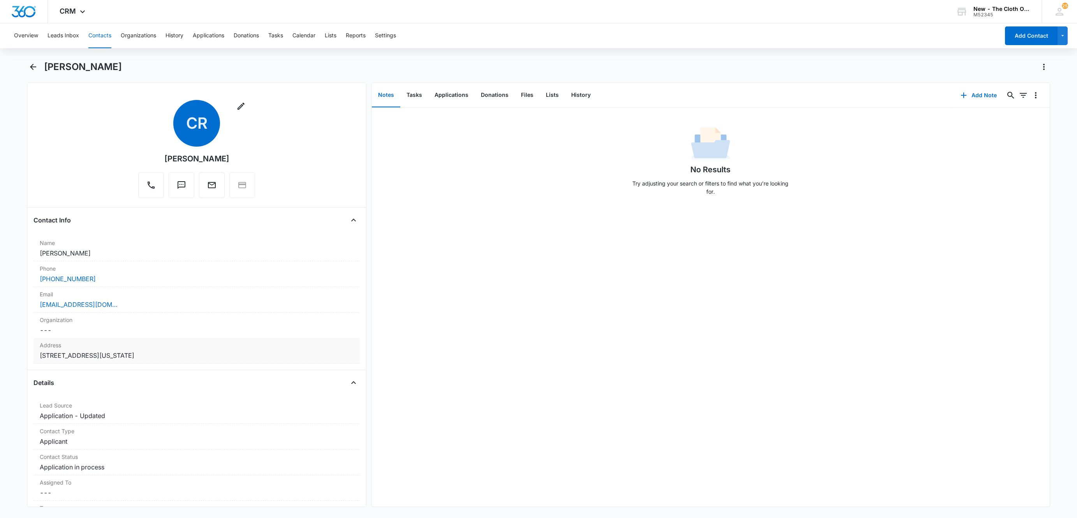
click at [248, 359] on dd "Cancel Save Changes 301 W 49th St Los Angeles California 90037 United States" at bounding box center [197, 355] width 314 height 9
click at [108, 367] on input "301 W 49th St" at bounding box center [196, 371] width 300 height 19
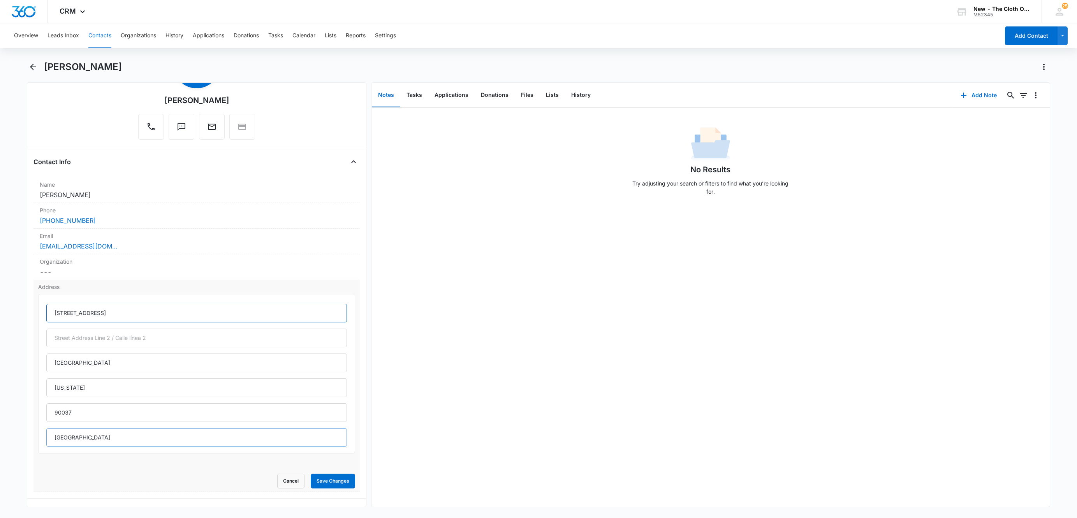
type input "301 W 49th Street"
click at [97, 436] on input "[GEOGRAPHIC_DATA]" at bounding box center [196, 438] width 300 height 19
click at [311, 474] on button "Save Changes" at bounding box center [333, 481] width 44 height 15
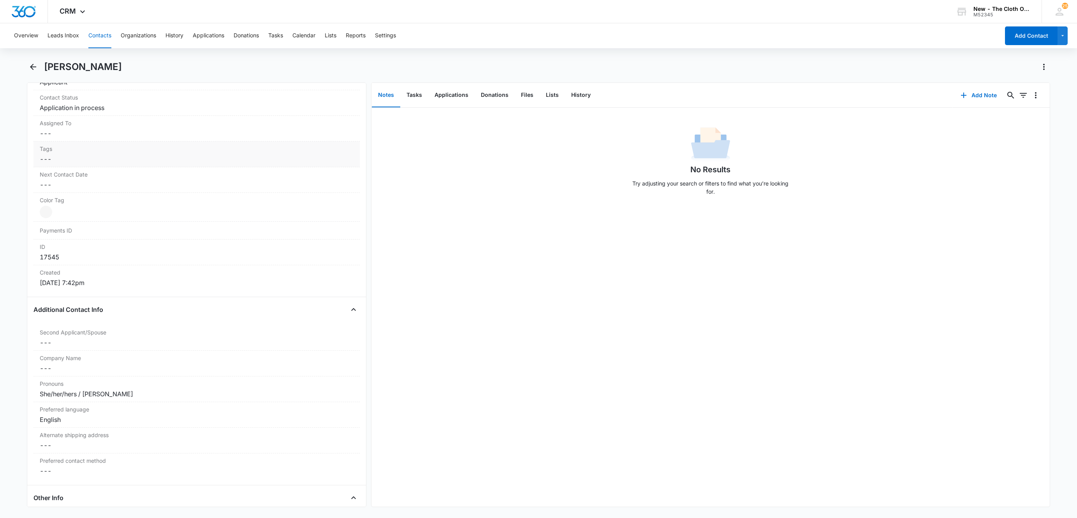
scroll to position [525, 0]
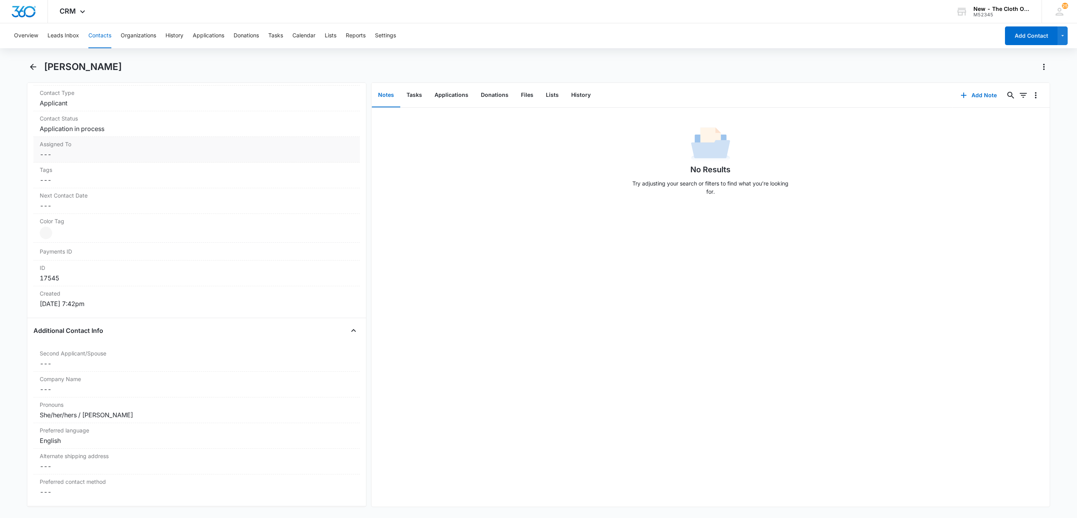
click at [54, 155] on dd "Cancel Save Changes ---" at bounding box center [197, 154] width 314 height 9
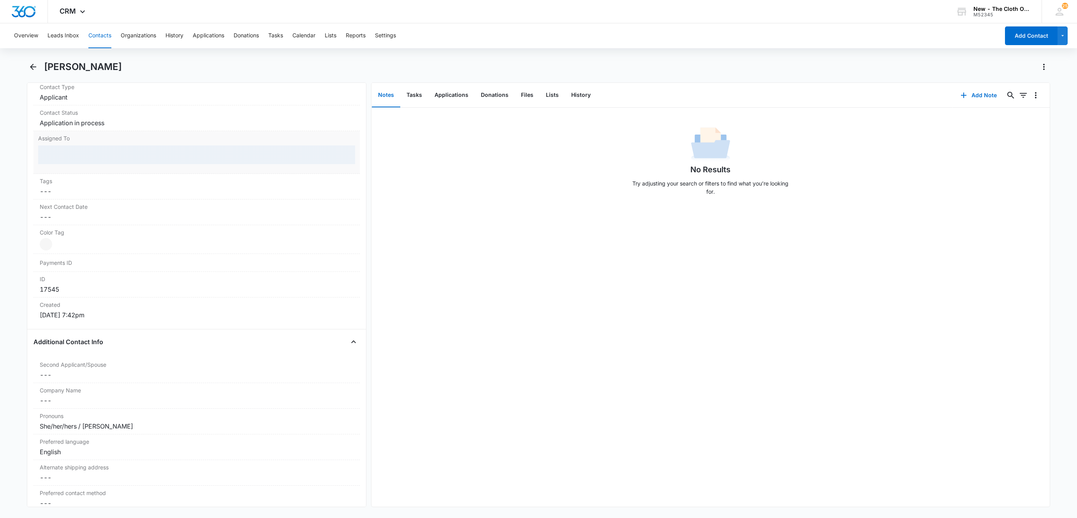
scroll to position [338, 0]
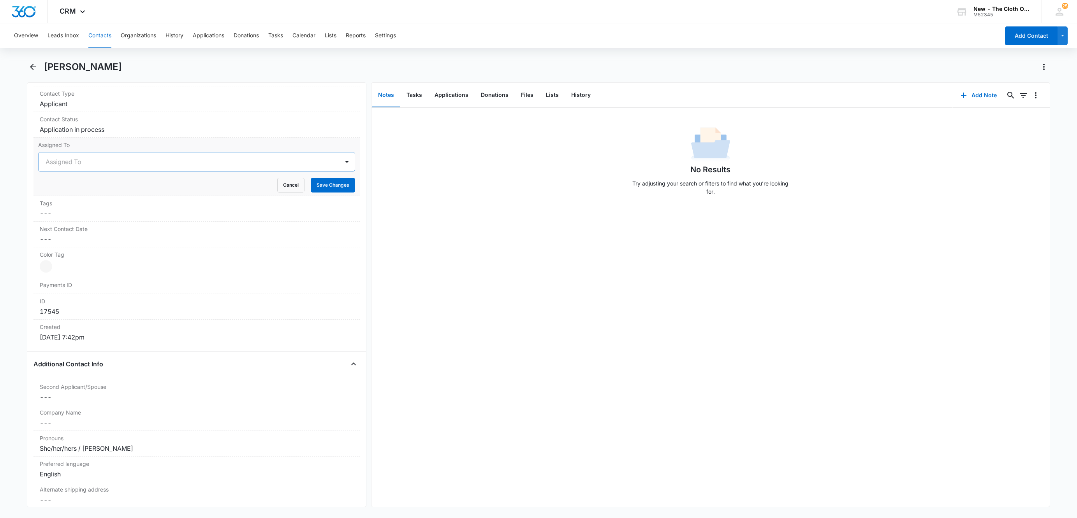
click at [55, 166] on div at bounding box center [187, 161] width 283 height 11
type input "app"
click at [199, 170] on div "Applications Team" at bounding box center [189, 162] width 300 height 19
click at [311, 188] on button "Save Changes" at bounding box center [333, 185] width 44 height 15
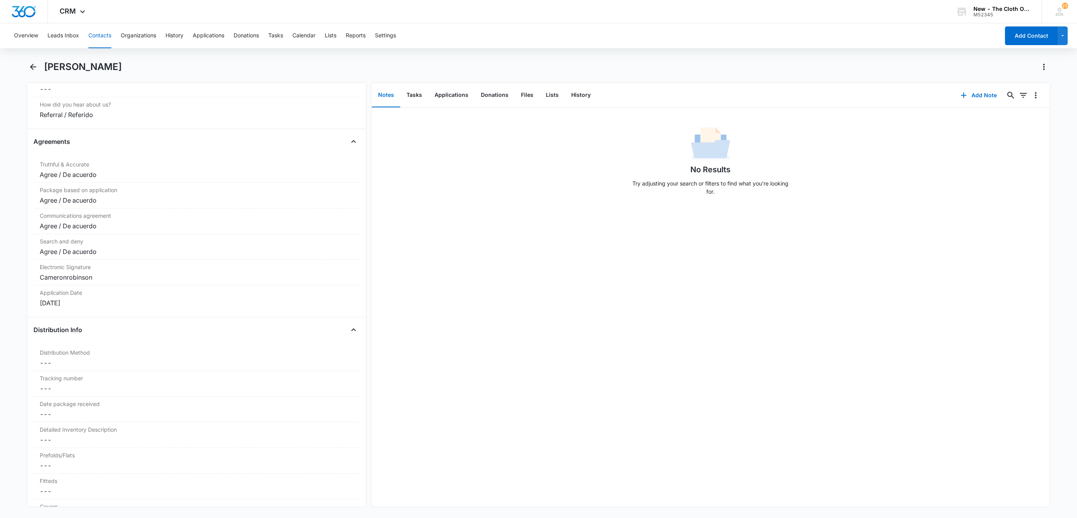
scroll to position [1531, 0]
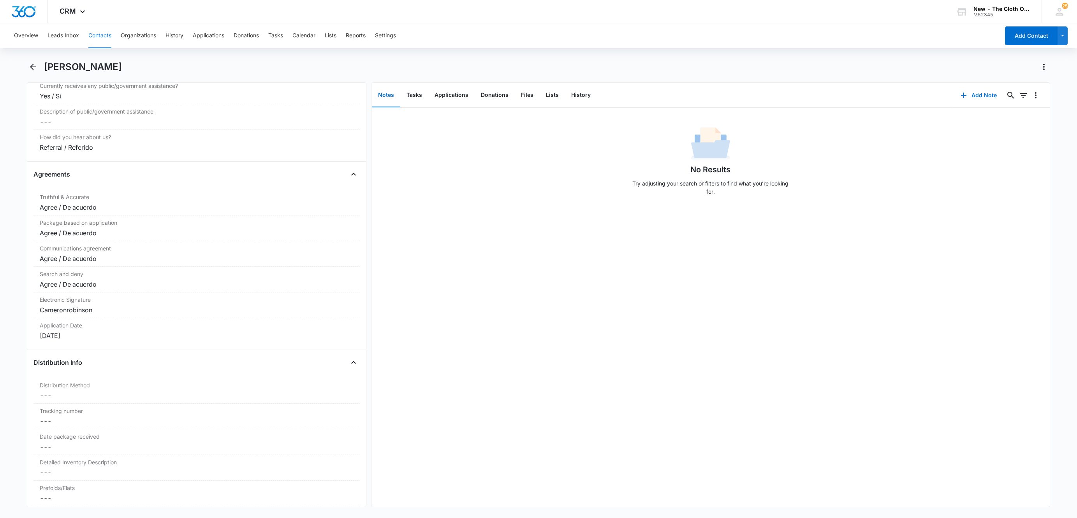
click at [95, 30] on button "Contacts" at bounding box center [99, 35] width 23 height 25
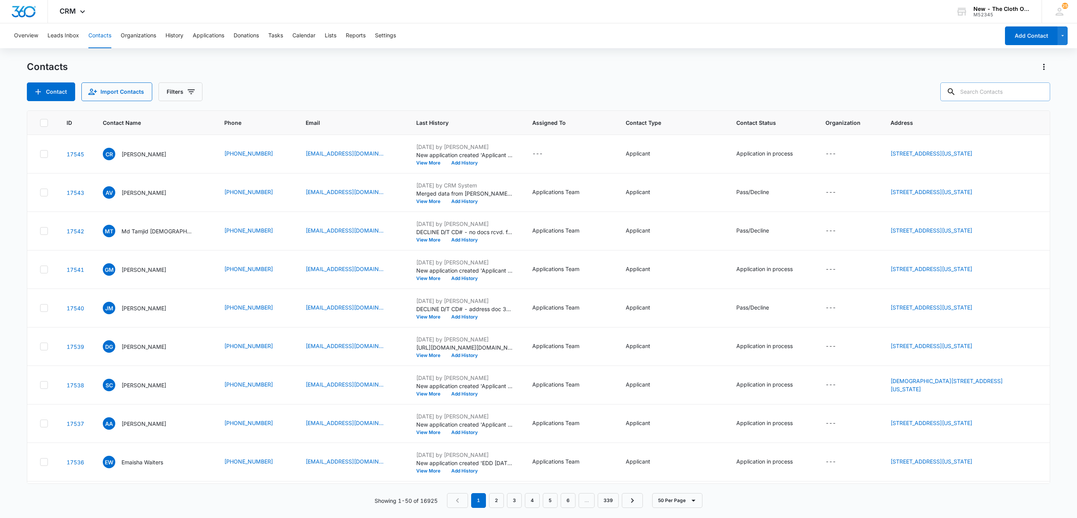
click at [1003, 95] on input "text" at bounding box center [995, 92] width 110 height 19
type input "azlande"
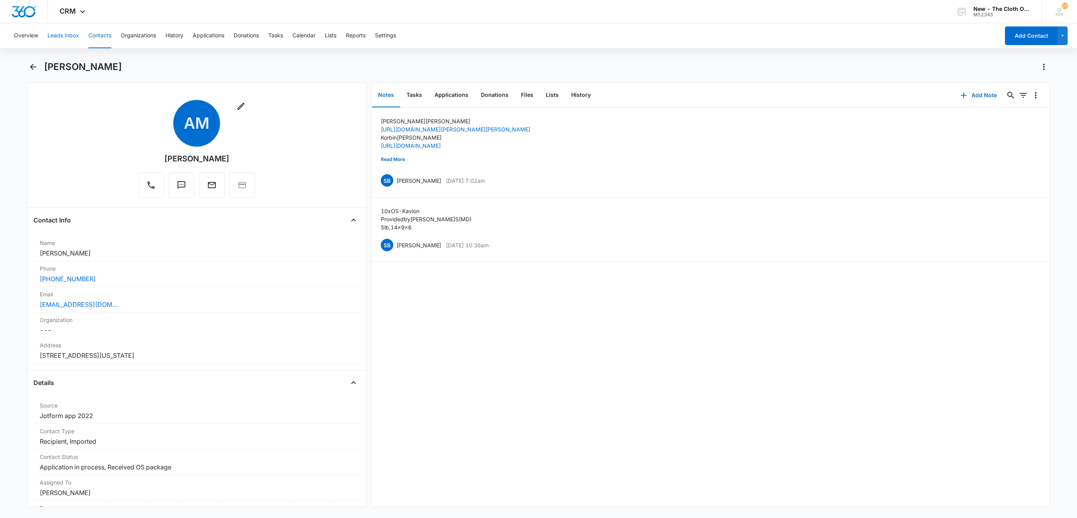
click at [68, 32] on button "Leads Inbox" at bounding box center [63, 35] width 32 height 25
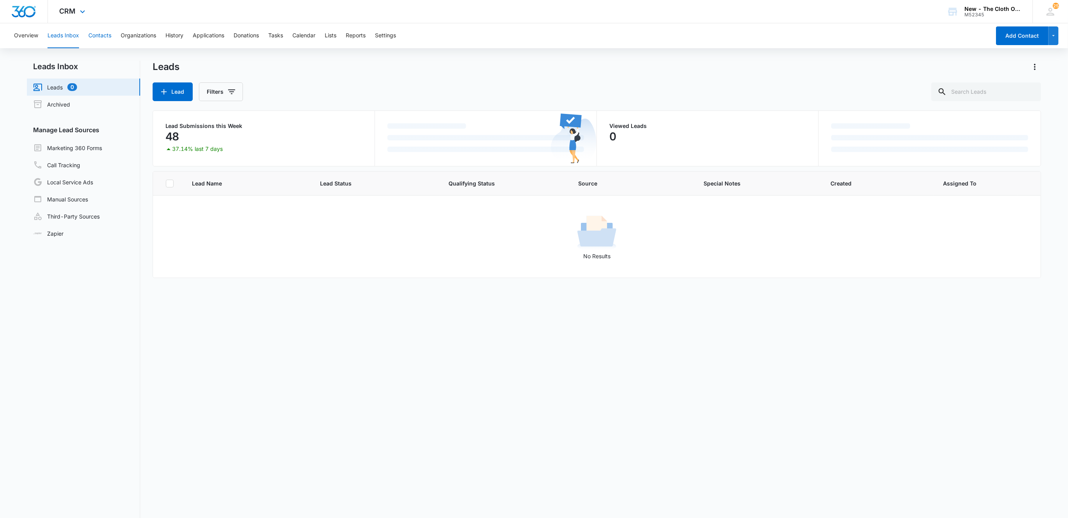
drag, startPoint x: 104, startPoint y: 32, endPoint x: 121, endPoint y: 22, distance: 18.8
click at [105, 32] on button "Contacts" at bounding box center [99, 35] width 23 height 25
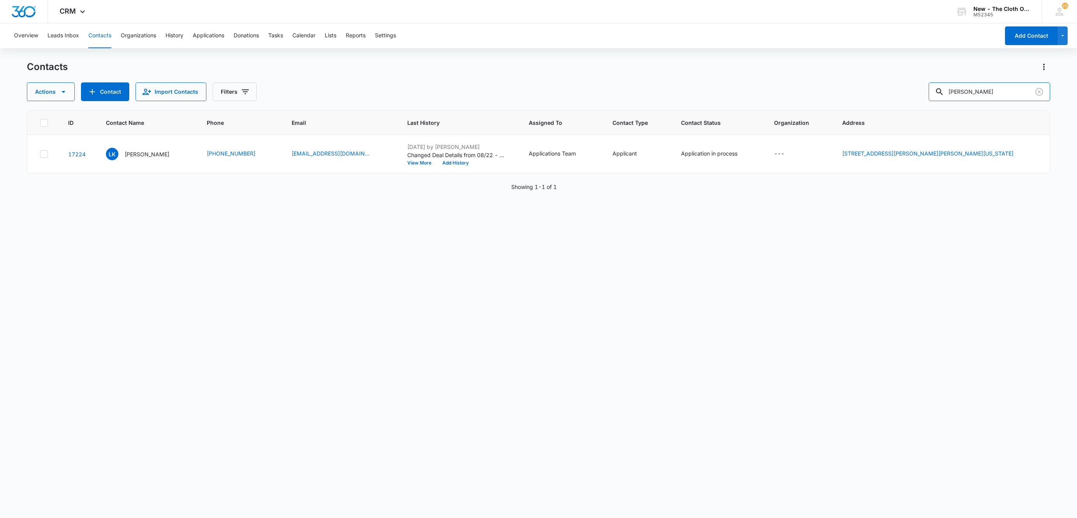
drag, startPoint x: 1001, startPoint y: 96, endPoint x: 876, endPoint y: 86, distance: 125.3
click at [877, 86] on div "Actions Contact Import Contacts Filters Lakeisha Kelly" at bounding box center [538, 92] width 1023 height 19
paste input "illiana Stephens"
type input "Lilliana Stephens"
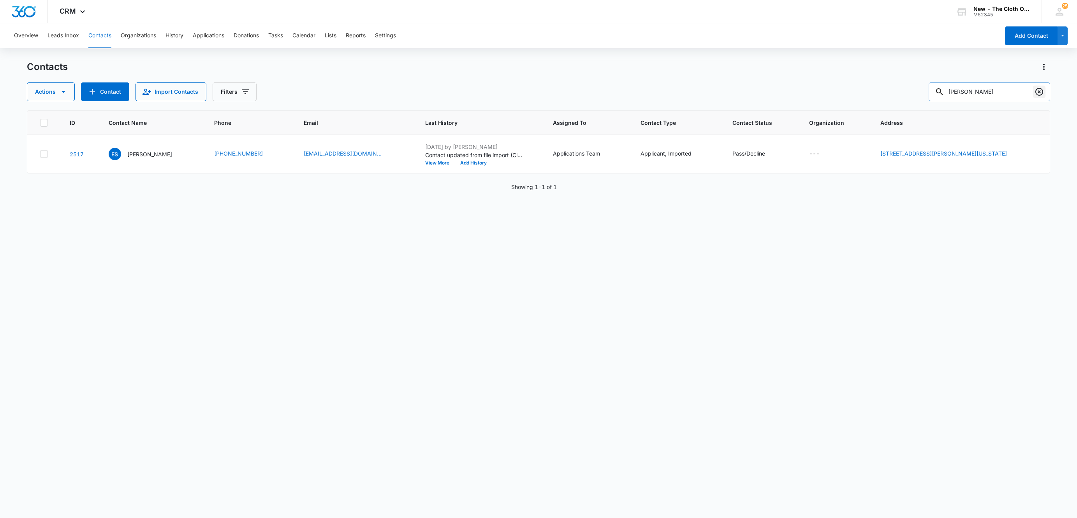
click at [1038, 90] on icon "Clear" at bounding box center [1038, 91] width 9 height 9
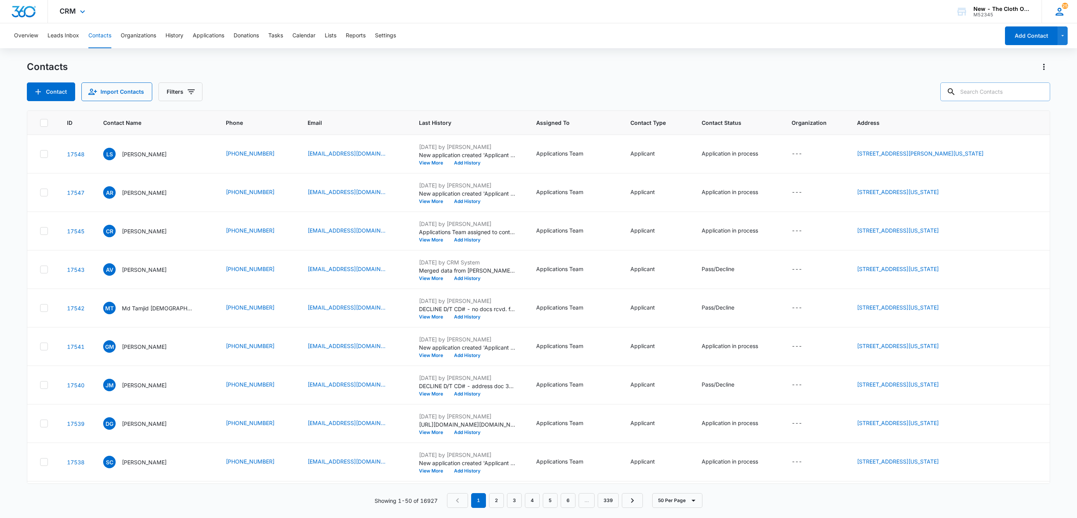
click at [1062, 6] on span "25" at bounding box center [1064, 6] width 6 height 6
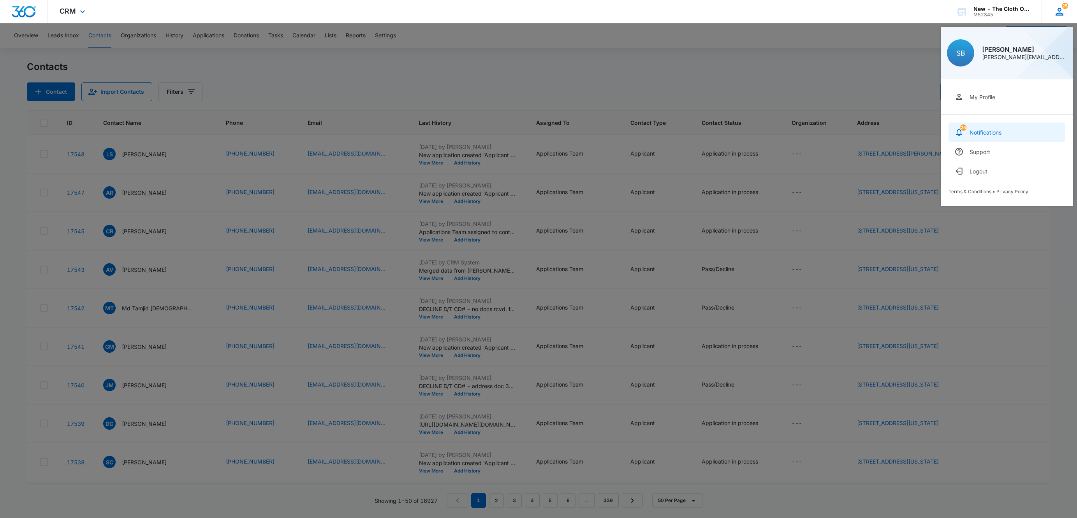
click at [1006, 131] on link "25 Notifications" at bounding box center [1006, 132] width 117 height 19
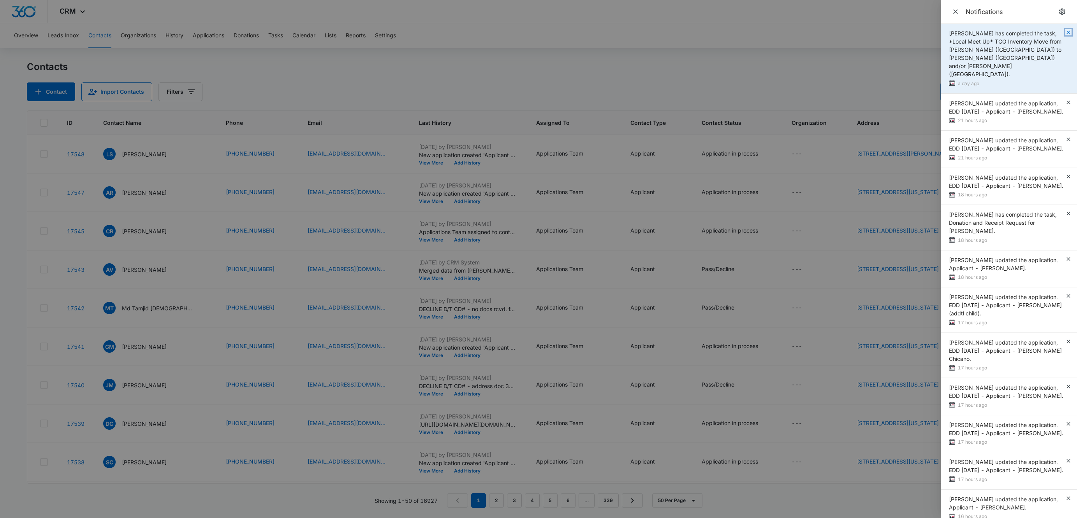
click at [1065, 30] on icon "button" at bounding box center [1068, 32] width 6 height 6
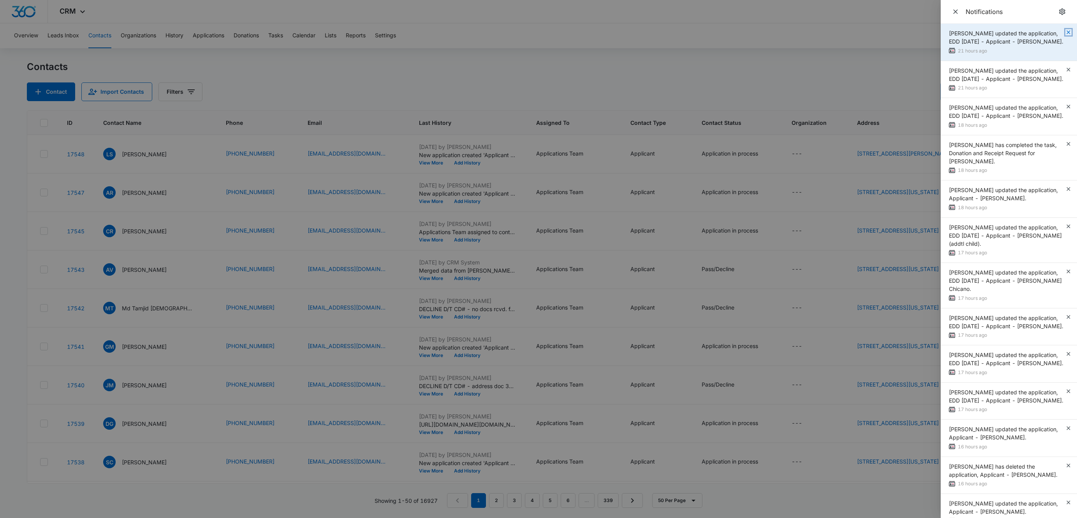
click at [1066, 33] on icon "button" at bounding box center [1068, 32] width 4 height 4
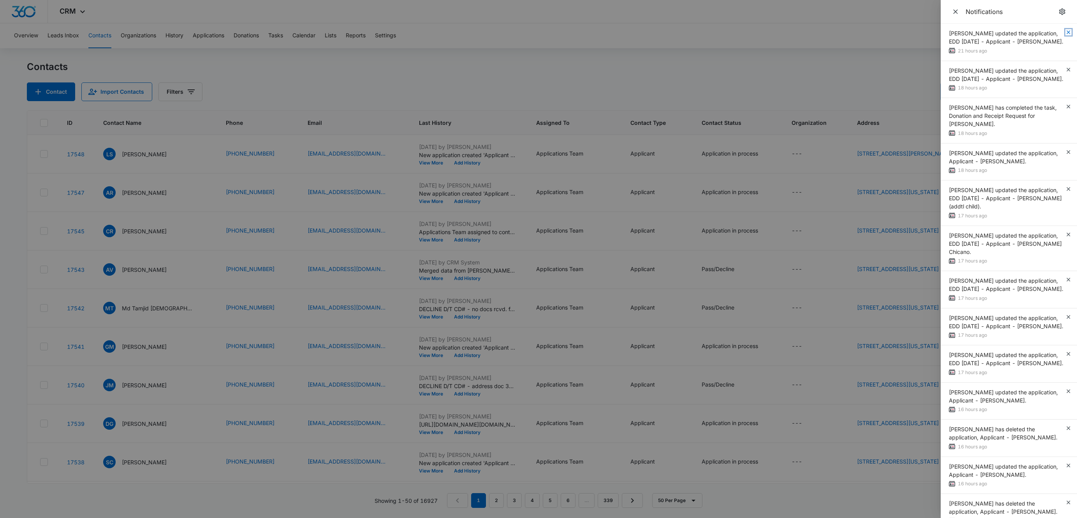
click at [1066, 32] on icon "button" at bounding box center [1068, 32] width 4 height 4
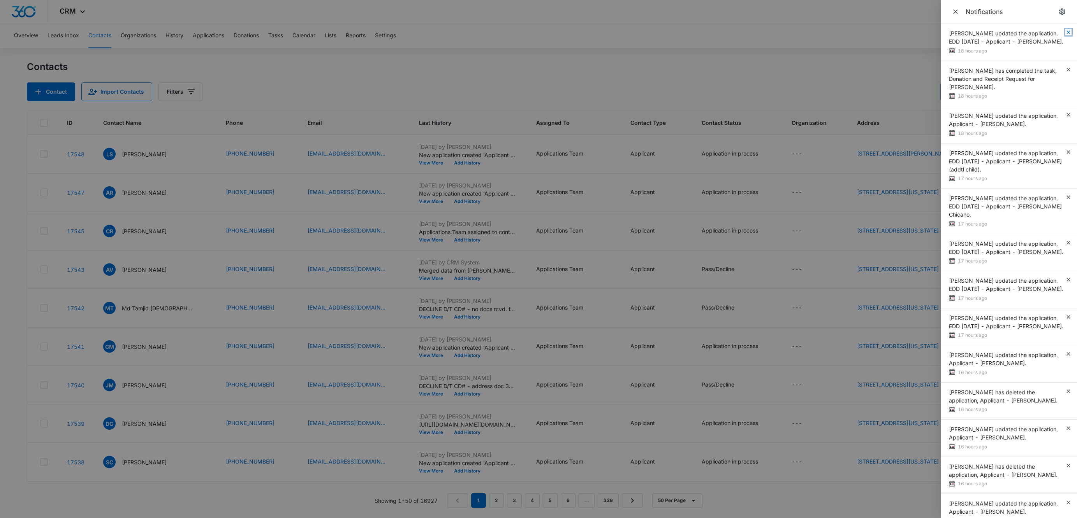
click at [1065, 32] on icon "button" at bounding box center [1068, 32] width 6 height 6
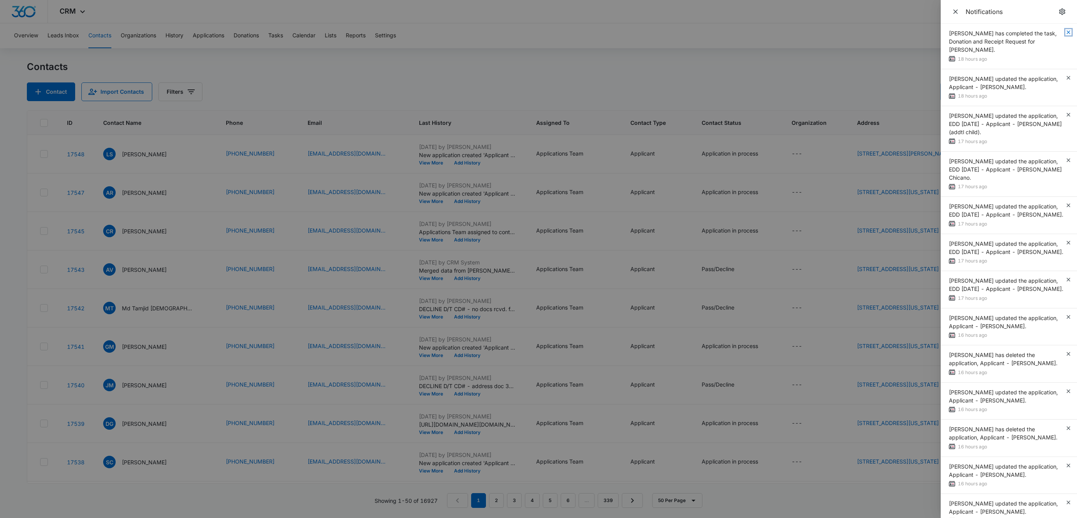
click at [1065, 32] on icon "button" at bounding box center [1068, 32] width 6 height 6
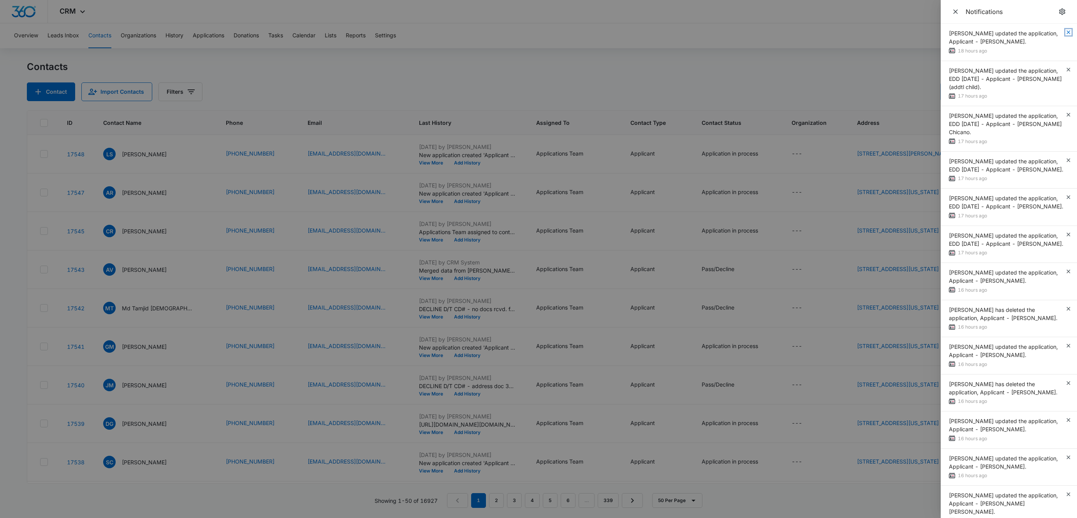
click at [1065, 32] on icon "button" at bounding box center [1068, 32] width 6 height 6
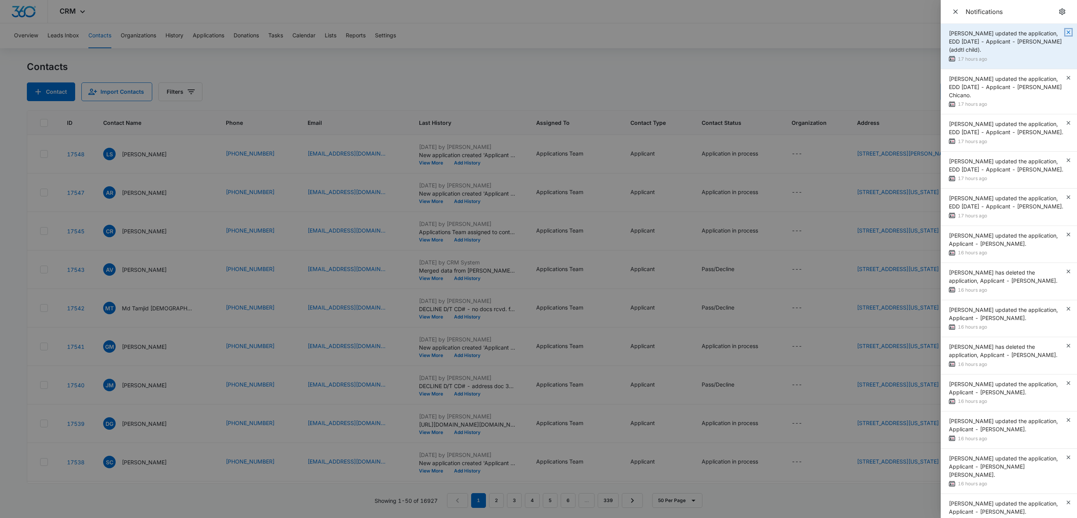
click at [1066, 32] on icon "button" at bounding box center [1068, 32] width 4 height 4
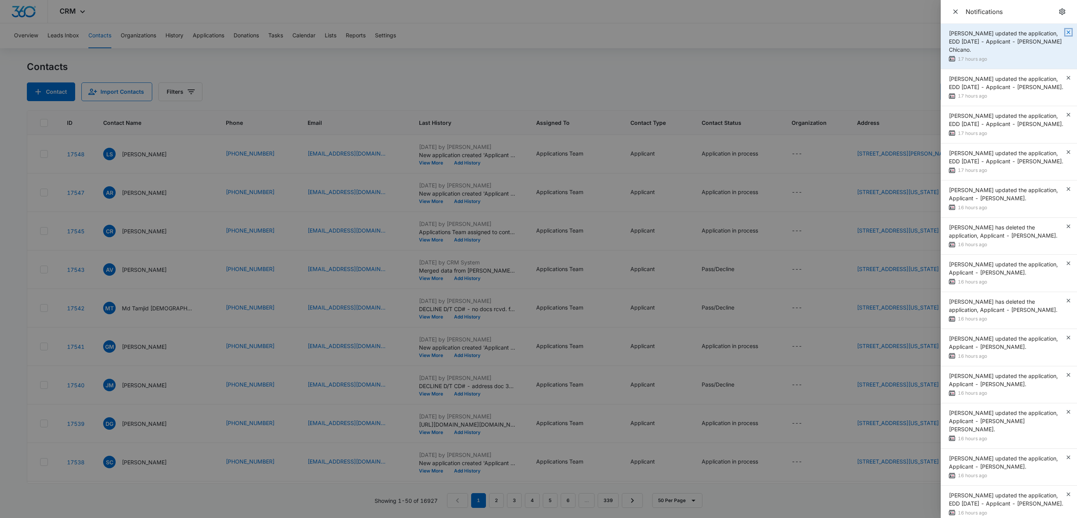
click at [1066, 33] on icon "button" at bounding box center [1068, 32] width 4 height 4
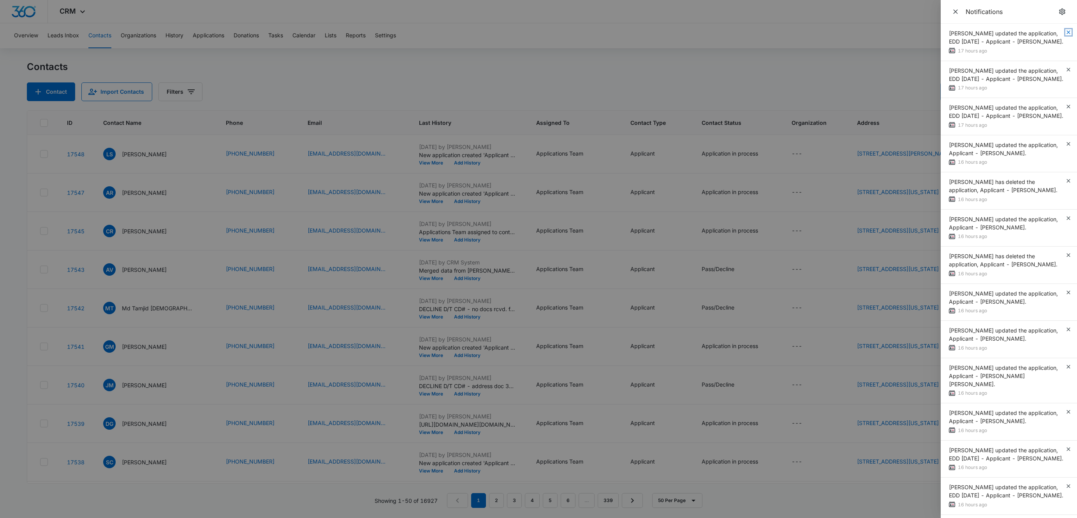
click at [1066, 33] on icon "button" at bounding box center [1068, 32] width 4 height 4
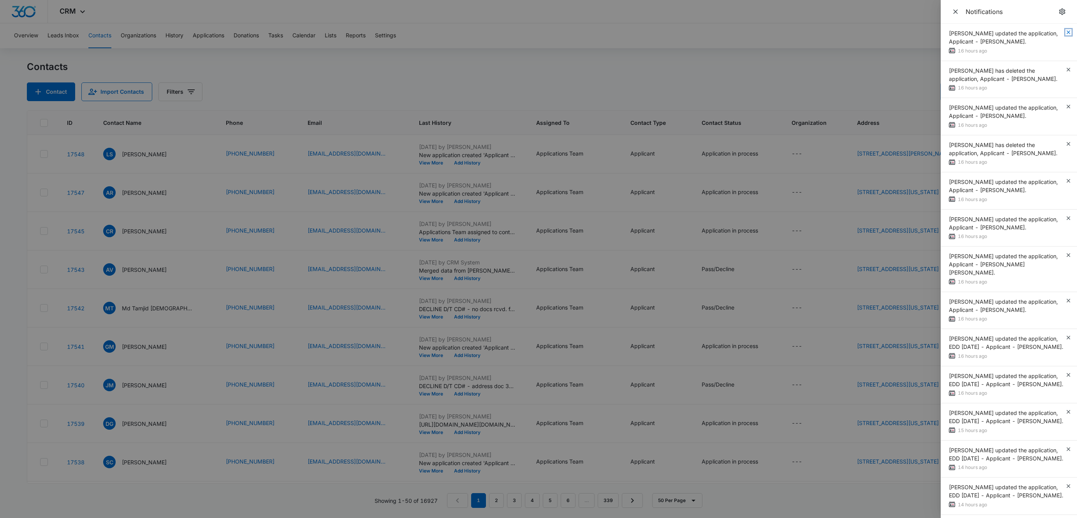
click at [1066, 33] on icon "button" at bounding box center [1068, 32] width 4 height 4
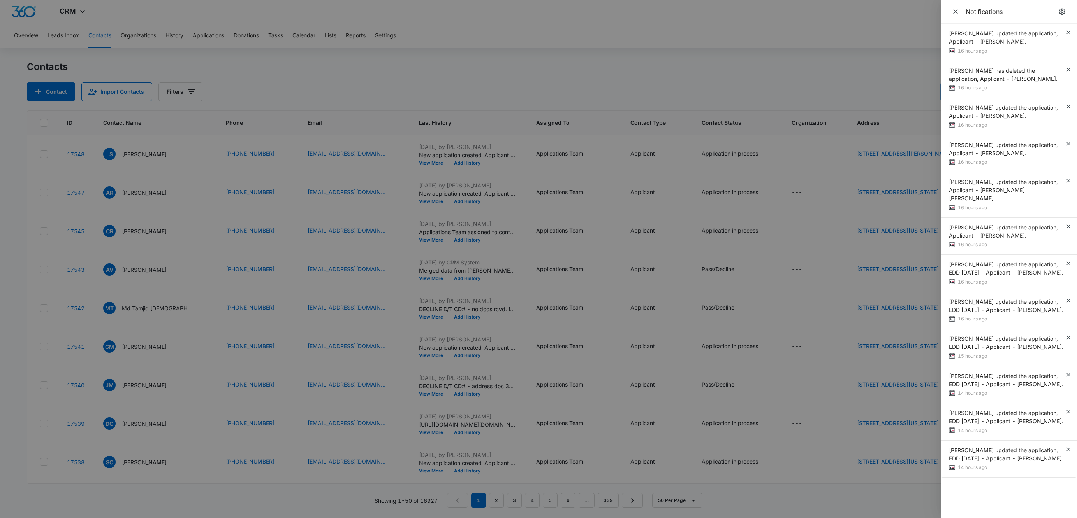
click at [1058, 33] on span "Zoë Hill updated the application, Applicant - Paulina Bojorquez." at bounding box center [1003, 37] width 109 height 15
click at [1064, 31] on div "Zoë Hill updated the application, Applicant - Paulina Bojorquez." at bounding box center [1007, 37] width 116 height 16
click at [1073, 32] on div "Zoë Hill updated the application, Applicant - Paulina Bojorquez. 16 hours ago" at bounding box center [1008, 42] width 136 height 37
click at [1071, 32] on icon "button" at bounding box center [1068, 32] width 6 height 6
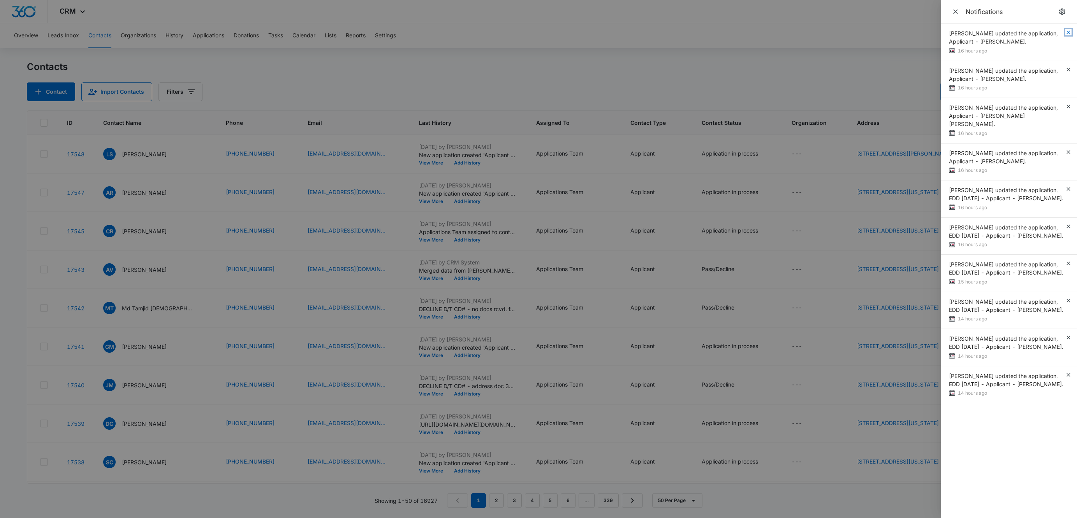
click at [1069, 31] on icon "button" at bounding box center [1068, 32] width 6 height 6
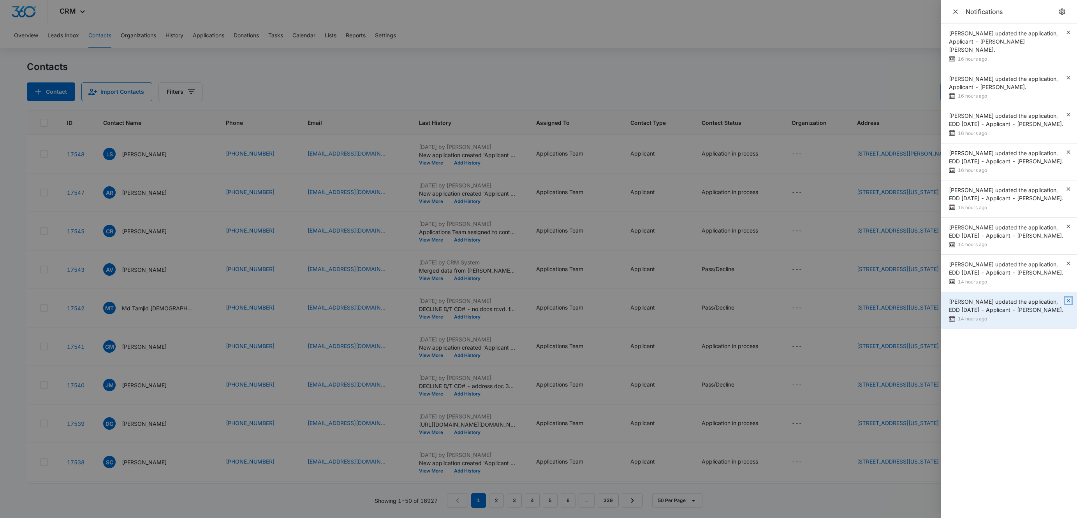
click at [1070, 304] on icon "button" at bounding box center [1068, 301] width 6 height 6
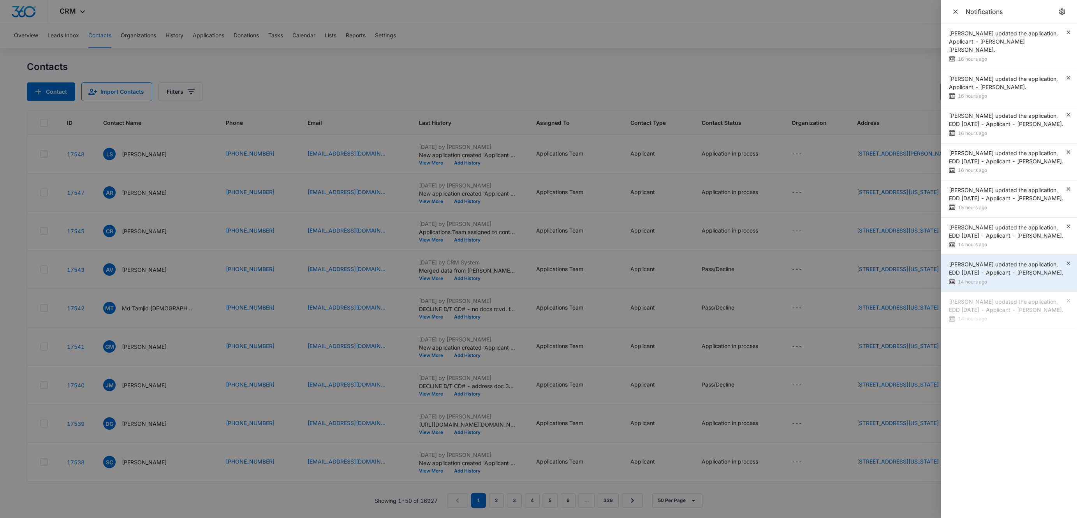
click at [1068, 263] on div "Zoë Hill updated the application, EDD 11/23/2025 - Applicant - Deborah Neal. 14…" at bounding box center [1008, 273] width 136 height 37
click at [1066, 267] on icon "button" at bounding box center [1068, 263] width 6 height 6
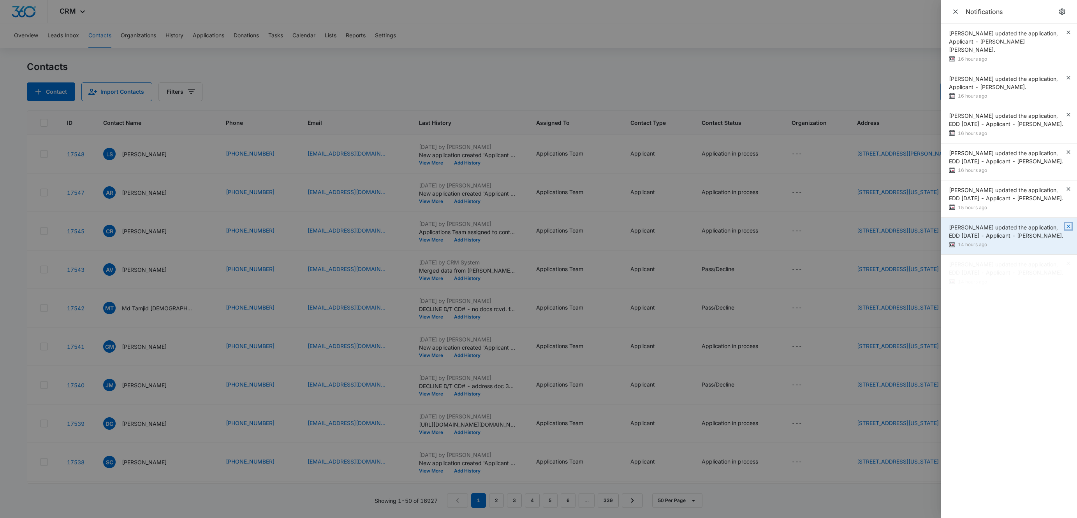
click at [1067, 228] on icon "button" at bounding box center [1068, 227] width 4 height 4
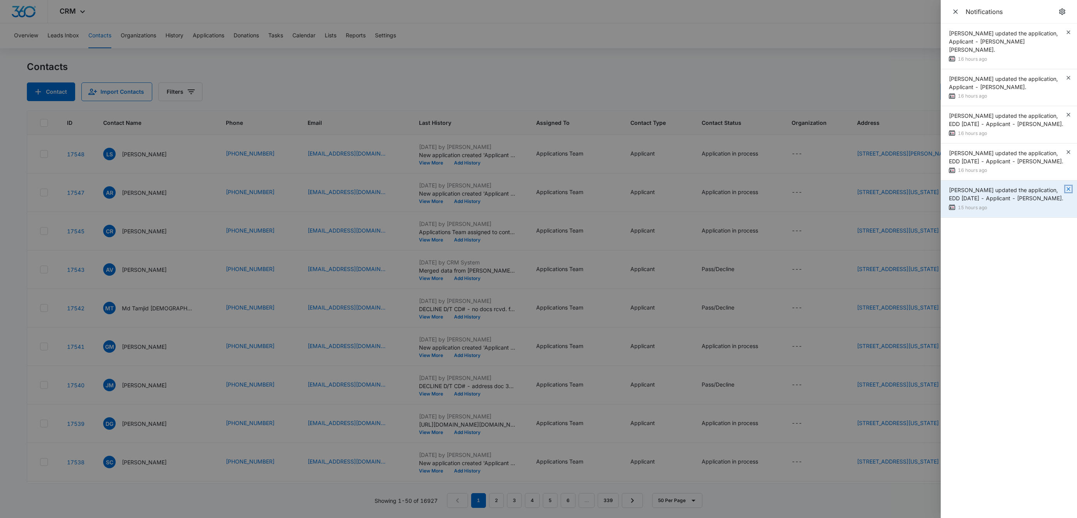
click at [1068, 190] on icon "button" at bounding box center [1068, 189] width 6 height 6
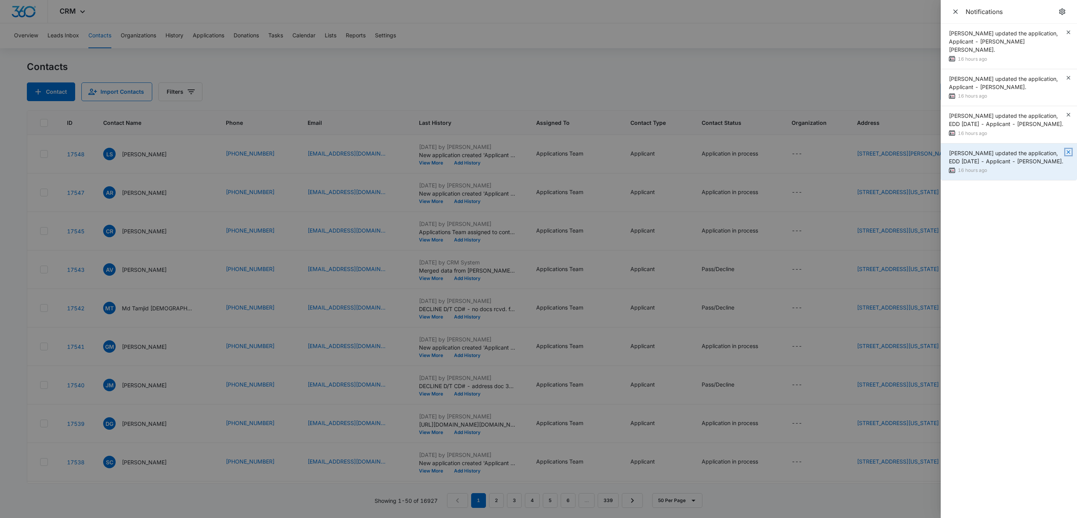
click at [1068, 150] on icon "button" at bounding box center [1068, 152] width 4 height 4
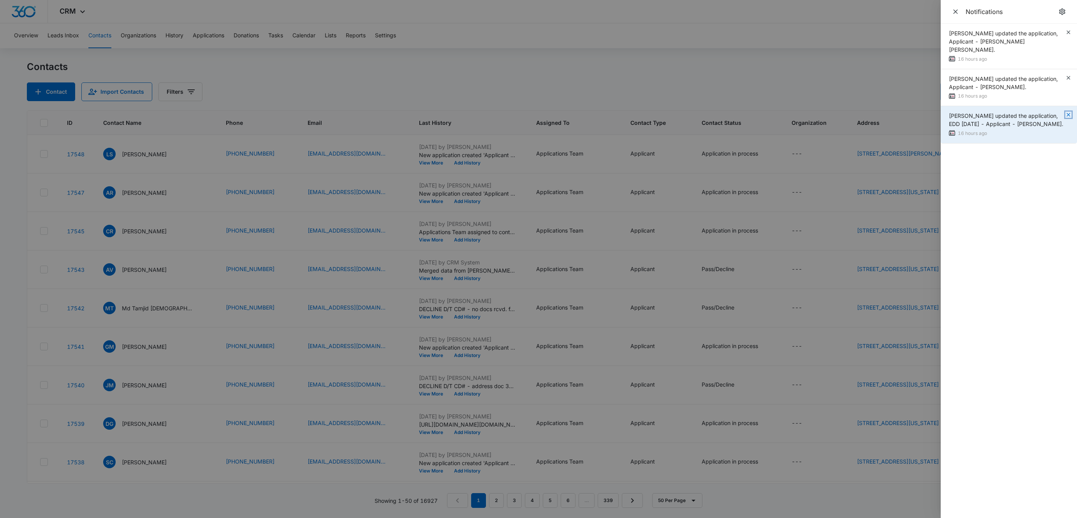
click at [1065, 112] on icon "button" at bounding box center [1068, 115] width 6 height 6
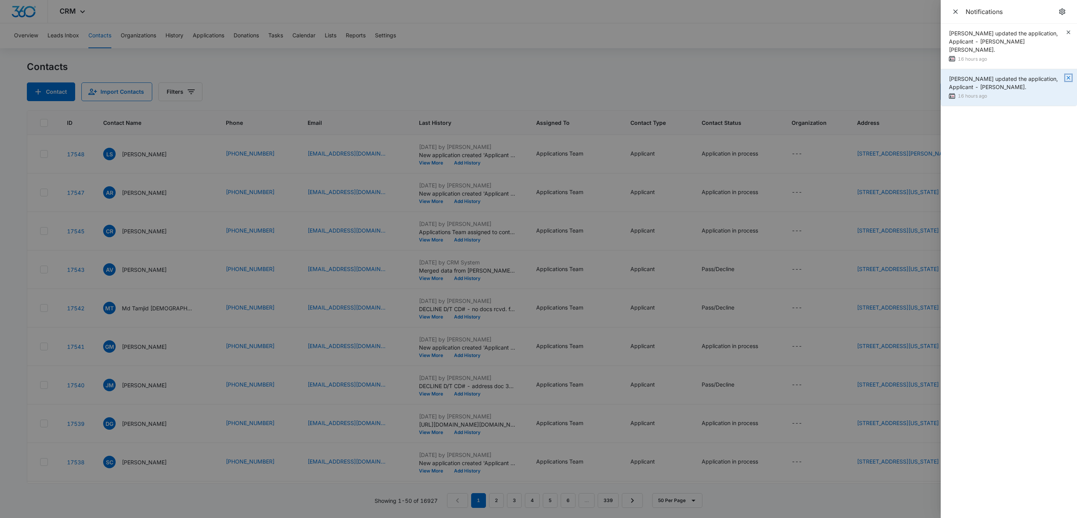
click at [1069, 75] on icon "button" at bounding box center [1068, 78] width 6 height 6
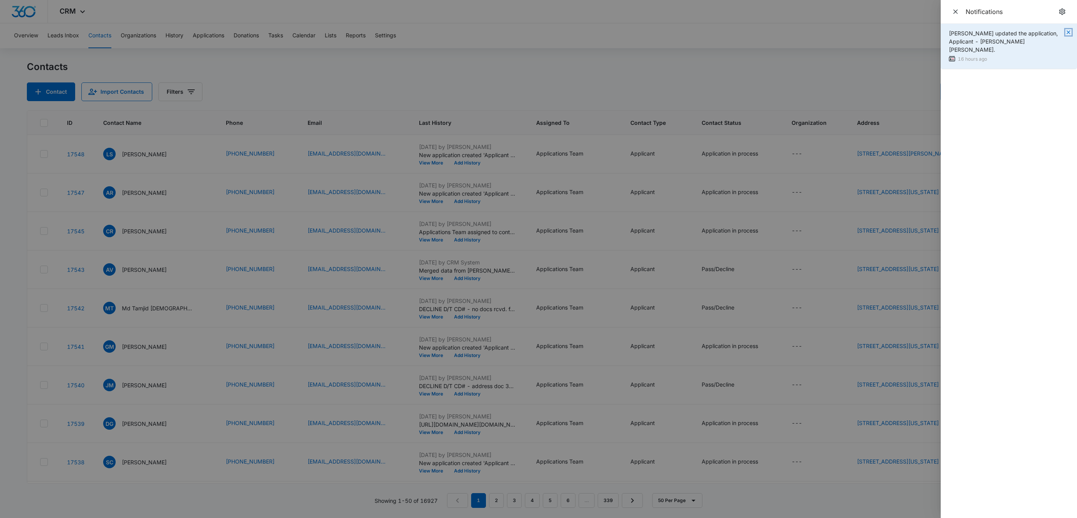
click at [1070, 34] on icon "button" at bounding box center [1068, 32] width 6 height 6
click at [958, 14] on icon "Close" at bounding box center [955, 12] width 8 height 8
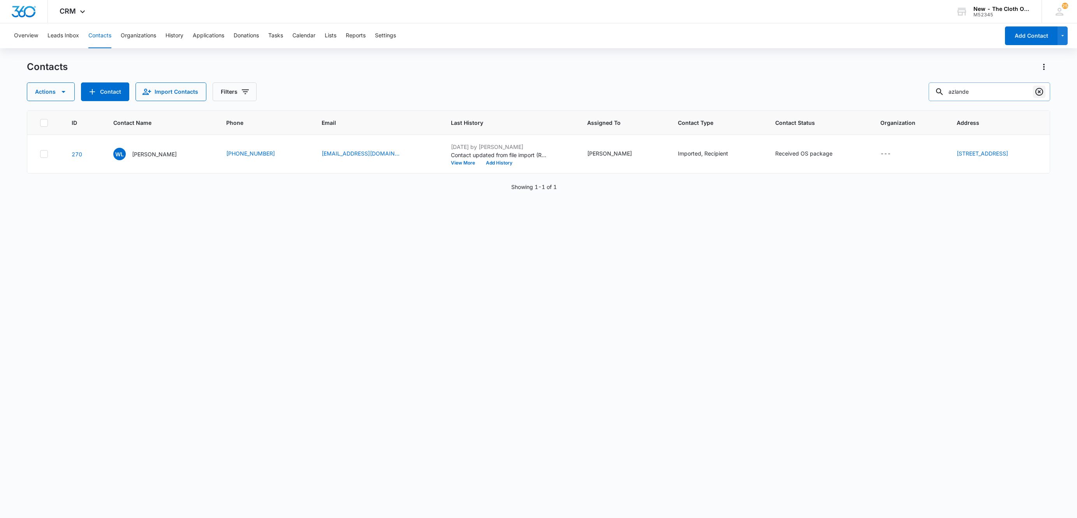
click at [1041, 90] on icon "Clear" at bounding box center [1038, 91] width 9 height 9
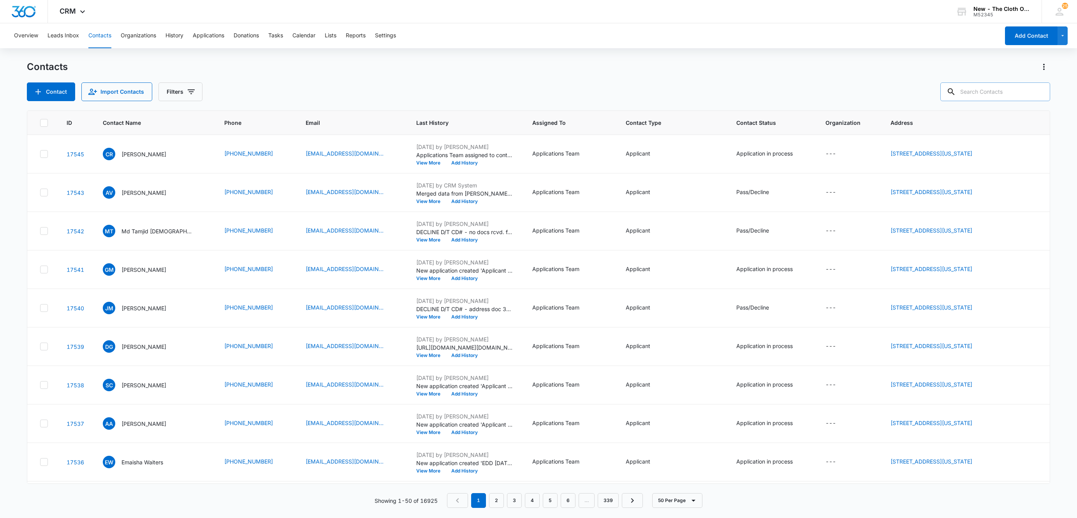
paste input "[PERSON_NAME]"
type input "[PERSON_NAME]"
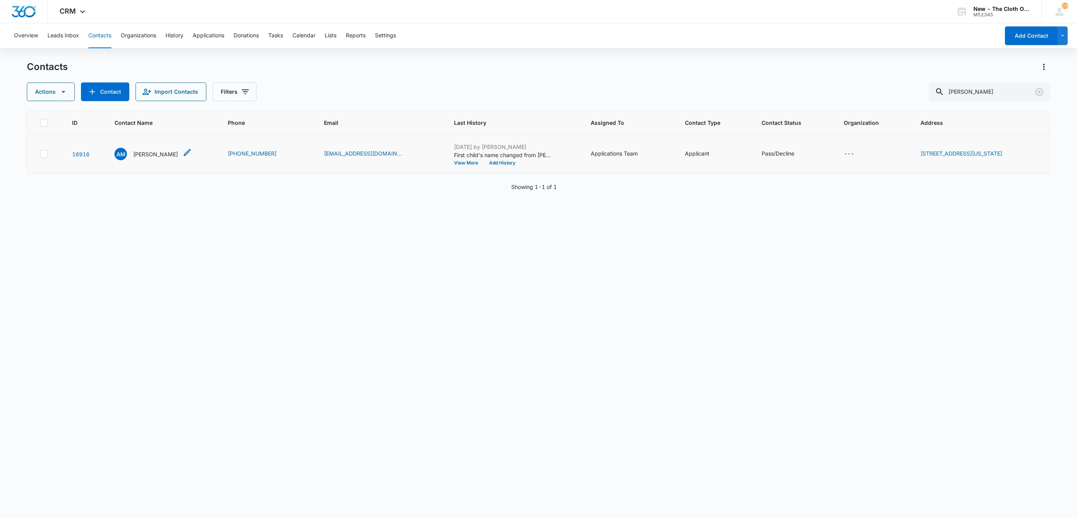
click at [148, 153] on p "[PERSON_NAME]" at bounding box center [155, 154] width 45 height 8
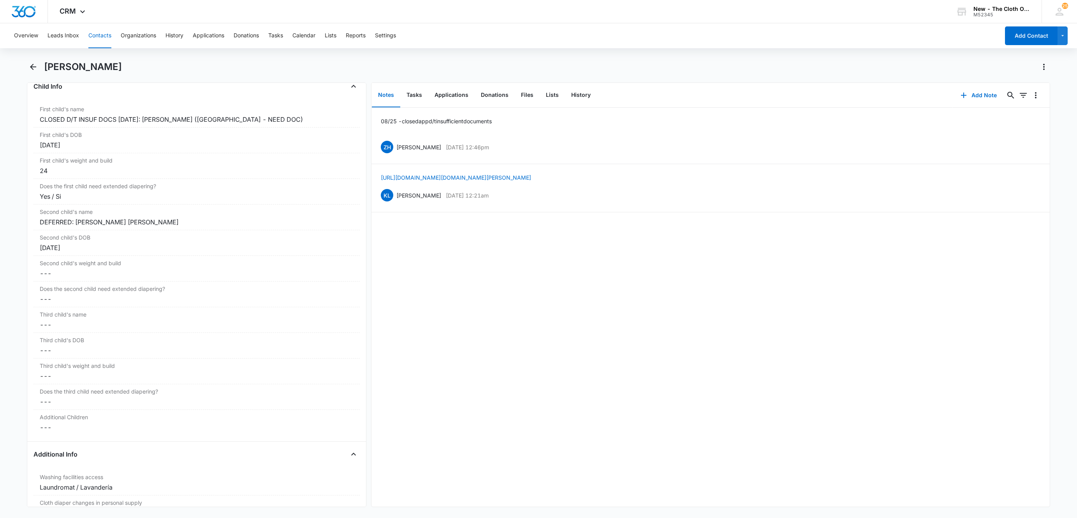
scroll to position [876, 0]
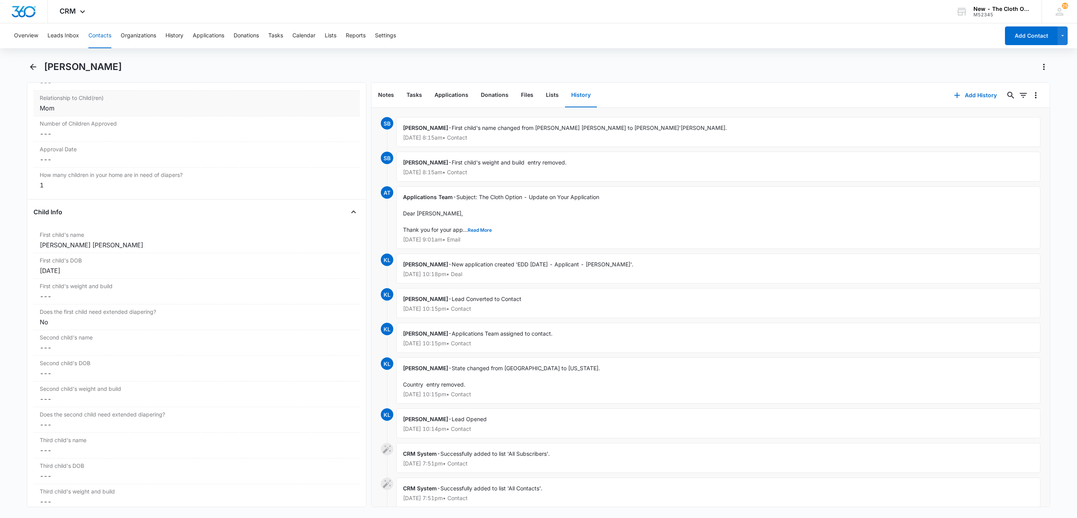
scroll to position [934, 0]
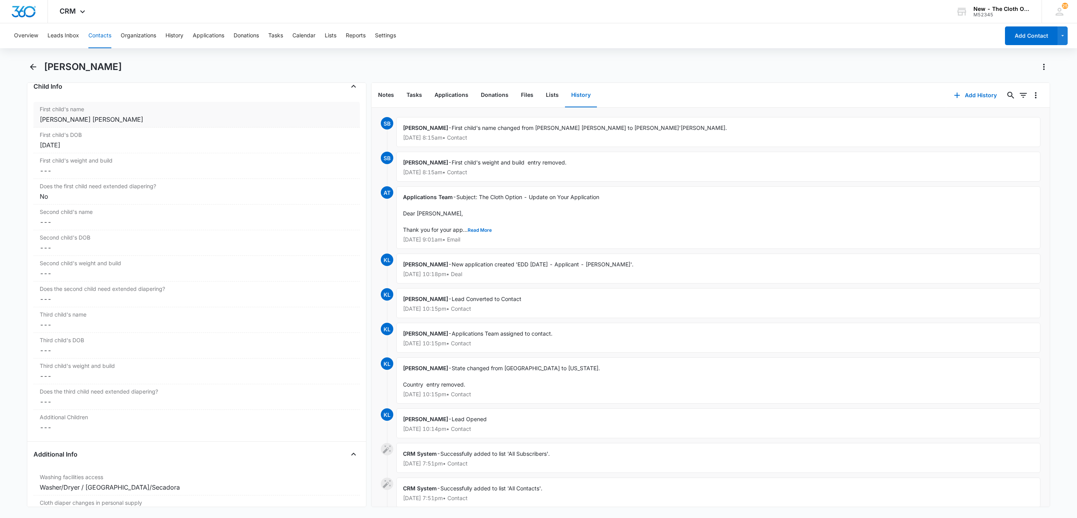
click at [118, 118] on div "First child's name Cancel Save Changes [PERSON_NAME] [PERSON_NAME]" at bounding box center [196, 115] width 326 height 26
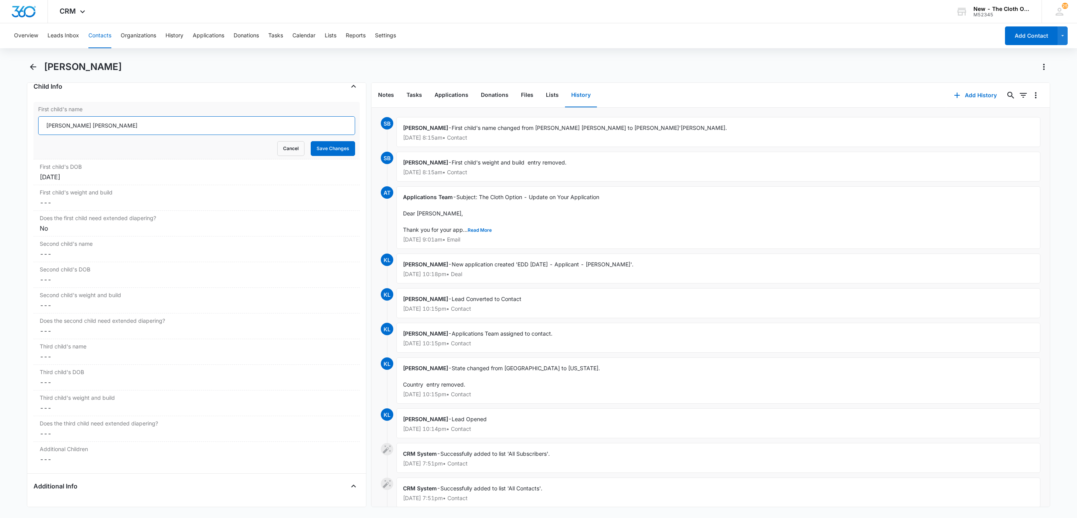
click at [53, 128] on input "[PERSON_NAME] [PERSON_NAME]" at bounding box center [196, 125] width 317 height 19
type input "[PERSON_NAME]'[PERSON_NAME]"
click at [316, 151] on button "Save Changes" at bounding box center [333, 148] width 44 height 15
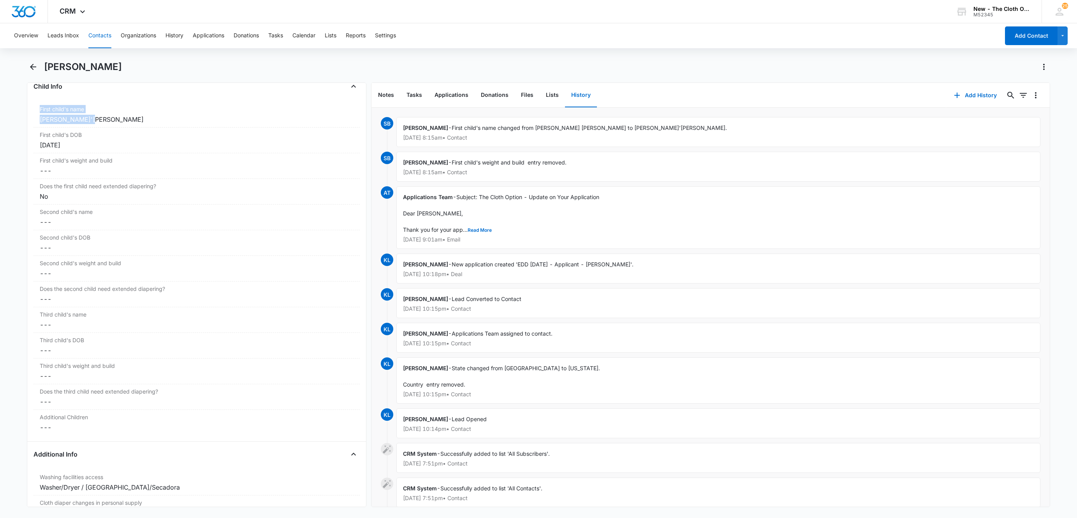
drag, startPoint x: 99, startPoint y: 124, endPoint x: -4, endPoint y: 116, distance: 103.9
click at [0, 116] on html "CRM Apps Reputation Websites Forms CRM Email Social Shop Payments POS Ads Intel…" at bounding box center [538, 259] width 1077 height 518
click at [4, 137] on main "[PERSON_NAME] Remove [PERSON_NAME] [PERSON_NAME] Contact Info Name Cancel Save …" at bounding box center [538, 289] width 1077 height 456
drag, startPoint x: 76, startPoint y: 124, endPoint x: 26, endPoint y: 124, distance: 50.6
click at [26, 124] on main "[PERSON_NAME] Remove [PERSON_NAME] [PERSON_NAME] Contact Info Name Cancel Save …" at bounding box center [538, 289] width 1077 height 456
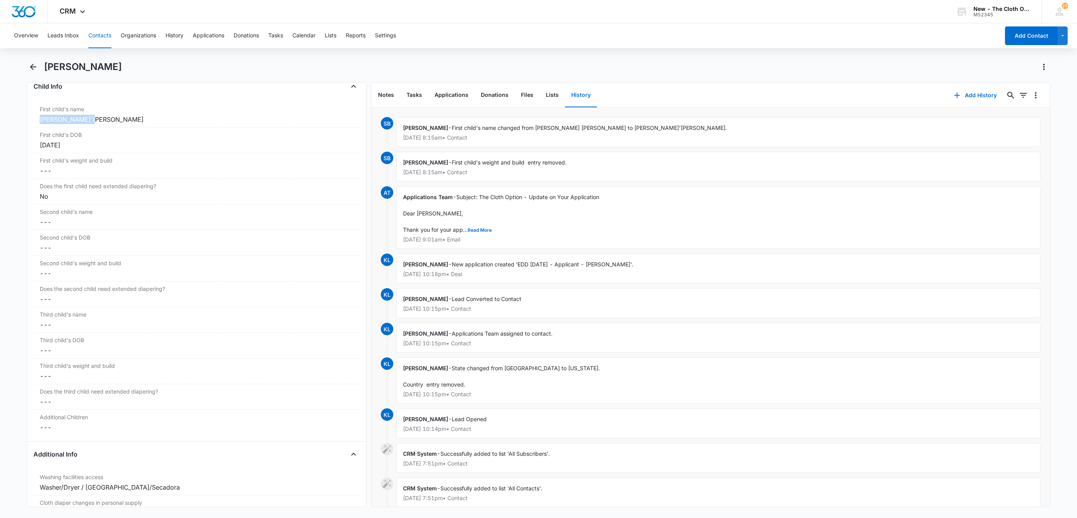
copy div "[PERSON_NAME]'[PERSON_NAME]"
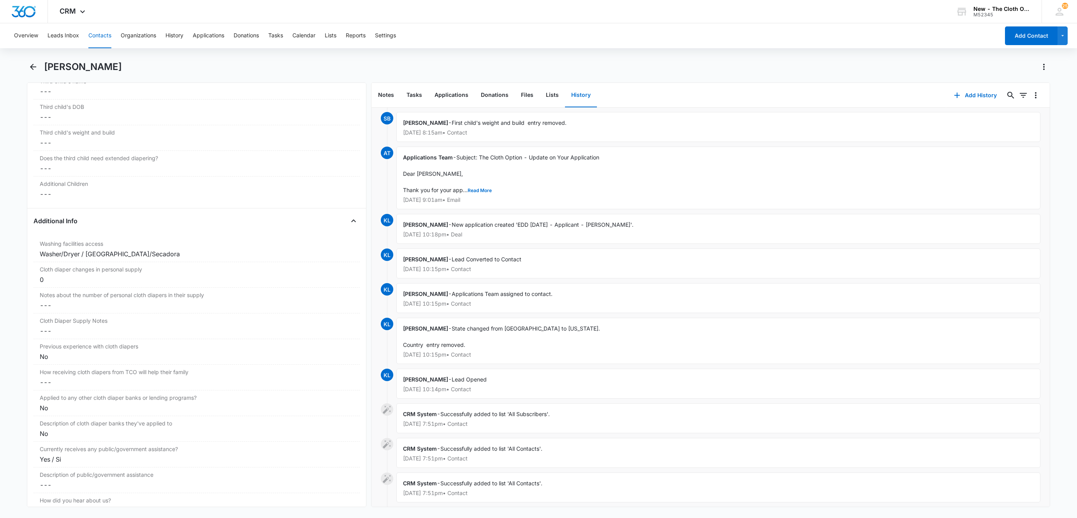
scroll to position [111, 0]
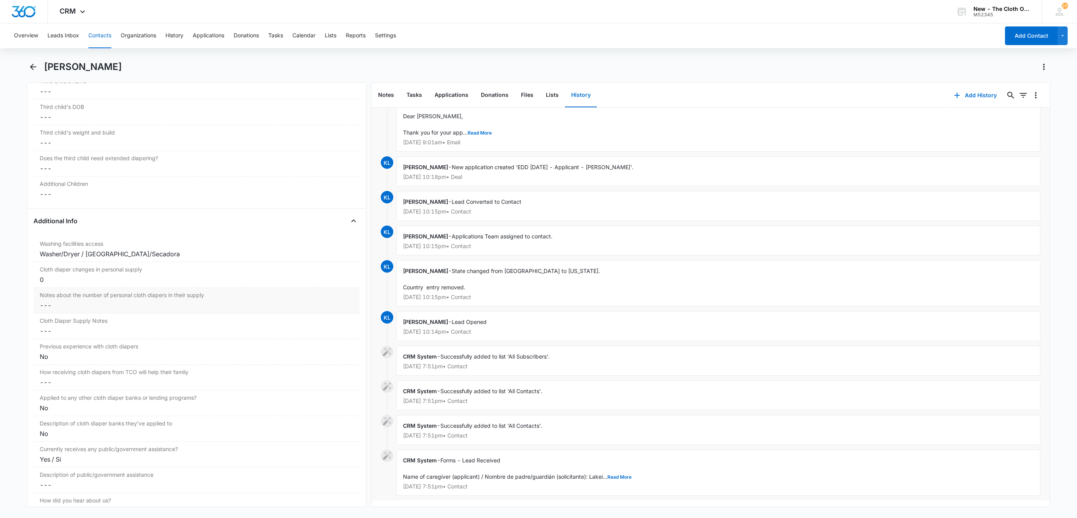
click at [58, 310] on dd "Cancel Save Changes ---" at bounding box center [197, 305] width 314 height 9
click at [60, 320] on input "Notes about the number of personal cloth diapers in their supply" at bounding box center [196, 311] width 317 height 19
type input "[DATE]: 0"
click at [311, 327] on button "Save Changes" at bounding box center [333, 334] width 44 height 15
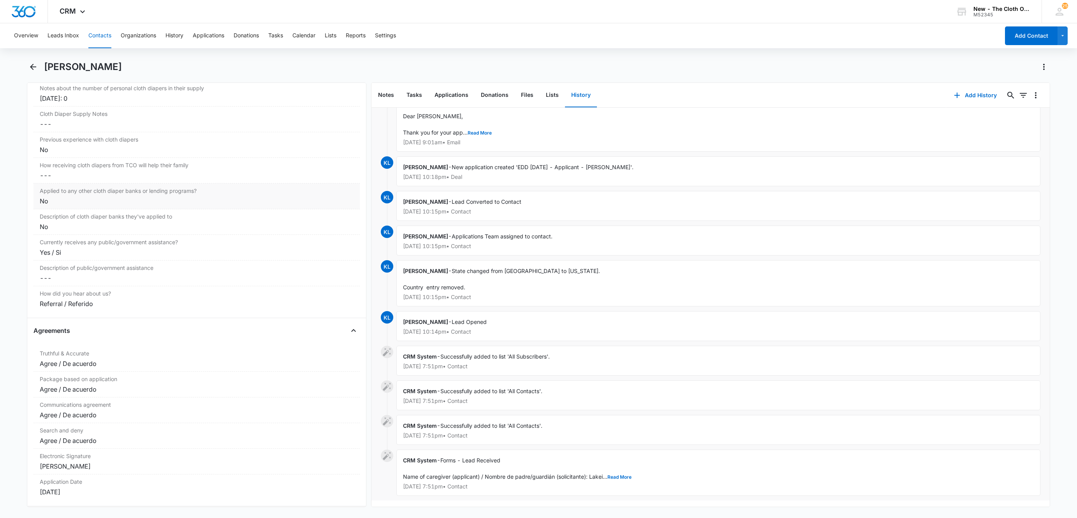
scroll to position [1311, 0]
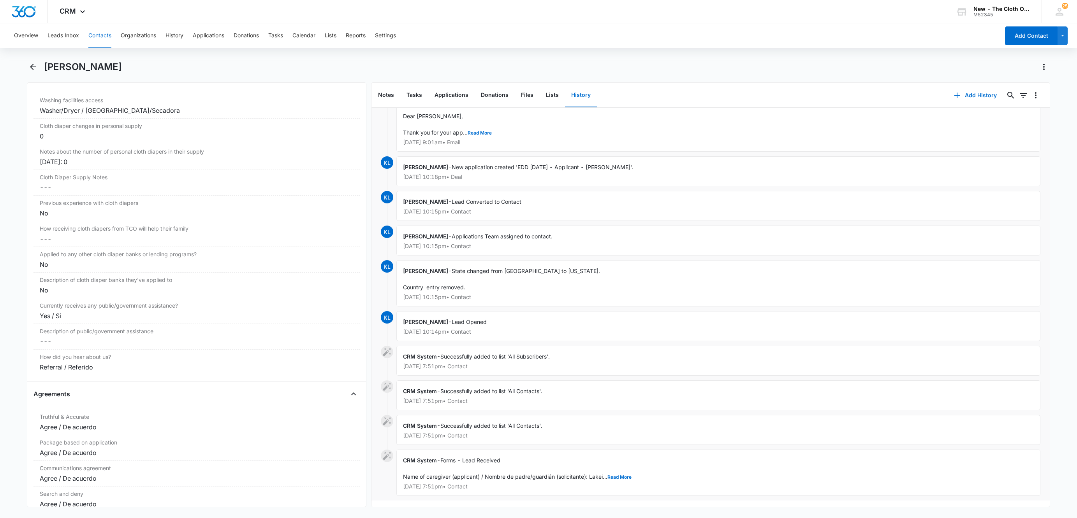
click at [81, 69] on h1 "[PERSON_NAME]" at bounding box center [83, 67] width 78 height 12
copy div "[PERSON_NAME] Remove"
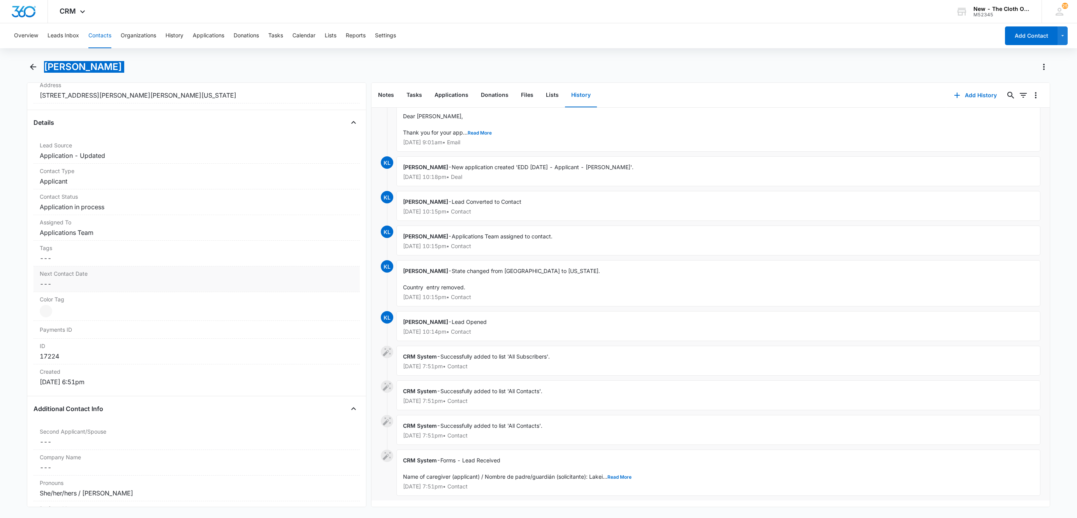
scroll to position [202, 0]
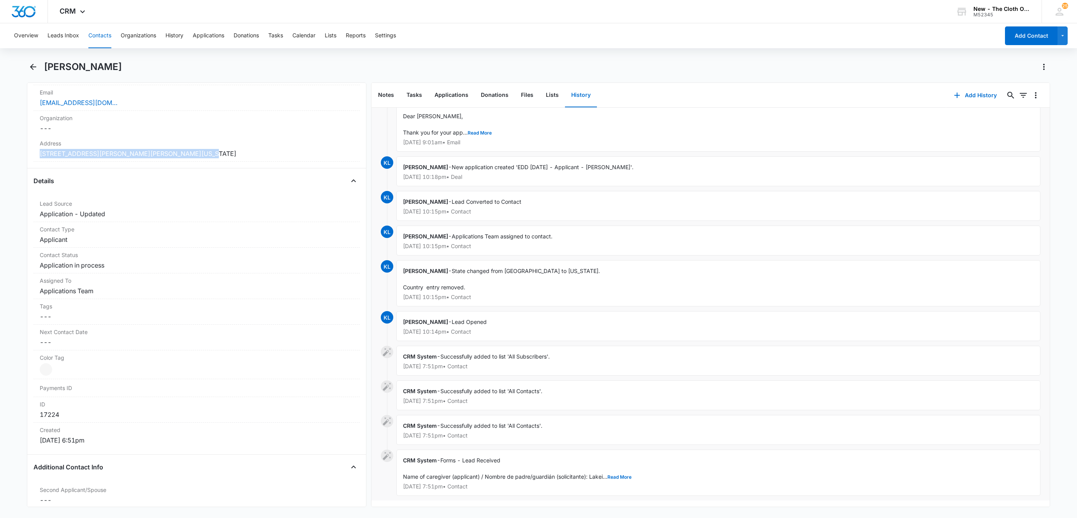
drag, startPoint x: 208, startPoint y: 155, endPoint x: 9, endPoint y: 160, distance: 199.7
click at [9, 160] on main "[PERSON_NAME] Remove [PERSON_NAME] [PERSON_NAME] Contact Info Name Cancel Save …" at bounding box center [538, 289] width 1077 height 456
copy dd "[STREET_ADDRESS][PERSON_NAME][PERSON_NAME][US_STATE]"
click at [265, 152] on dd "Cancel Save Changes [STREET_ADDRESS][PERSON_NAME][PERSON_NAME][US_STATE]" at bounding box center [197, 153] width 314 height 9
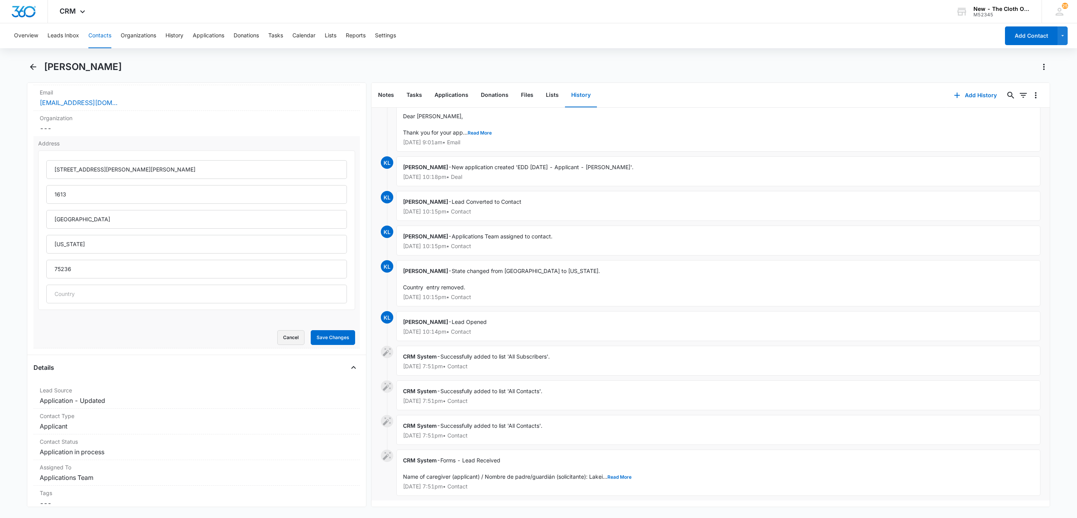
click at [281, 339] on button "Cancel" at bounding box center [290, 337] width 27 height 15
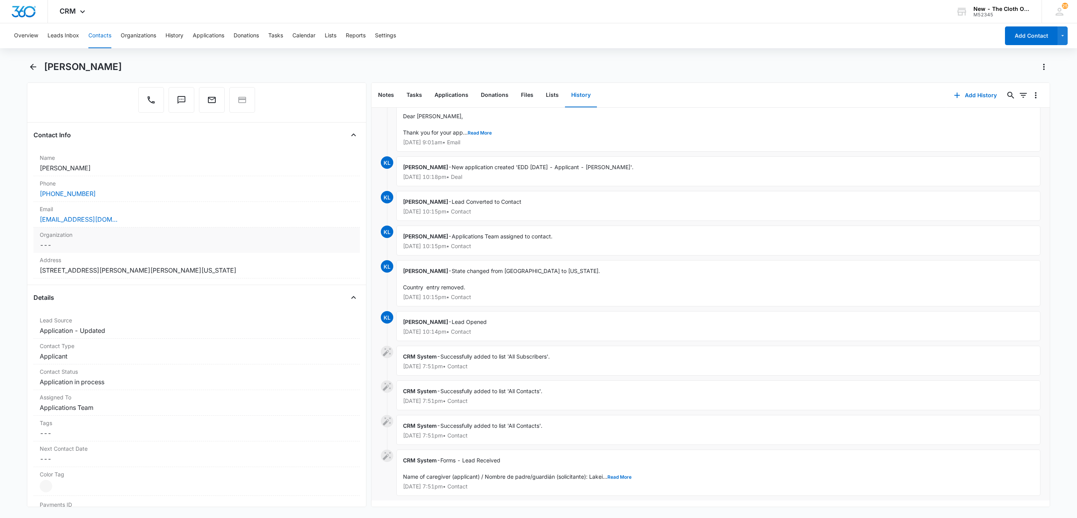
scroll to position [0, 0]
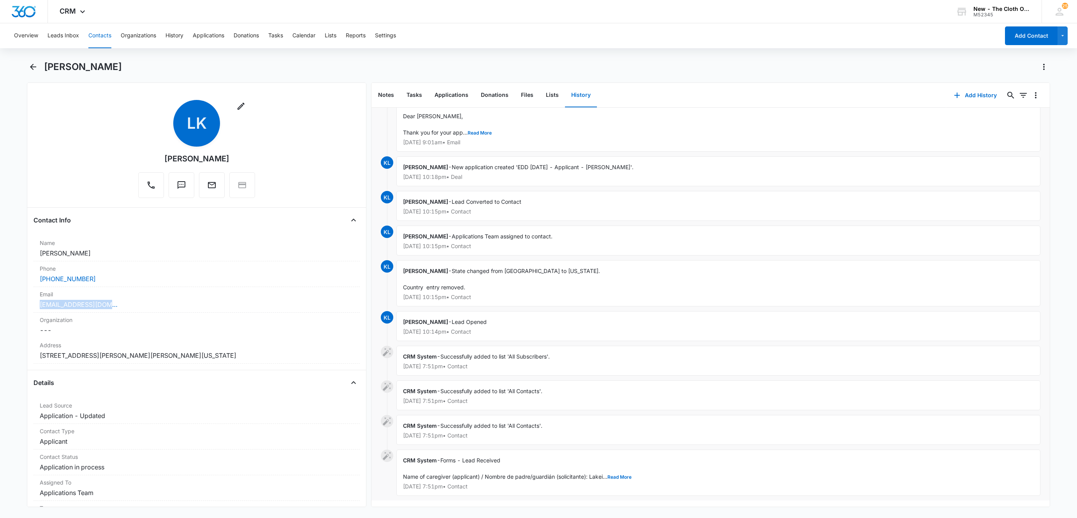
drag, startPoint x: 136, startPoint y: 306, endPoint x: 9, endPoint y: 302, distance: 127.4
click at [9, 302] on main "[PERSON_NAME] Remove [PERSON_NAME] [PERSON_NAME] Contact Info Name Cancel Save …" at bounding box center [538, 289] width 1077 height 456
copy link "[EMAIL_ADDRESS][DOMAIN_NAME]"
drag, startPoint x: 103, startPoint y: 282, endPoint x: 12, endPoint y: 276, distance: 90.9
click at [17, 282] on main "[PERSON_NAME] Remove [PERSON_NAME] [PERSON_NAME] Contact Info Name Cancel Save …" at bounding box center [538, 289] width 1077 height 456
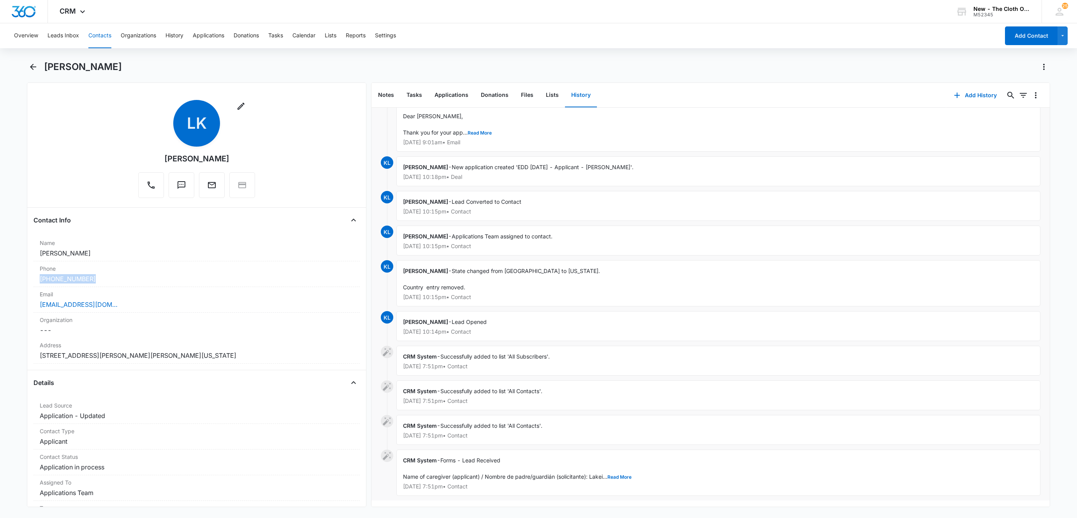
copy link "[PHONE_NUMBER]"
click at [435, 91] on button "Applications" at bounding box center [451, 95] width 46 height 24
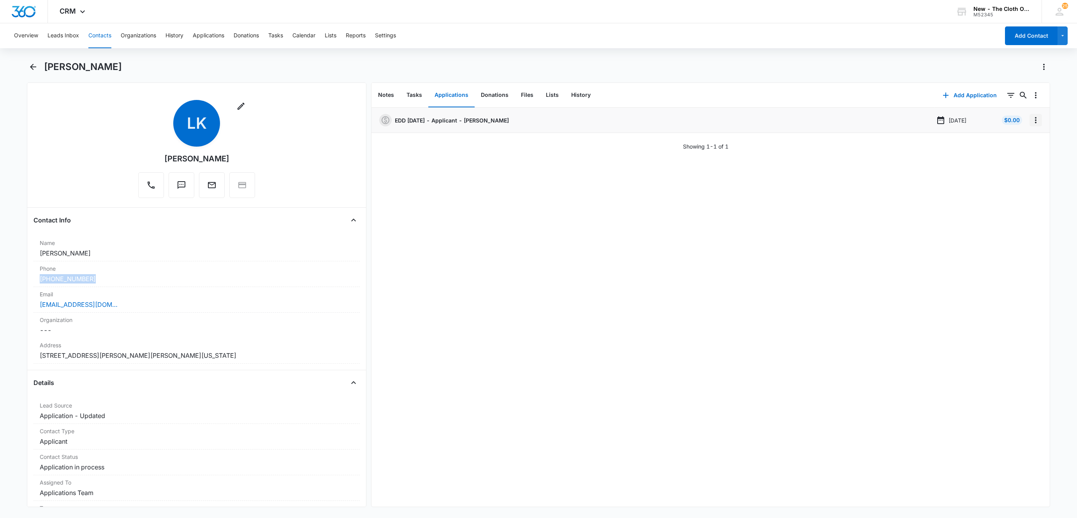
click at [1035, 123] on icon "Overflow Menu" at bounding box center [1036, 120] width 2 height 6
click at [1017, 143] on button "Edit" at bounding box center [1010, 142] width 44 height 12
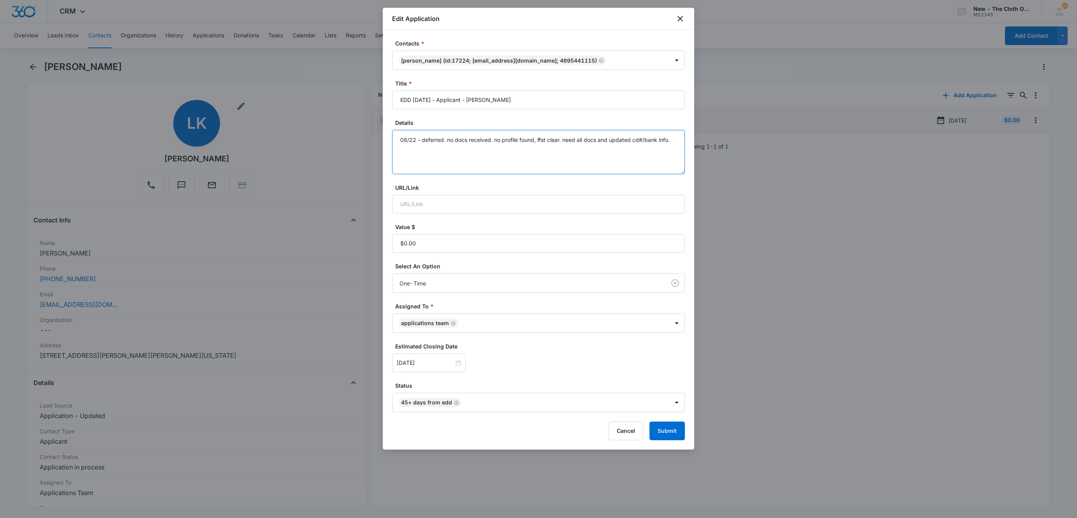
click at [675, 143] on textarea "08/22 - deferred. no docs received. no profile found, ffst clear. need all docs…" at bounding box center [538, 152] width 293 height 44
drag, startPoint x: 477, startPoint y: 102, endPoint x: 525, endPoint y: 104, distance: 48.7
click at [525, 104] on input "EDD [DATE] - Applicant - [PERSON_NAME]" at bounding box center [538, 100] width 293 height 19
click at [530, 153] on textarea "08/22 - deferred. no docs received. no profile found, ffst clear. need all docs…" at bounding box center [538, 152] width 293 height 44
type textarea "08/22 - deferred. no docs received. no profile found, ffst clear. need all docs…"
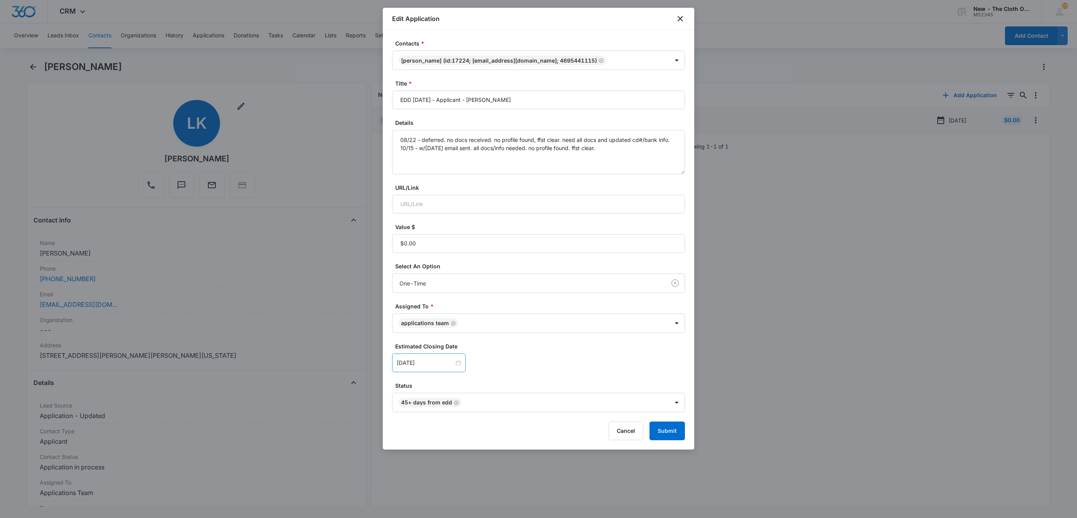
click at [417, 359] on div "[DATE]" at bounding box center [429, 363] width 74 height 19
type input "[DATE]"
click at [447, 304] on div "22" at bounding box center [445, 304] width 9 height 9
click at [456, 406] on icon "Remove 45+ days from EDD" at bounding box center [455, 403] width 5 height 6
click at [456, 406] on body "CRM Apps Reputation Websites Forms CRM Email Social Shop Payments POS Ads Intel…" at bounding box center [538, 259] width 1077 height 518
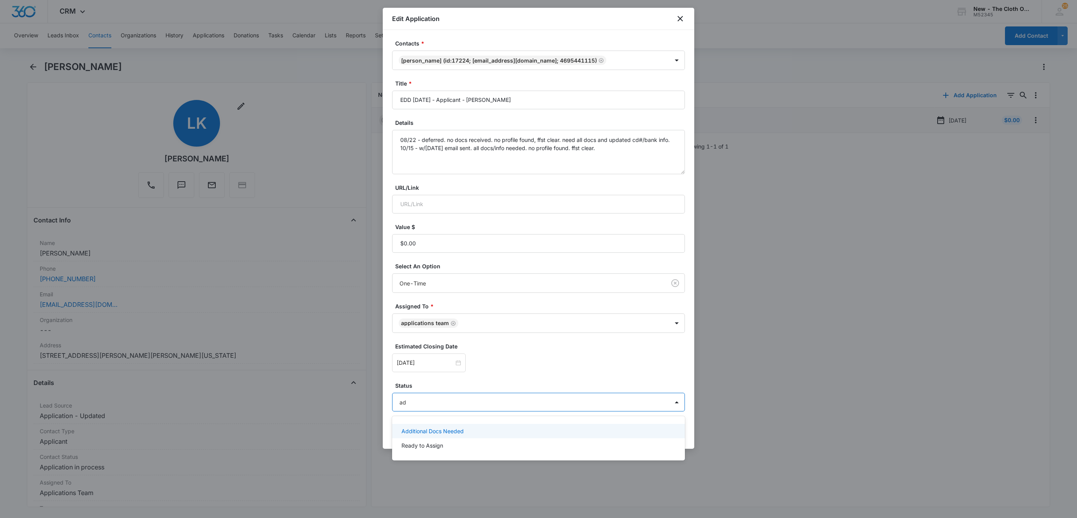
type input "add"
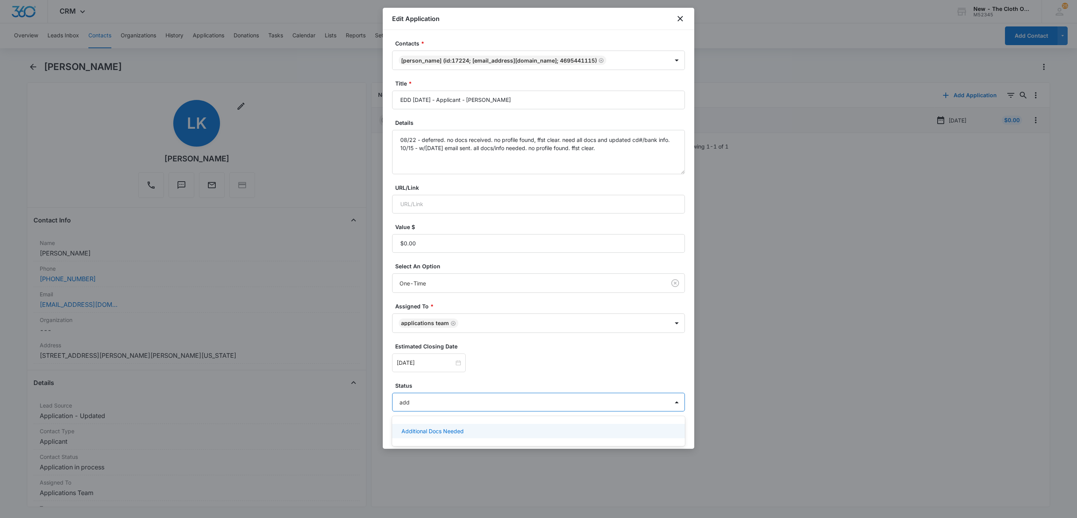
click at [452, 430] on p "Additional Docs Needed" at bounding box center [432, 431] width 62 height 8
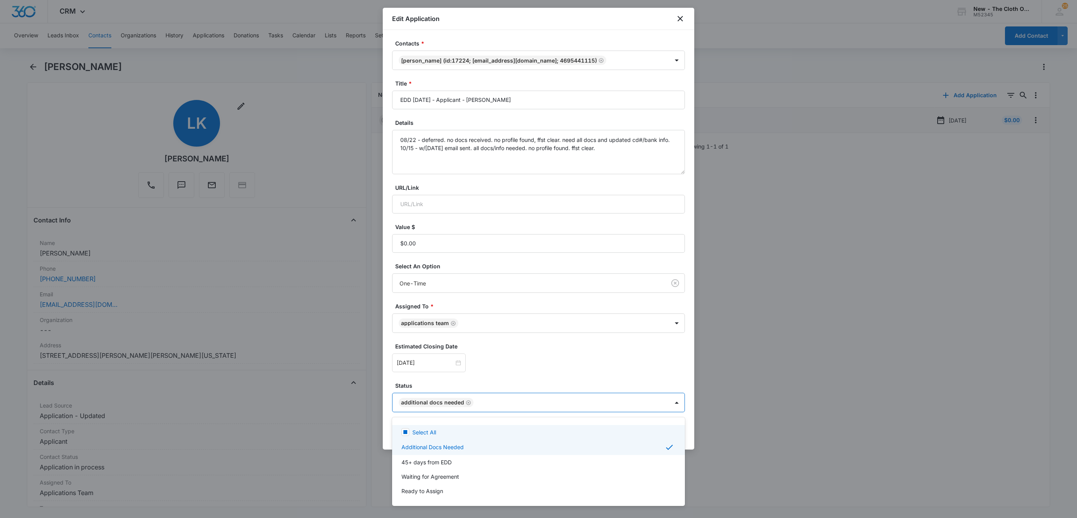
click at [513, 376] on div at bounding box center [538, 259] width 1077 height 518
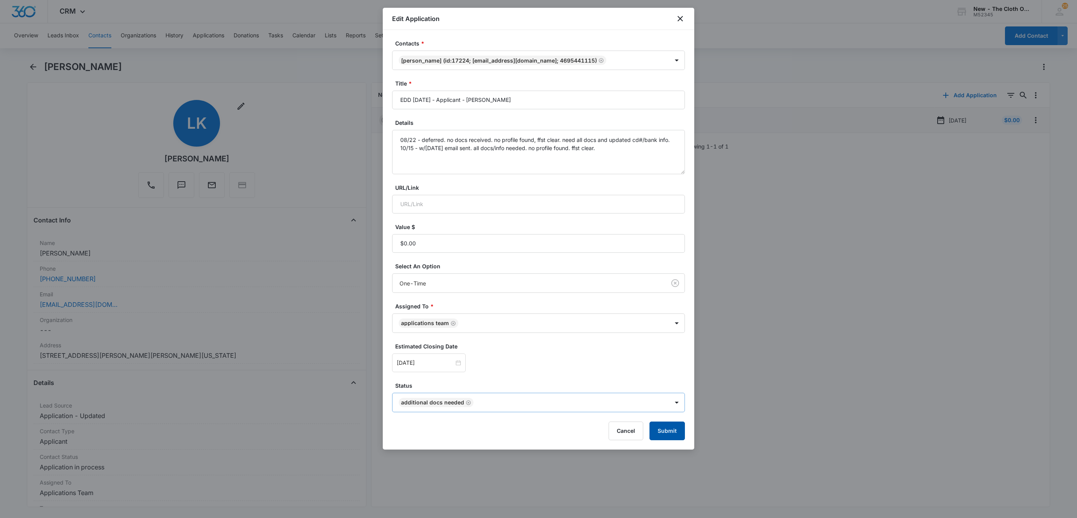
click at [668, 430] on button "Submit" at bounding box center [666, 431] width 35 height 19
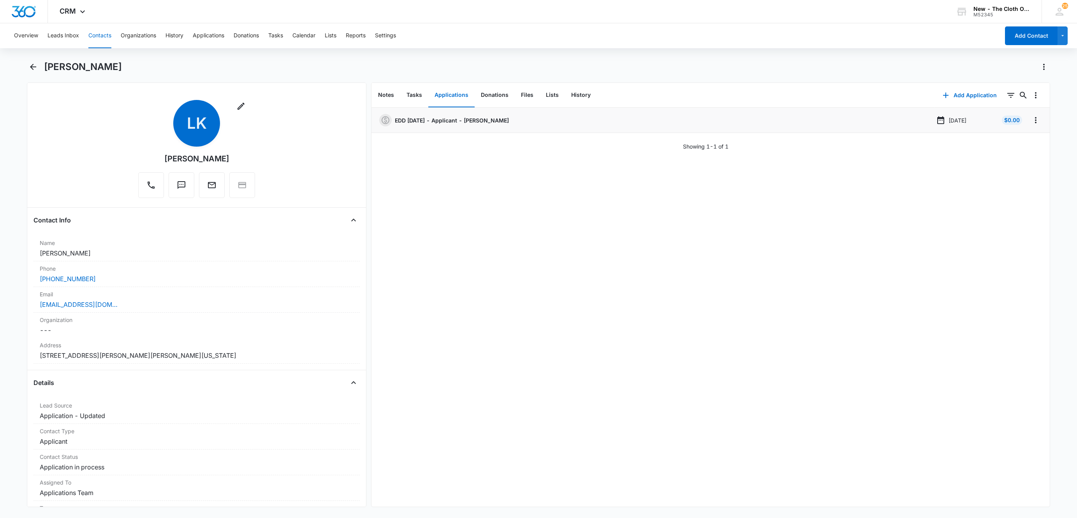
click at [96, 32] on button "Contacts" at bounding box center [99, 35] width 23 height 25
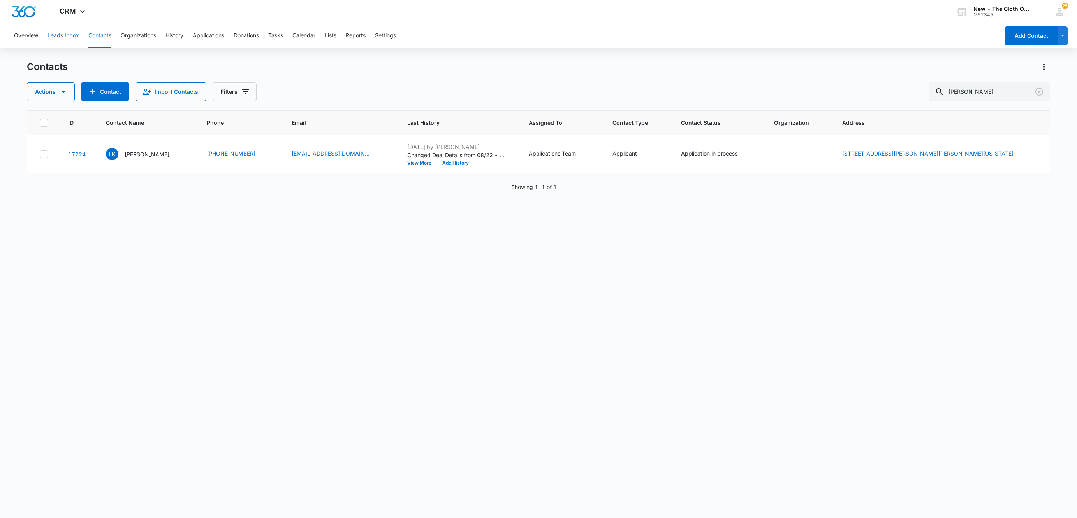
click at [65, 34] on button "Leads Inbox" at bounding box center [63, 35] width 32 height 25
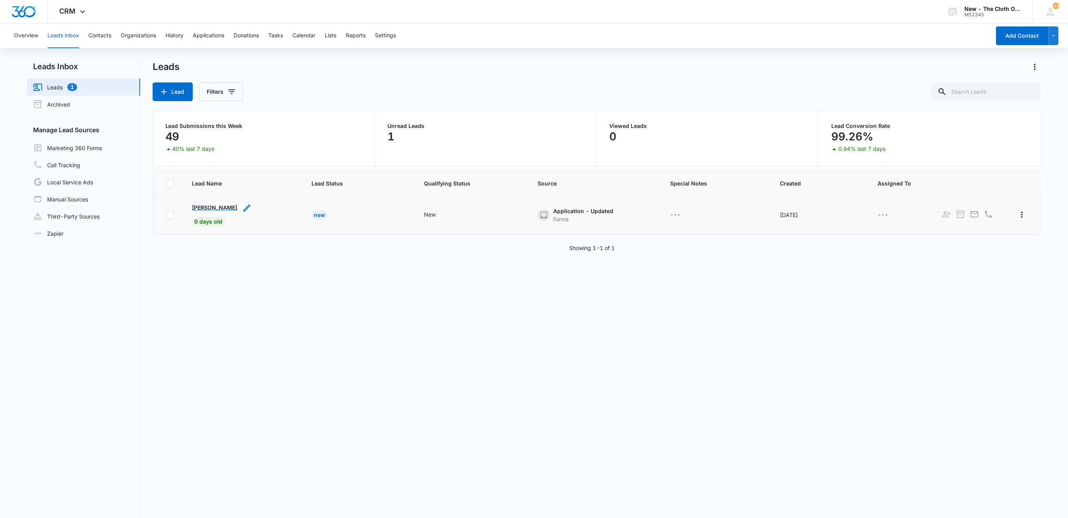
drag, startPoint x: 189, startPoint y: 207, endPoint x: 237, endPoint y: 206, distance: 47.9
click at [237, 206] on td "[PERSON_NAME] 0 days old" at bounding box center [242, 215] width 119 height 39
copy p "[PERSON_NAME]"
click at [223, 202] on td "[PERSON_NAME] 0 days old" at bounding box center [242, 215] width 119 height 39
click at [221, 211] on p "[PERSON_NAME]" at bounding box center [214, 208] width 45 height 8
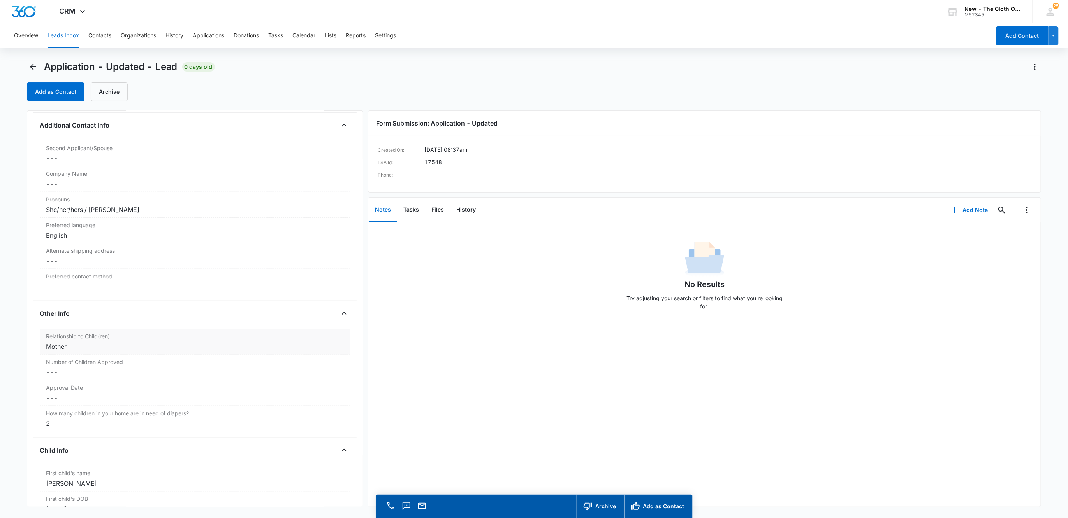
scroll to position [525, 0]
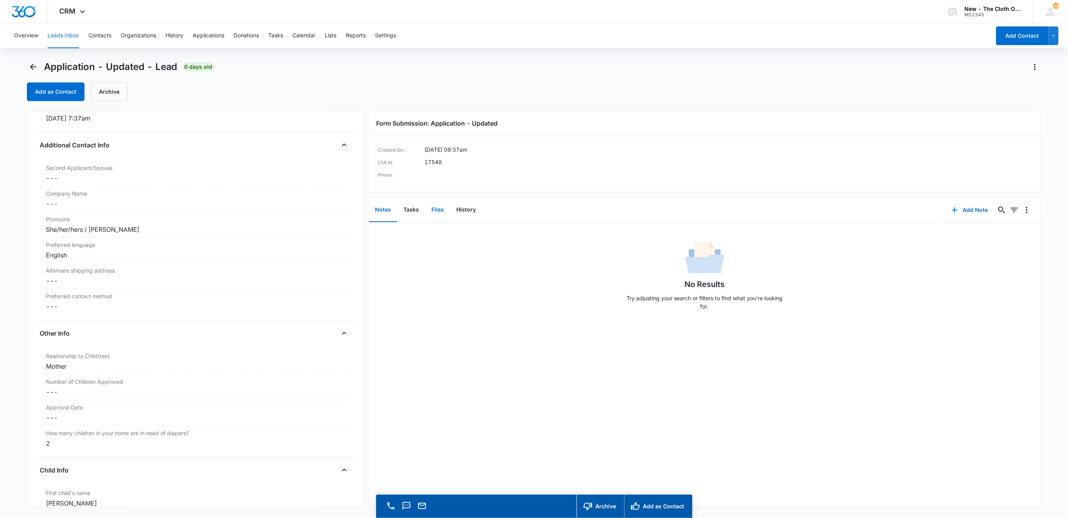
click at [436, 216] on button "Files" at bounding box center [437, 210] width 25 height 24
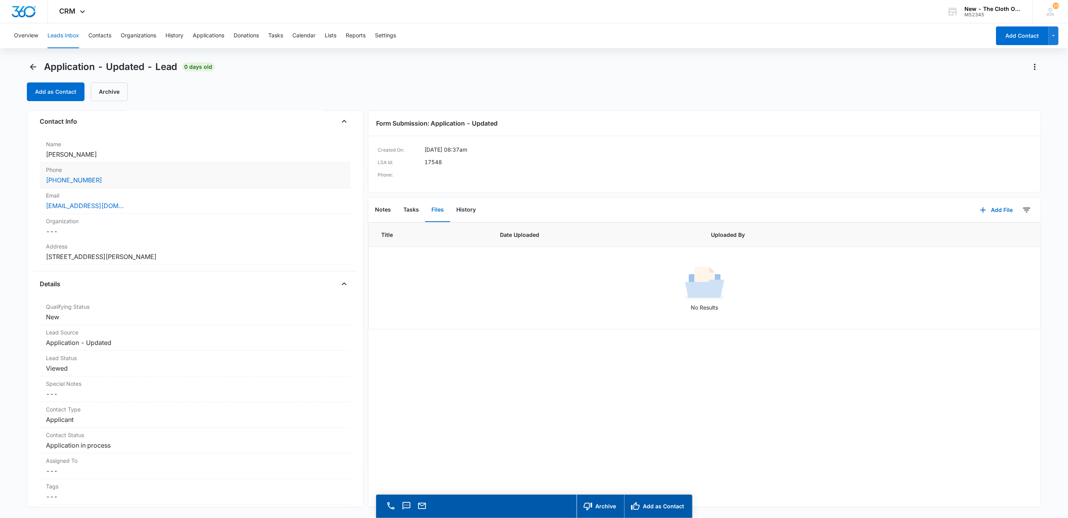
scroll to position [58, 0]
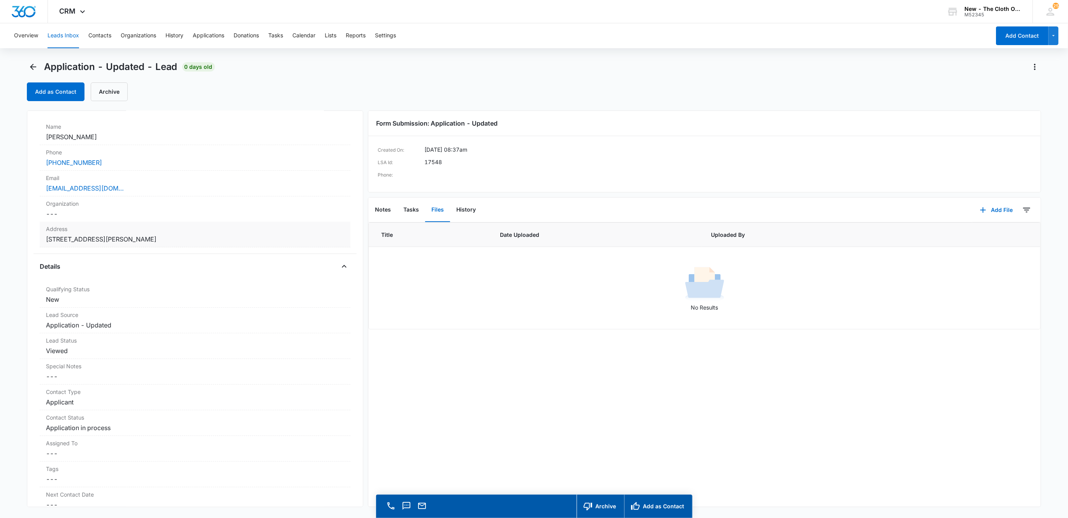
click at [264, 248] on div "Address Cancel Save Changes [STREET_ADDRESS][PERSON_NAME]" at bounding box center [195, 235] width 311 height 26
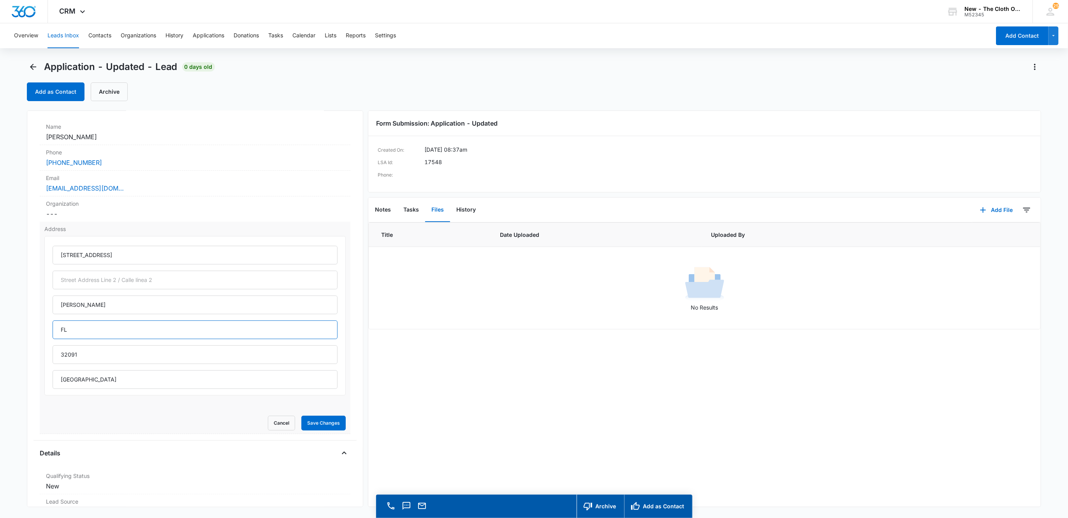
click at [76, 333] on input "FL" at bounding box center [195, 330] width 285 height 19
type input "[US_STATE]"
click at [301, 416] on button "Save Changes" at bounding box center [323, 423] width 44 height 15
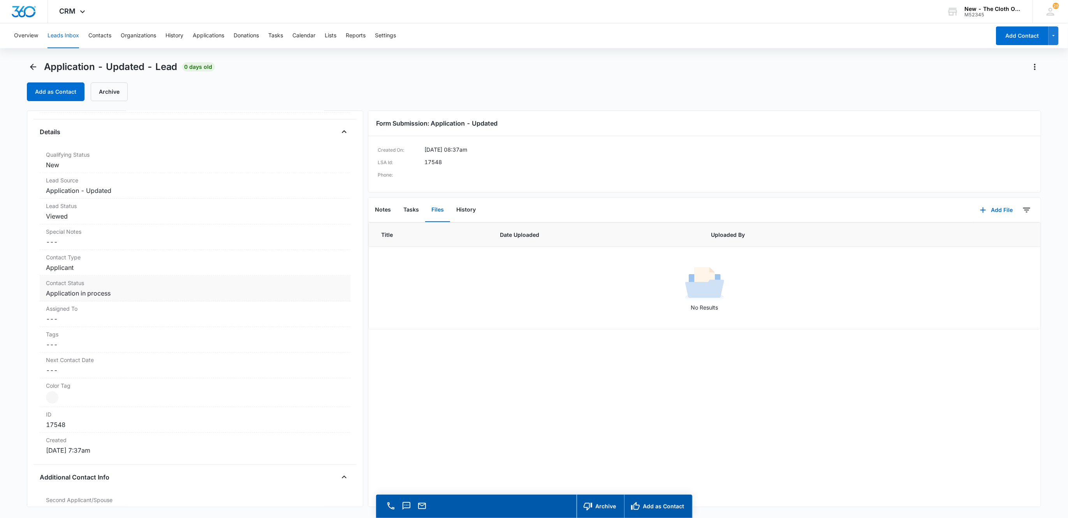
scroll to position [409, 0]
click at [68, 295] on dd "Cancel Save Changes ---" at bounding box center [195, 290] width 299 height 9
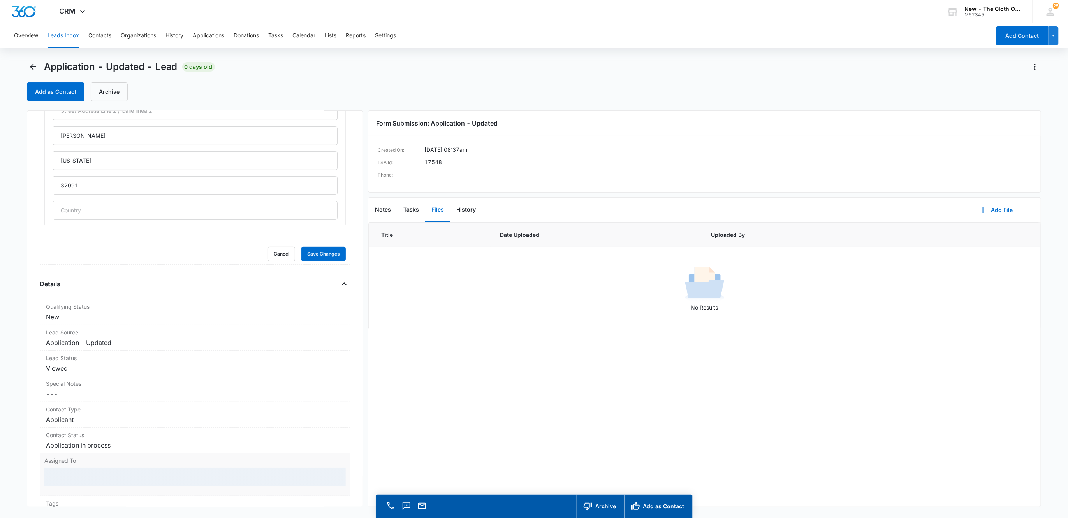
scroll to position [222, 0]
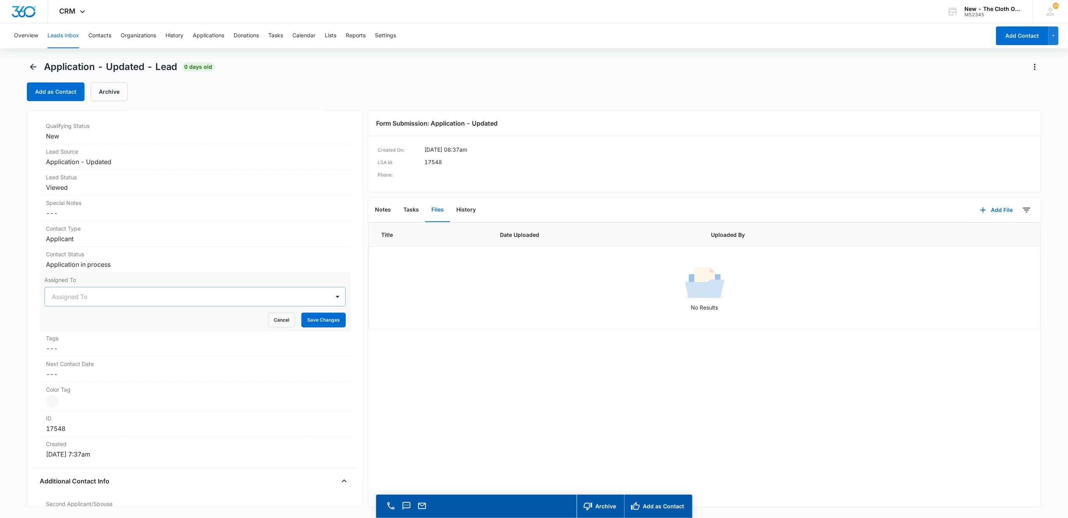
click at [65, 297] on div at bounding box center [186, 297] width 268 height 11
type input "app"
click at [144, 328] on div "Applications Team" at bounding box center [194, 325] width 281 height 8
drag, startPoint x: 220, startPoint y: 302, endPoint x: 250, endPoint y: 305, distance: 30.1
click at [220, 301] on div at bounding box center [216, 297] width 207 height 11
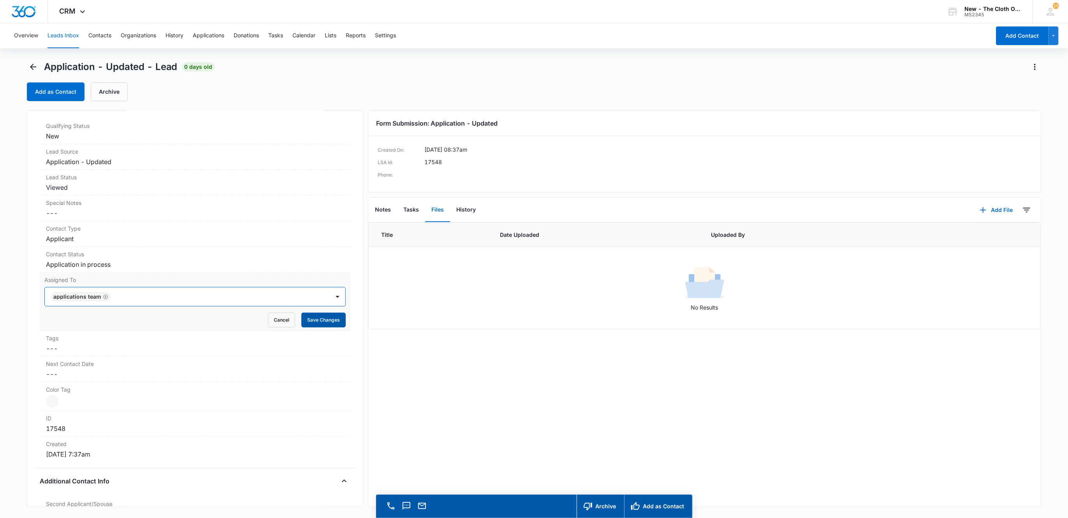
click at [313, 319] on button "Save Changes" at bounding box center [323, 320] width 44 height 15
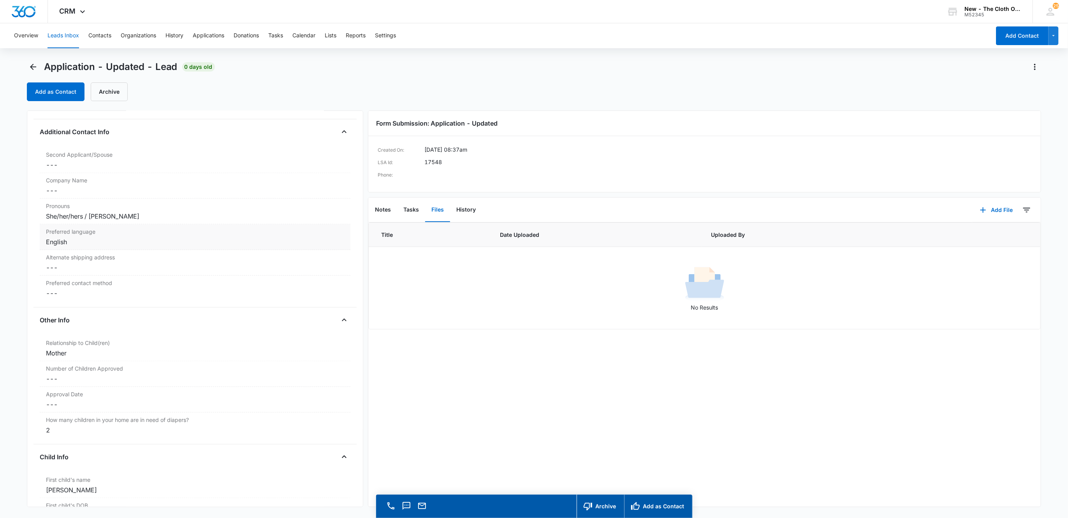
scroll to position [572, 0]
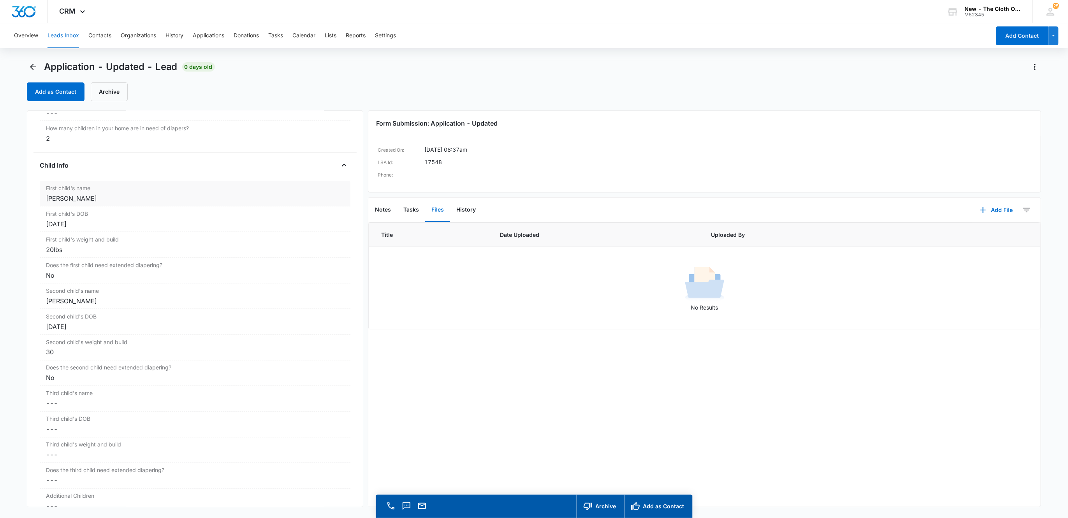
click at [66, 203] on div "[PERSON_NAME]" at bounding box center [195, 198] width 299 height 9
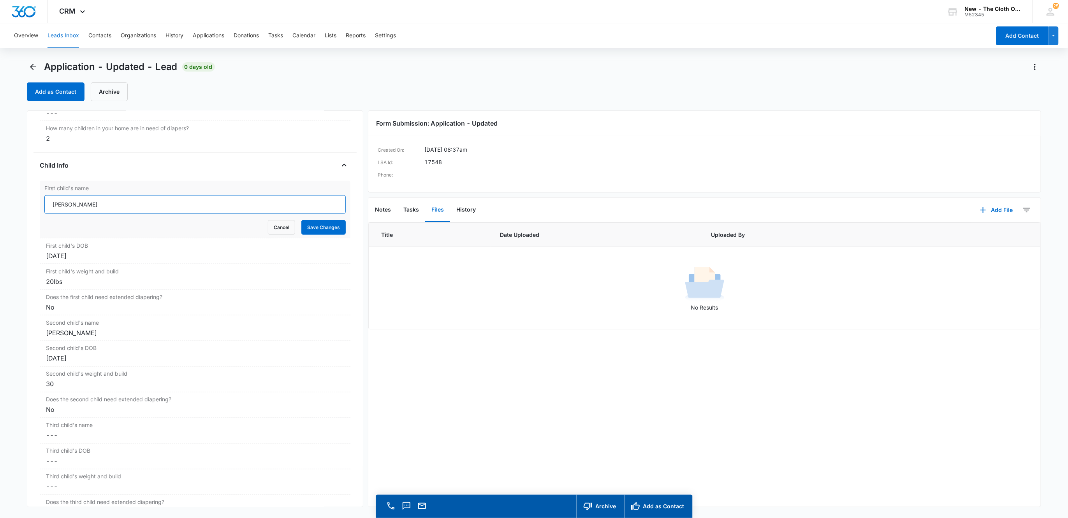
click at [66, 213] on input "[PERSON_NAME]" at bounding box center [195, 204] width 302 height 19
type input "[PERSON_NAME]"
click at [58, 284] on div "20lbs" at bounding box center [195, 281] width 299 height 9
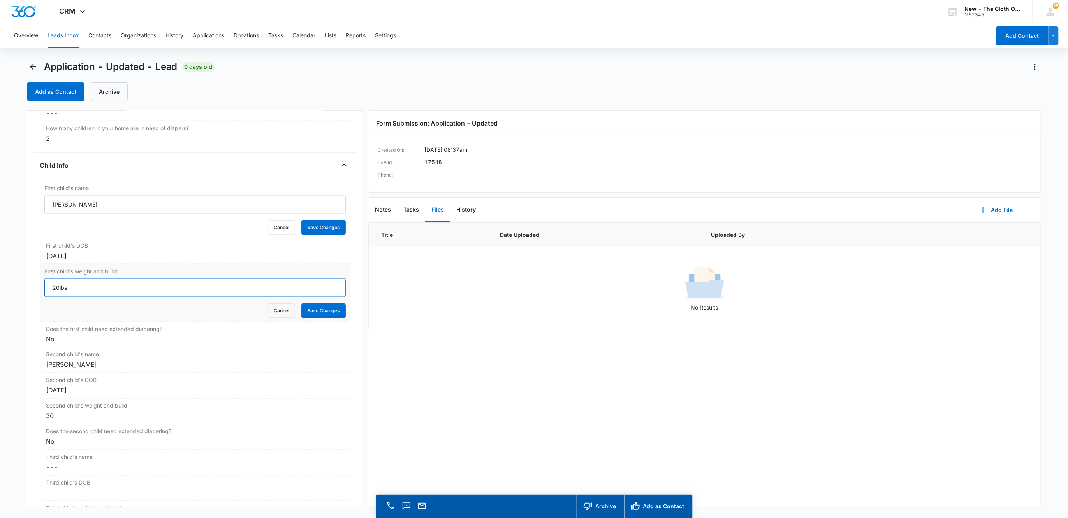
click at [59, 294] on input "20lbs" at bounding box center [195, 288] width 302 height 19
type input "20 lb"
click at [60, 417] on div "30" at bounding box center [195, 416] width 299 height 9
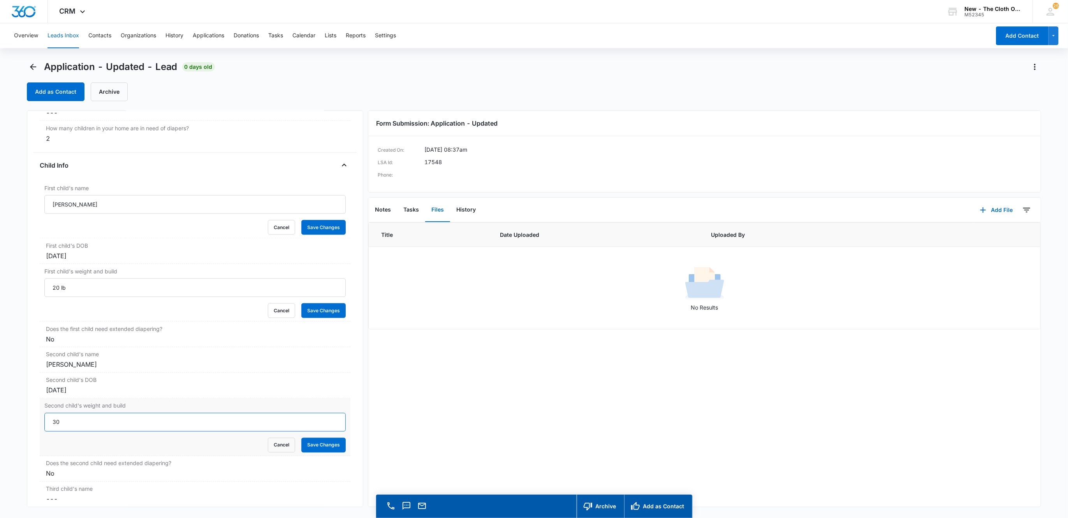
click at [88, 432] on input "30" at bounding box center [195, 422] width 302 height 19
type input "30 lb"
drag, startPoint x: 321, startPoint y: 452, endPoint x: 320, endPoint y: 436, distance: 16.0
click at [321, 452] on button "Save Changes" at bounding box center [323, 445] width 44 height 15
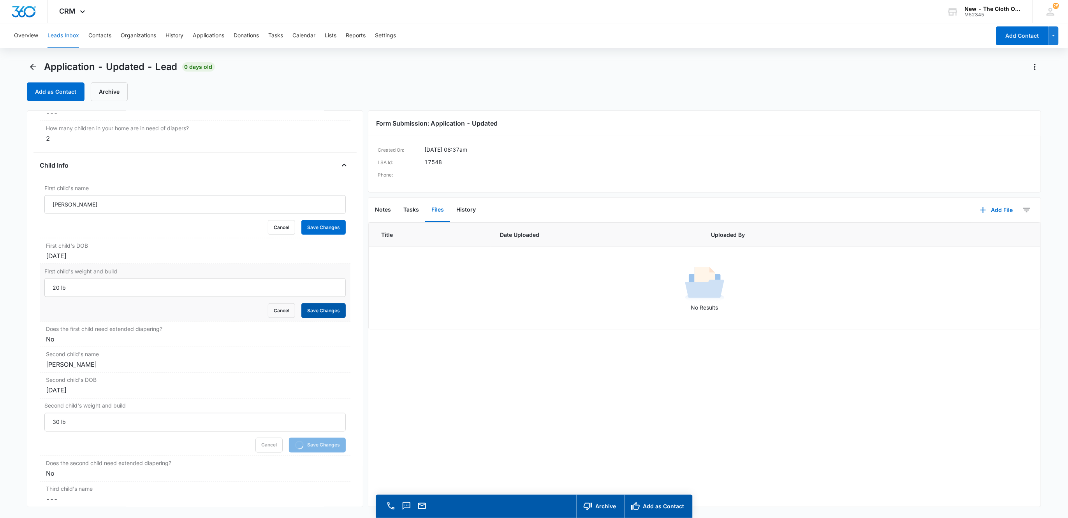
click at [328, 313] on button "Save Changes" at bounding box center [323, 311] width 44 height 15
click at [328, 230] on button "Save Changes" at bounding box center [323, 227] width 44 height 15
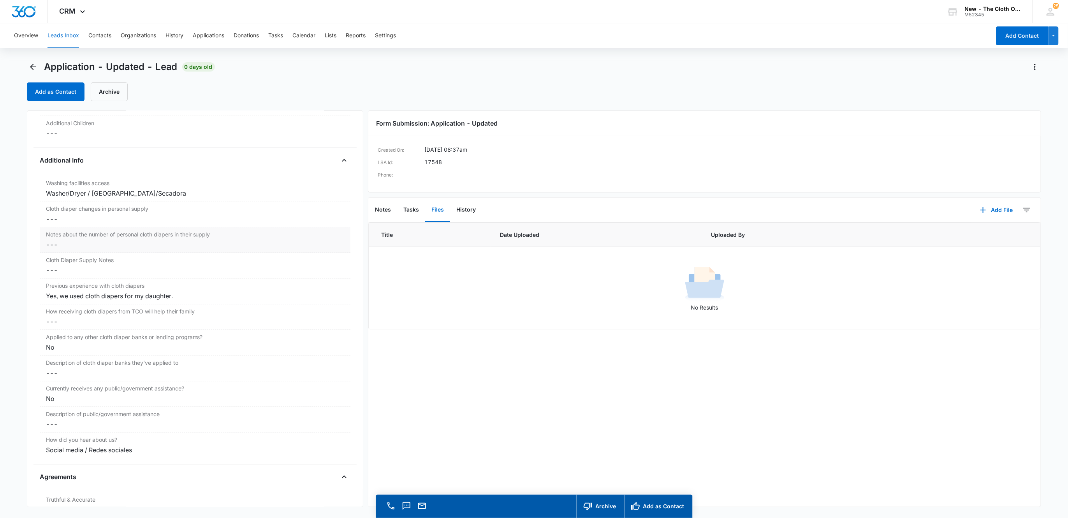
scroll to position [1208, 0]
click at [60, 220] on dd "Cancel Save Changes ---" at bounding box center [195, 215] width 299 height 9
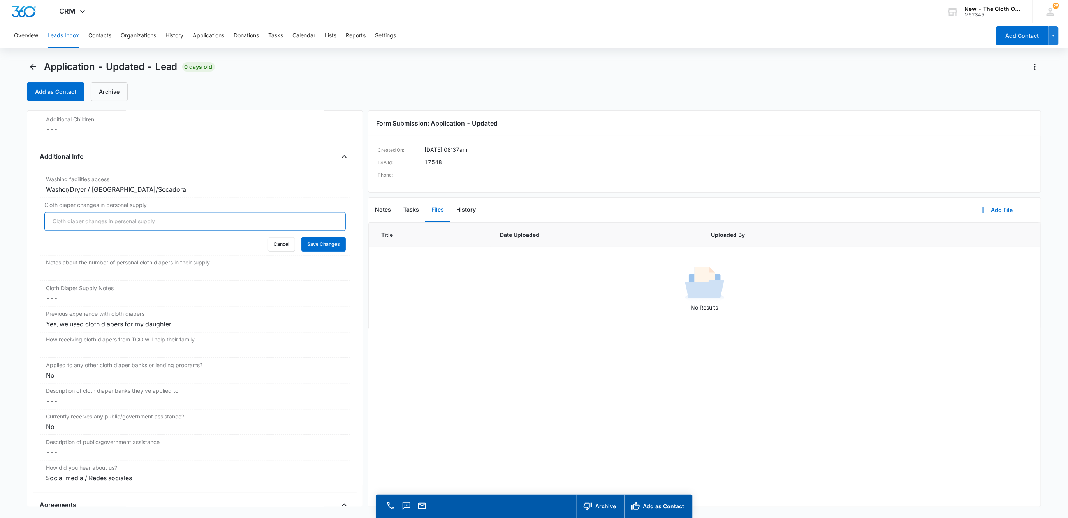
click at [62, 228] on input "Cloth diaper changes in personal supply" at bounding box center [195, 221] width 302 height 19
click at [301, 237] on button "Save Changes" at bounding box center [323, 244] width 44 height 15
type input "-1"
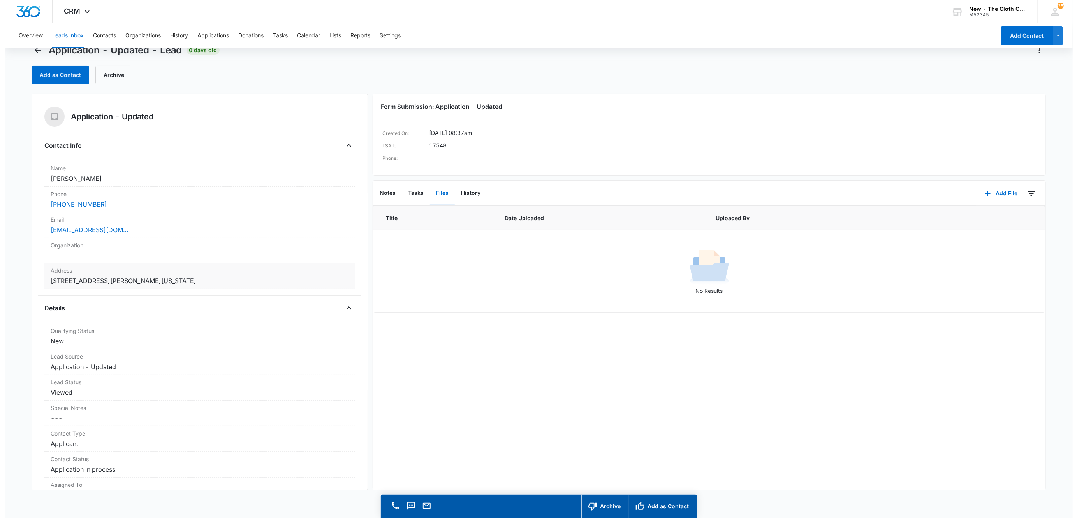
scroll to position [0, 0]
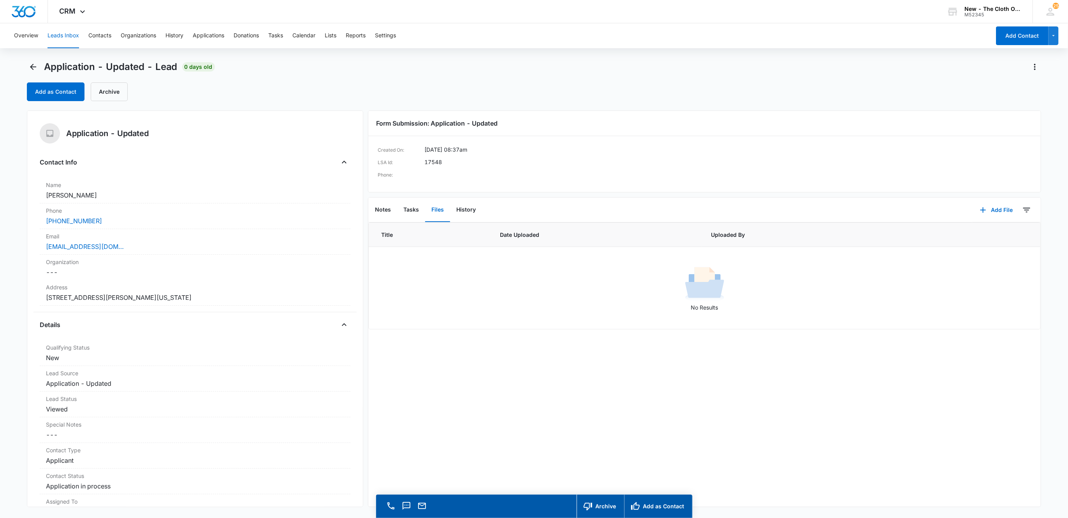
drag, startPoint x: 111, startPoint y: 200, endPoint x: 30, endPoint y: 200, distance: 81.3
click at [30, 200] on div "Application - Updated Contact Info Name Cancel Save Changes [PERSON_NAME] Phone…" at bounding box center [195, 309] width 337 height 397
copy dd "[PERSON_NAME]"
click at [193, 249] on div "[EMAIL_ADDRESS][DOMAIN_NAME]" at bounding box center [195, 246] width 299 height 9
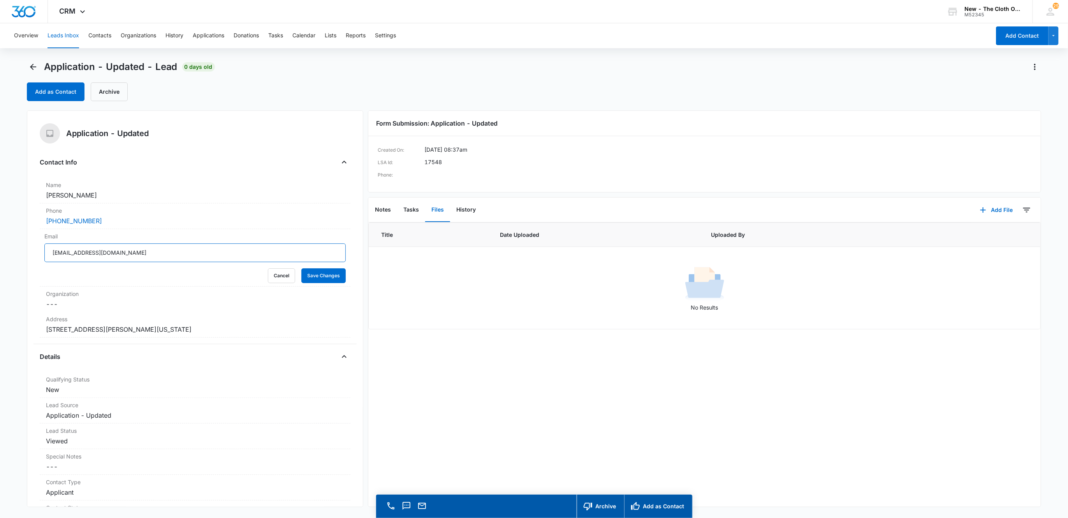
drag, startPoint x: 82, startPoint y: 253, endPoint x: 21, endPoint y: 253, distance: 60.7
click at [21, 253] on main "Application - Updated - Lead 0 days old Add as Contact Archive Application - Up…" at bounding box center [534, 301] width 1068 height 480
click at [278, 274] on button "Cancel" at bounding box center [281, 276] width 27 height 15
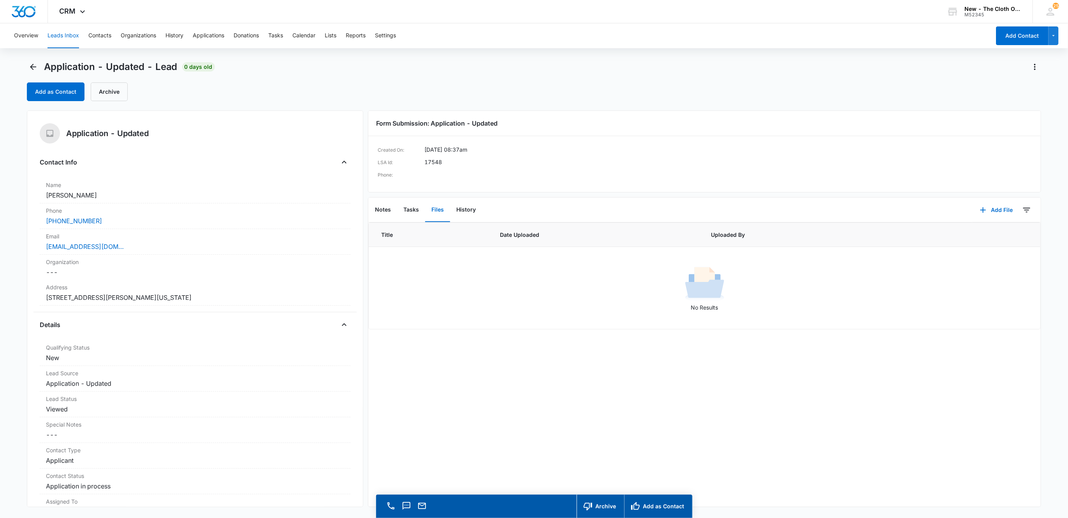
drag, startPoint x: 97, startPoint y: 197, endPoint x: -16, endPoint y: 196, distance: 113.3
click at [0, 196] on html "CRM Apps Reputation Websites Forms CRM Email Social Shop Payments POS Ads Intel…" at bounding box center [534, 259] width 1068 height 518
copy dd "[PERSON_NAME]"
click at [67, 94] on button "Add as Contact" at bounding box center [56, 92] width 58 height 19
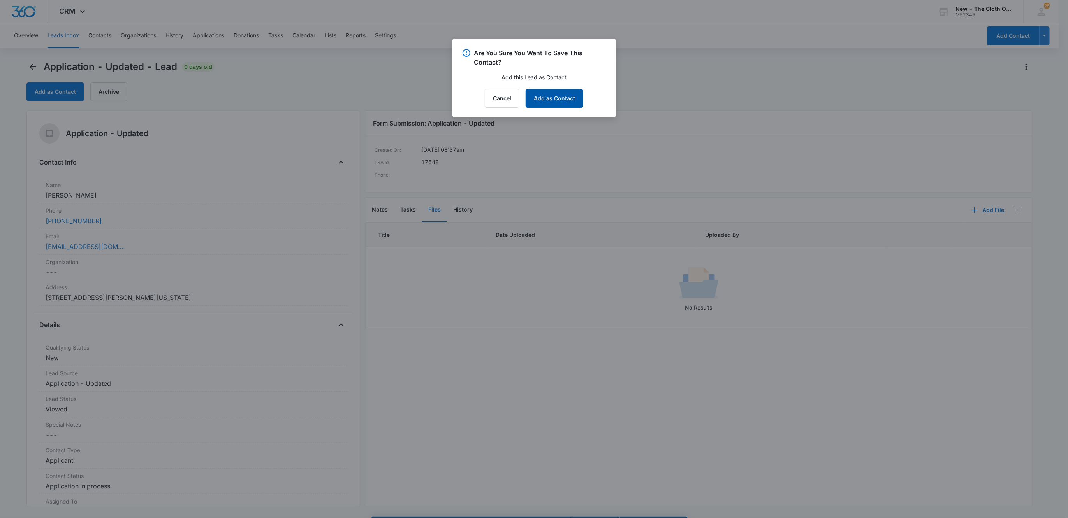
click at [543, 97] on button "Add as Contact" at bounding box center [554, 98] width 58 height 19
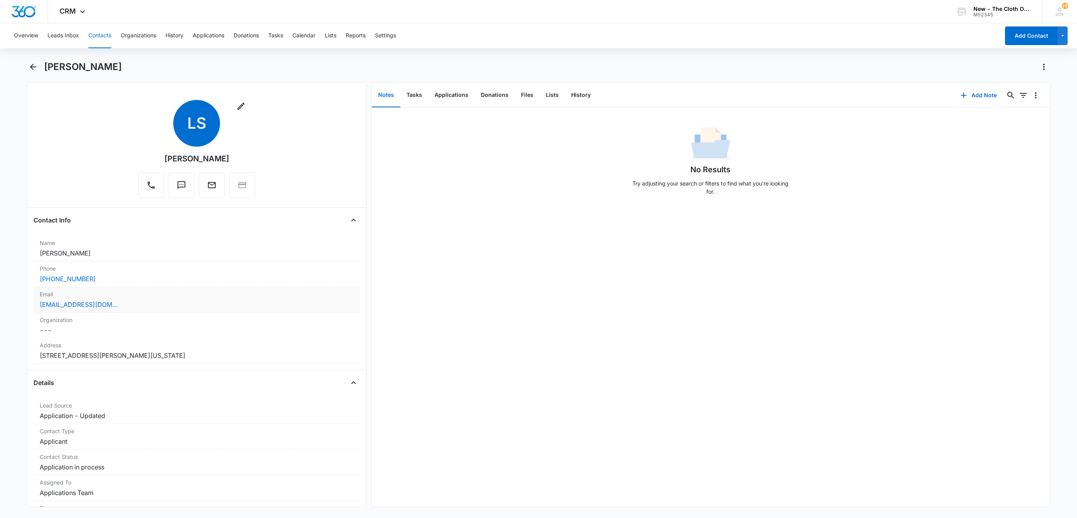
click at [171, 307] on div "[EMAIL_ADDRESS][DOMAIN_NAME]" at bounding box center [197, 304] width 314 height 9
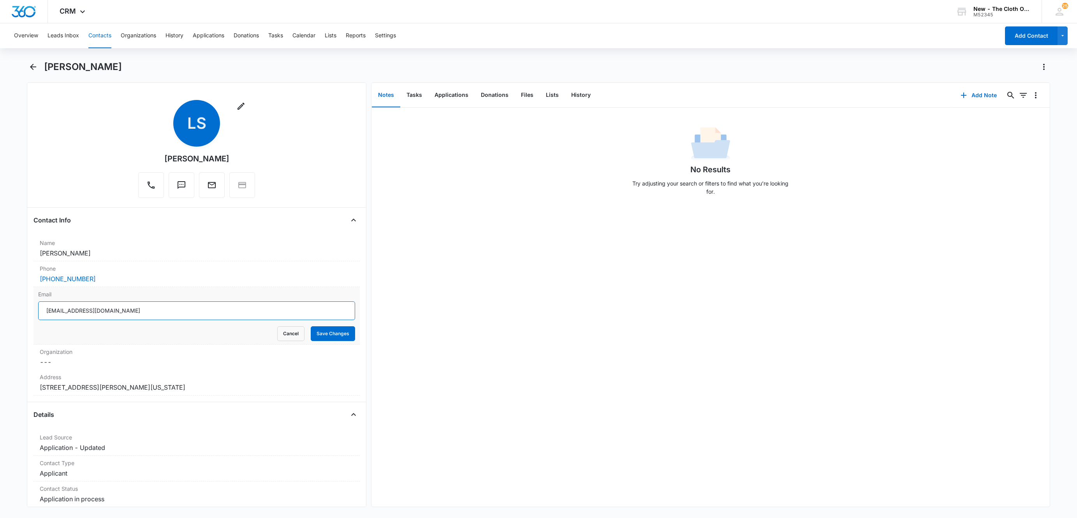
click at [173, 313] on input "[EMAIL_ADDRESS][DOMAIN_NAME]" at bounding box center [196, 311] width 317 height 19
click at [290, 335] on button "Cancel" at bounding box center [290, 334] width 27 height 15
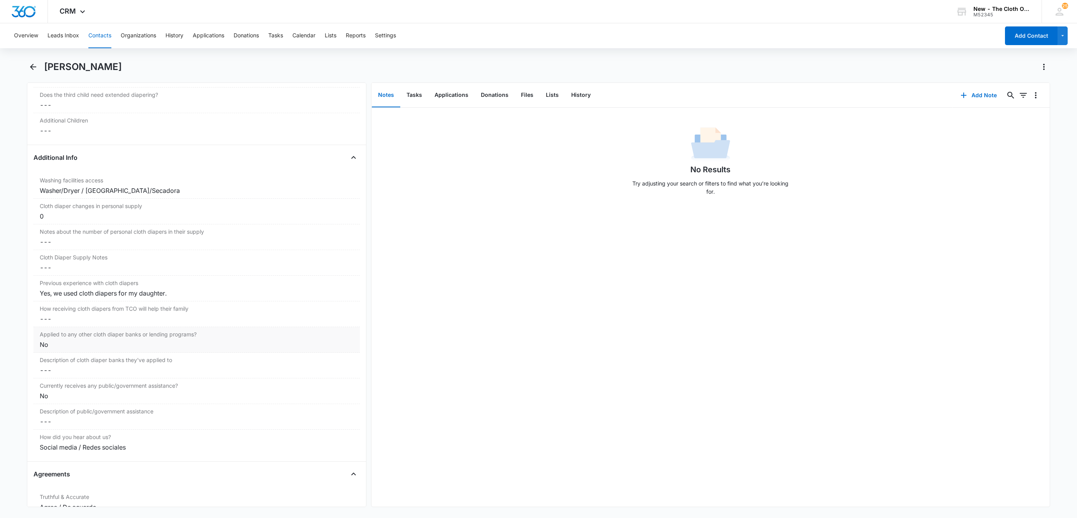
scroll to position [1226, 0]
click at [96, 69] on h1 "[PERSON_NAME]" at bounding box center [83, 67] width 78 height 12
copy div "[PERSON_NAME] Remove"
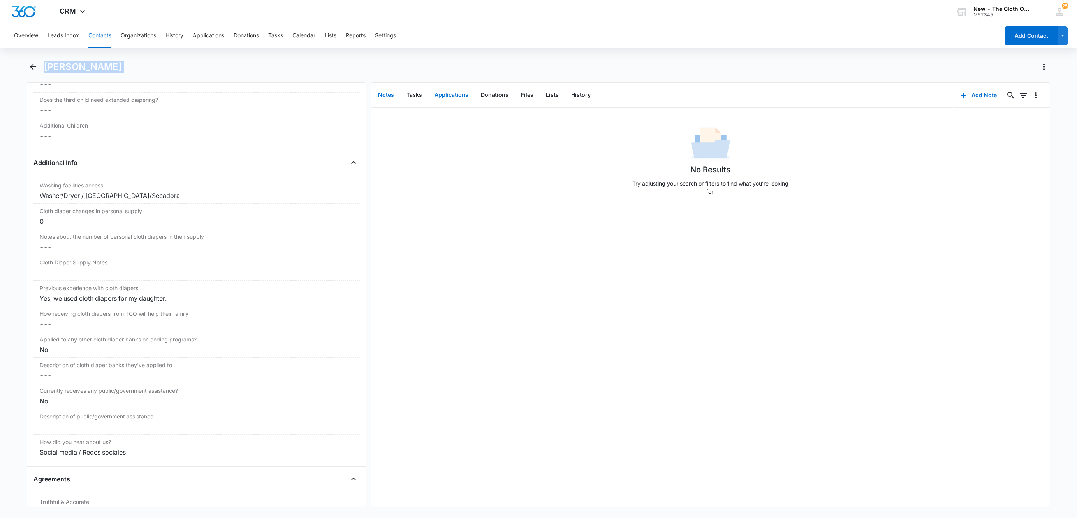
click at [453, 98] on button "Applications" at bounding box center [451, 95] width 46 height 24
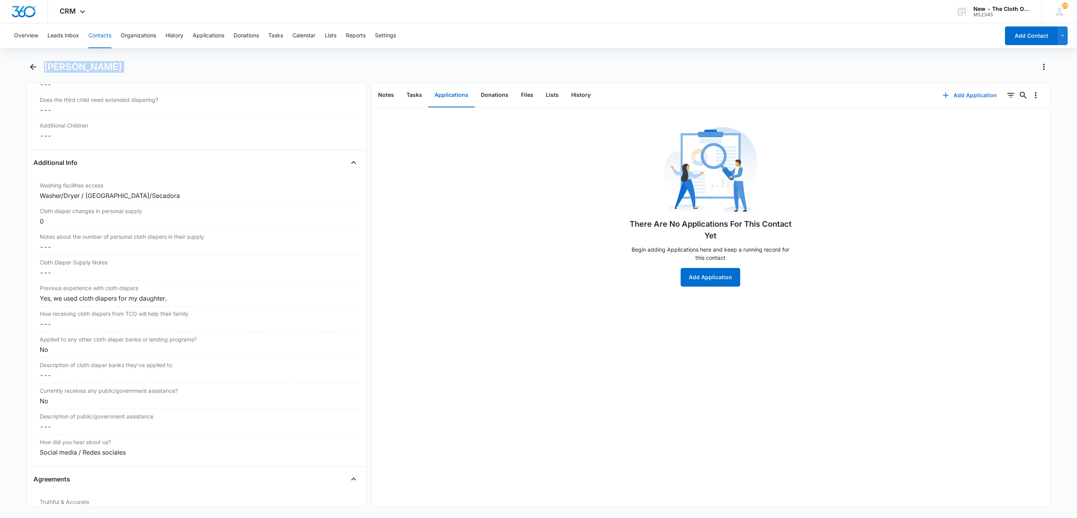
click at [957, 95] on button "Add Application" at bounding box center [970, 95] width 70 height 19
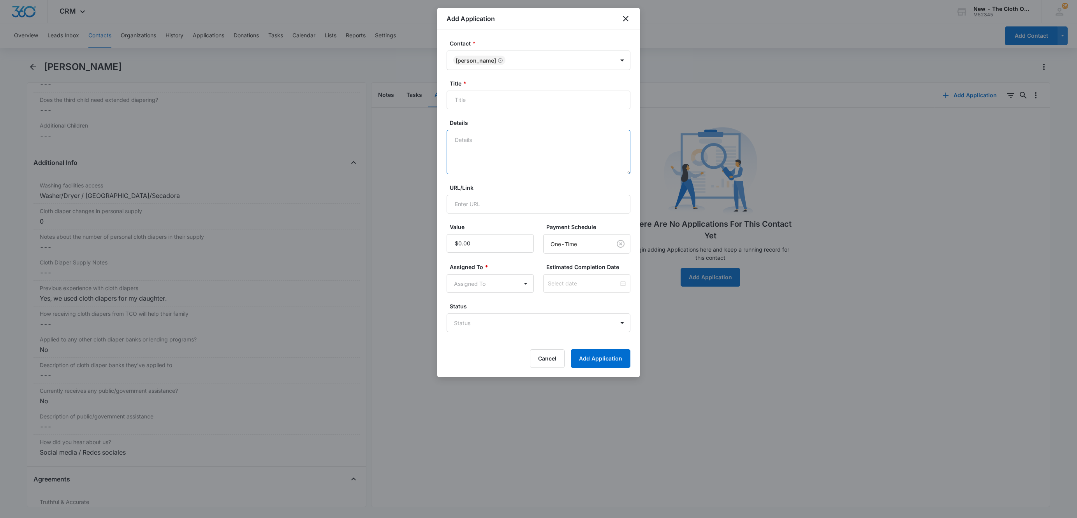
click at [534, 144] on textarea "Details" at bounding box center [538, 152] width 184 height 44
type textarea "10/15 - No docs rcvd. No profile found. FFST clear."
click at [542, 97] on input "Title *" at bounding box center [538, 100] width 184 height 19
paste input "[PERSON_NAME]"
type input "Applicant - [PERSON_NAME]"
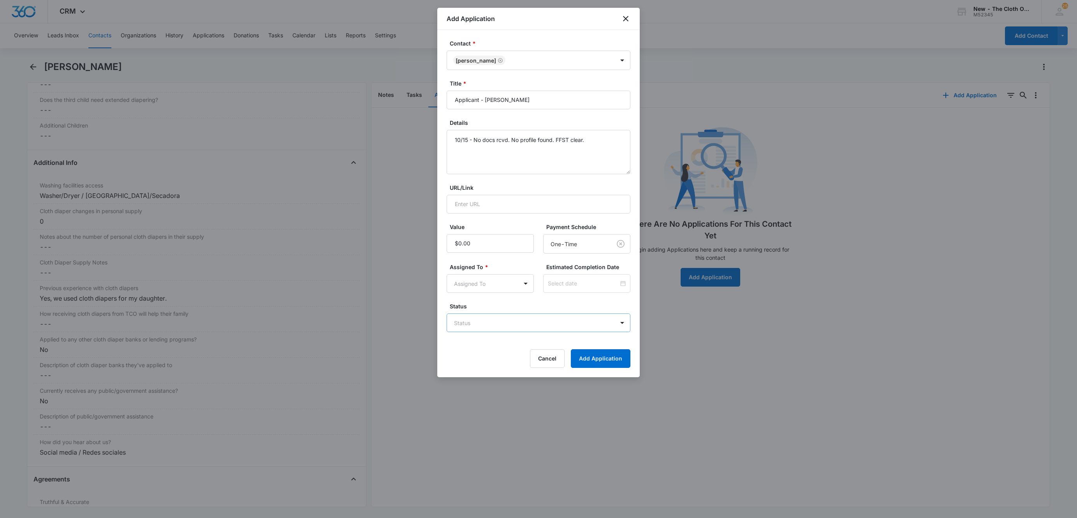
click at [460, 331] on body "CRM Apps Reputation Websites Forms CRM Email Social Shop Payments POS Ads Intel…" at bounding box center [538, 259] width 1077 height 518
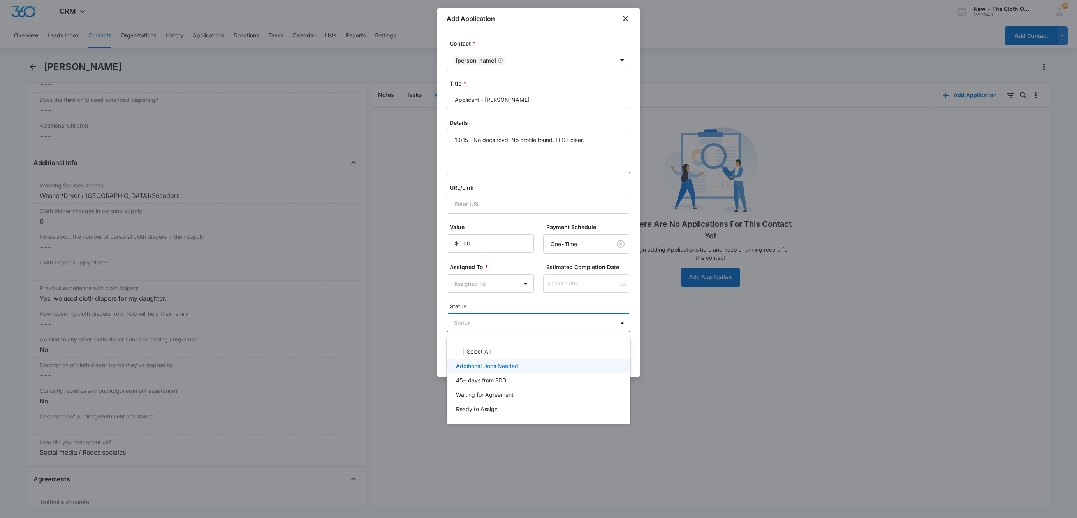
click at [475, 363] on p "Additional Docs Needed" at bounding box center [487, 366] width 62 height 8
click at [479, 284] on div at bounding box center [538, 259] width 1077 height 518
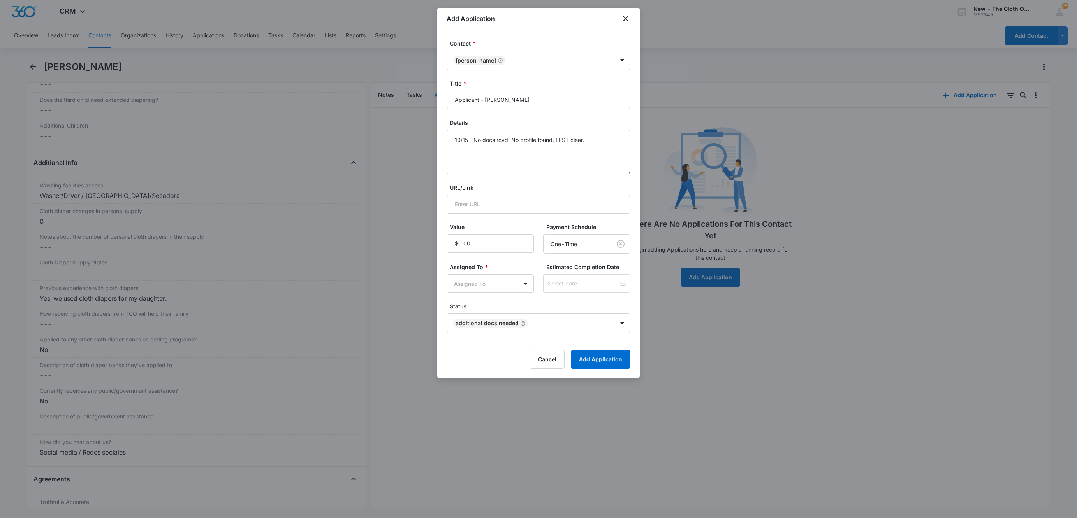
click at [479, 284] on body "CRM Apps Reputation Websites Forms CRM Email Social Shop Payments POS Ads Intel…" at bounding box center [538, 259] width 1077 height 518
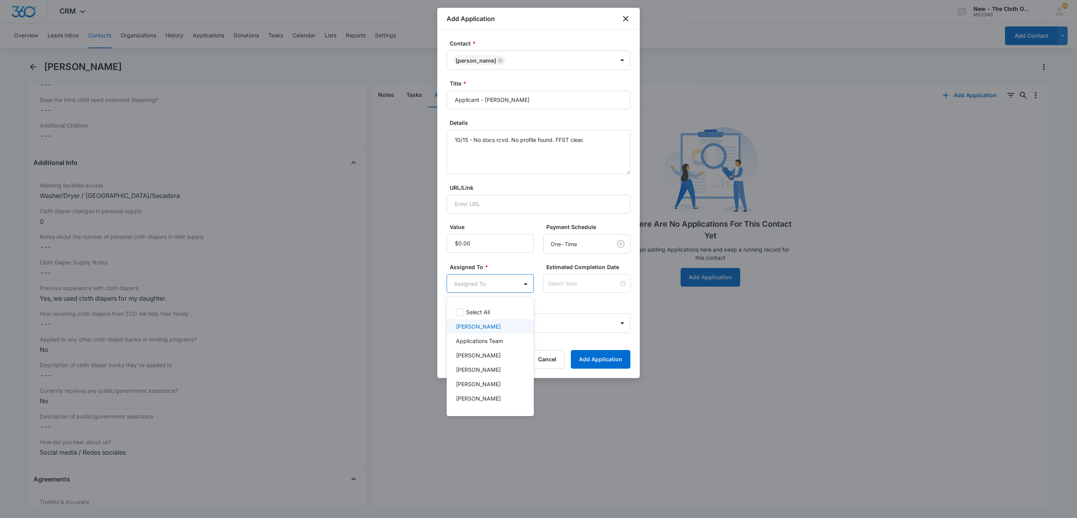
click at [508, 339] on div "Applications Team" at bounding box center [489, 341] width 67 height 8
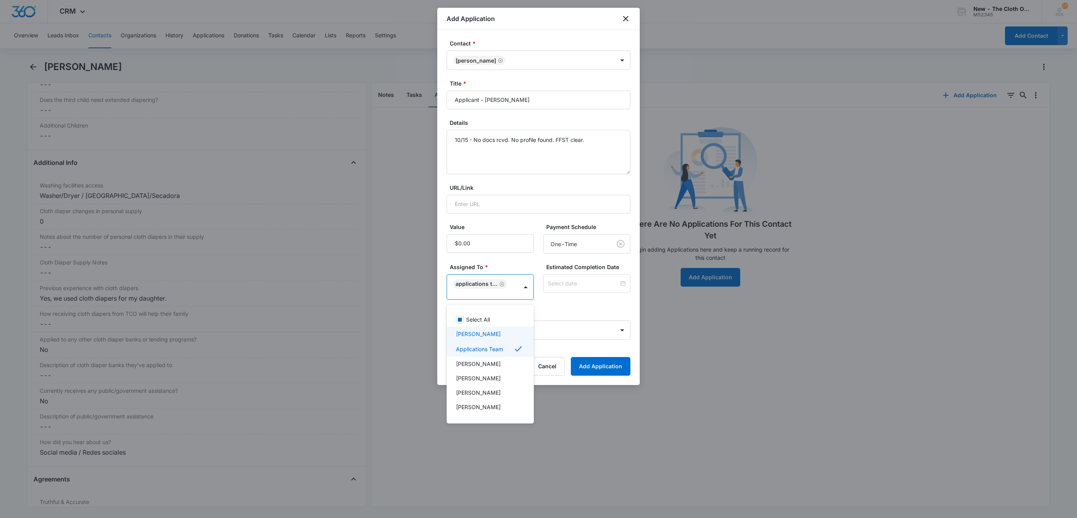
click at [570, 281] on div at bounding box center [538, 259] width 1077 height 518
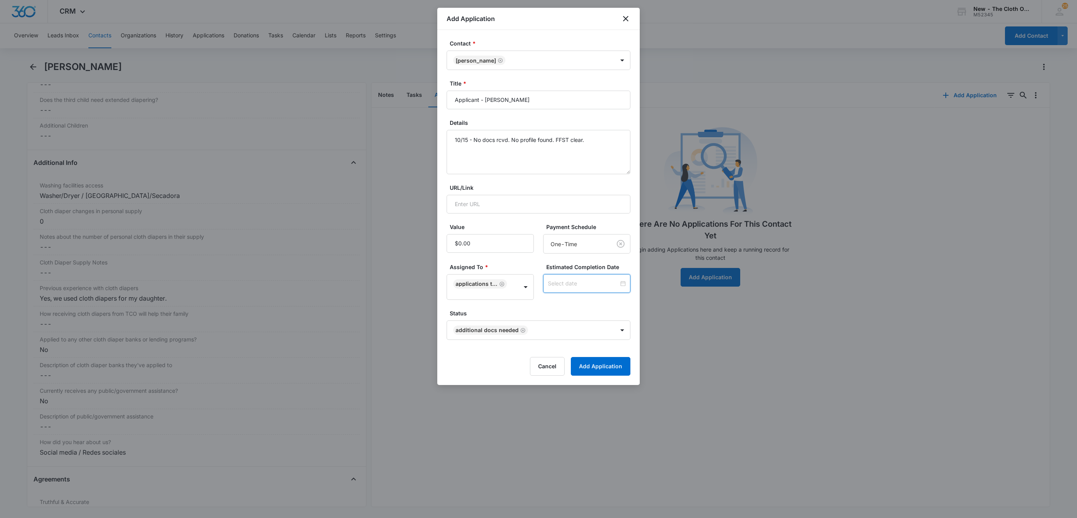
click at [570, 281] on input at bounding box center [583, 283] width 71 height 9
type input "[DATE]"
click at [574, 228] on div "22" at bounding box center [574, 225] width 9 height 9
click at [589, 309] on form "Contact * [PERSON_NAME] Title * Applicant - [PERSON_NAME] Details 10/15 - No do…" at bounding box center [538, 207] width 184 height 337
click at [613, 370] on button "Add Application" at bounding box center [601, 366] width 60 height 19
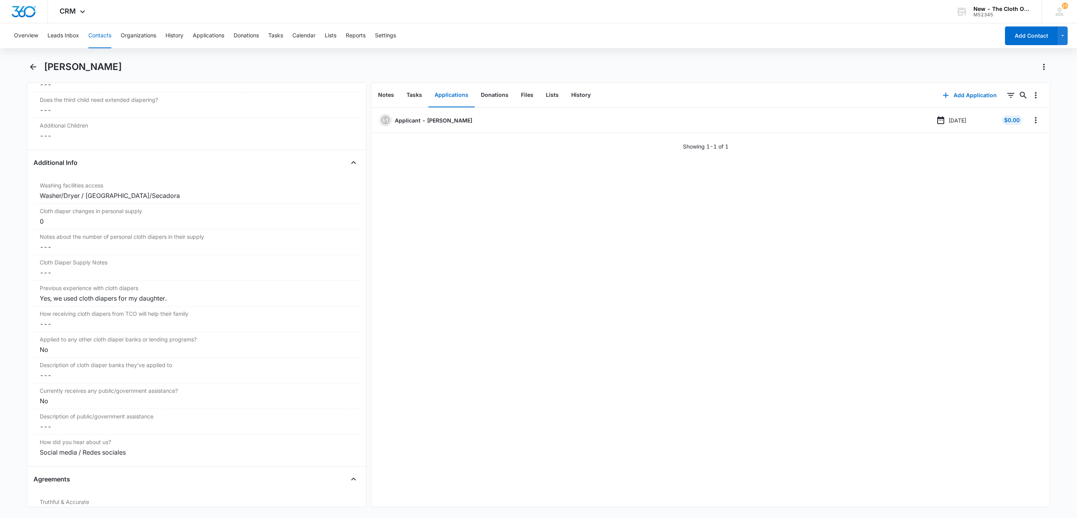
click at [104, 38] on button "Contacts" at bounding box center [99, 35] width 23 height 25
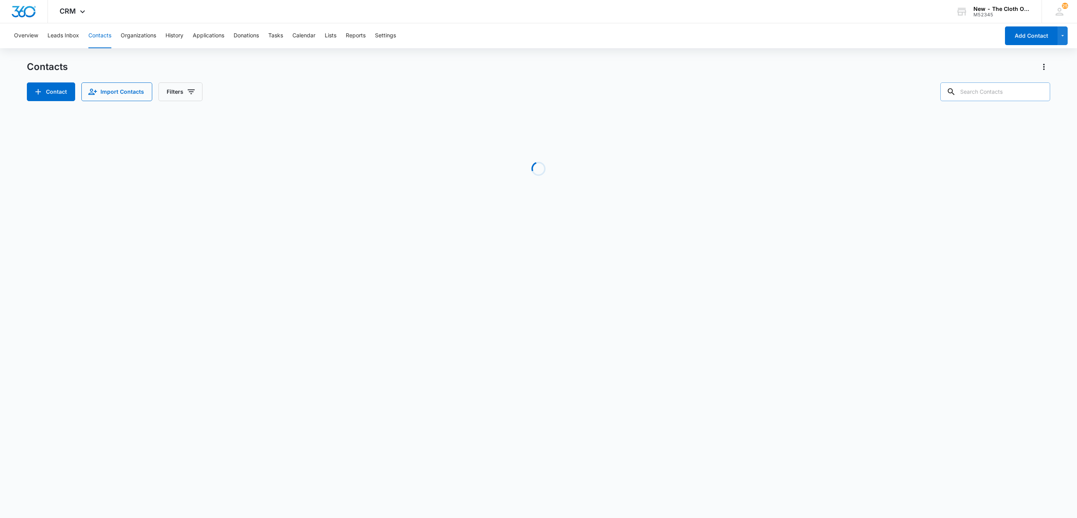
click at [1016, 92] on input "text" at bounding box center [995, 92] width 110 height 19
paste input "[PERSON_NAME]"
type input "[PERSON_NAME]"
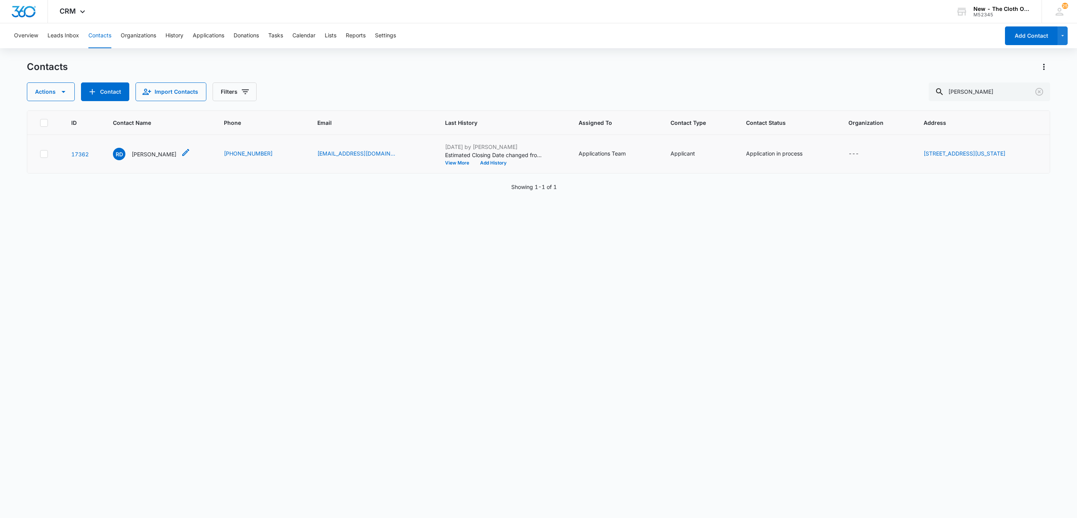
click at [148, 153] on p "[PERSON_NAME]" at bounding box center [154, 154] width 45 height 8
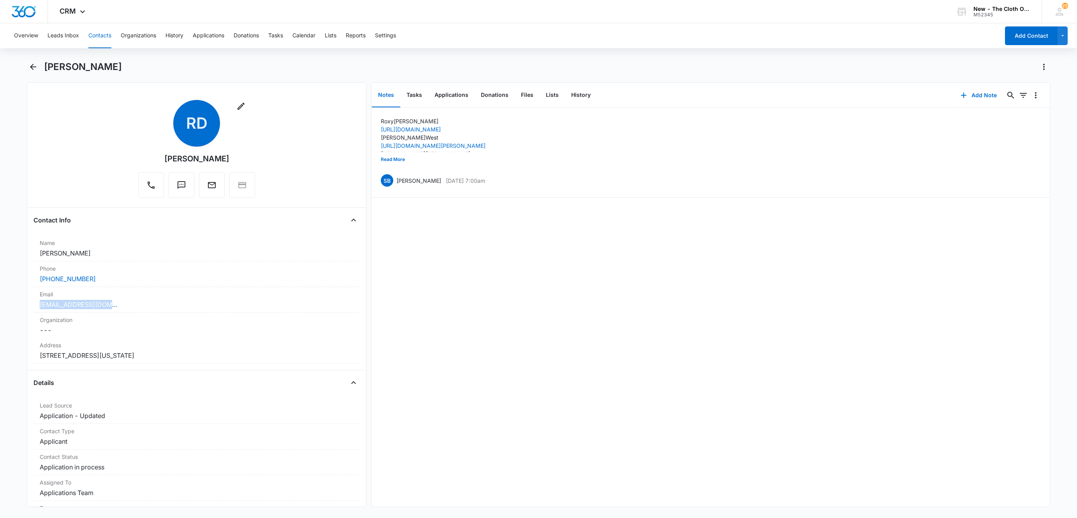
drag, startPoint x: 118, startPoint y: 309, endPoint x: 17, endPoint y: 304, distance: 101.7
click at [17, 304] on main "[PERSON_NAME] Remove RD [PERSON_NAME] Contact Info Name Cancel Save Changes [PE…" at bounding box center [538, 289] width 1077 height 456
copy link "[EMAIL_ADDRESS][DOMAIN_NAME]"
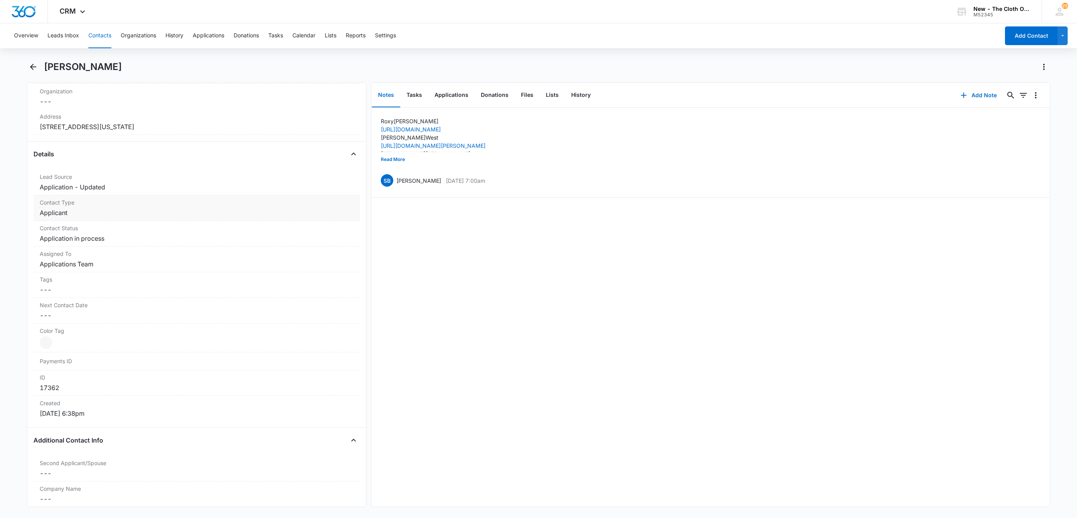
scroll to position [234, 0]
click at [113, 228] on label "Contact Status" at bounding box center [197, 224] width 314 height 8
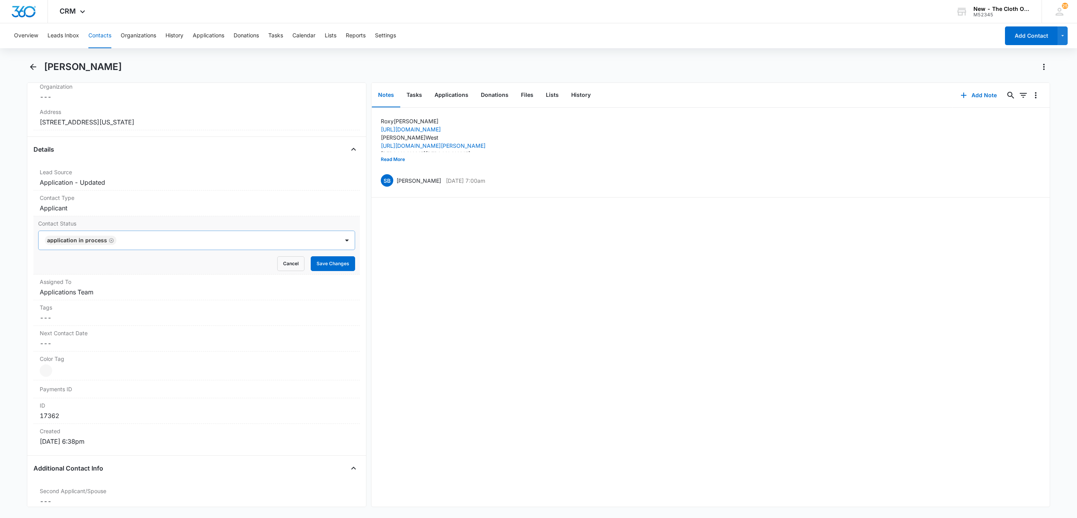
click at [109, 242] on icon "Remove Application in process" at bounding box center [111, 240] width 5 height 5
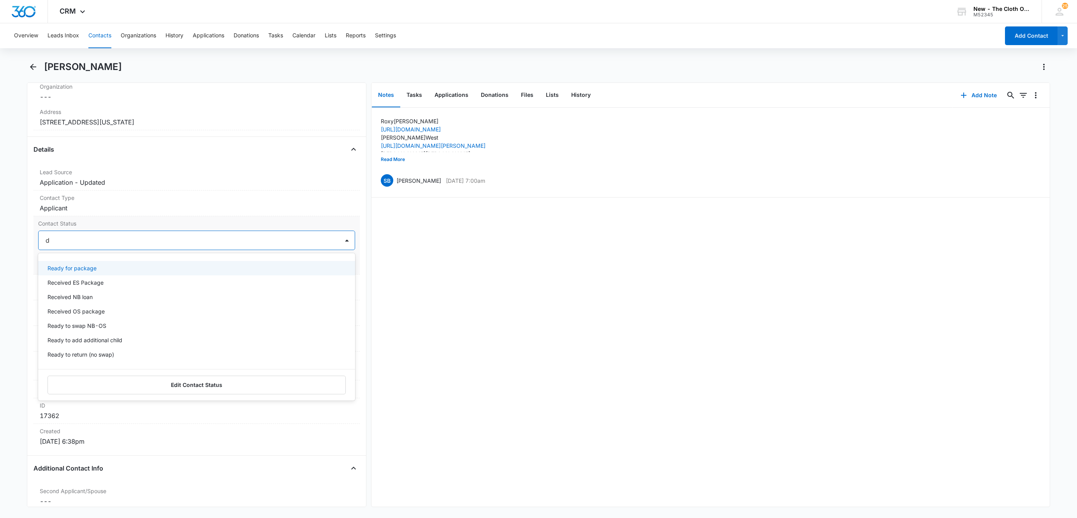
type input "de"
click at [88, 267] on div "Pass/Decline" at bounding box center [195, 268] width 297 height 8
click at [147, 241] on div at bounding box center [211, 240] width 236 height 11
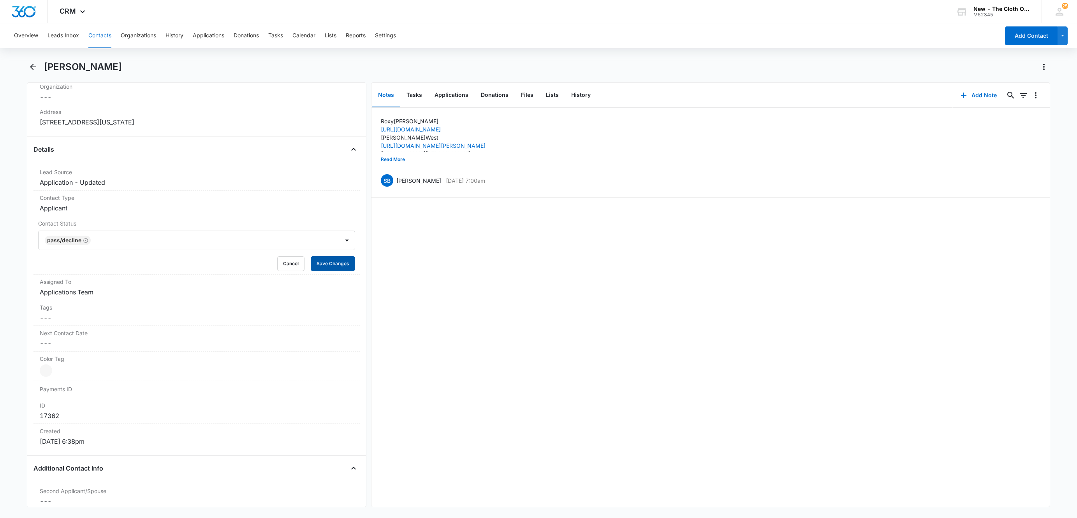
click at [323, 264] on button "Save Changes" at bounding box center [333, 264] width 44 height 15
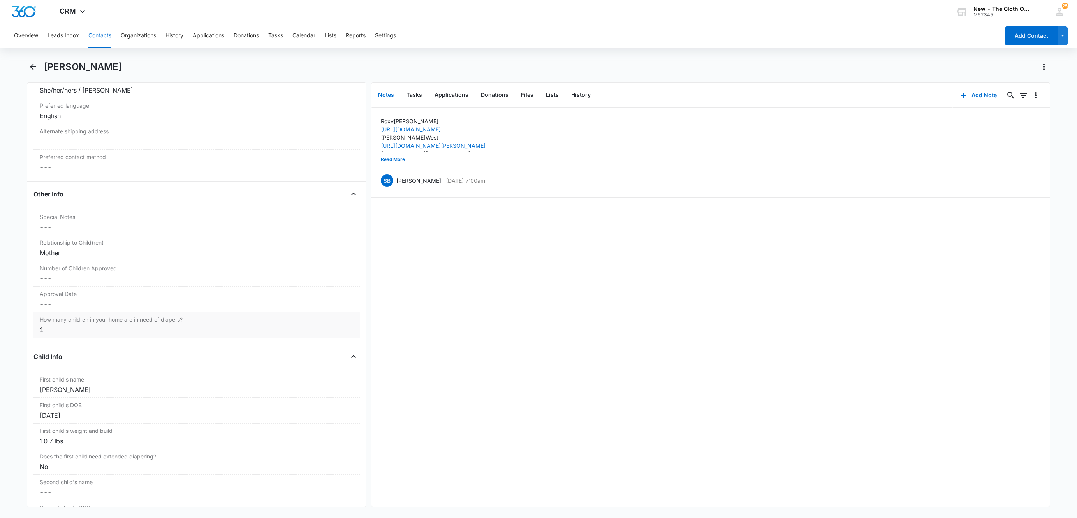
scroll to position [701, 0]
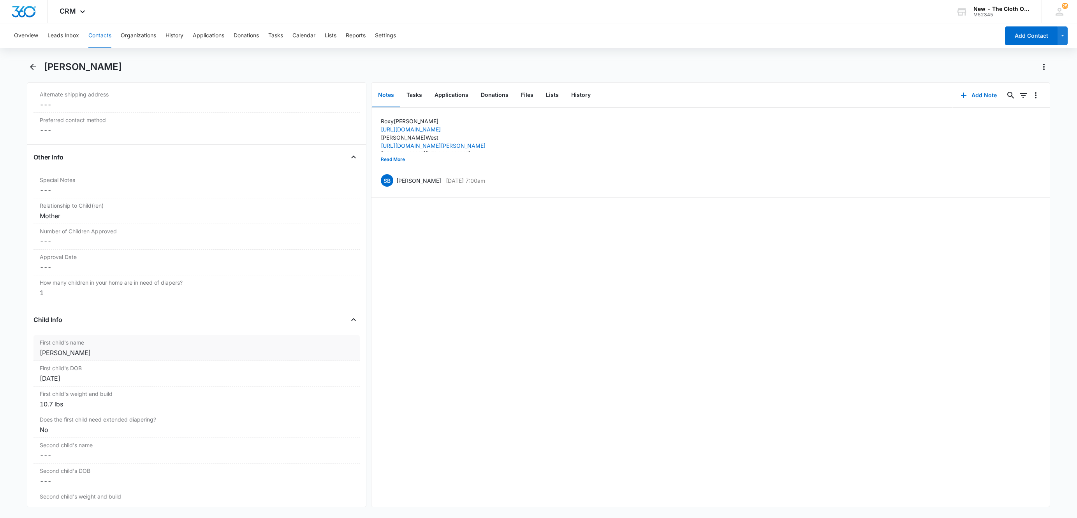
click at [48, 352] on div "First child's name Cancel Save Changes [PERSON_NAME]" at bounding box center [196, 349] width 326 height 26
click at [118, 360] on input "[PERSON_NAME]" at bounding box center [196, 359] width 317 height 19
paste input "CLOSED D/T INSUF DOCS [DATE]:"
type input "CLOSED D/T INSUF DOCS [DATE]: [PERSON_NAME]"
click at [311, 375] on button "Save Changes" at bounding box center [333, 382] width 44 height 15
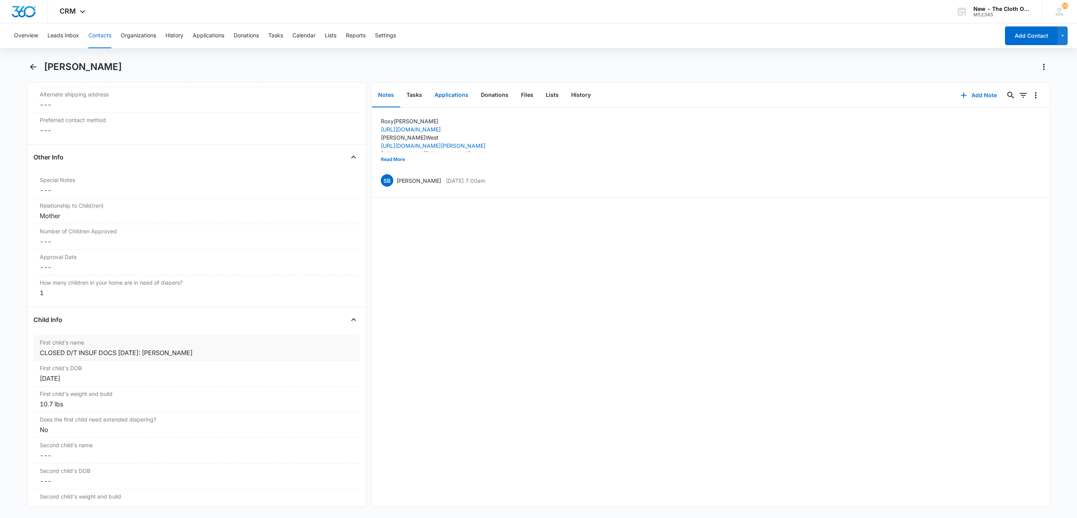
click at [447, 96] on button "Applications" at bounding box center [451, 95] width 46 height 24
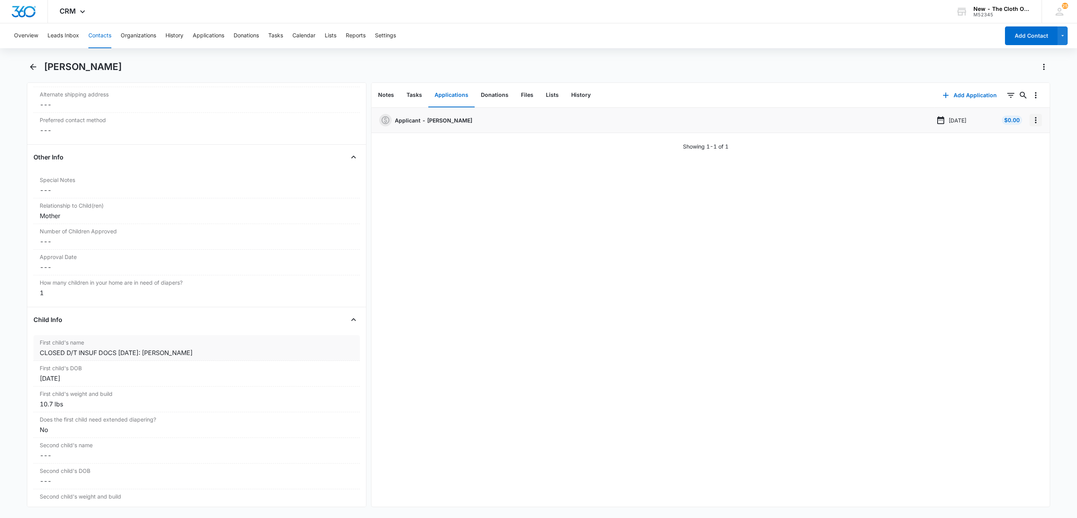
click at [1031, 123] on icon "Overflow Menu" at bounding box center [1035, 120] width 9 height 9
click at [1023, 140] on button "Edit" at bounding box center [1010, 142] width 44 height 12
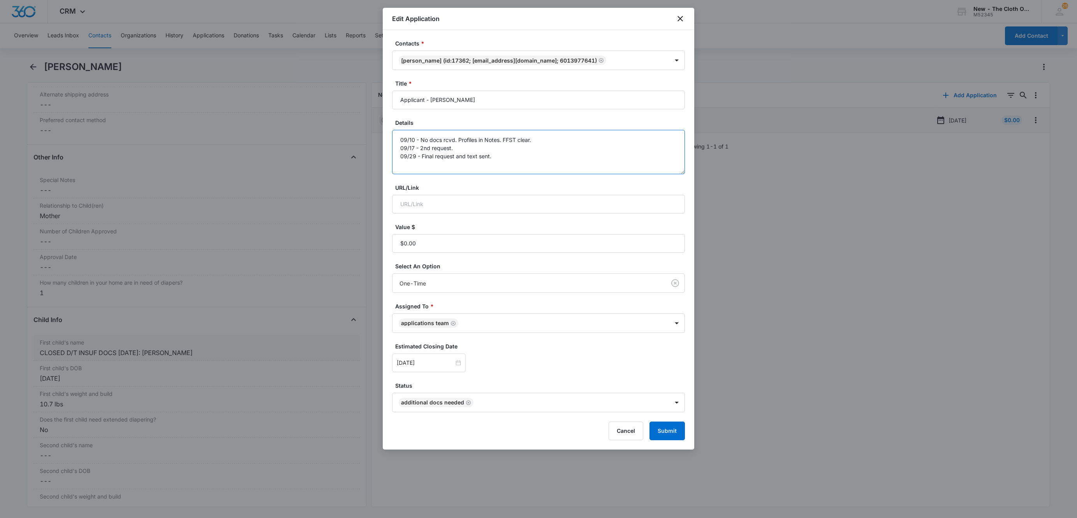
click at [548, 163] on textarea "09/10 - No docs rcvd. Profiles in Notes. FFST clear. 09/17 - 2nd request. 09/29…" at bounding box center [538, 152] width 293 height 44
paste textarea "[DATE] - Closed d/t insuf docs."
type textarea "09/10 - No docs rcvd. Profiles in Notes. FFST clear. 09/17 - 2nd request. 09/29…"
click at [658, 431] on button "Submit" at bounding box center [666, 431] width 35 height 19
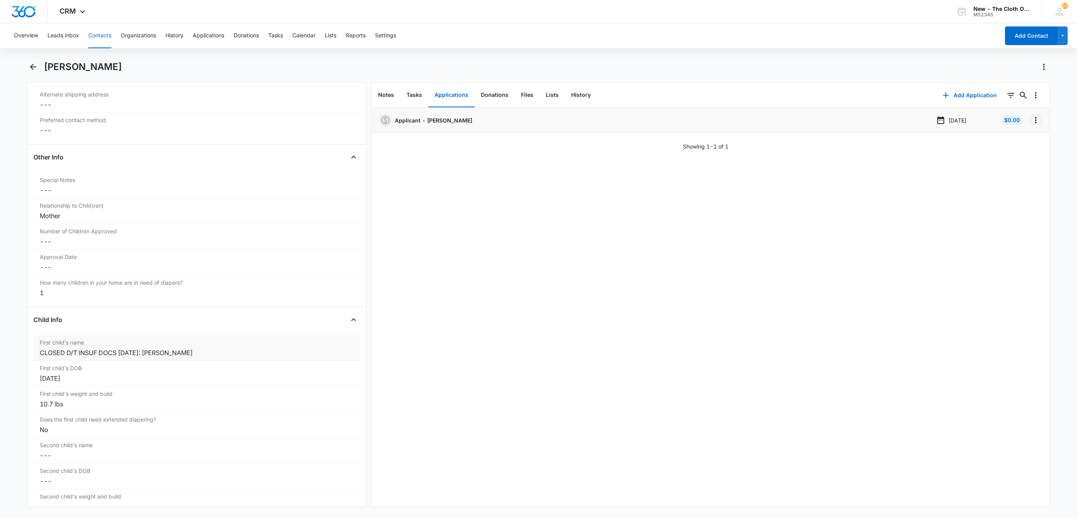
click at [1031, 124] on icon "Overflow Menu" at bounding box center [1035, 120] width 9 height 9
click at [1020, 151] on button "Delete" at bounding box center [1010, 154] width 44 height 12
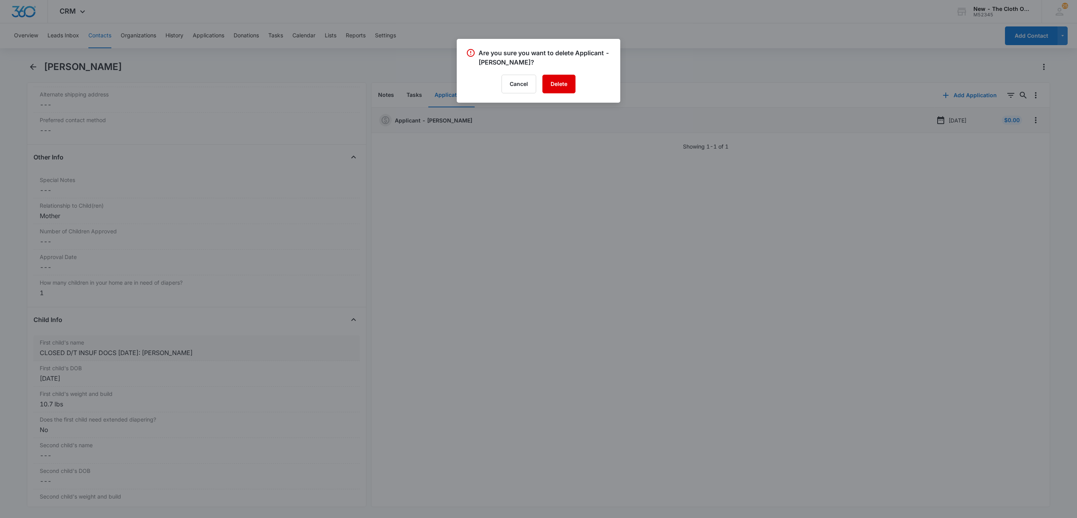
click at [570, 84] on button "Delete" at bounding box center [558, 84] width 33 height 19
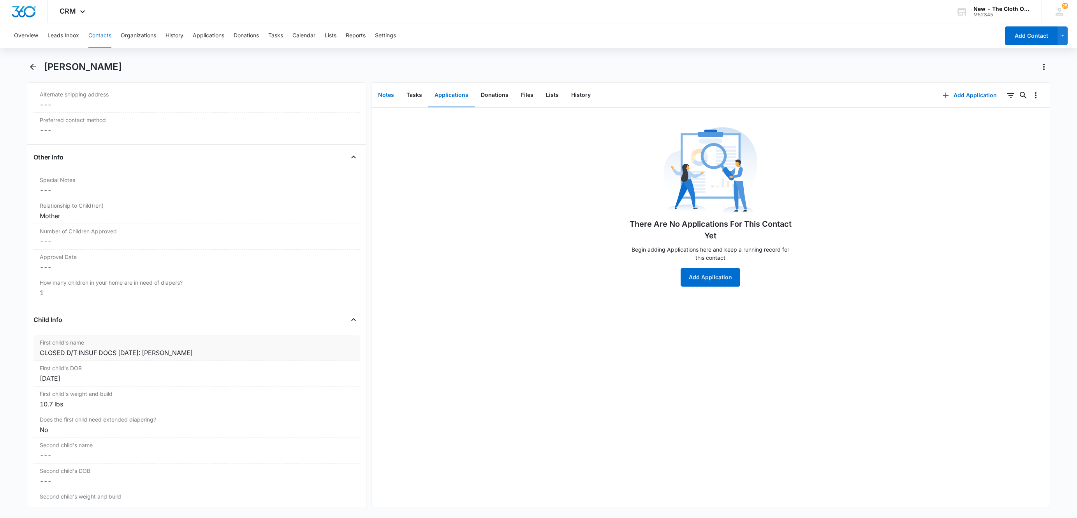
click at [389, 93] on button "Notes" at bounding box center [386, 95] width 28 height 24
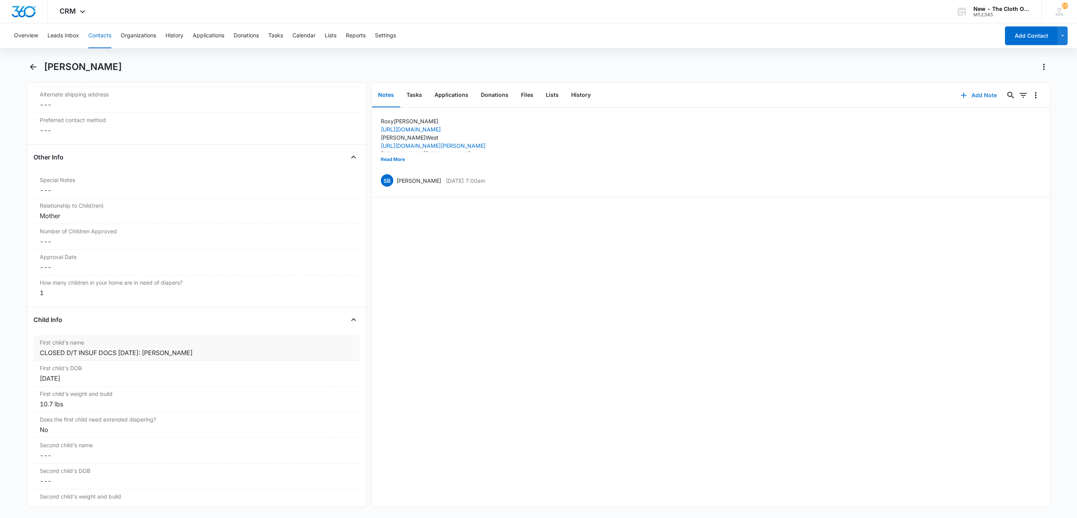
click at [959, 98] on icon "button" at bounding box center [963, 95] width 9 height 9
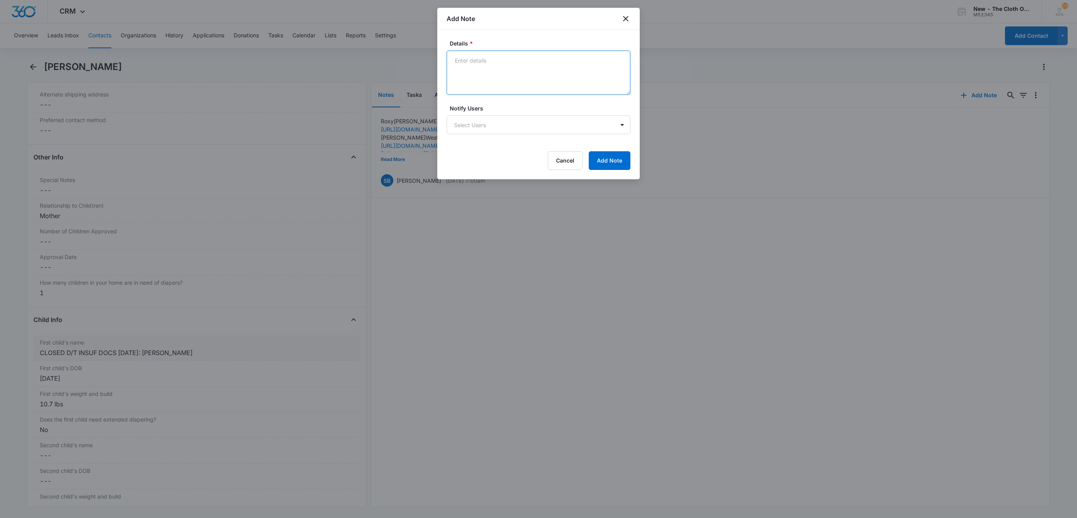
click at [536, 74] on textarea "Details *" at bounding box center [538, 73] width 184 height 44
paste textarea "[DATE] - Closed d/t insuf docs."
type textarea "[DATE] - Closed d/t insuf docs - none rcvd."
click at [608, 162] on button "Add Note" at bounding box center [610, 160] width 42 height 19
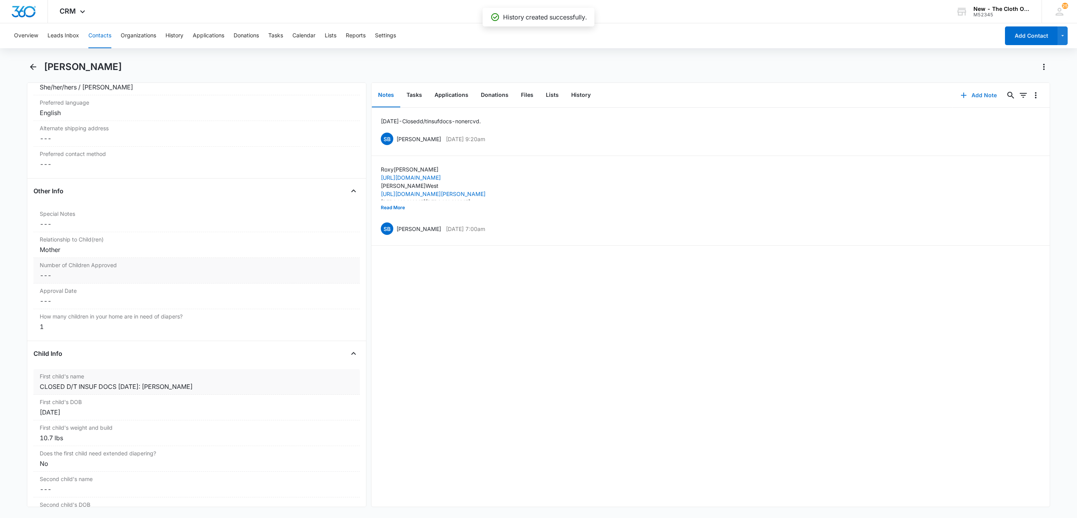
scroll to position [584, 0]
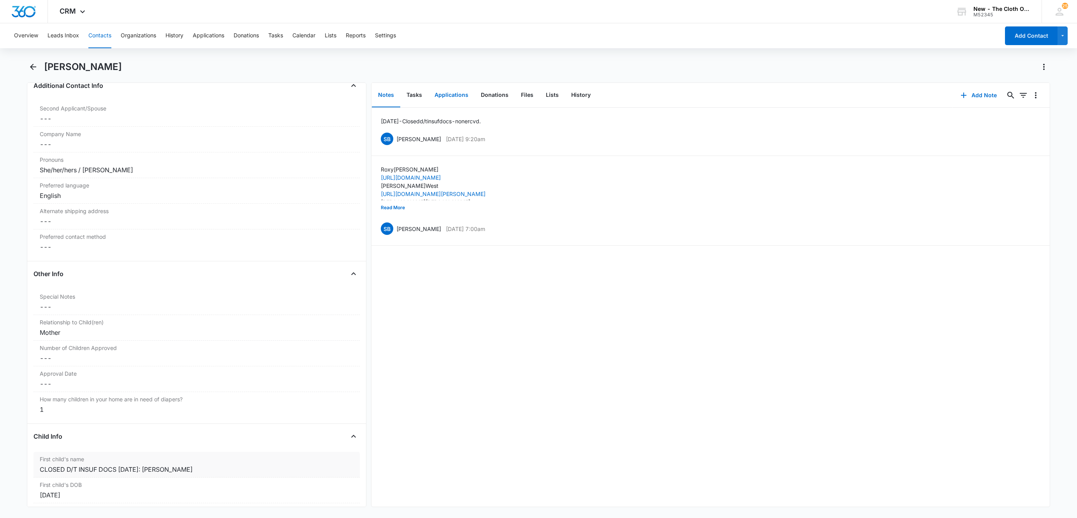
click at [453, 96] on button "Applications" at bounding box center [451, 95] width 46 height 24
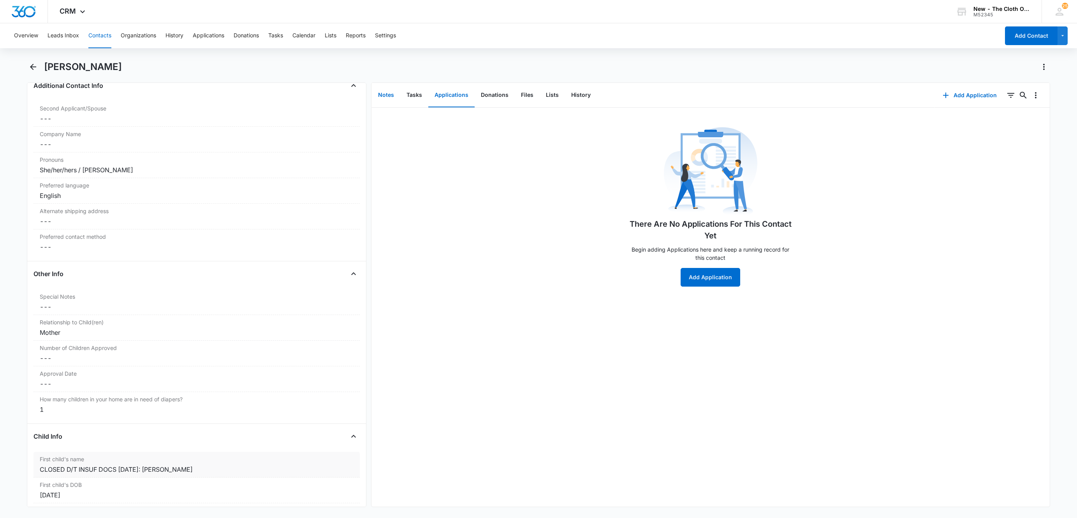
click at [381, 97] on button "Notes" at bounding box center [386, 95] width 28 height 24
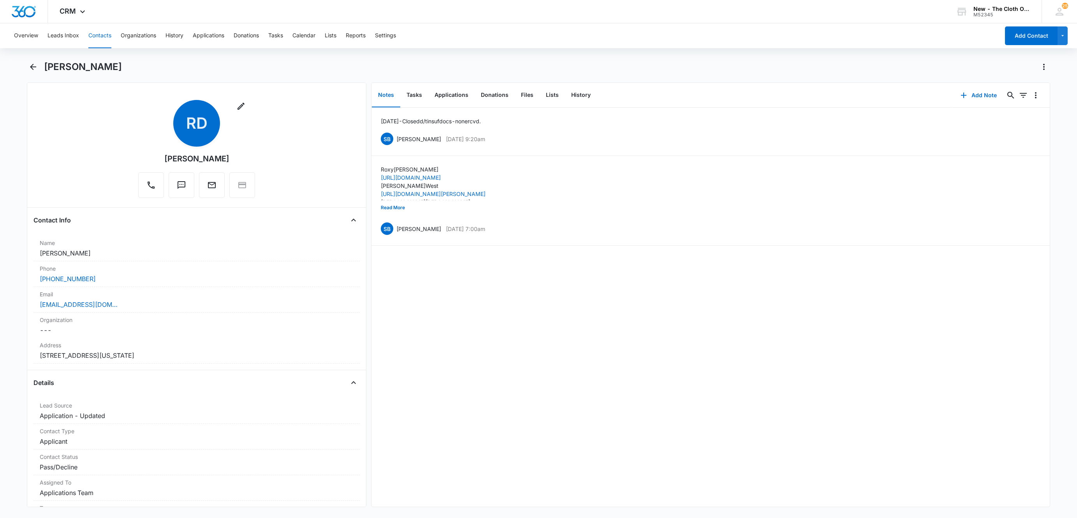
click at [98, 33] on button "Contacts" at bounding box center [99, 35] width 23 height 25
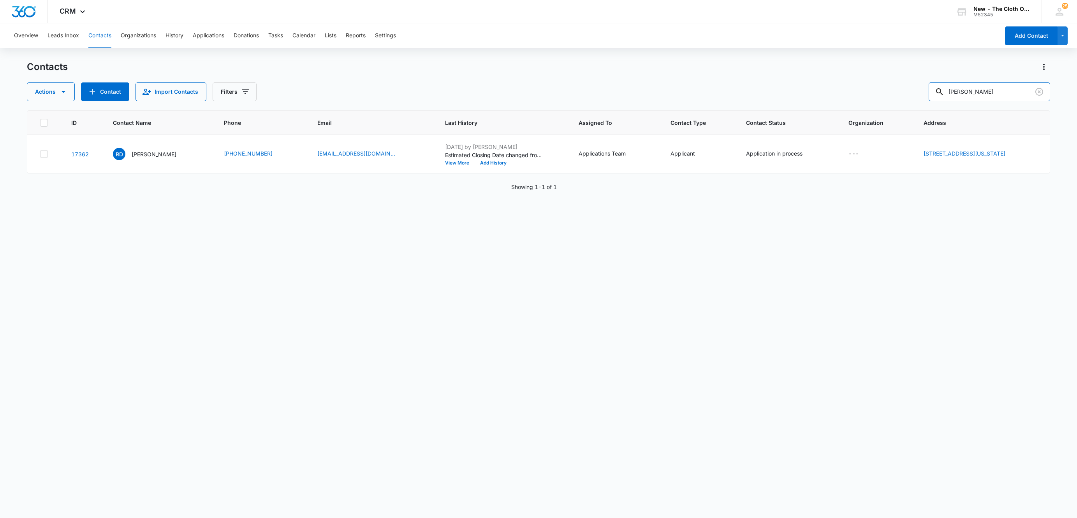
drag, startPoint x: 1003, startPoint y: 96, endPoint x: 834, endPoint y: 93, distance: 169.3
click at [836, 93] on div "Actions Contact Import Contacts Filters [PERSON_NAME]" at bounding box center [538, 92] width 1023 height 19
paste input "[PERSON_NAME]"
type input "[PERSON_NAME]"
click at [149, 154] on p "[PERSON_NAME]" at bounding box center [154, 154] width 45 height 8
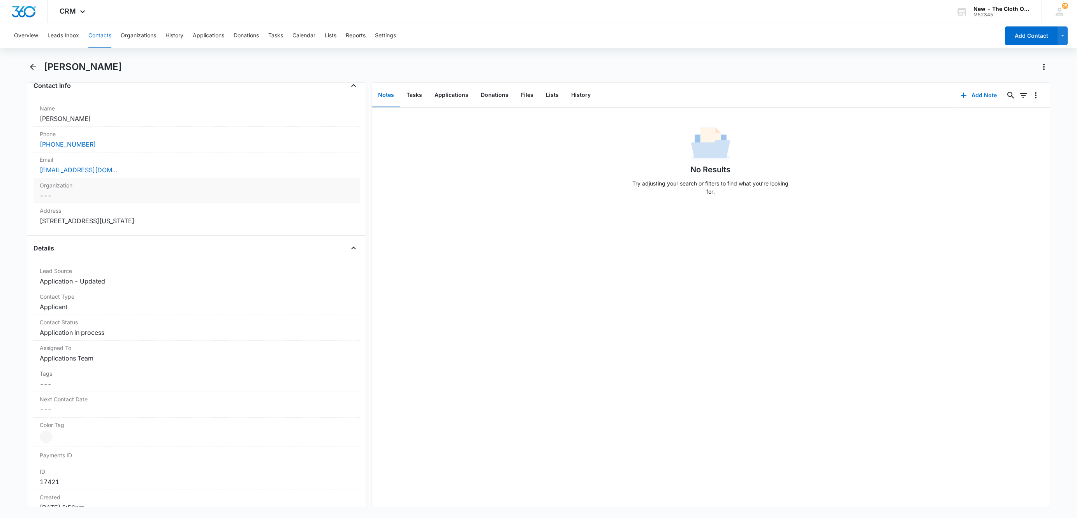
scroll to position [117, 0]
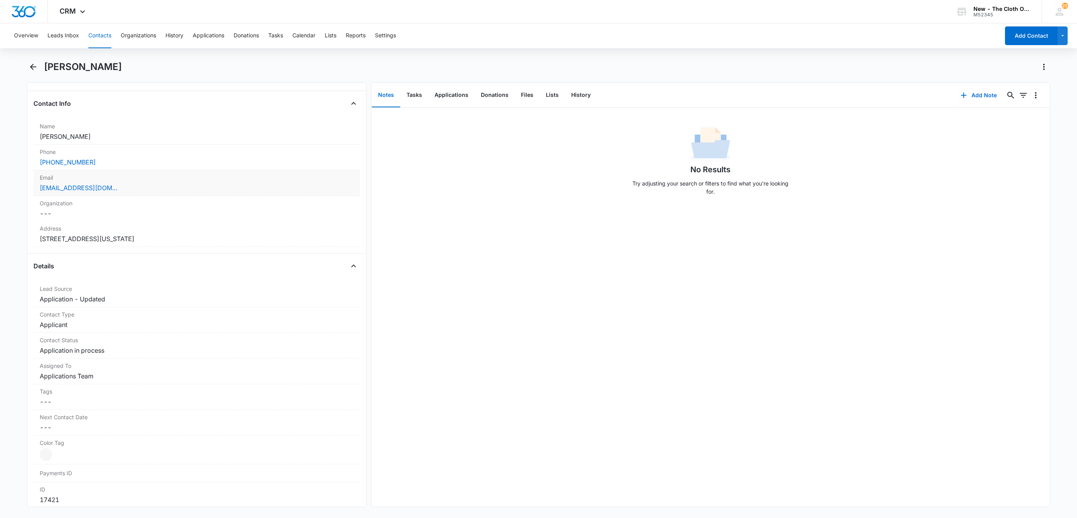
click at [146, 193] on div "[EMAIL_ADDRESS][DOMAIN_NAME]" at bounding box center [197, 187] width 314 height 9
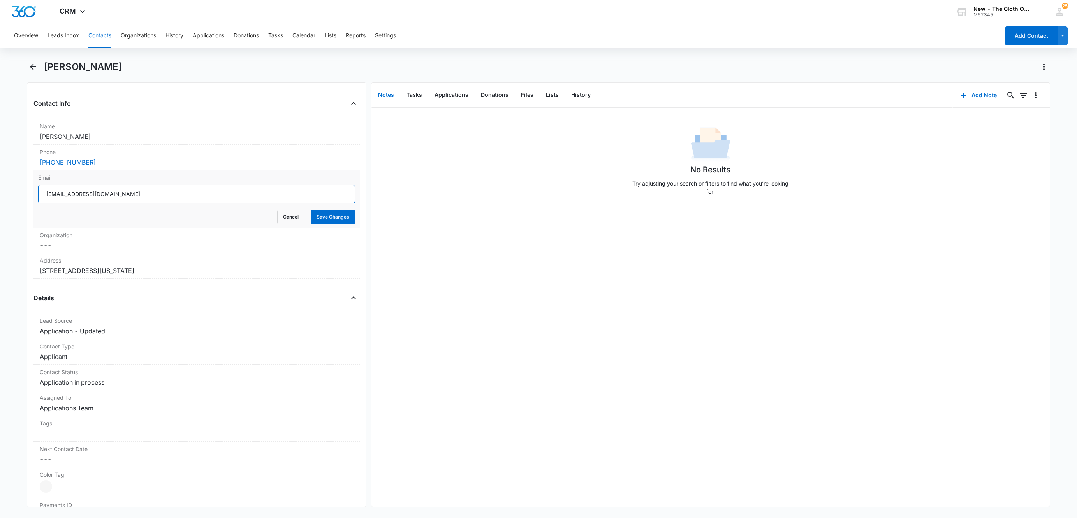
click at [239, 193] on input "[EMAIL_ADDRESS][DOMAIN_NAME]" at bounding box center [196, 194] width 317 height 19
click at [279, 217] on button "Cancel" at bounding box center [290, 217] width 27 height 15
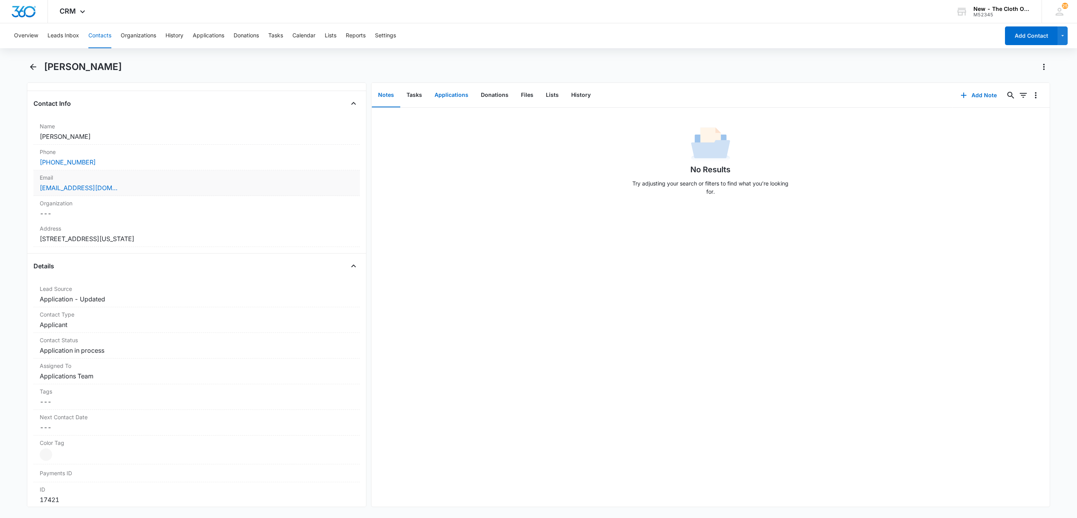
click at [452, 93] on button "Applications" at bounding box center [451, 95] width 46 height 24
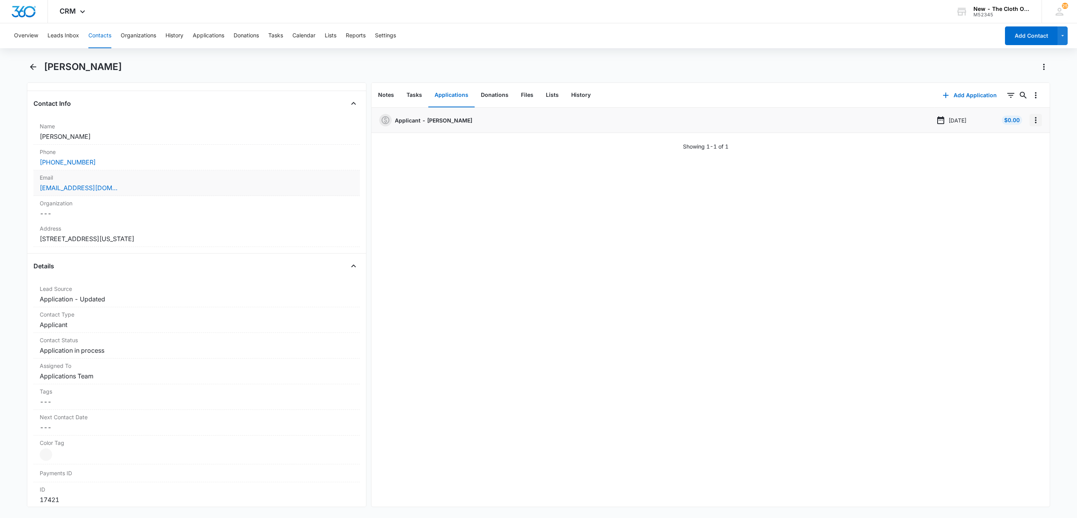
click at [1031, 124] on icon "Overflow Menu" at bounding box center [1035, 120] width 9 height 9
click at [1024, 141] on button "Edit" at bounding box center [1010, 142] width 44 height 12
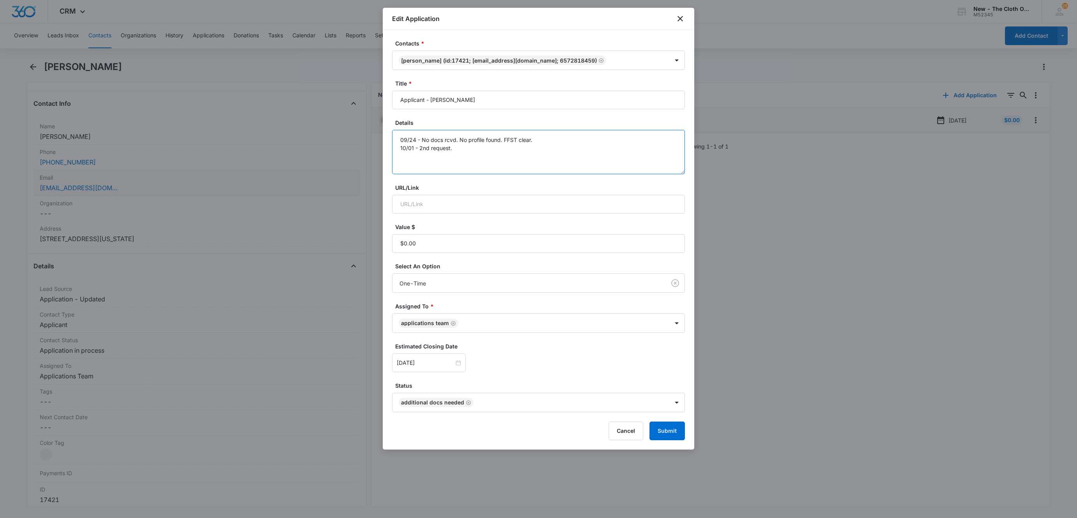
click at [507, 156] on textarea "09/24 - No docs rcvd. No profile found. FFST clear. 10/01 - 2nd request." at bounding box center [538, 152] width 293 height 44
type textarea "09/24 - No docs rcvd. No profile found. FFST clear. 10/01 - 2nd request. 10/15 …"
click at [436, 361] on input "[DATE]" at bounding box center [425, 363] width 57 height 9
click at [448, 318] on div "29" at bounding box center [445, 316] width 9 height 9
click at [406, 365] on input "[DATE]" at bounding box center [425, 363] width 57 height 9
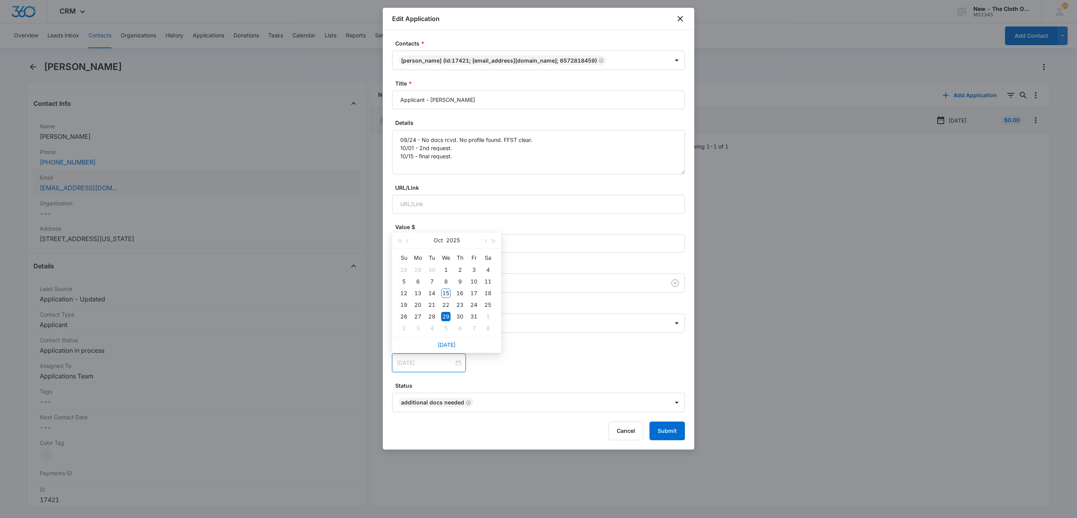
type input "[DATE]"
click at [675, 433] on button "Submit" at bounding box center [666, 431] width 35 height 19
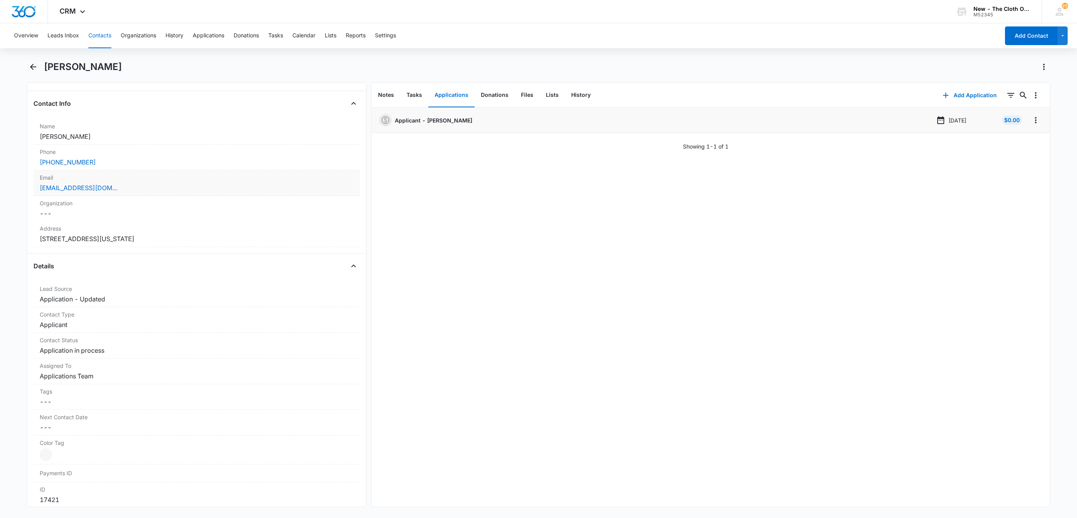
click at [100, 34] on button "Contacts" at bounding box center [99, 35] width 23 height 25
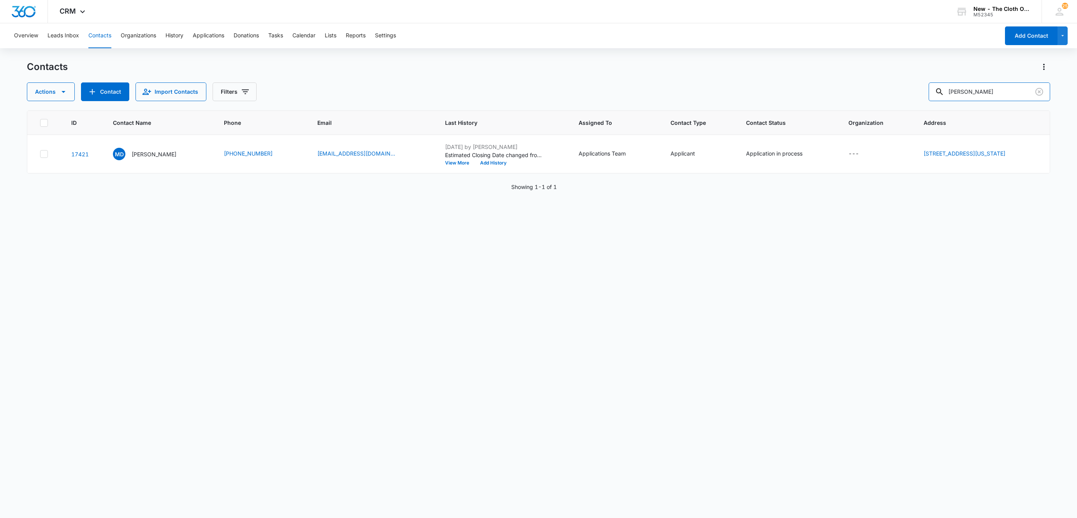
drag, startPoint x: 1024, startPoint y: 91, endPoint x: 800, endPoint y: 104, distance: 224.6
click at [807, 103] on div "Contacts Actions Contact Import Contacts Filters [PERSON_NAME][GEOGRAPHIC_DATA]…" at bounding box center [538, 289] width 1023 height 457
paste input "[PERSON_NAME]"
type input "[PERSON_NAME]"
click at [149, 153] on p "[PERSON_NAME]" at bounding box center [154, 154] width 45 height 8
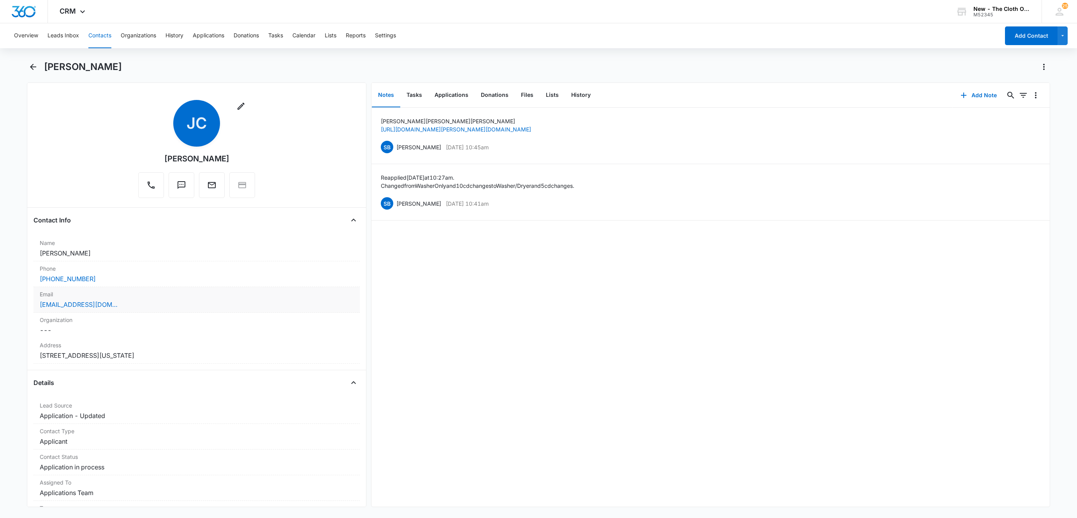
click at [179, 305] on div "[EMAIL_ADDRESS][DOMAIN_NAME]" at bounding box center [197, 304] width 314 height 9
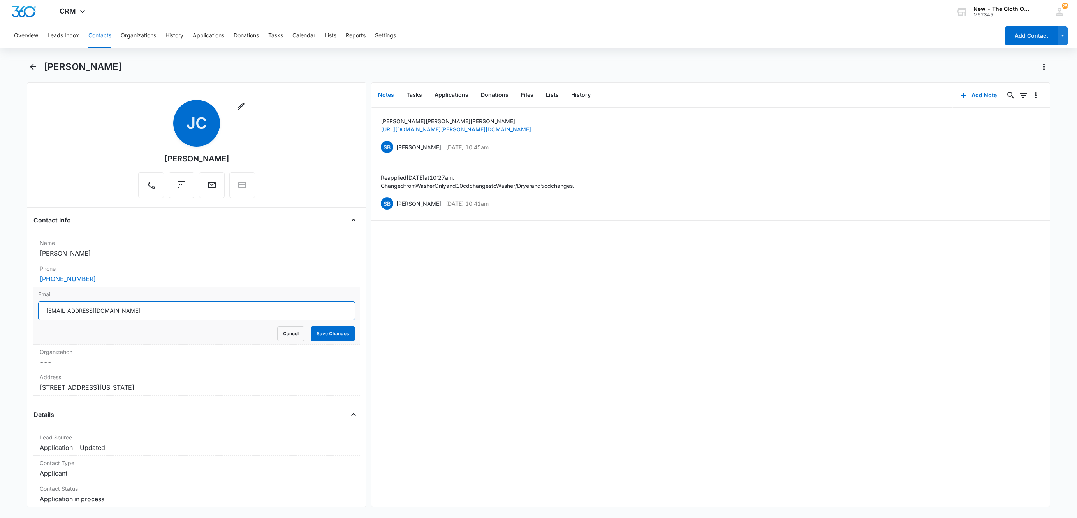
click at [181, 308] on input "[EMAIL_ADDRESS][DOMAIN_NAME]" at bounding box center [196, 311] width 317 height 19
click at [181, 309] on input "[EMAIL_ADDRESS][DOMAIN_NAME]" at bounding box center [196, 311] width 317 height 19
click at [277, 341] on button "Cancel" at bounding box center [290, 334] width 27 height 15
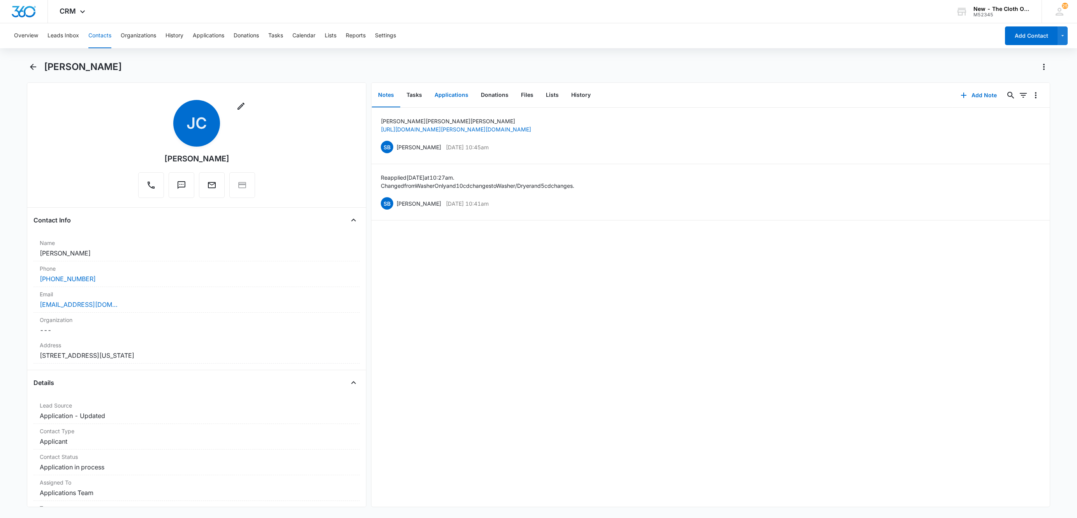
click at [452, 96] on button "Applications" at bounding box center [451, 95] width 46 height 24
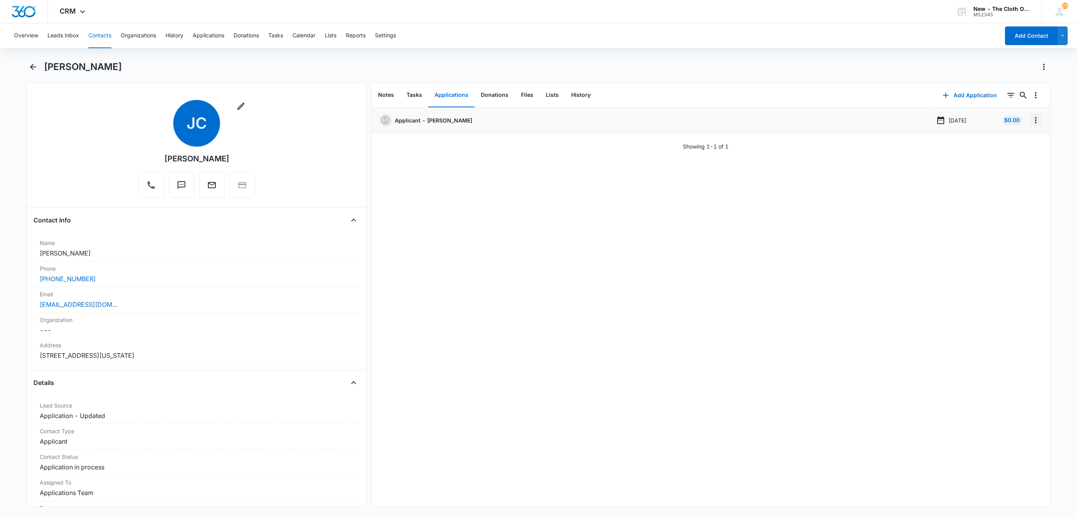
click at [1031, 125] on icon "Overflow Menu" at bounding box center [1035, 120] width 9 height 9
click at [1022, 145] on button "Edit" at bounding box center [1010, 142] width 44 height 12
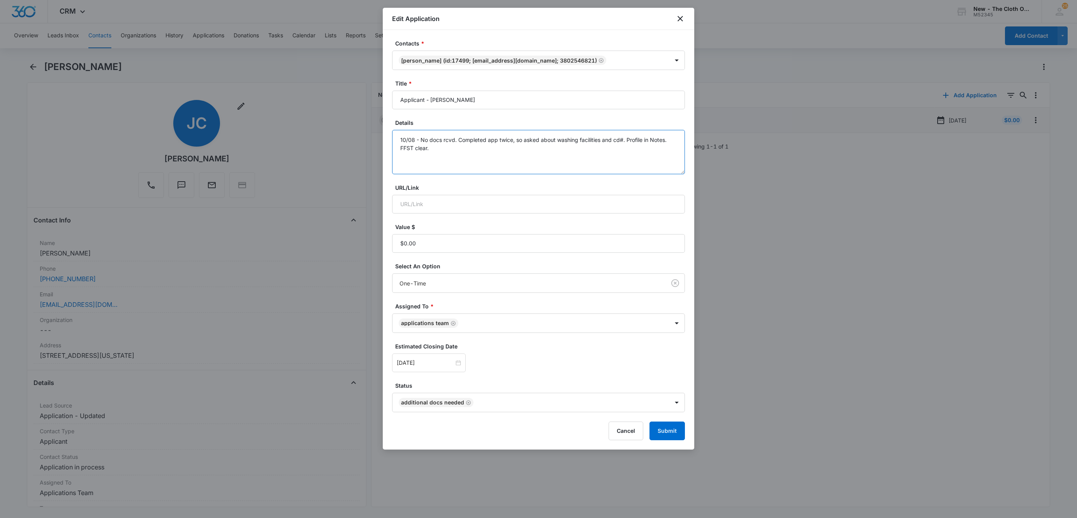
click at [569, 153] on textarea "10/08 - No docs rcvd. Completed app twice, so asked about washing facilities an…" at bounding box center [538, 152] width 293 height 44
type textarea "10/08 - No docs rcvd. Completed app twice, so asked about washing facilities an…"
click at [433, 364] on input "[DATE]" at bounding box center [425, 363] width 57 height 9
type input "[DATE]"
click at [401, 315] on div "26" at bounding box center [403, 316] width 9 height 9
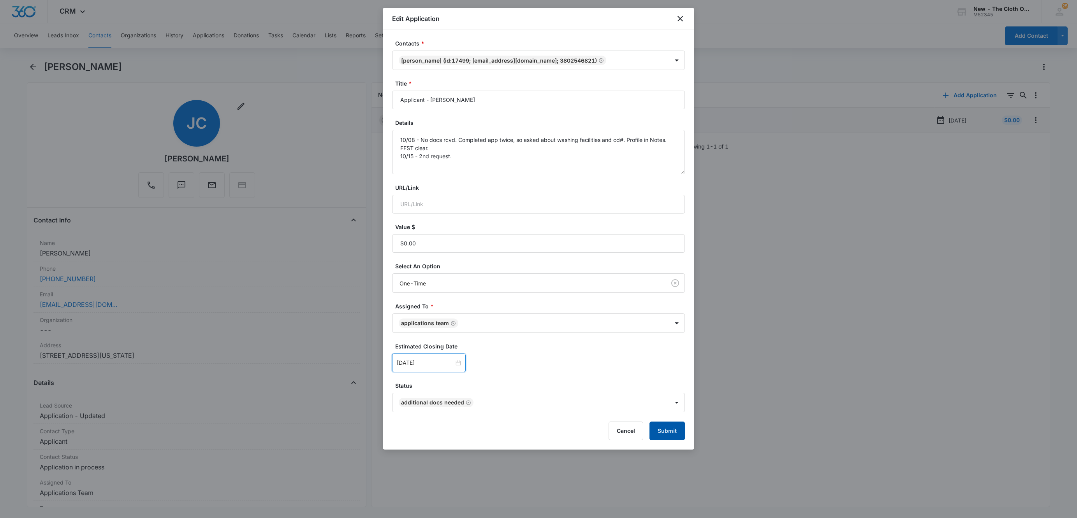
click at [670, 432] on button "Submit" at bounding box center [666, 431] width 35 height 19
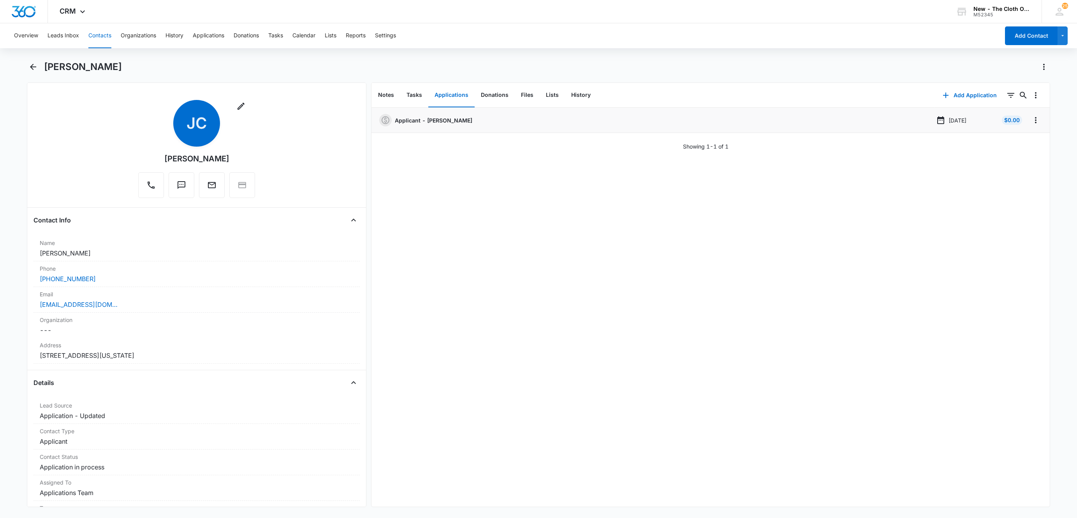
click at [102, 39] on button "Contacts" at bounding box center [99, 35] width 23 height 25
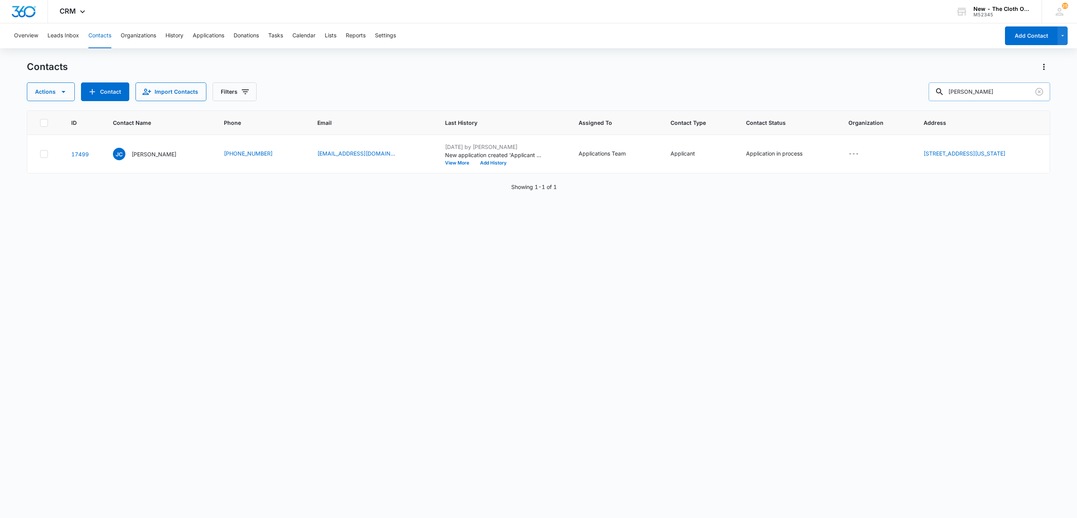
click at [1002, 97] on input "[PERSON_NAME]" at bounding box center [988, 92] width 121 height 19
click at [1003, 97] on input "[PERSON_NAME]" at bounding box center [988, 92] width 121 height 19
paste input "[PERSON_NAME] Story"
type input "[PERSON_NAME] Story"
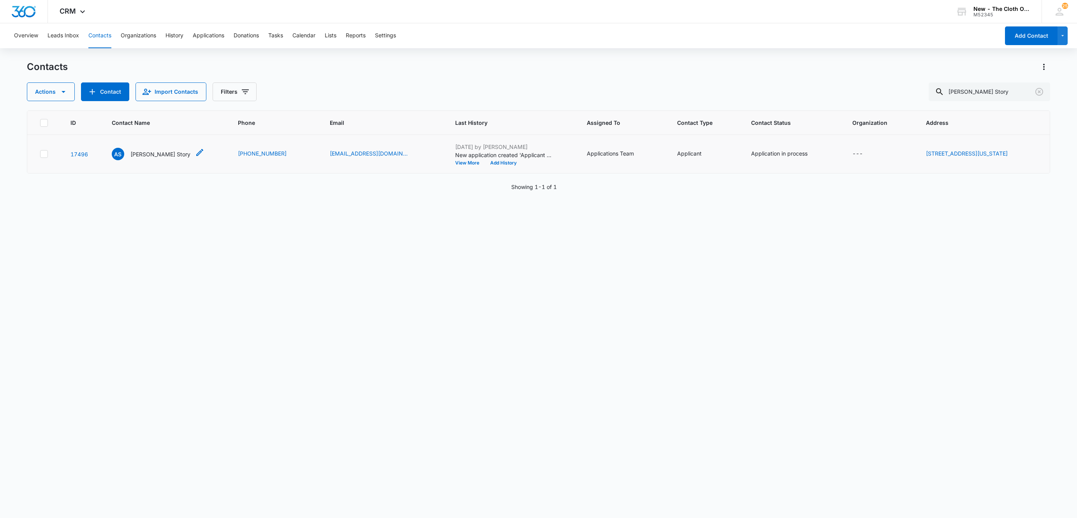
click at [139, 149] on div "AS Ariana Story" at bounding box center [151, 154] width 79 height 12
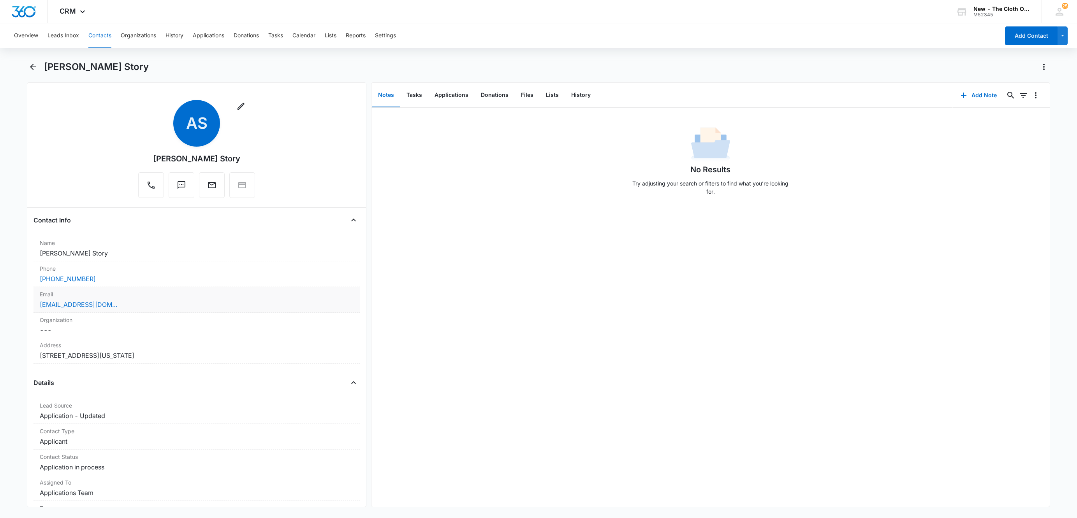
click at [165, 302] on div "[EMAIL_ADDRESS][DOMAIN_NAME]" at bounding box center [197, 304] width 314 height 9
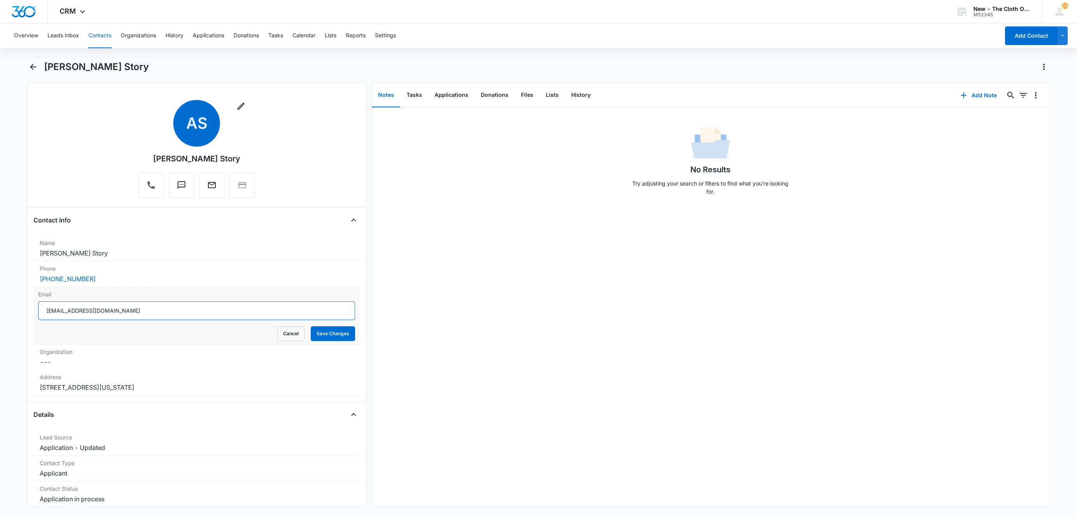
click at [264, 316] on input "[EMAIL_ADDRESS][DOMAIN_NAME]" at bounding box center [196, 311] width 317 height 19
click at [284, 336] on button "Cancel" at bounding box center [290, 334] width 27 height 15
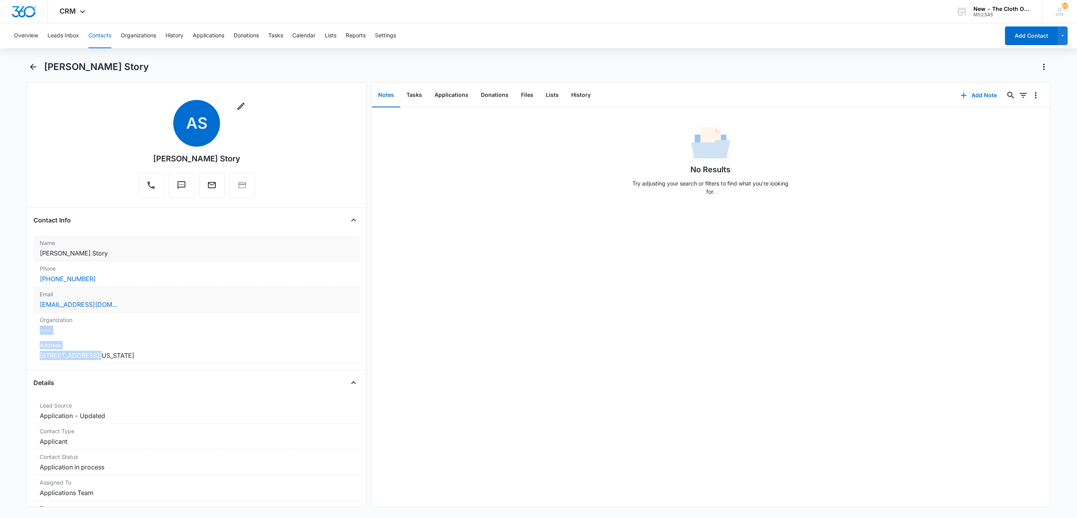
drag, startPoint x: 99, startPoint y: 356, endPoint x: 69, endPoint y: 239, distance: 120.6
click at [0, 336] on html "CRM Apps Reputation Websites Forms CRM Email Social Shop Payments POS Ads Intel…" at bounding box center [538, 259] width 1077 height 518
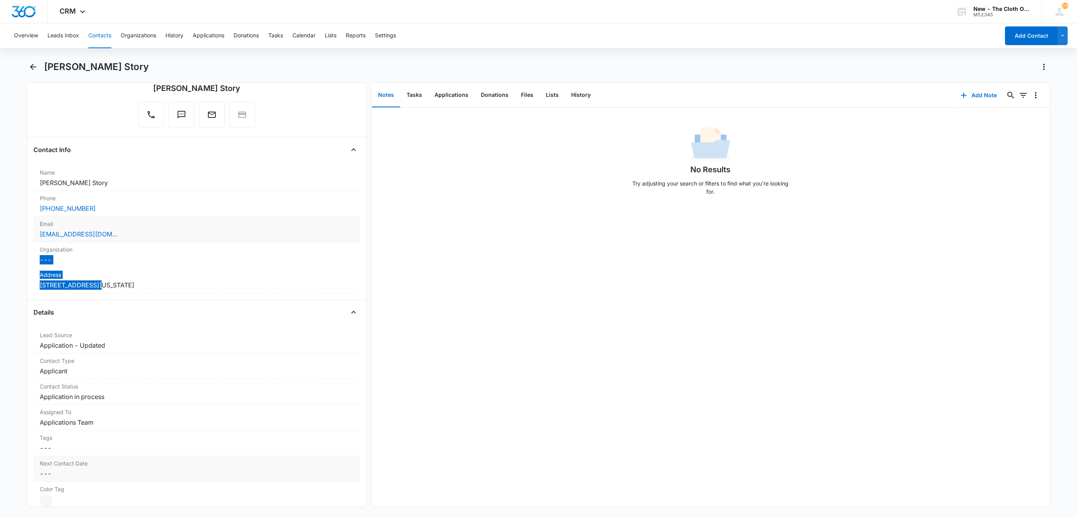
scroll to position [234, 0]
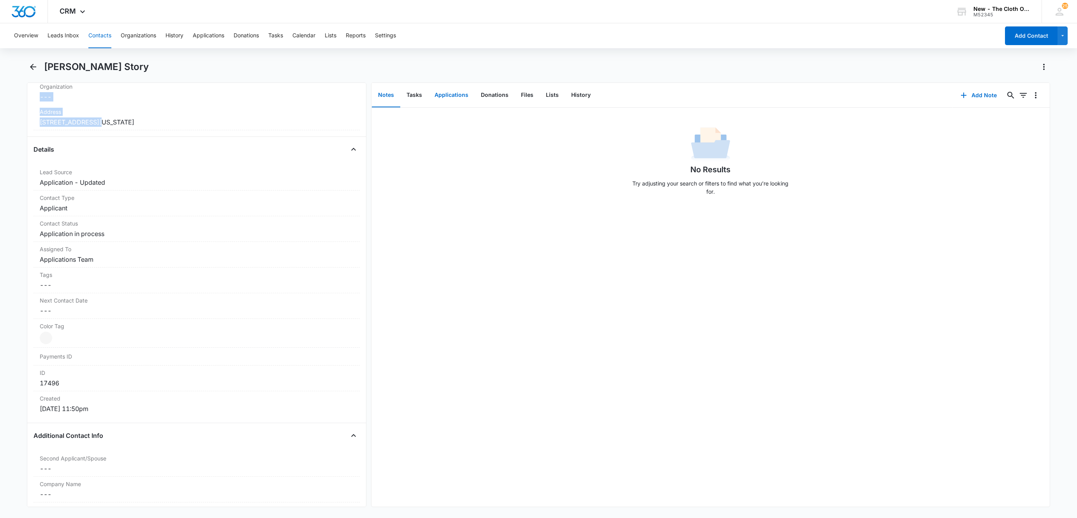
click at [448, 95] on button "Applications" at bounding box center [451, 95] width 46 height 24
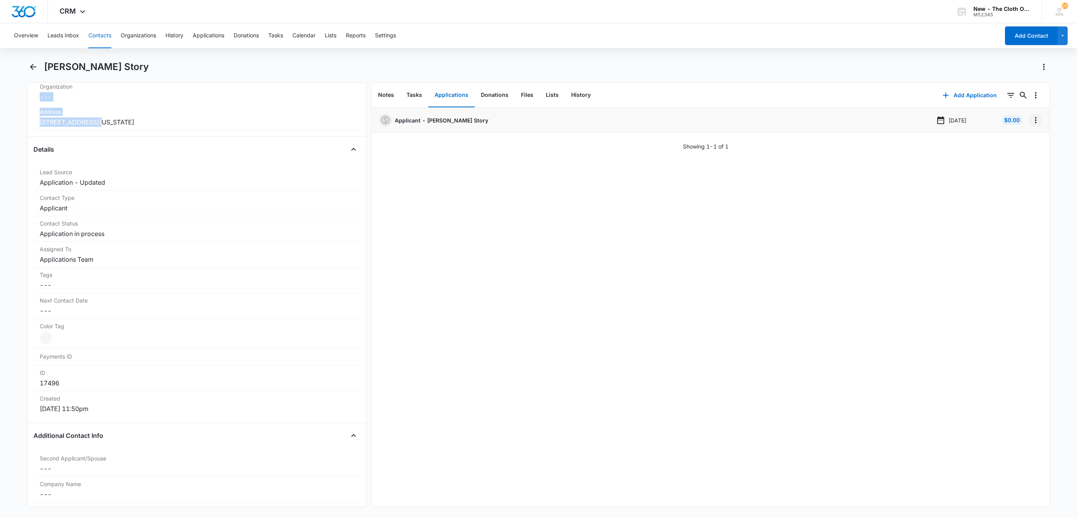
click at [1031, 124] on icon "Overflow Menu" at bounding box center [1035, 120] width 9 height 9
click at [1014, 139] on div "Edit" at bounding box center [1006, 141] width 16 height 5
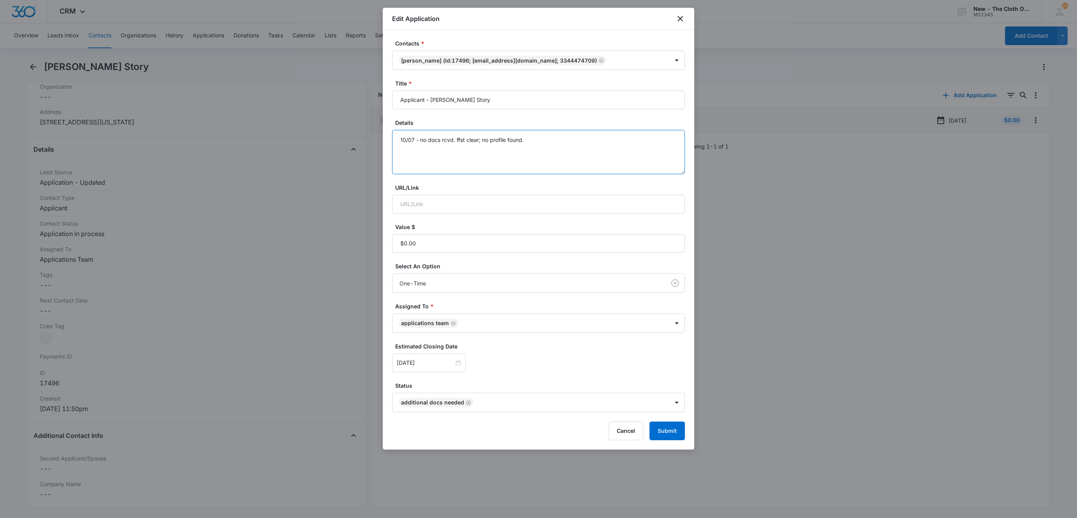
click at [641, 152] on textarea "10/07 - no docs rcvd. ffst clear; no profile found." at bounding box center [538, 152] width 293 height 44
type textarea "10/07 - no docs rcvd. ffst clear; no profile found. 10/15 - 2nd request."
click at [430, 369] on div "[DATE]" at bounding box center [429, 363] width 74 height 19
type input "[DATE]"
click at [487, 307] on div "25" at bounding box center [487, 304] width 9 height 9
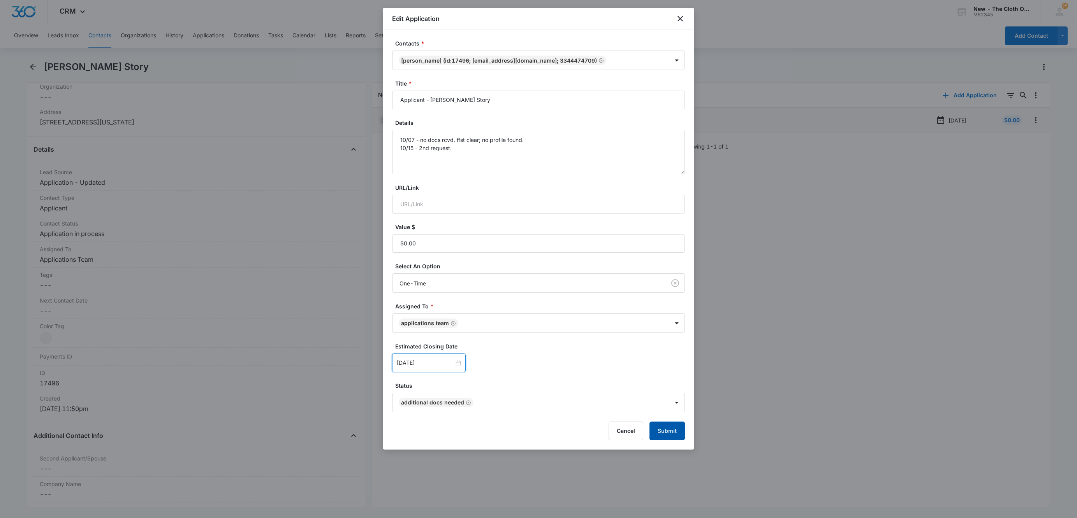
click at [665, 432] on button "Submit" at bounding box center [666, 431] width 35 height 19
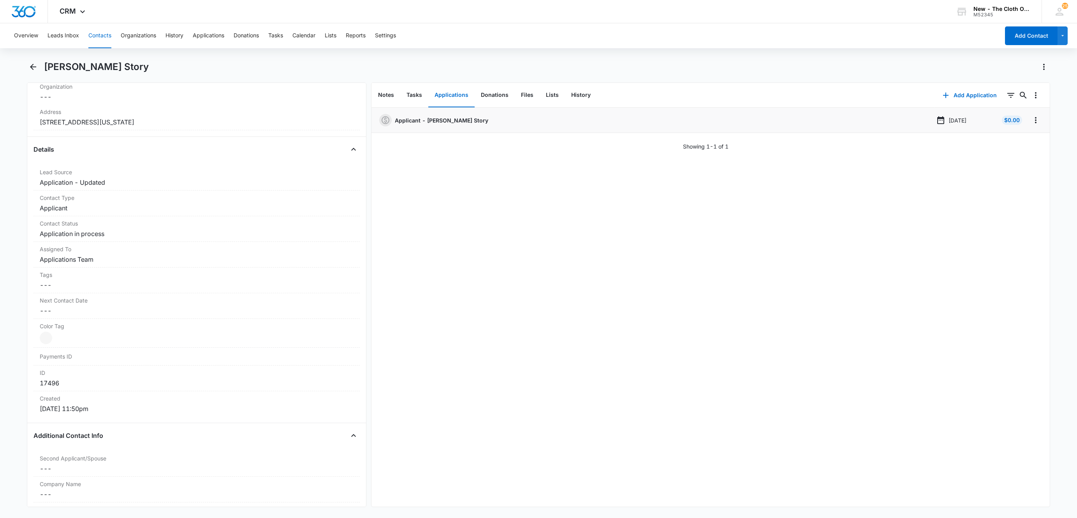
click at [100, 34] on button "Contacts" at bounding box center [99, 35] width 23 height 25
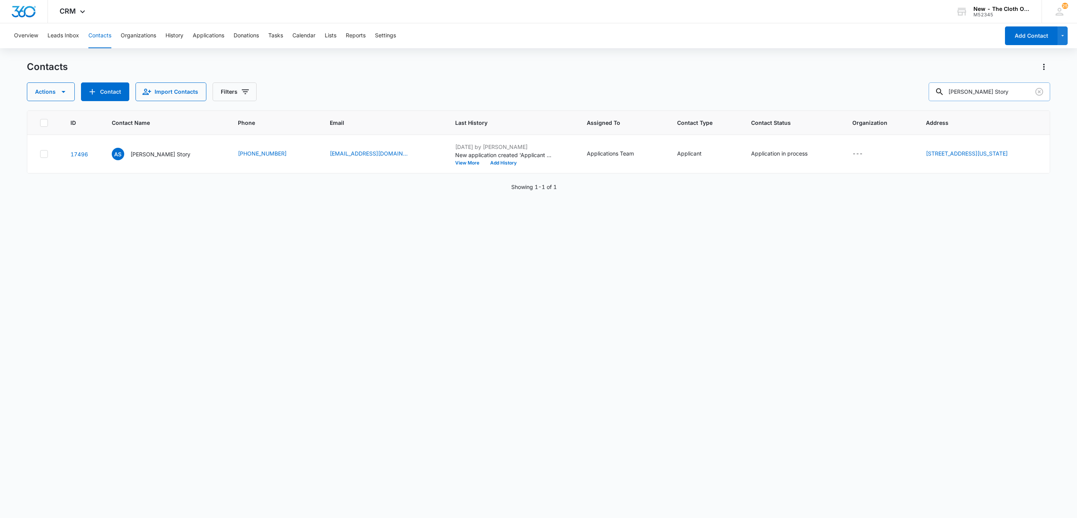
click at [979, 93] on input "[PERSON_NAME] Story" at bounding box center [988, 92] width 121 height 19
click at [984, 91] on input "[PERSON_NAME] Story" at bounding box center [988, 92] width 121 height 19
paste input "[PERSON_NAME]"
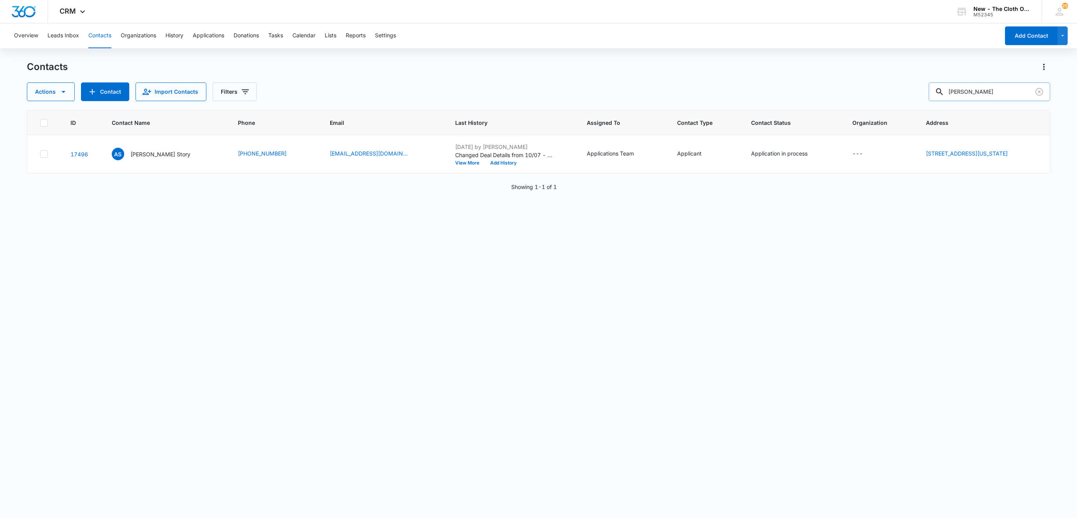
type input "[PERSON_NAME]"
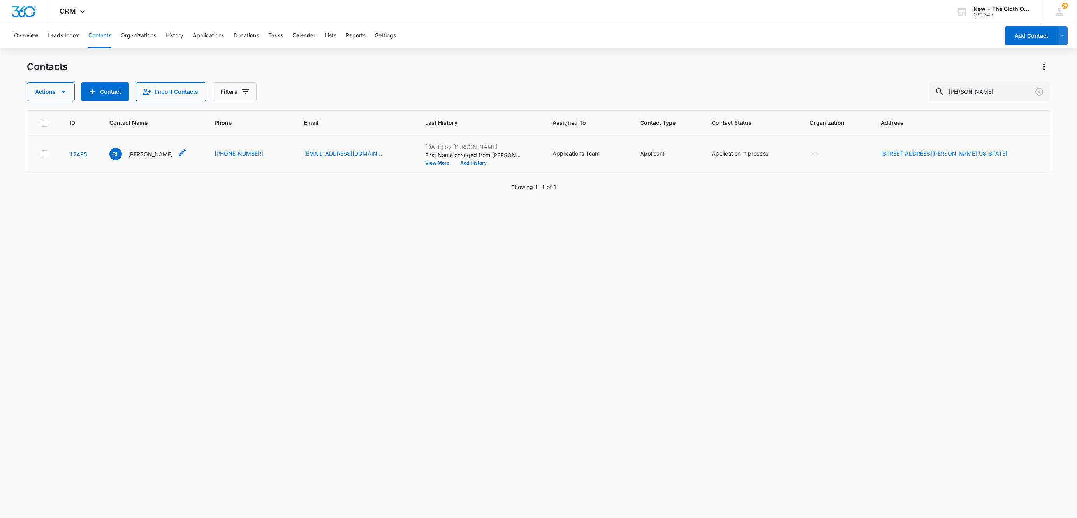
click at [177, 153] on icon "Contact Name - Cheryl L Day - Select to Edit Field" at bounding box center [181, 152] width 9 height 9
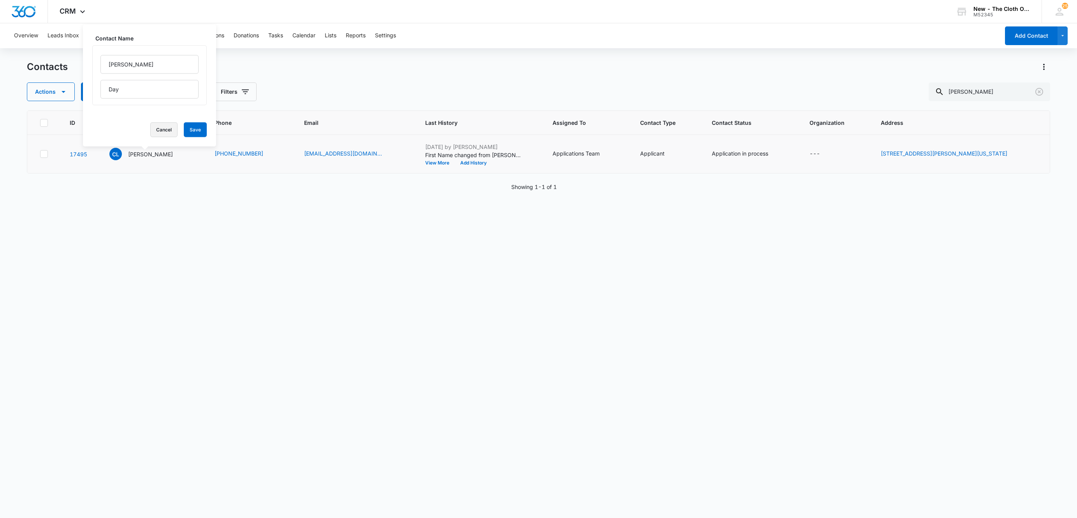
click at [155, 128] on button "Cancel" at bounding box center [163, 130] width 27 height 15
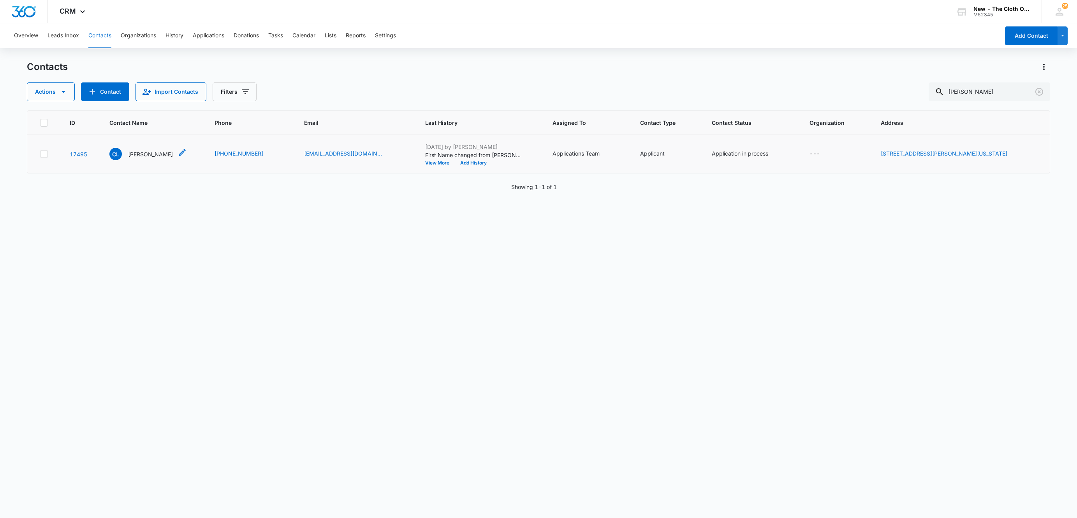
click at [132, 155] on p "[PERSON_NAME]" at bounding box center [150, 154] width 45 height 8
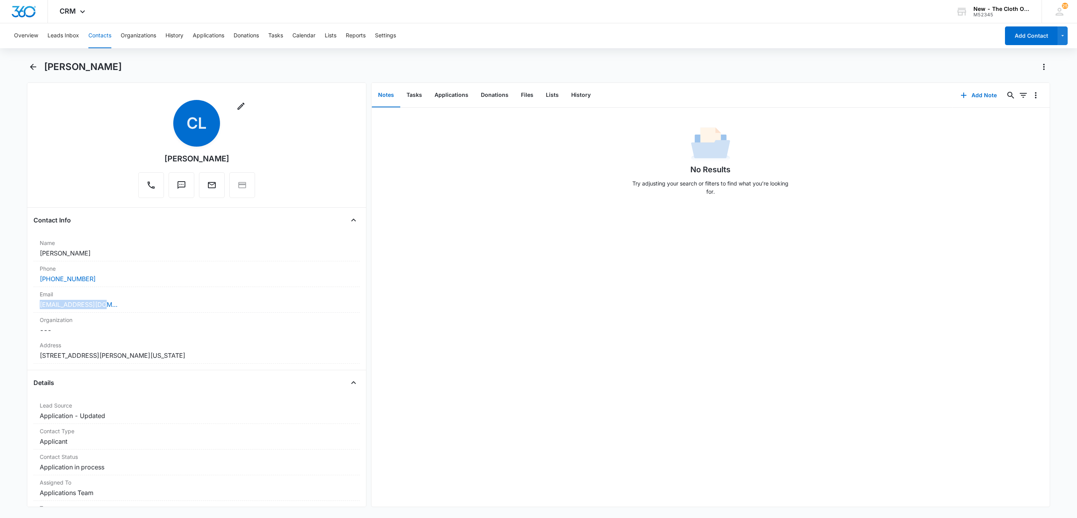
drag, startPoint x: 123, startPoint y: 306, endPoint x: 21, endPoint y: 310, distance: 101.7
click at [21, 311] on main "[PERSON_NAME] Remove CL [PERSON_NAME] Contact Info Name Cancel Save Changes [PE…" at bounding box center [538, 289] width 1077 height 456
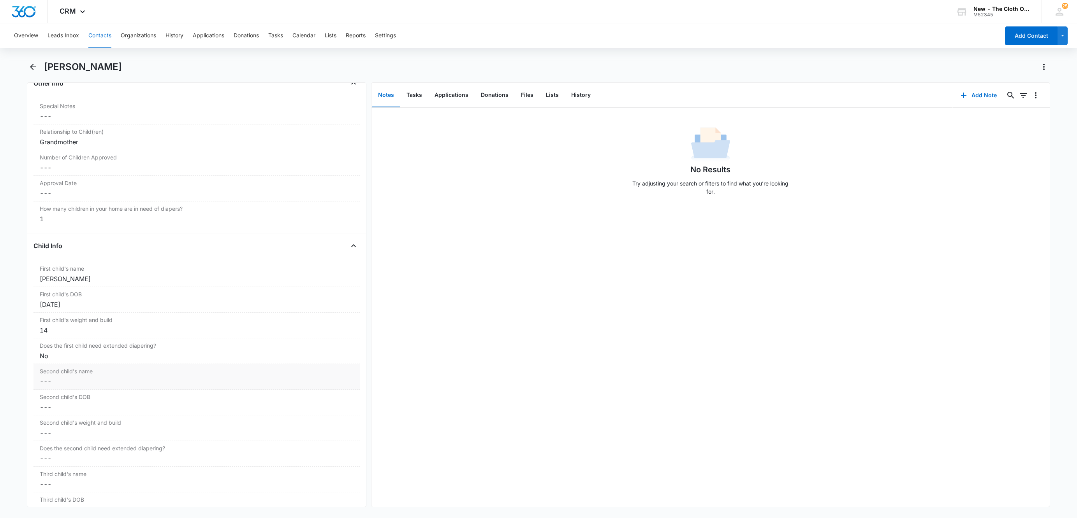
scroll to position [876, 0]
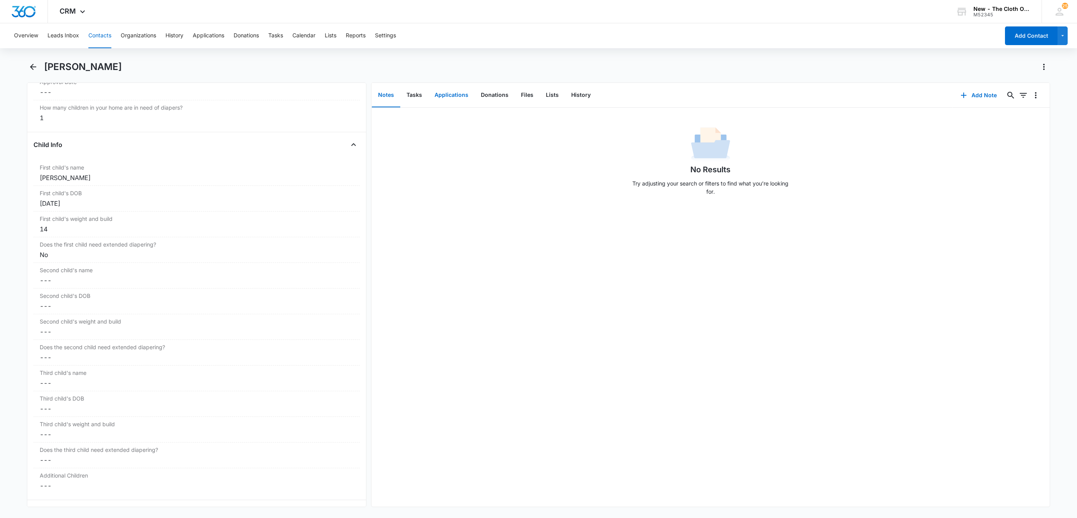
click at [449, 95] on button "Applications" at bounding box center [451, 95] width 46 height 24
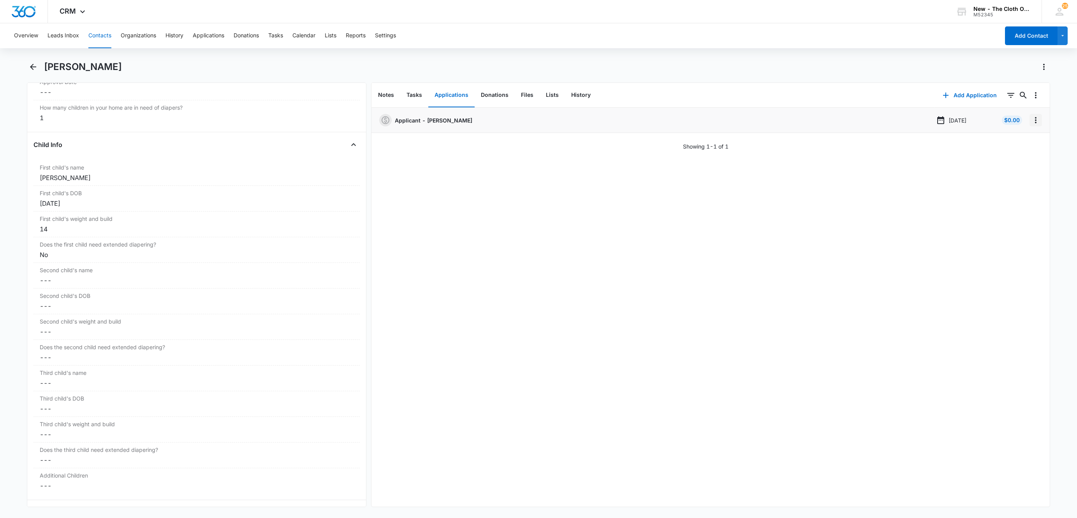
click at [1031, 119] on icon "Overflow Menu" at bounding box center [1035, 120] width 9 height 9
click at [1026, 137] on button "Edit" at bounding box center [1010, 142] width 44 height 12
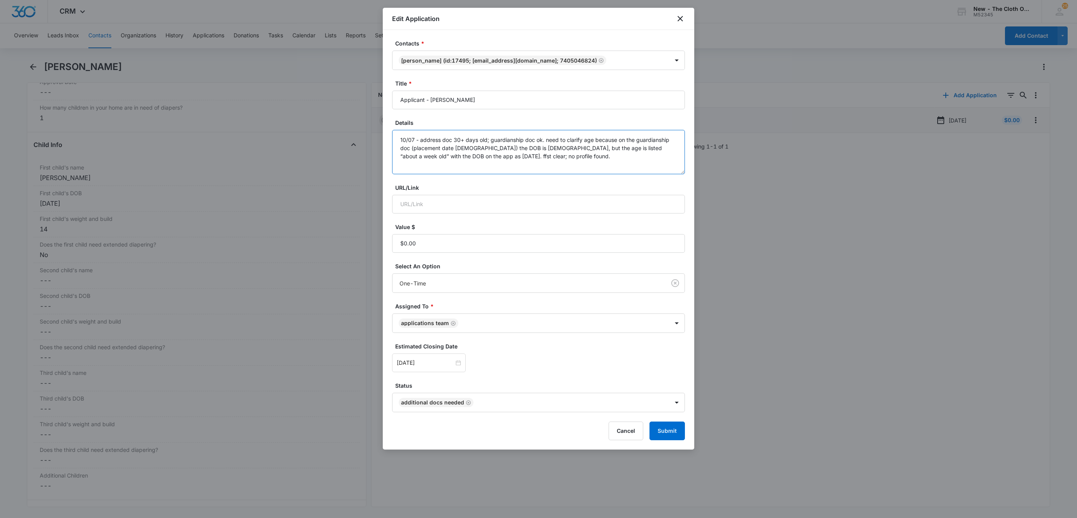
click at [634, 166] on textarea "10/07 - address doc 30+ days old; guardianship doc ok. need to clarify age beca…" at bounding box center [538, 152] width 293 height 44
type textarea "10/07 - address doc 30+ days old; guardianship doc ok. need to clarify age beca…"
click at [419, 362] on input "[DATE]" at bounding box center [425, 363] width 57 height 9
type input "[DATE]"
click at [403, 318] on div "26" at bounding box center [403, 316] width 9 height 9
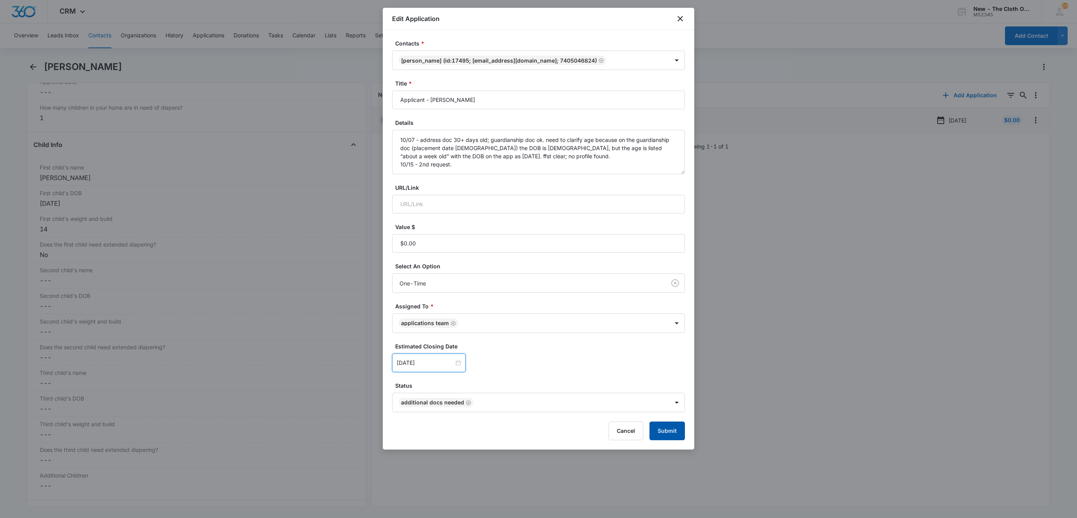
click at [654, 434] on button "Submit" at bounding box center [666, 431] width 35 height 19
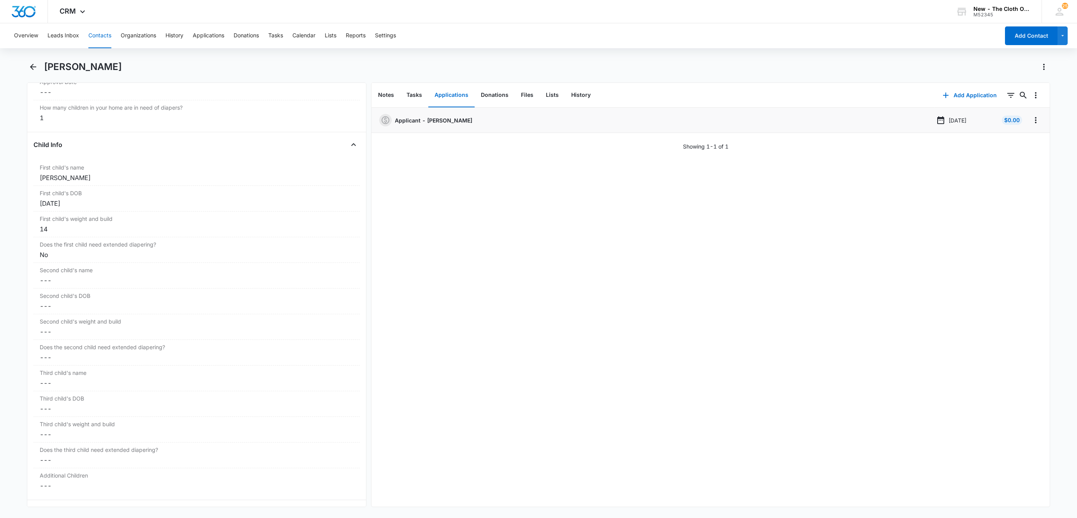
click at [97, 39] on button "Contacts" at bounding box center [99, 35] width 23 height 25
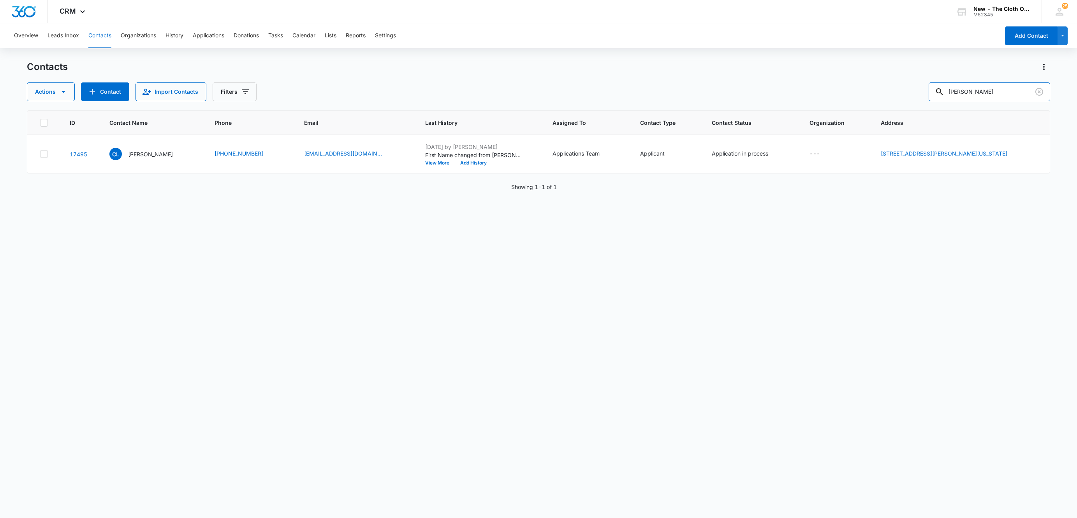
drag, startPoint x: 905, startPoint y: 86, endPoint x: 831, endPoint y: 101, distance: 75.0
click at [844, 95] on div "Actions Contact Import Contacts Filters [PERSON_NAME]" at bounding box center [538, 92] width 1023 height 19
paste input "[PERSON_NAME]"
type input "[PERSON_NAME]"
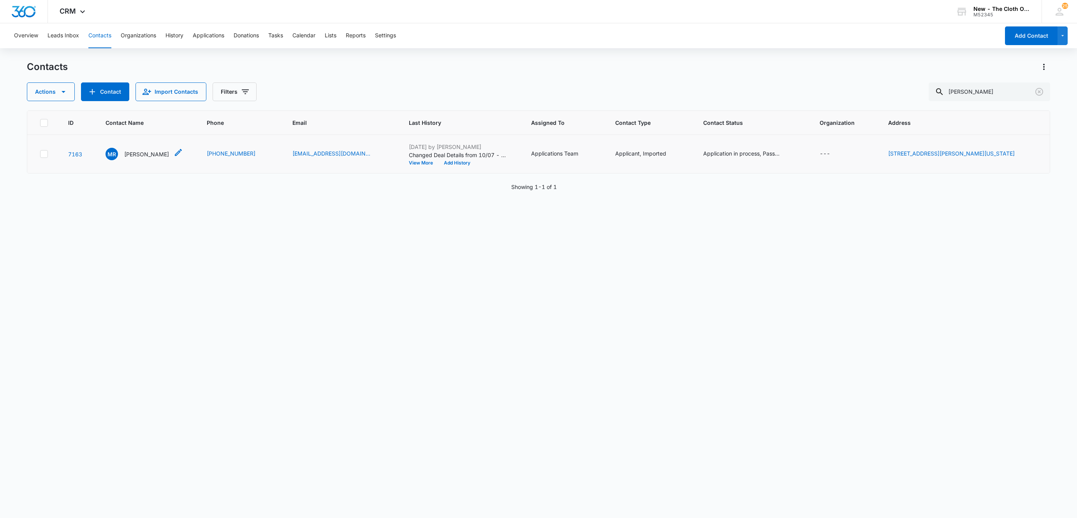
click at [143, 152] on p "[PERSON_NAME]" at bounding box center [146, 154] width 45 height 8
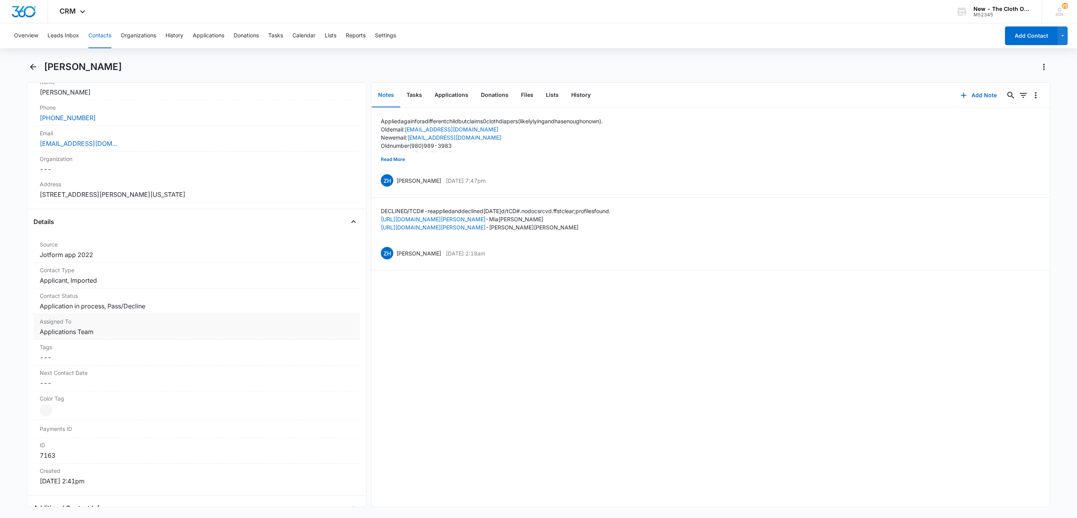
scroll to position [175, 0]
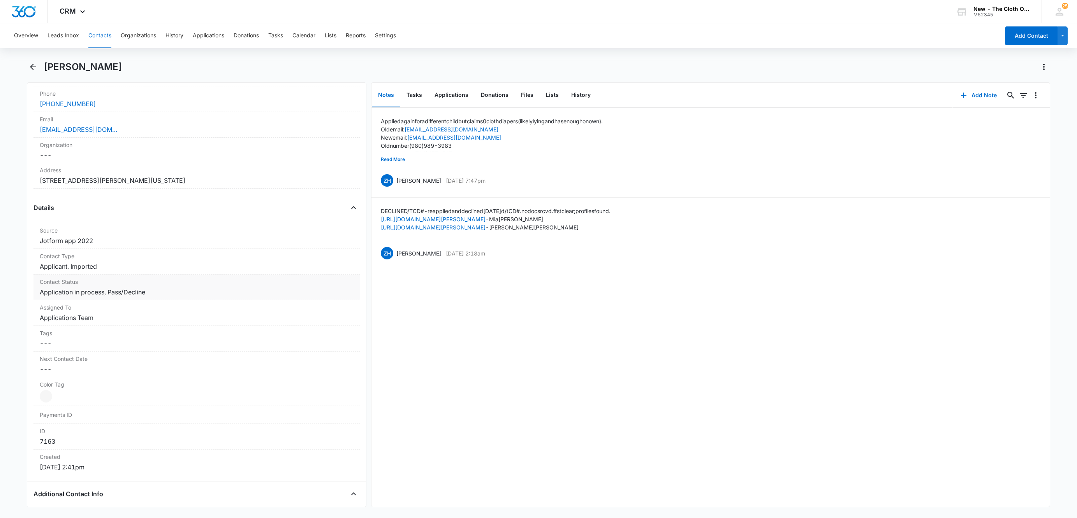
click at [166, 293] on dd "Cancel Save Changes Application in process, Pass/Decline" at bounding box center [197, 292] width 314 height 9
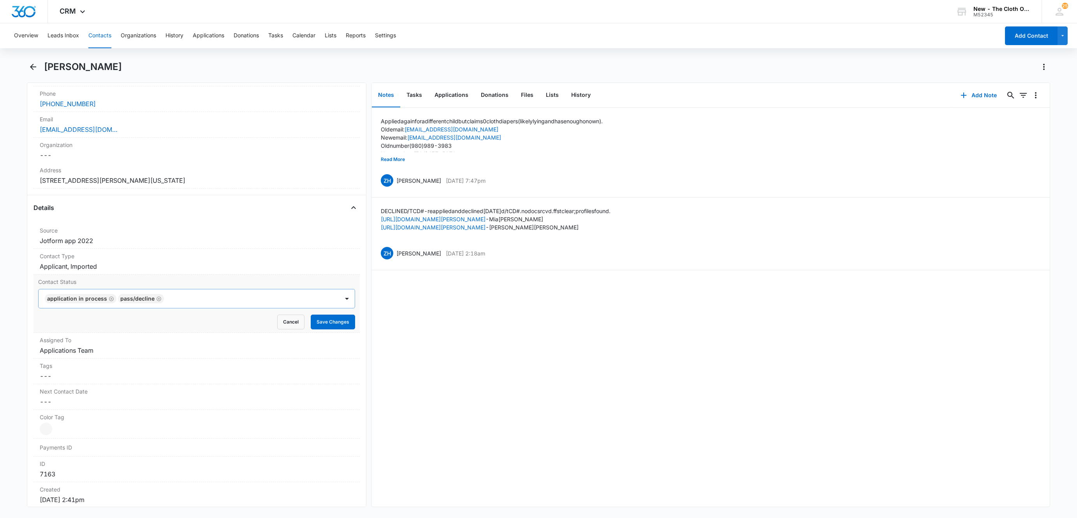
click at [158, 302] on icon "Remove Pass/Decline" at bounding box center [158, 299] width 5 height 6
click at [339, 329] on button "Save Changes" at bounding box center [333, 322] width 44 height 15
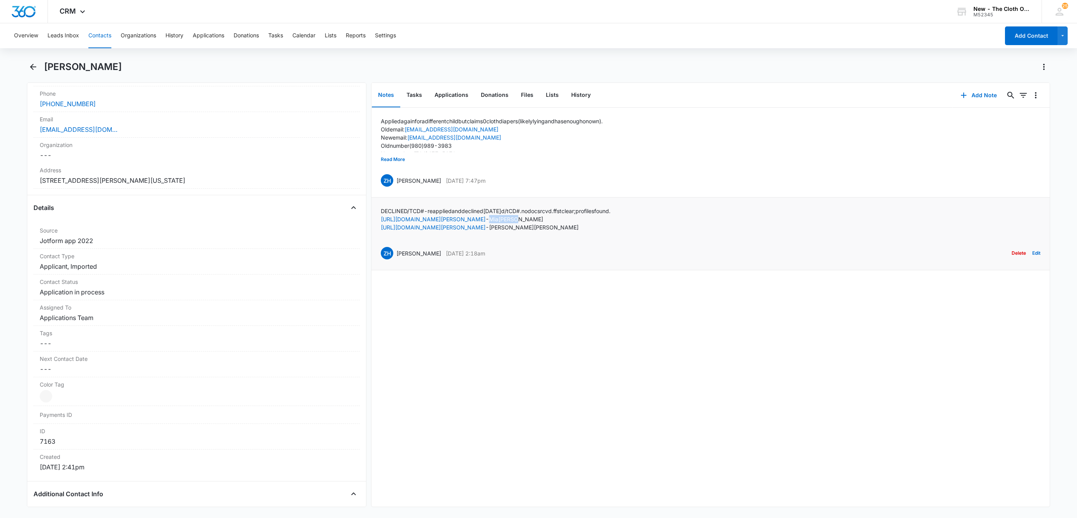
drag, startPoint x: 509, startPoint y: 217, endPoint x: 541, endPoint y: 220, distance: 31.3
click at [541, 220] on p "[URL][DOMAIN_NAME][PERSON_NAME] - [PERSON_NAME]" at bounding box center [496, 219] width 230 height 8
click at [551, 93] on button "Lists" at bounding box center [551, 95] width 25 height 24
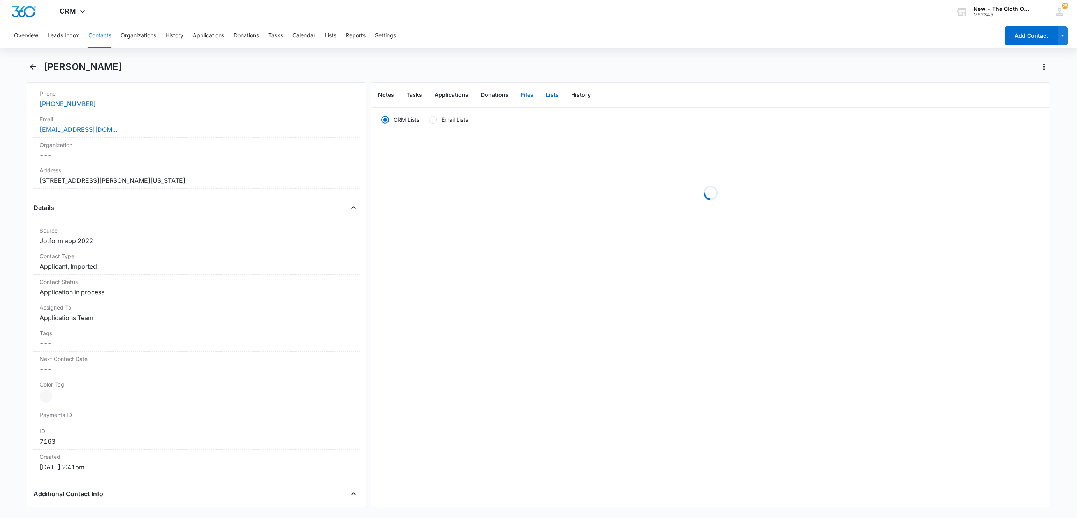
click at [532, 95] on button "Files" at bounding box center [527, 95] width 25 height 24
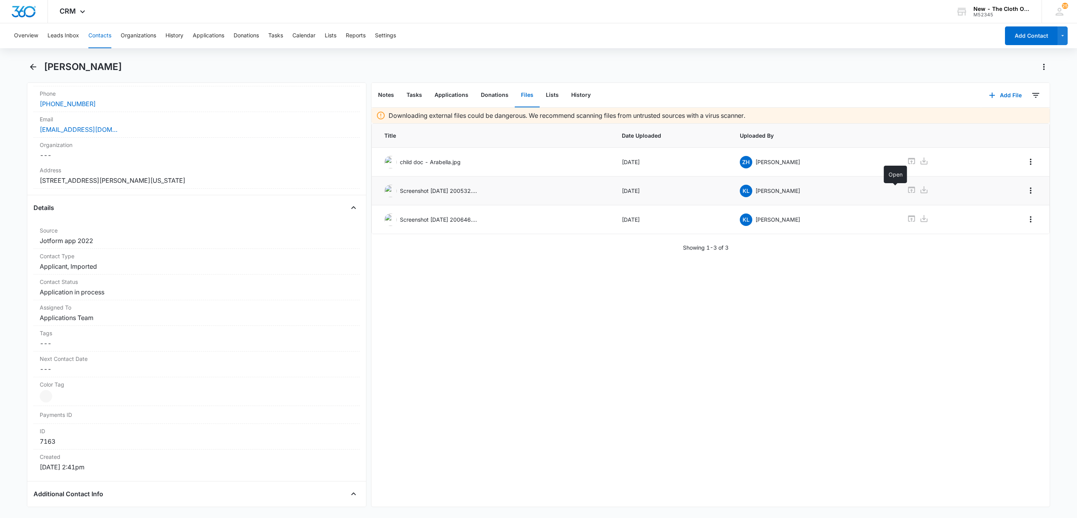
click at [907, 192] on icon at bounding box center [911, 189] width 9 height 9
click at [907, 221] on icon at bounding box center [911, 218] width 9 height 9
click at [197, 123] on label "Email" at bounding box center [197, 119] width 314 height 8
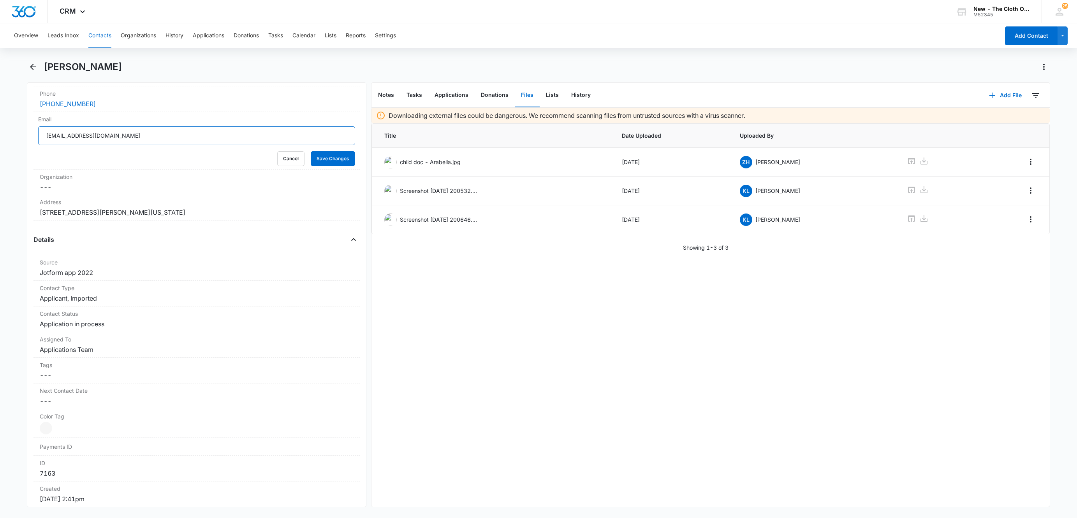
click at [248, 139] on input "[EMAIL_ADDRESS][DOMAIN_NAME]" at bounding box center [196, 135] width 317 height 19
click at [286, 166] on button "Cancel" at bounding box center [290, 158] width 27 height 15
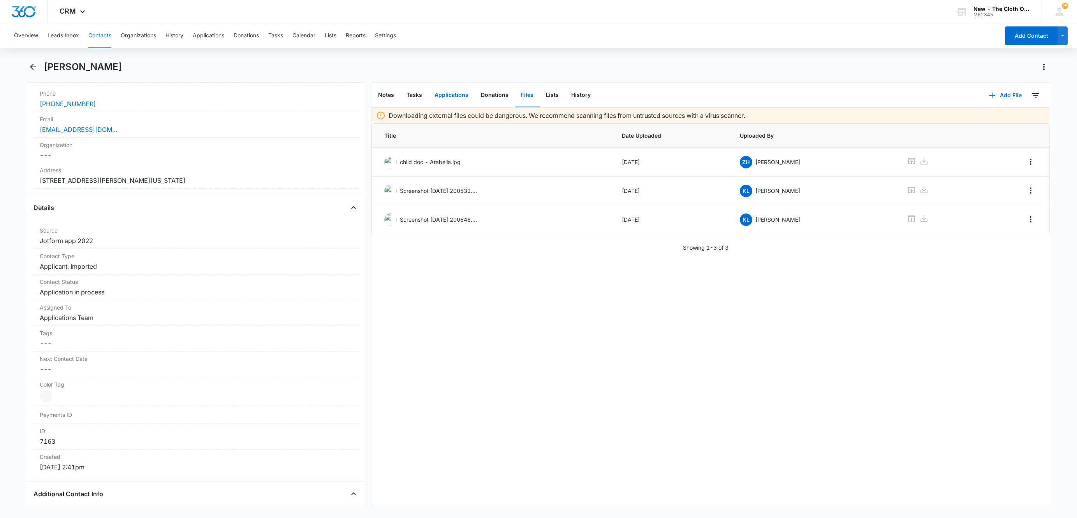
click at [429, 98] on button "Applications" at bounding box center [451, 95] width 46 height 24
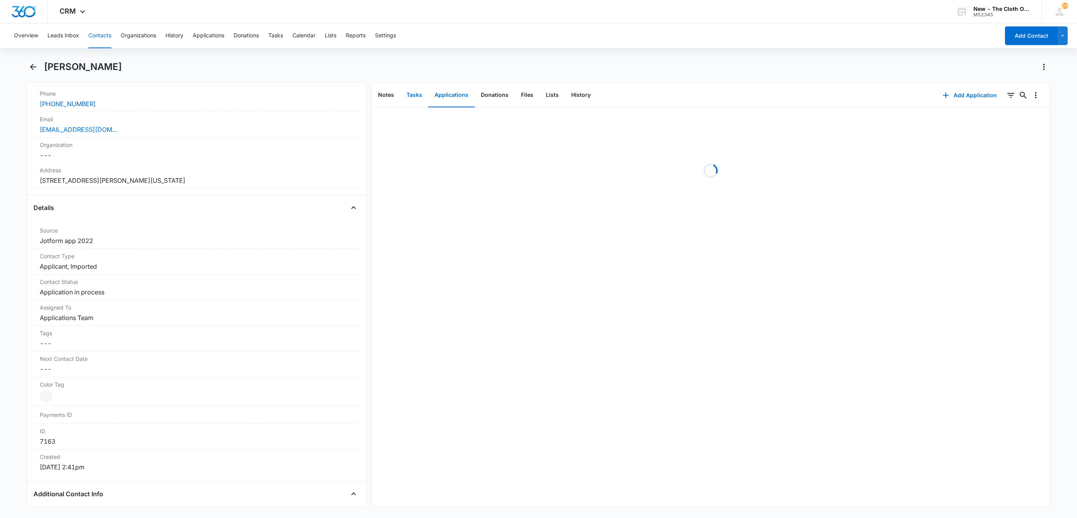
click at [413, 98] on button "Tasks" at bounding box center [414, 95] width 28 height 24
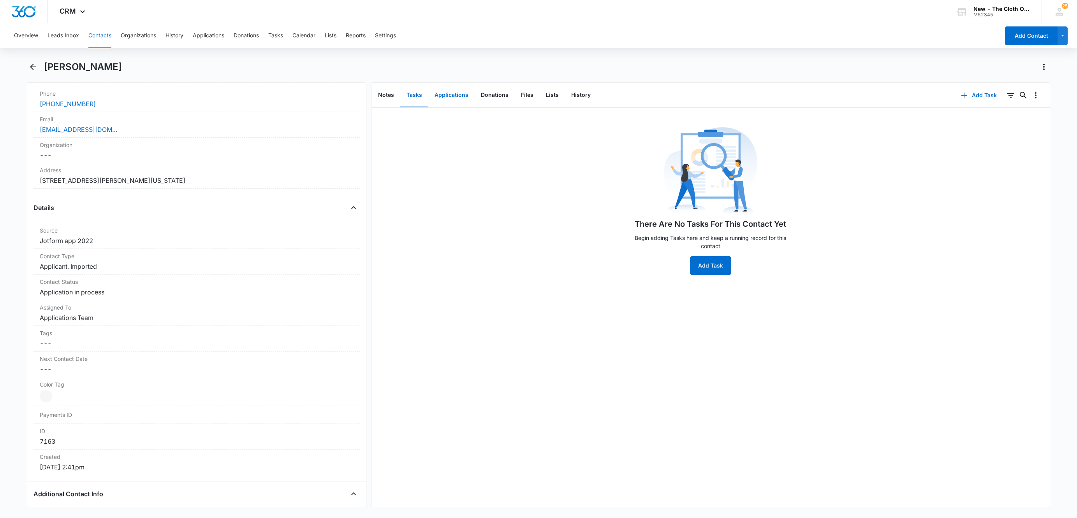
click at [459, 99] on button "Applications" at bounding box center [451, 95] width 46 height 24
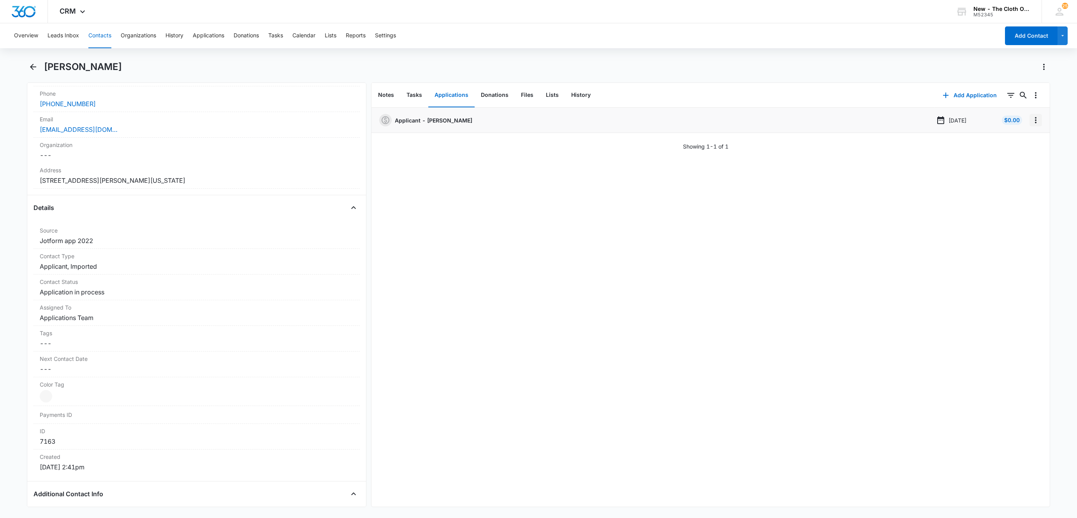
click at [1031, 119] on icon "Overflow Menu" at bounding box center [1035, 120] width 9 height 9
click at [1016, 137] on button "Edit" at bounding box center [1010, 142] width 44 height 12
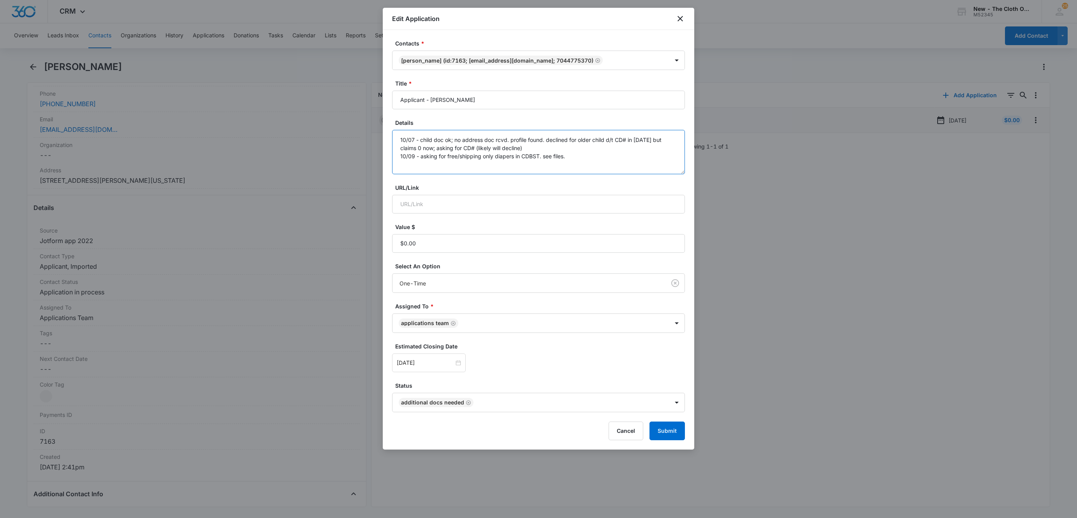
click at [631, 162] on textarea "10/07 - child doc ok; no address doc rcvd. profile found. declined for older ch…" at bounding box center [538, 152] width 293 height 44
type textarea "10/07 - child doc ok; no address doc rcvd. profile found. declined for older ch…"
click at [428, 371] on div "[DATE]" at bounding box center [429, 363] width 74 height 19
type input "[DATE]"
click at [487, 302] on div "25" at bounding box center [487, 304] width 9 height 9
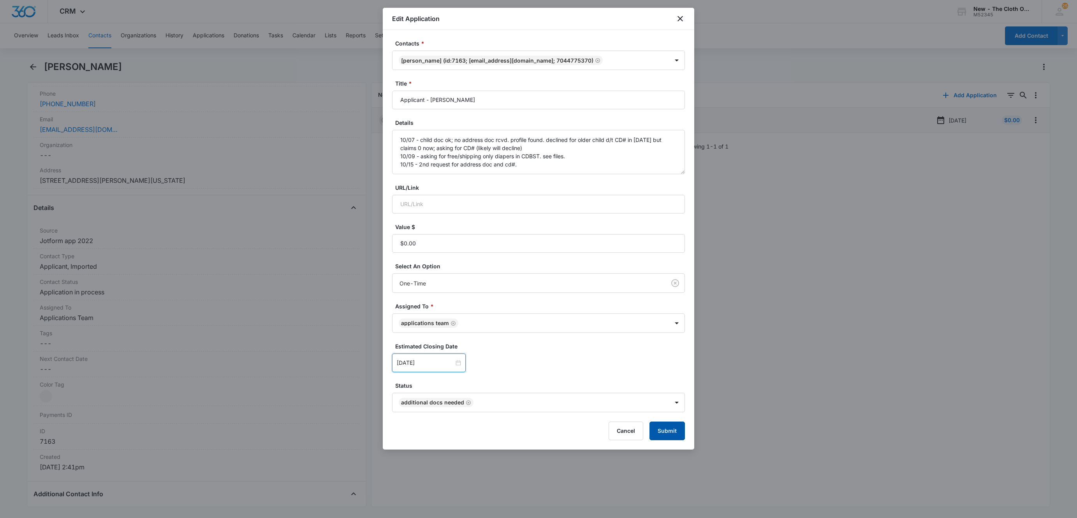
click at [670, 432] on button "Submit" at bounding box center [666, 431] width 35 height 19
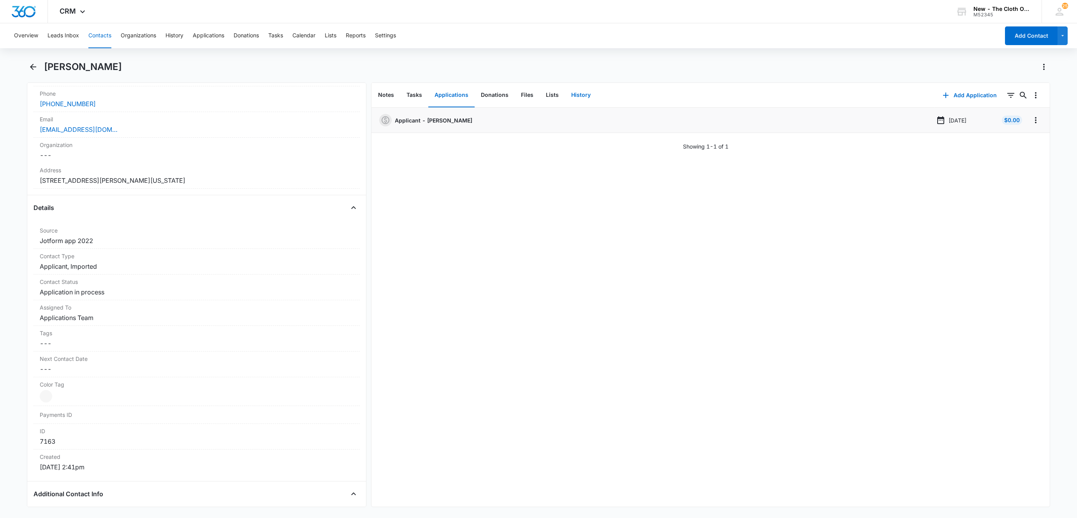
click at [580, 95] on button "History" at bounding box center [581, 95] width 32 height 24
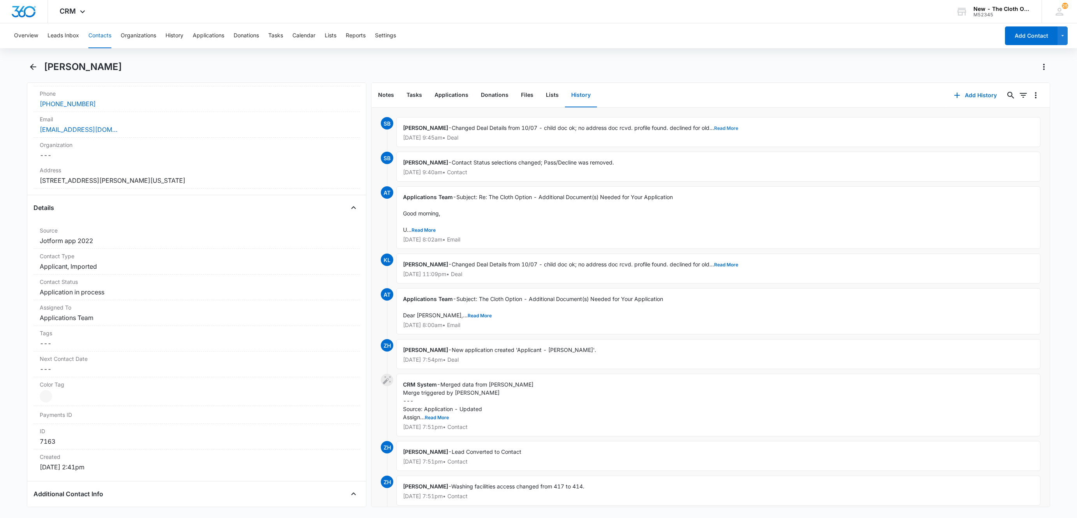
click at [728, 130] on button "Read More" at bounding box center [726, 128] width 24 height 5
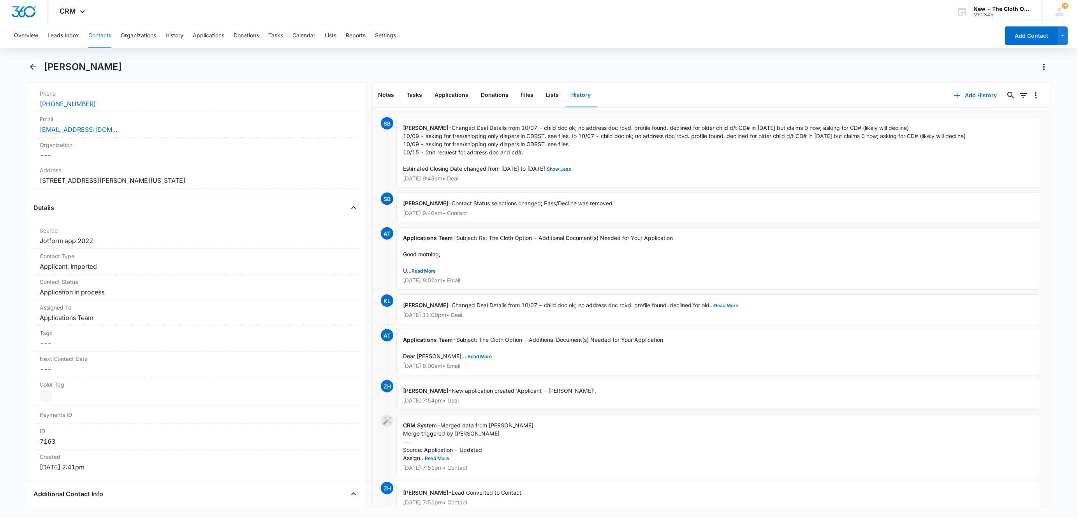
click at [97, 37] on button "Contacts" at bounding box center [99, 35] width 23 height 25
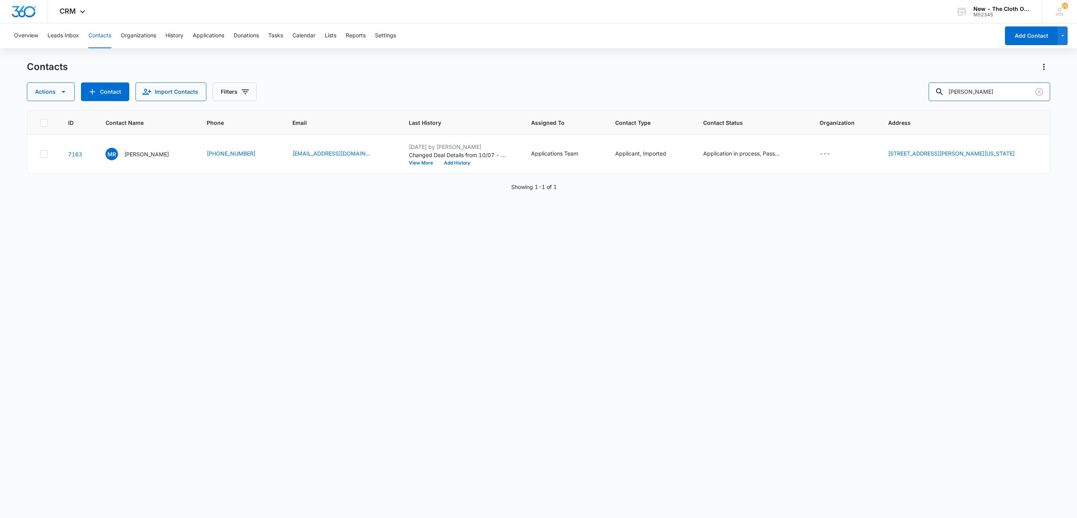
drag, startPoint x: 916, startPoint y: 110, endPoint x: 756, endPoint y: 125, distance: 160.7
click at [764, 128] on div "Contacts Actions Contact Import Contacts Filters [PERSON_NAME] ID Contact Name …" at bounding box center [538, 289] width 1023 height 457
paste input "[PERSON_NAME]"
type input "[PERSON_NAME]"
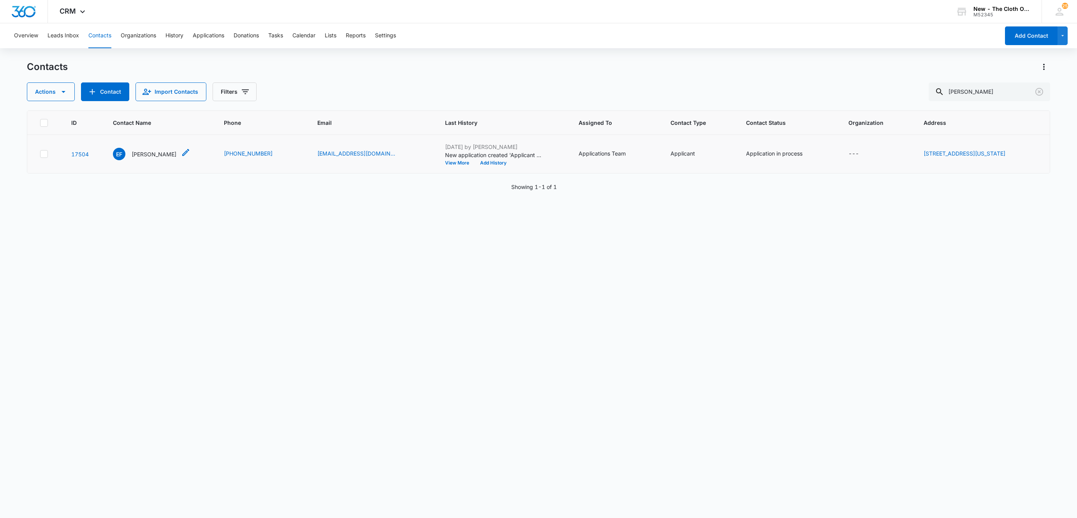
click at [151, 155] on p "[PERSON_NAME]" at bounding box center [154, 154] width 45 height 8
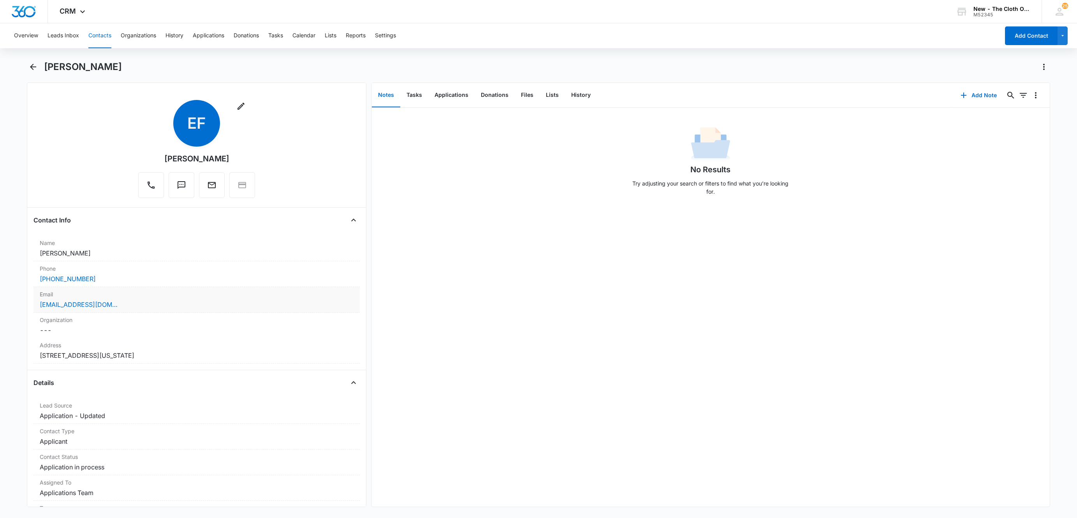
click at [198, 312] on div "Email Cancel Save Changes [EMAIL_ADDRESS][DOMAIN_NAME]" at bounding box center [196, 300] width 326 height 26
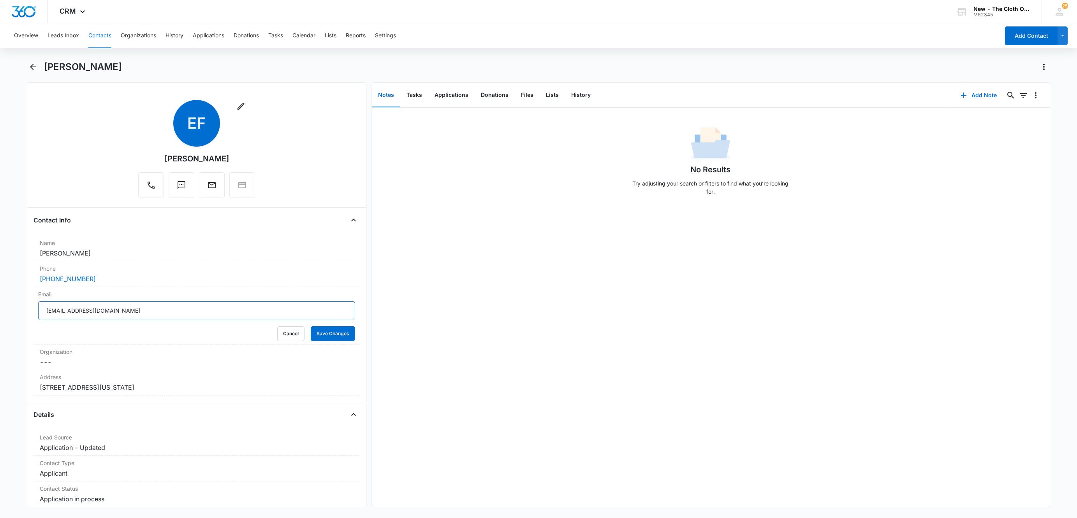
click at [207, 312] on input "[EMAIL_ADDRESS][DOMAIN_NAME]" at bounding box center [196, 311] width 317 height 19
drag, startPoint x: 277, startPoint y: 335, endPoint x: 269, endPoint y: 334, distance: 8.2
click at [277, 336] on button "Cancel" at bounding box center [290, 334] width 27 height 15
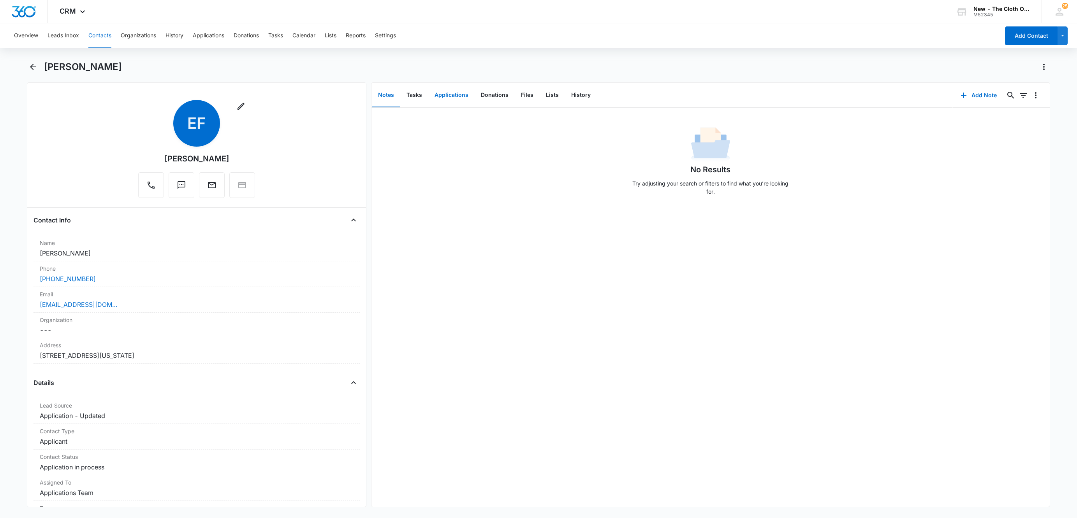
click at [452, 95] on button "Applications" at bounding box center [451, 95] width 46 height 24
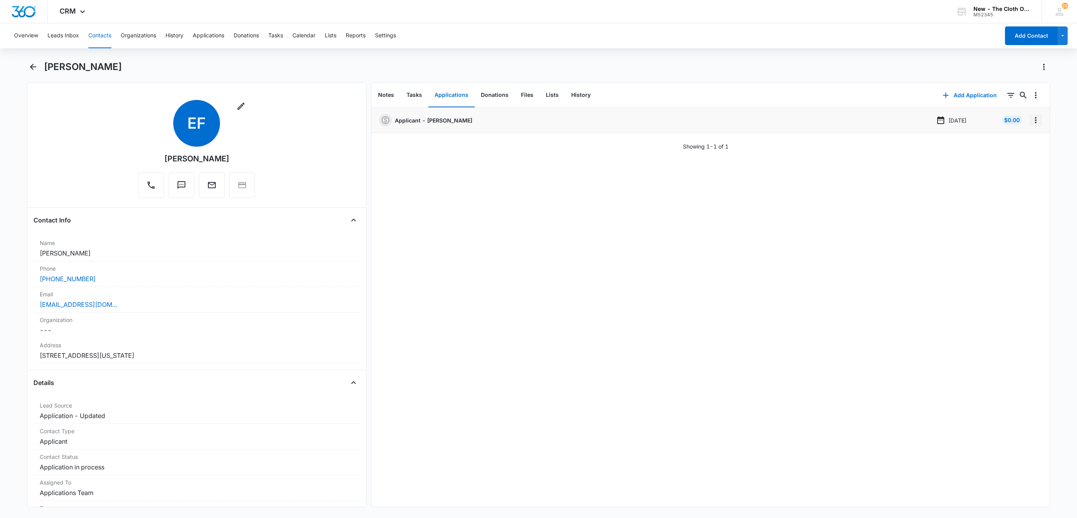
drag, startPoint x: 1031, startPoint y: 119, endPoint x: 1030, endPoint y: 125, distance: 5.6
click at [1031, 119] on button "Overflow Menu" at bounding box center [1035, 120] width 12 height 12
click at [1021, 143] on button "Edit" at bounding box center [1010, 142] width 44 height 12
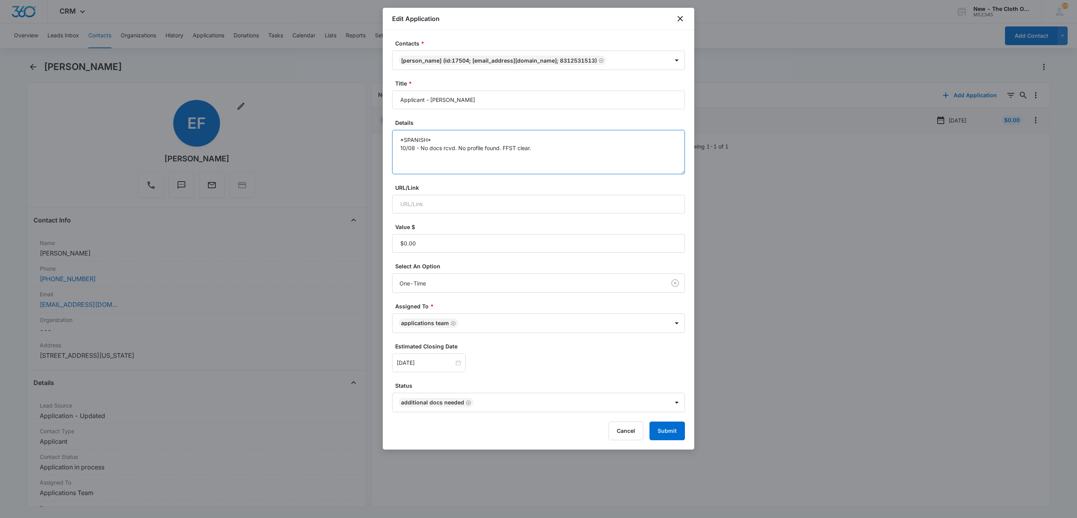
click at [584, 155] on textarea "*SPANISH* 10/08 - No docs rcvd. No profile found. FFST clear." at bounding box center [538, 152] width 293 height 44
type textarea "*SPANISH* 10/08 - No docs rcvd. No profile found. FFST clear. 10/15 - 2nd reque…"
click at [432, 362] on input "[DATE]" at bounding box center [425, 363] width 57 height 9
click at [402, 317] on div "26" at bounding box center [403, 316] width 9 height 9
click at [433, 357] on div "[DATE]" at bounding box center [429, 363] width 74 height 19
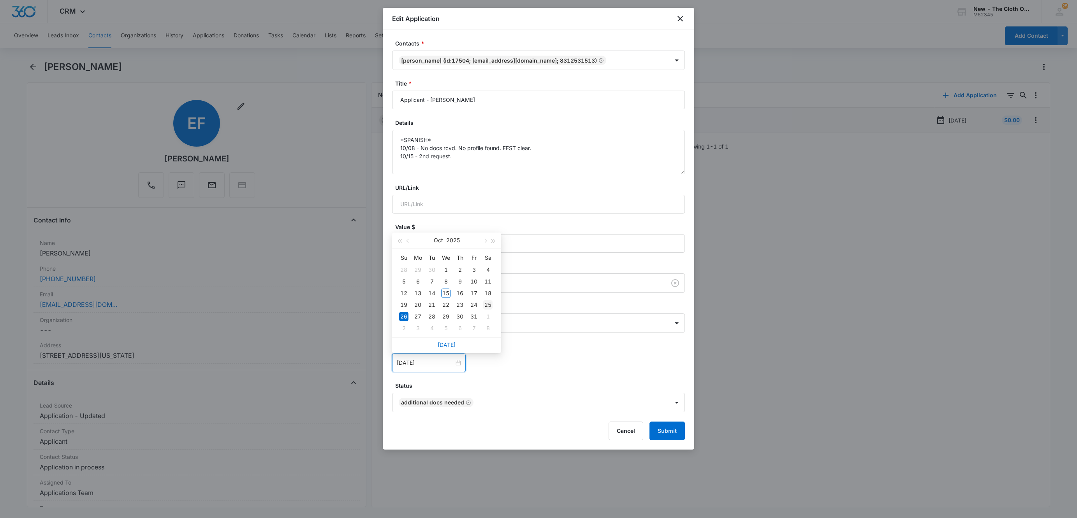
type input "[DATE]"
click at [487, 306] on div "25" at bounding box center [487, 304] width 9 height 9
click at [662, 437] on button "Submit" at bounding box center [666, 431] width 35 height 19
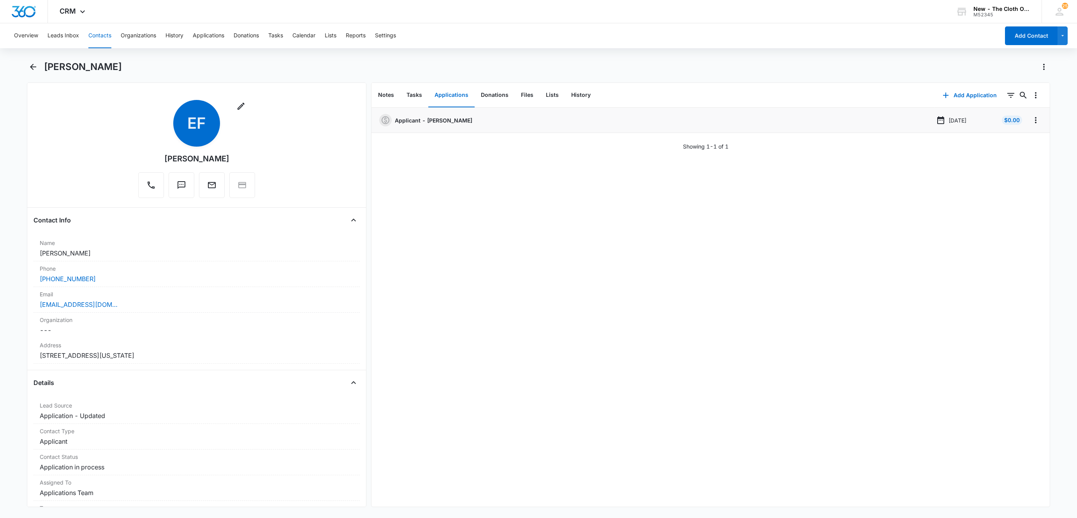
click at [98, 39] on button "Contacts" at bounding box center [99, 35] width 23 height 25
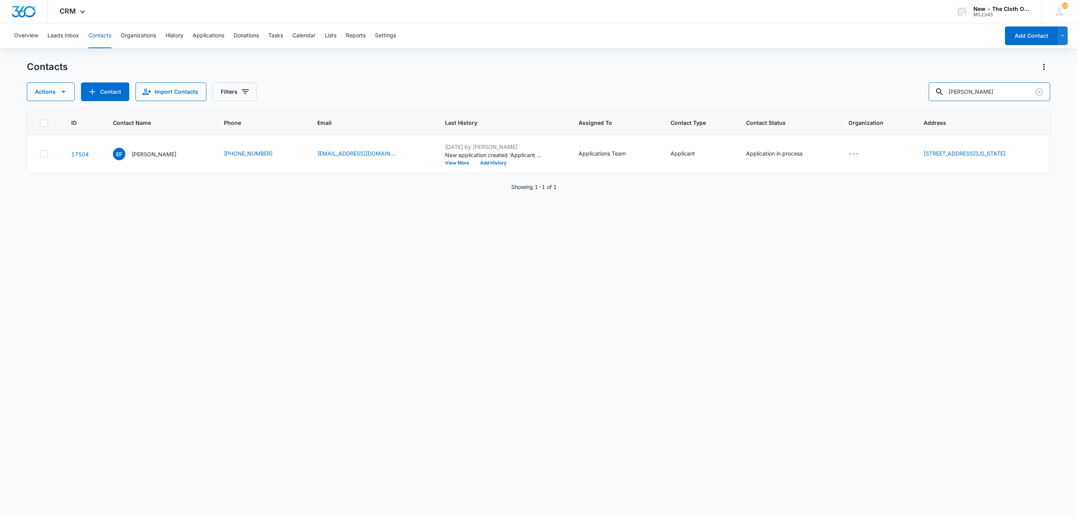
drag, startPoint x: 1008, startPoint y: 88, endPoint x: 822, endPoint y: 103, distance: 186.2
click at [826, 103] on div "Contacts Actions Contact Import Contacts Filters [PERSON_NAME] ID Contact Name …" at bounding box center [538, 289] width 1023 height 457
paste input "[PERSON_NAME]"
type input "[PERSON_NAME]"
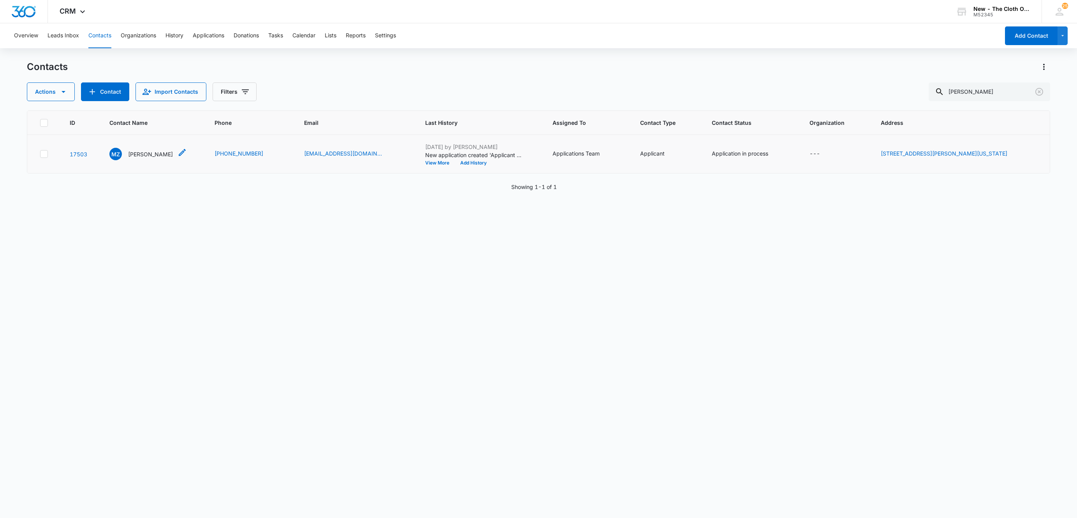
click at [145, 154] on p "[PERSON_NAME]" at bounding box center [150, 154] width 45 height 8
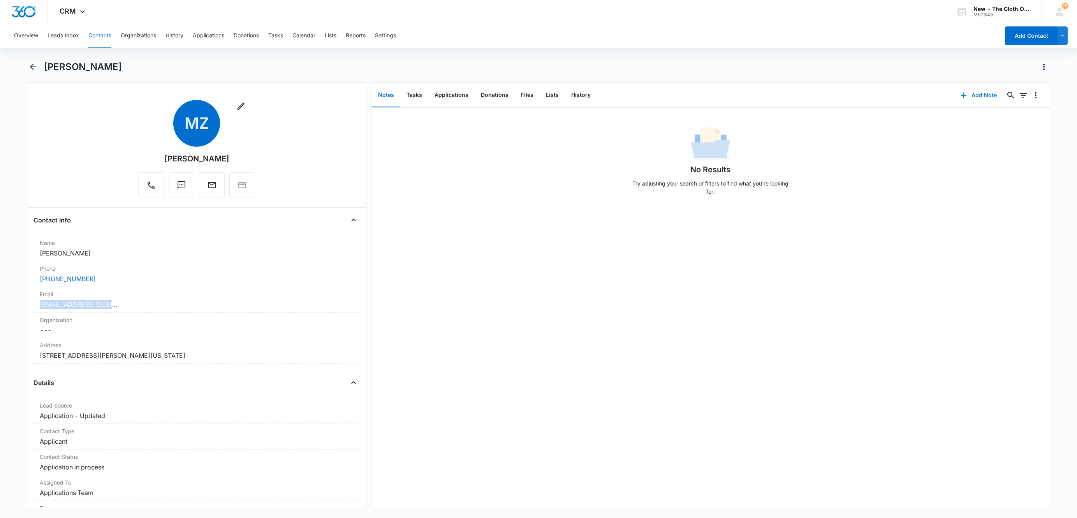
drag, startPoint x: 123, startPoint y: 309, endPoint x: 2, endPoint y: 308, distance: 121.4
click at [2, 308] on main "[PERSON_NAME] Remove MZ [PERSON_NAME] Contact Info Name Cancel Save Changes [PE…" at bounding box center [538, 289] width 1077 height 456
drag, startPoint x: 452, startPoint y: 95, endPoint x: 453, endPoint y: 90, distance: 4.8
click at [452, 95] on button "Applications" at bounding box center [451, 95] width 46 height 24
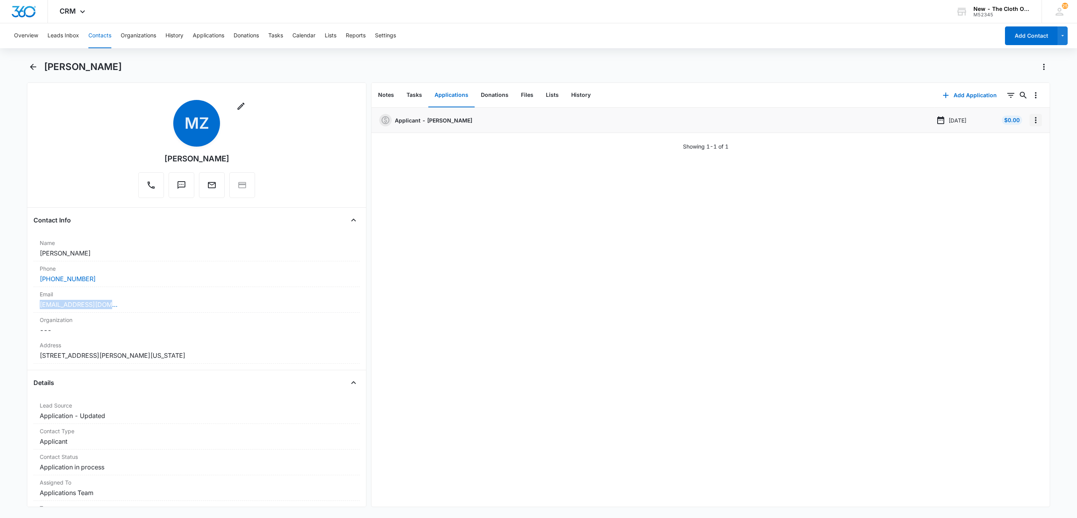
click at [1031, 125] on icon "Overflow Menu" at bounding box center [1035, 120] width 9 height 9
drag, startPoint x: 1024, startPoint y: 125, endPoint x: 1022, endPoint y: 139, distance: 13.9
click at [1022, 139] on button "Edit" at bounding box center [1010, 142] width 44 height 12
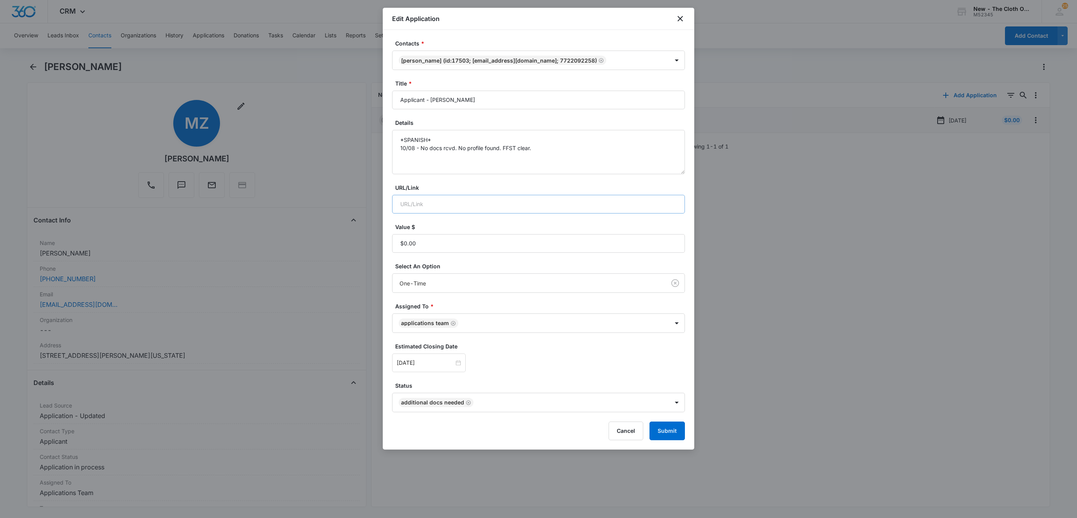
drag, startPoint x: 536, startPoint y: 209, endPoint x: 567, endPoint y: 197, distance: 33.3
click at [567, 197] on div "URL/Link" at bounding box center [538, 199] width 293 height 30
click at [577, 160] on textarea "*SPANISH* 10/08 - No docs rcvd. No profile found. FFST clear." at bounding box center [538, 152] width 293 height 44
type textarea "*SPANISH* 10/08 - No docs rcvd. No profile found. FFST clear. 10/15 - 2nd reque…"
click at [432, 364] on input "[DATE]" at bounding box center [425, 363] width 57 height 9
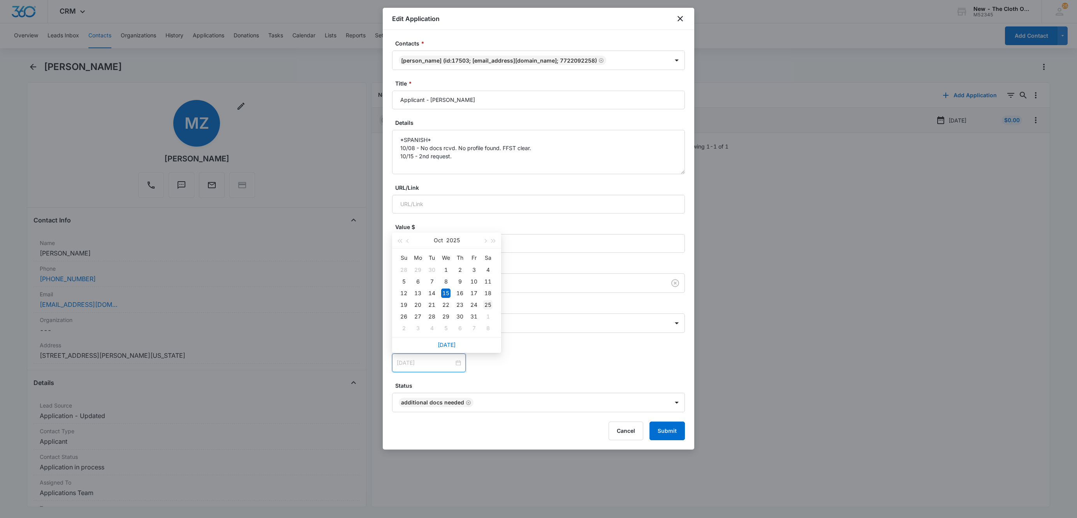
type input "[DATE]"
click at [484, 305] on div "25" at bounding box center [487, 304] width 9 height 9
click at [667, 430] on button "Submit" at bounding box center [666, 431] width 35 height 19
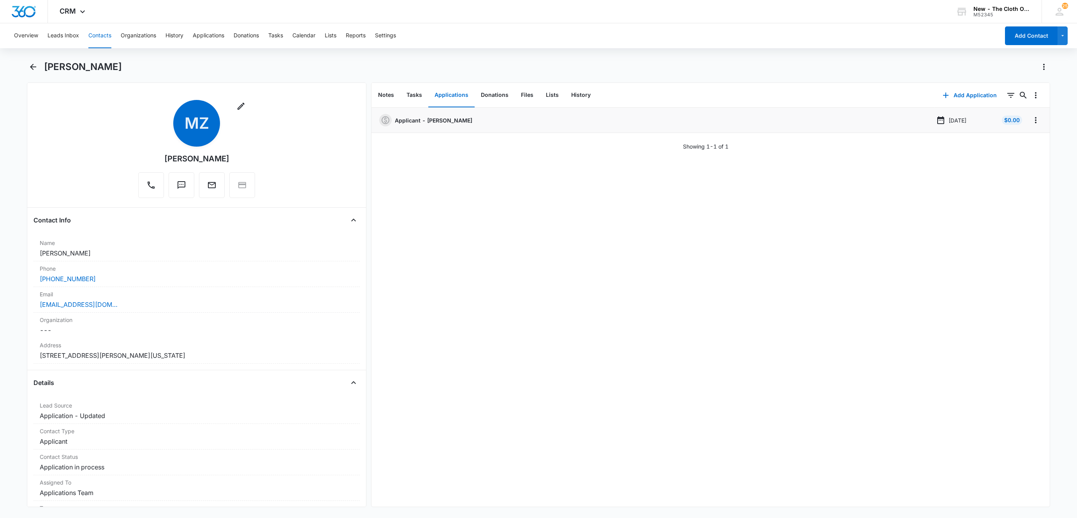
click at [94, 34] on button "Contacts" at bounding box center [99, 35] width 23 height 25
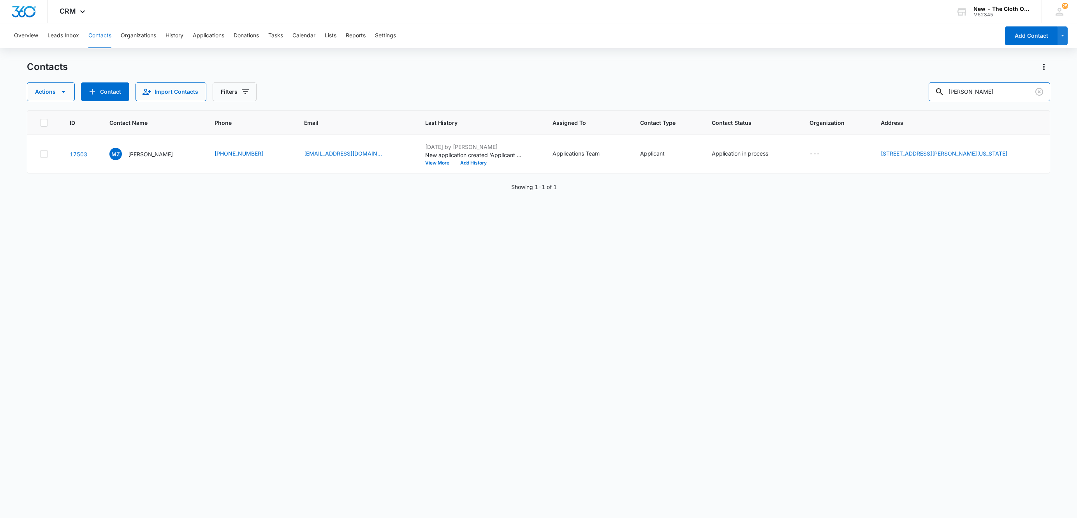
drag, startPoint x: 989, startPoint y: 93, endPoint x: 917, endPoint y: 103, distance: 73.1
click at [917, 103] on div "Contacts Actions Contact Import Contacts Filters [PERSON_NAME] ID Contact Name …" at bounding box center [538, 289] width 1023 height 457
paste input "[PERSON_NAME]"
type input "[PERSON_NAME]"
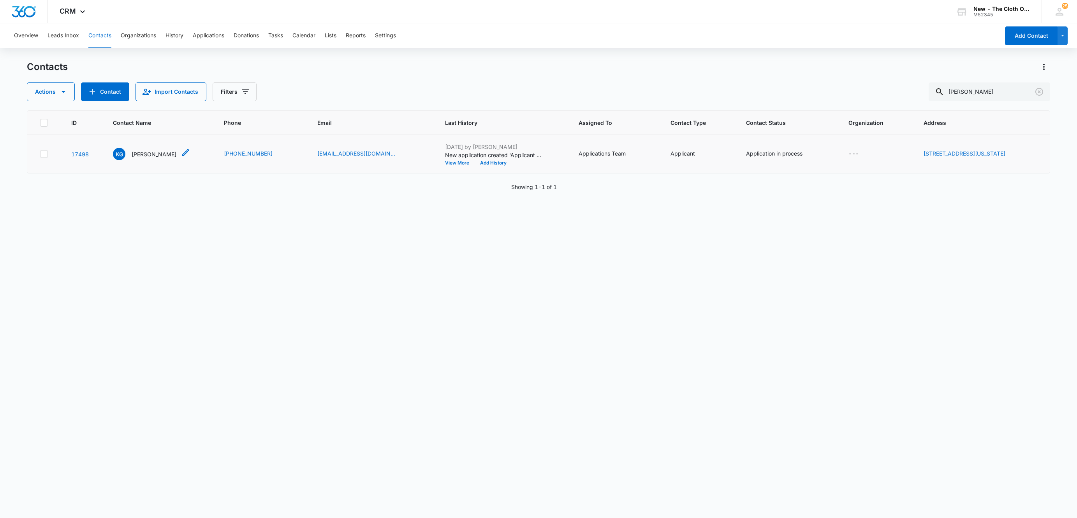
click at [147, 155] on p "[PERSON_NAME]" at bounding box center [154, 154] width 45 height 8
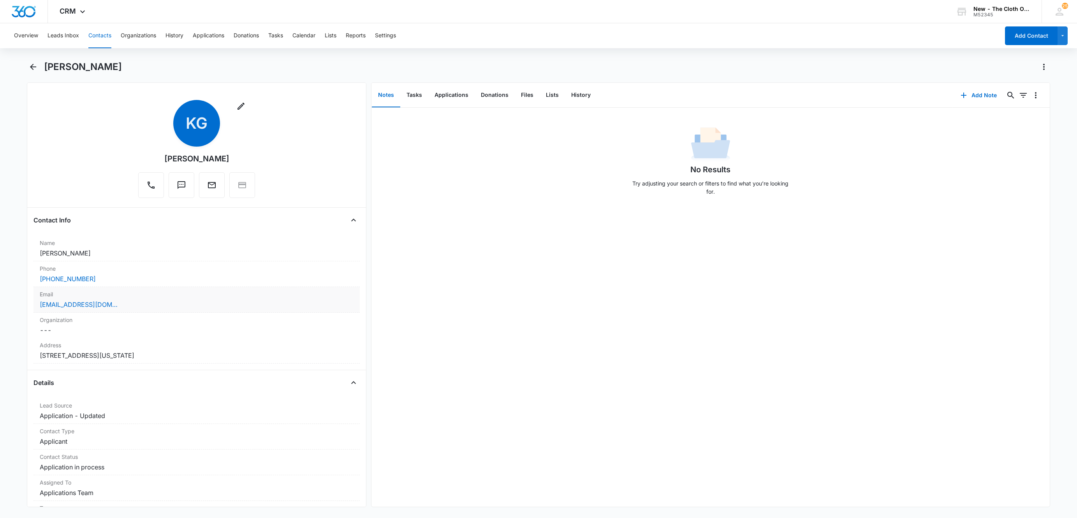
click at [165, 306] on div "[EMAIL_ADDRESS][DOMAIN_NAME]" at bounding box center [197, 304] width 314 height 9
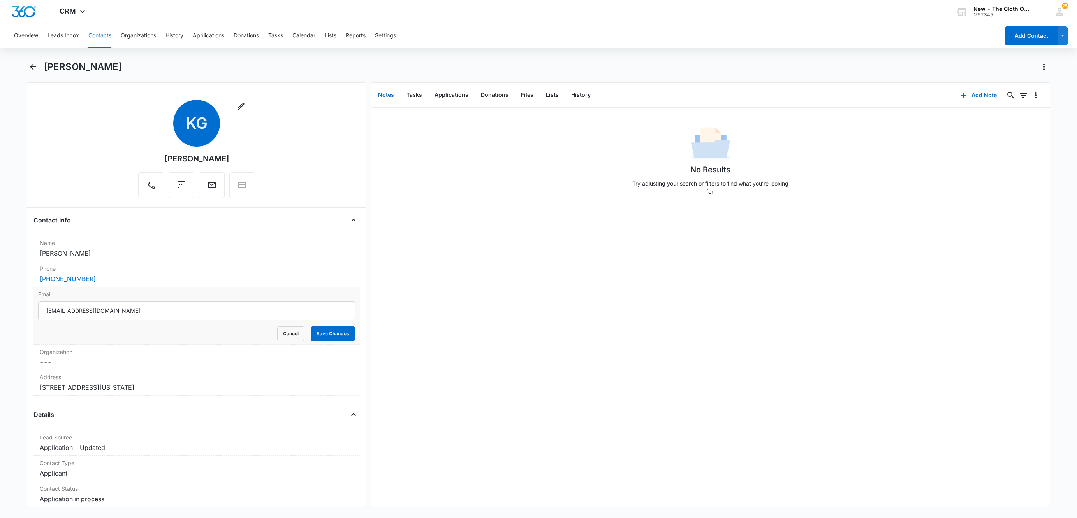
click at [181, 312] on input "[EMAIL_ADDRESS][DOMAIN_NAME]" at bounding box center [196, 311] width 317 height 19
click at [285, 337] on button "Cancel" at bounding box center [290, 334] width 27 height 15
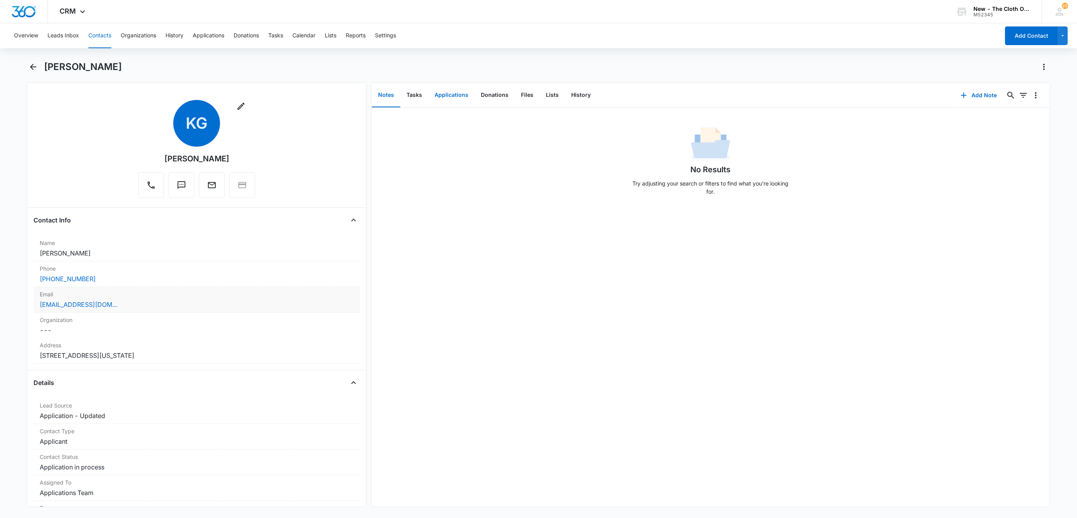
drag, startPoint x: 429, startPoint y: 96, endPoint x: 441, endPoint y: 95, distance: 12.9
click at [429, 96] on button "Applications" at bounding box center [451, 95] width 46 height 24
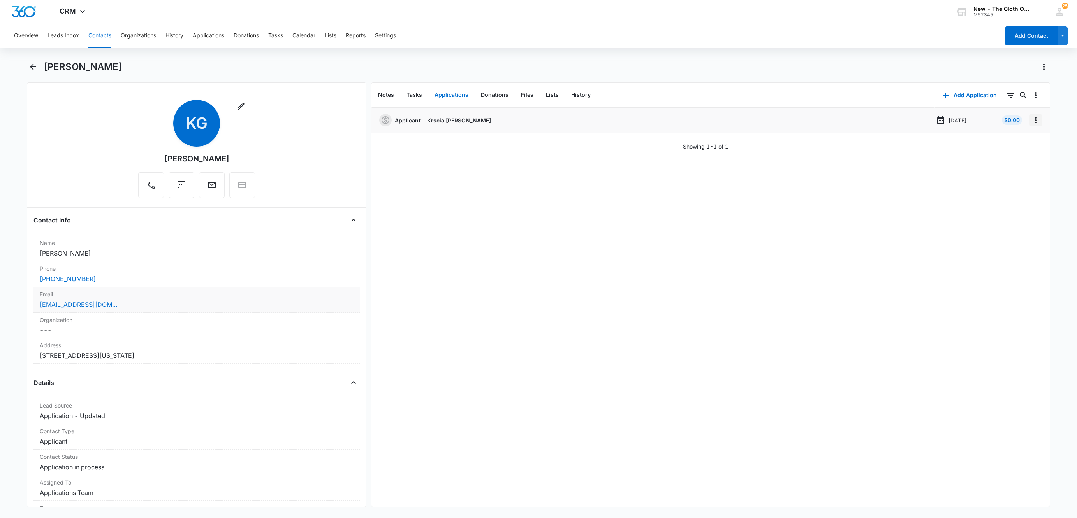
drag, startPoint x: 1026, startPoint y: 119, endPoint x: 1026, endPoint y: 126, distance: 6.6
click at [1035, 119] on icon "Overflow Menu" at bounding box center [1036, 120] width 2 height 6
click at [1023, 136] on button "Edit" at bounding box center [1010, 142] width 44 height 12
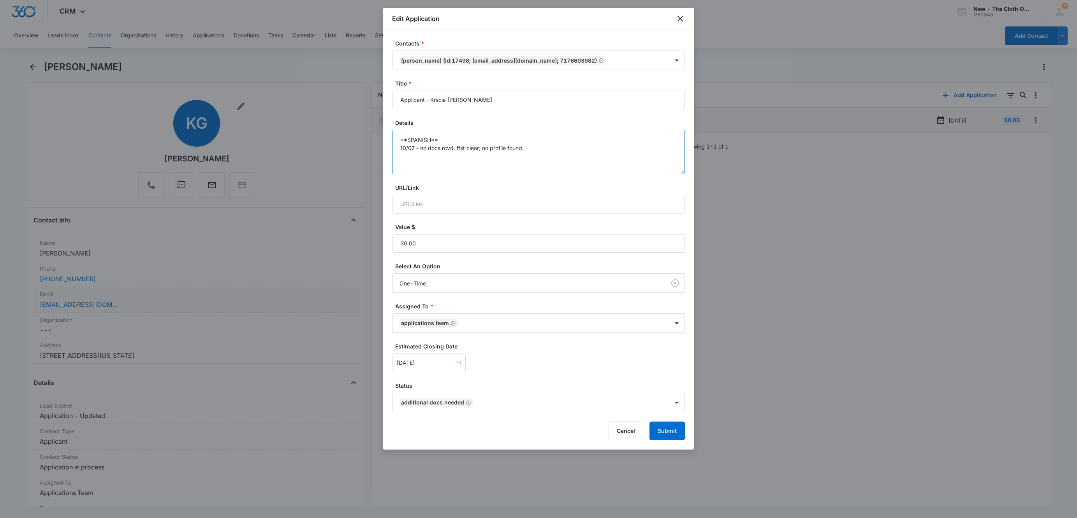
click at [629, 160] on textarea "**SPANISH** 10/07 - no docs rcvd. ffst clear; no profile found." at bounding box center [538, 152] width 293 height 44
type textarea "**SPANISH** 10/07 - no docs rcvd. ffst clear; no profile found. 10/15 - 2nd req…"
click at [427, 369] on div "[DATE]" at bounding box center [429, 363] width 74 height 19
type input "[DATE]"
click at [492, 304] on div "25" at bounding box center [487, 304] width 9 height 9
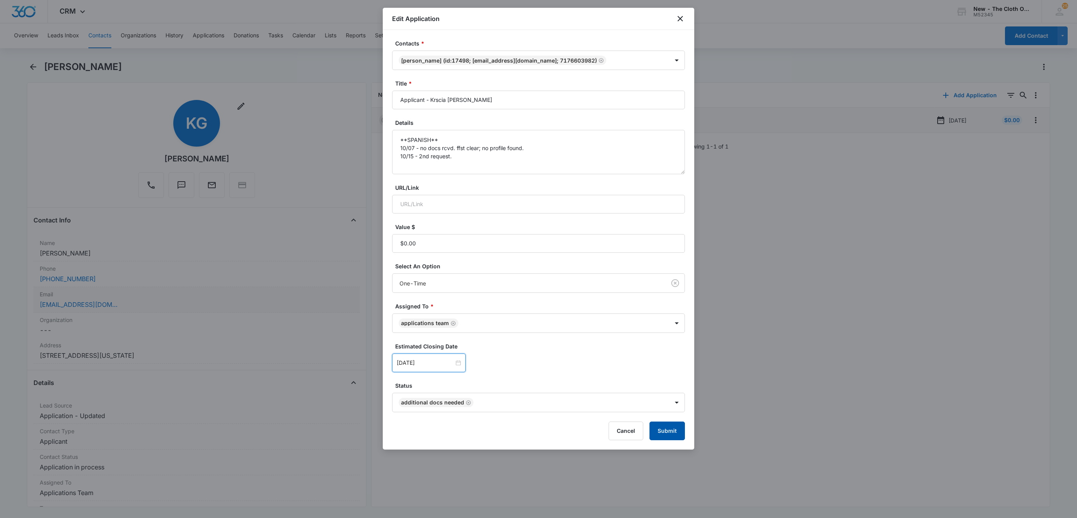
click at [669, 429] on button "Submit" at bounding box center [666, 431] width 35 height 19
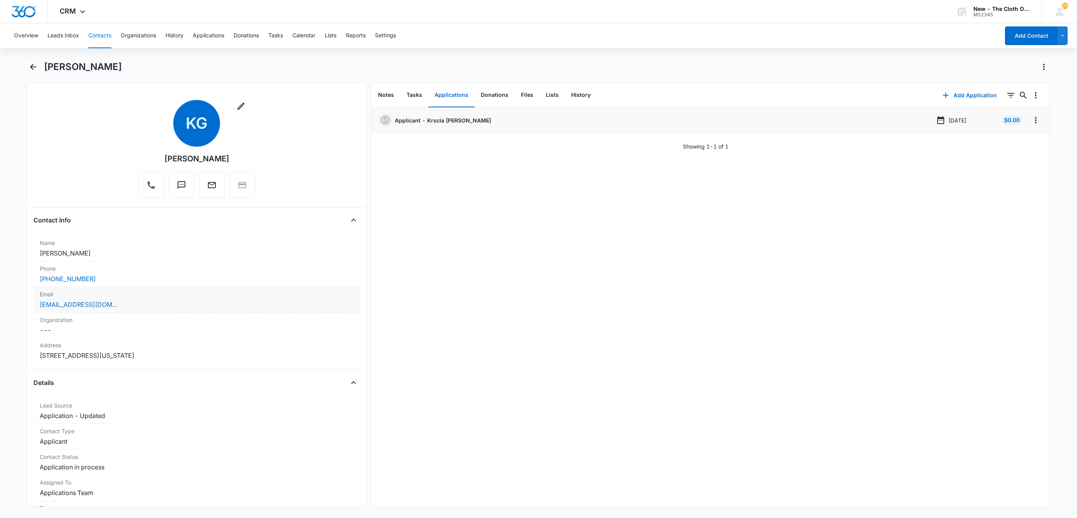
click at [103, 26] on button "Contacts" at bounding box center [99, 35] width 23 height 25
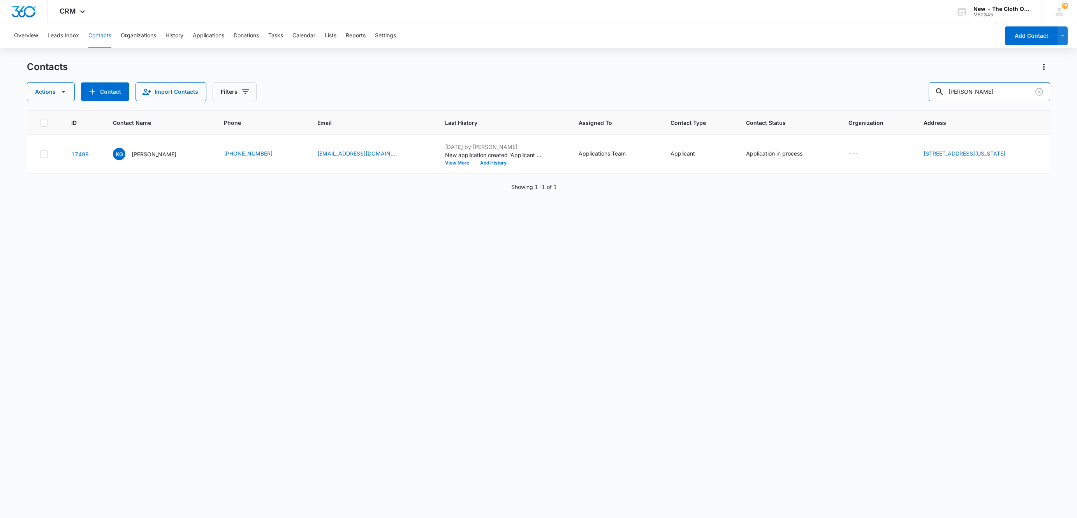
drag, startPoint x: 995, startPoint y: 92, endPoint x: 828, endPoint y: 104, distance: 167.4
click at [831, 104] on div "Contacts Actions Contact Import Contacts Filters [PERSON_NAME] ID Contact Name …" at bounding box center [538, 289] width 1023 height 457
paste input "[PERSON_NAME]"
type input "[PERSON_NAME]"
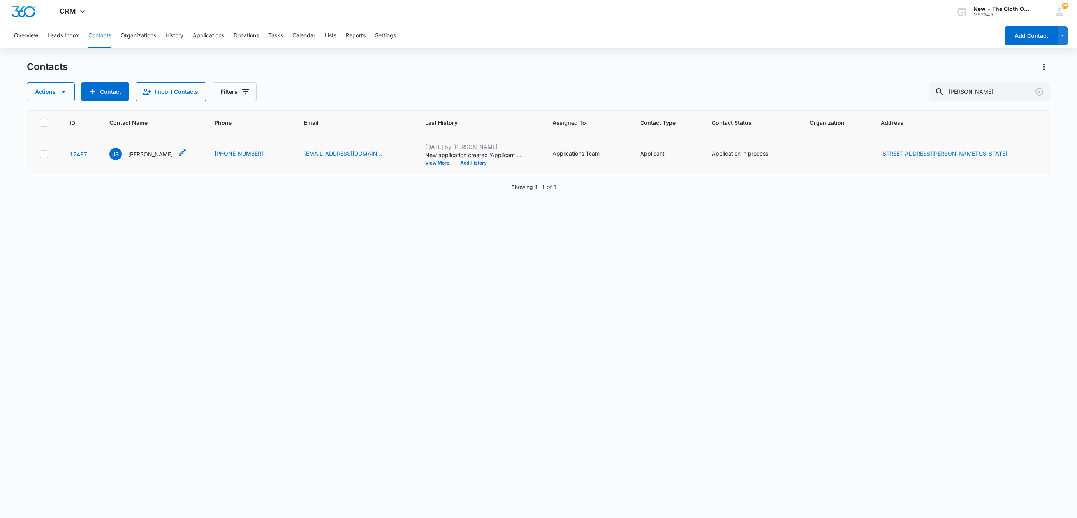
click at [147, 156] on p "[PERSON_NAME]" at bounding box center [150, 154] width 45 height 8
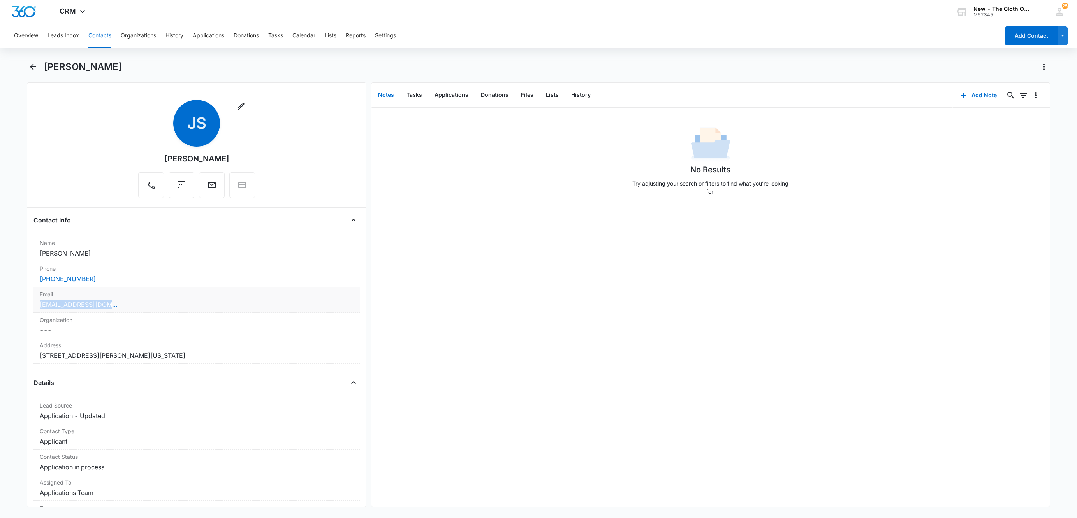
drag, startPoint x: 139, startPoint y: 309, endPoint x: 47, endPoint y: 299, distance: 92.8
click at [12, 302] on main "[PERSON_NAME] Remove JS [PERSON_NAME] Contact Info Name Cancel Save Changes [PE…" at bounding box center [538, 289] width 1077 height 456
click at [455, 98] on button "Applications" at bounding box center [451, 95] width 46 height 24
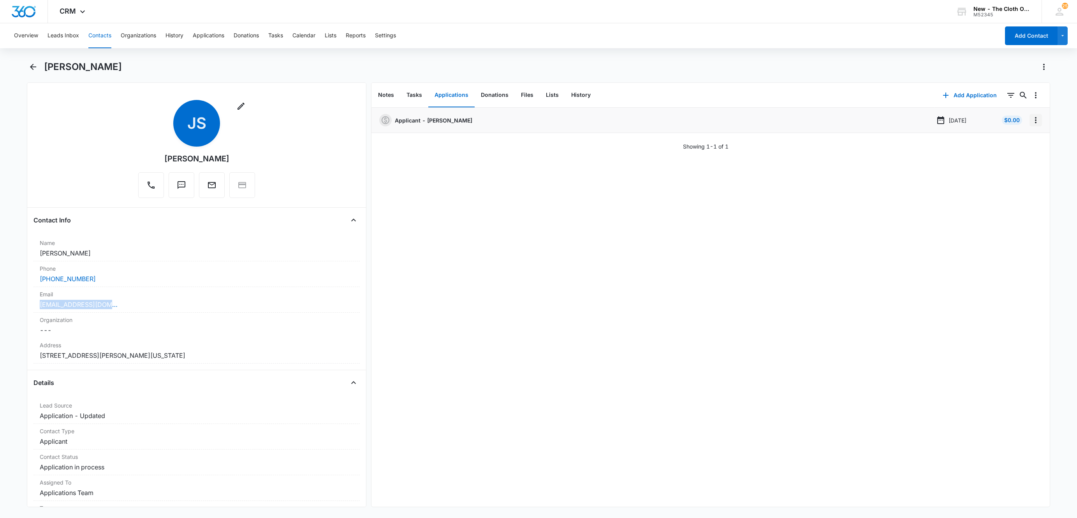
drag, startPoint x: 1026, startPoint y: 119, endPoint x: 1027, endPoint y: 125, distance: 5.9
click at [1031, 120] on icon "Overflow Menu" at bounding box center [1035, 120] width 9 height 9
click at [1022, 139] on button "Edit" at bounding box center [1010, 142] width 44 height 12
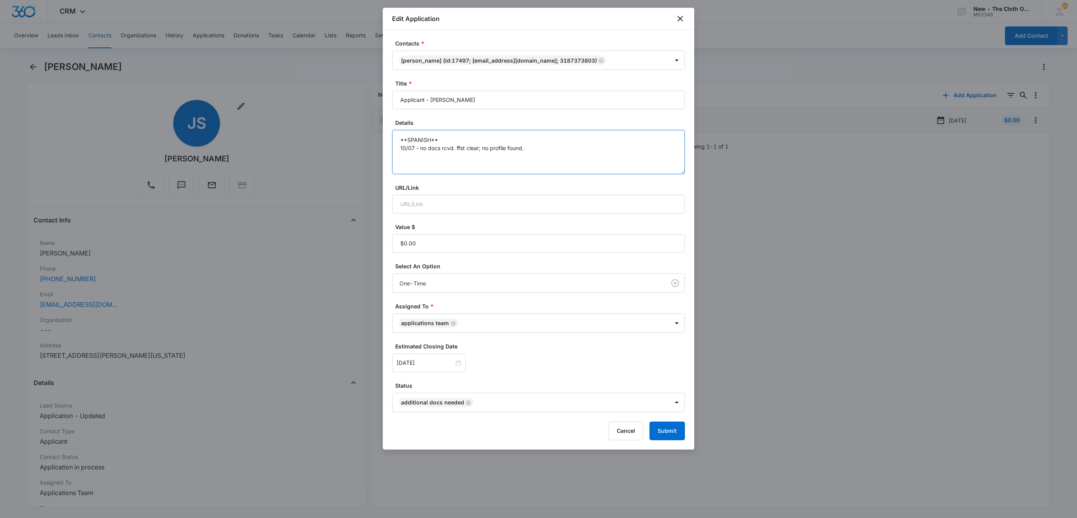
click at [592, 162] on textarea "**SPANISH** 10/07 - no docs rcvd. ffst clear; no profile found." at bounding box center [538, 152] width 293 height 44
type textarea "**SPANISH** 10/07 - no docs rcvd. ffst clear; no profile found. 10/15 - 2nd req…"
click at [437, 361] on input "[DATE]" at bounding box center [425, 363] width 57 height 9
type input "[DATE]"
click at [483, 306] on div "25" at bounding box center [487, 304] width 9 height 9
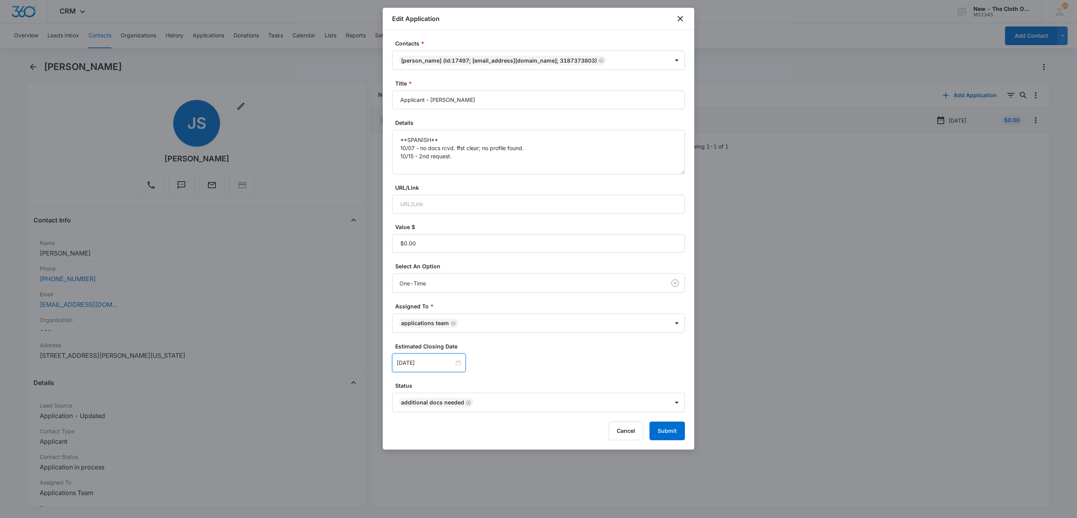
click at [544, 356] on div "[DATE] [DATE] Su Mo Tu We Th Fr Sa 28 29 30 1 2 3 4 5 6 7 8 9 10 11 12 13 14 15…" at bounding box center [538, 363] width 293 height 19
click at [664, 431] on button "Submit" at bounding box center [666, 431] width 35 height 19
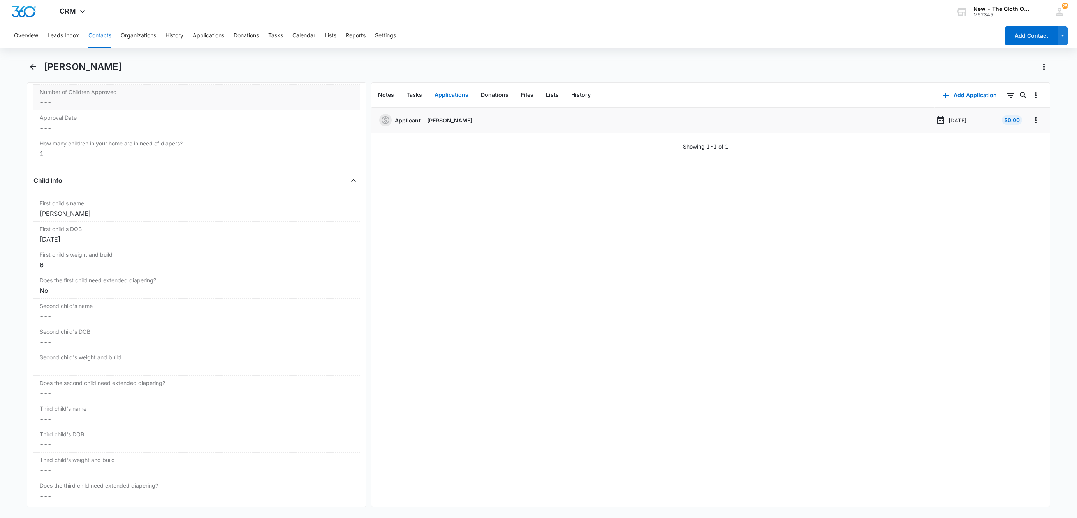
scroll to position [876, 0]
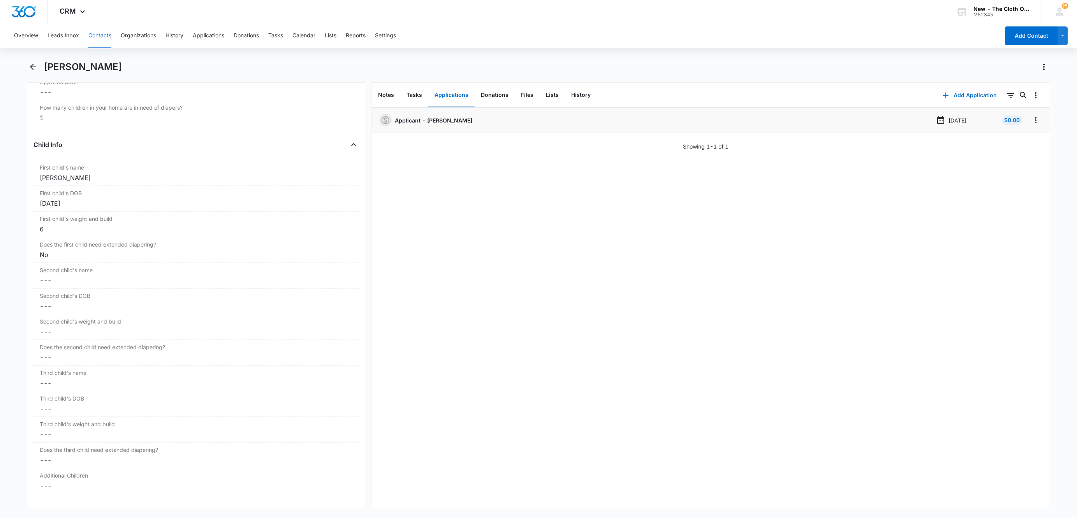
click at [103, 38] on button "Contacts" at bounding box center [99, 35] width 23 height 25
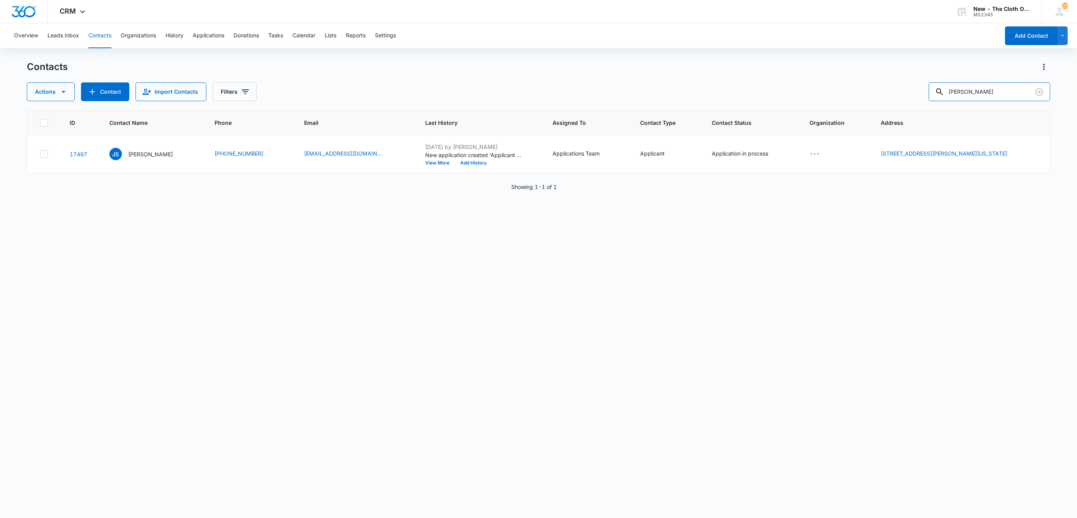
drag, startPoint x: 992, startPoint y: 92, endPoint x: 720, endPoint y: 109, distance: 272.6
click at [737, 106] on div "Contacts Actions Contact Import Contacts Filters [PERSON_NAME] ID Contact Name …" at bounding box center [538, 289] width 1023 height 457
paste input "[PERSON_NAME]"
type input "[PERSON_NAME]"
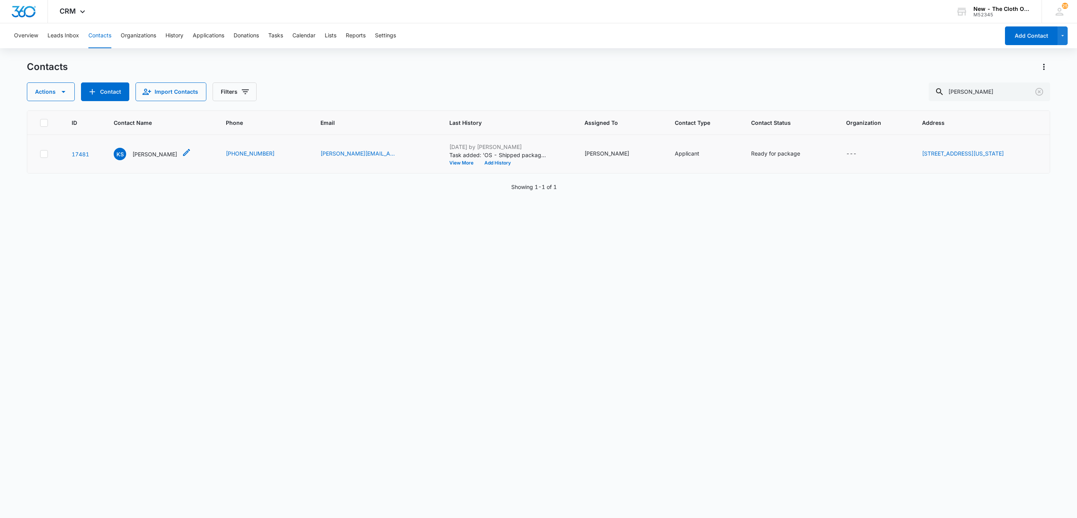
click at [160, 156] on p "[PERSON_NAME]" at bounding box center [154, 154] width 45 height 8
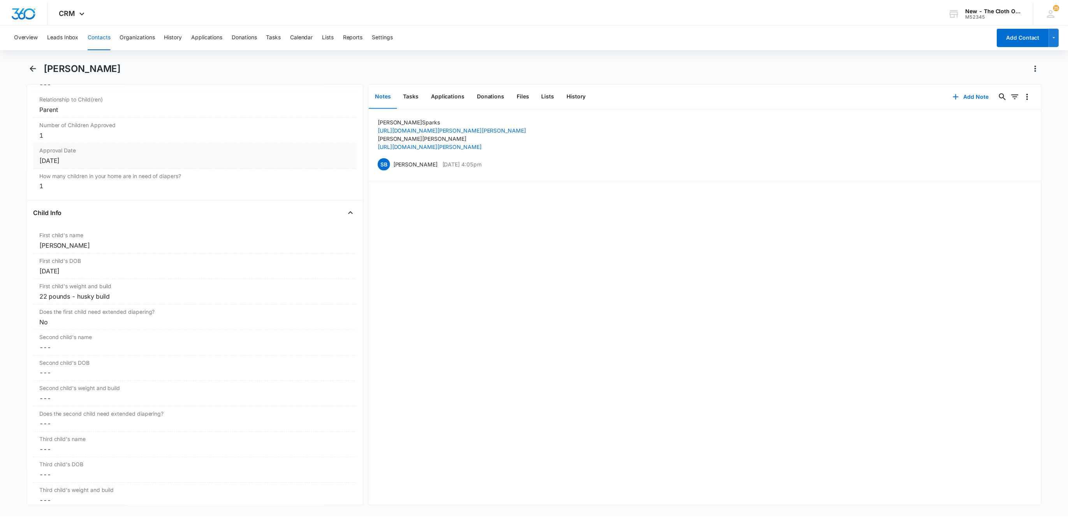
scroll to position [817, 0]
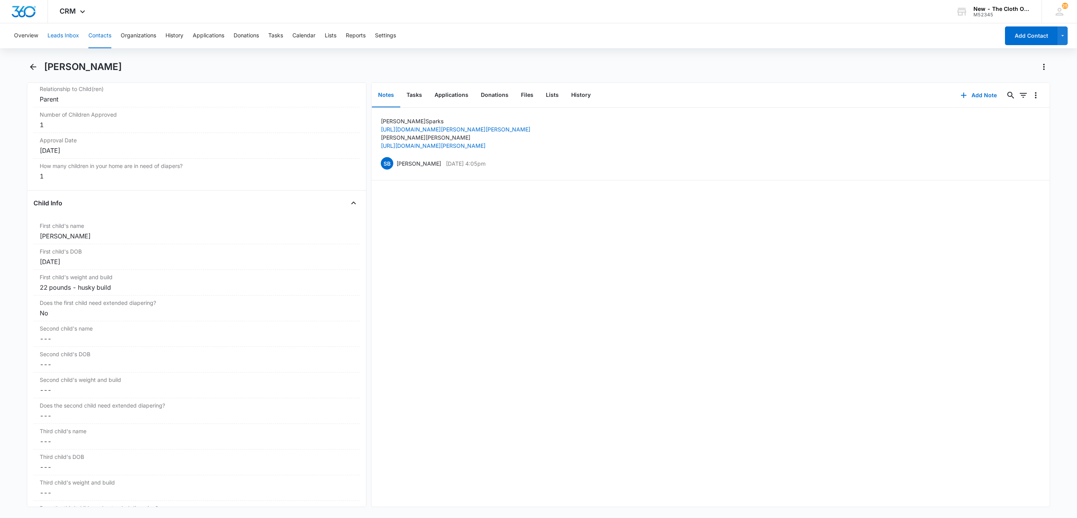
click at [65, 34] on button "Leads Inbox" at bounding box center [63, 35] width 32 height 25
